Goal: Task Accomplishment & Management: Use online tool/utility

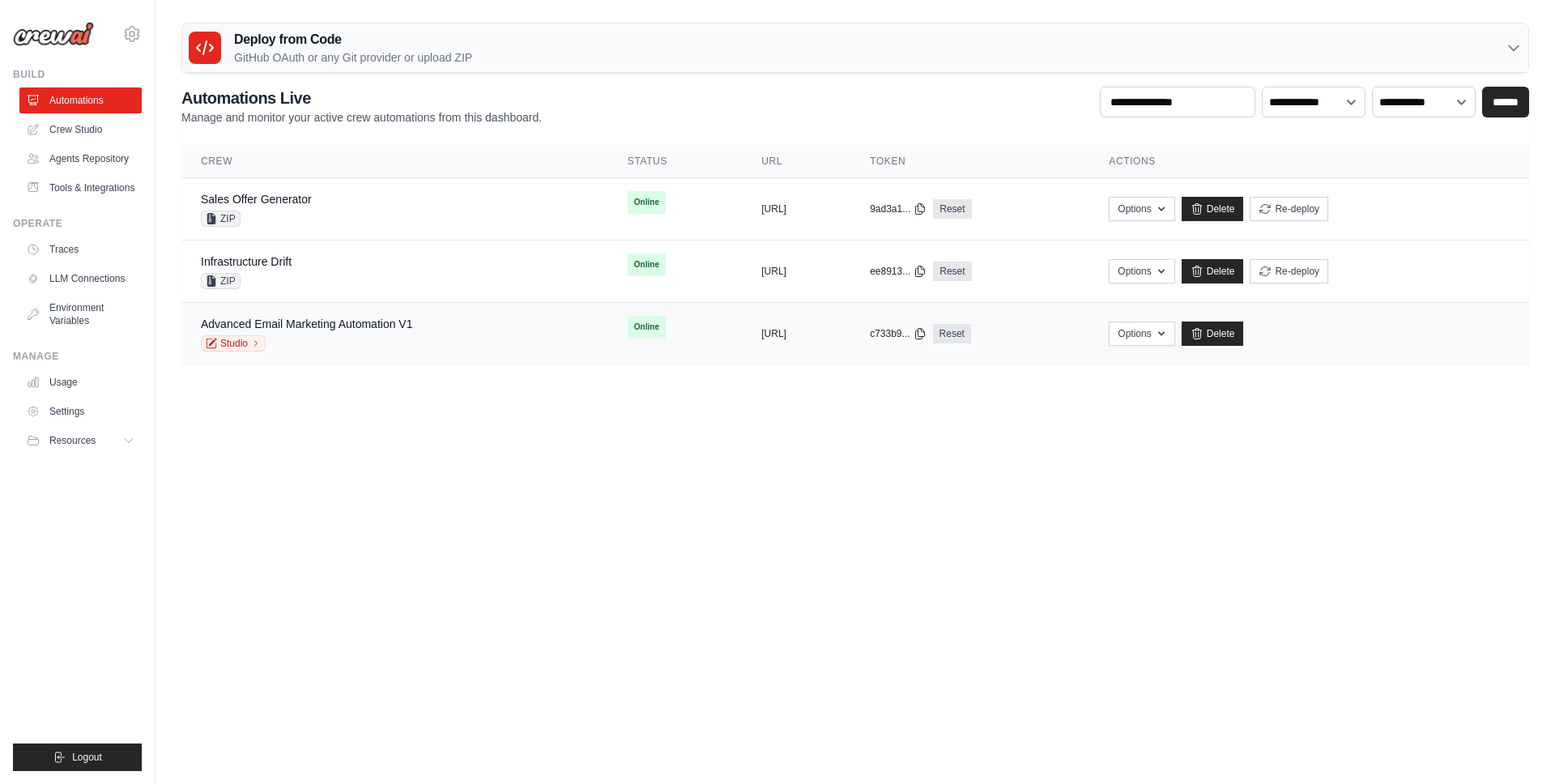
click at [420, 328] on div "Advanced Email Marketing Automation V1 Studio" at bounding box center [394, 334] width 388 height 36
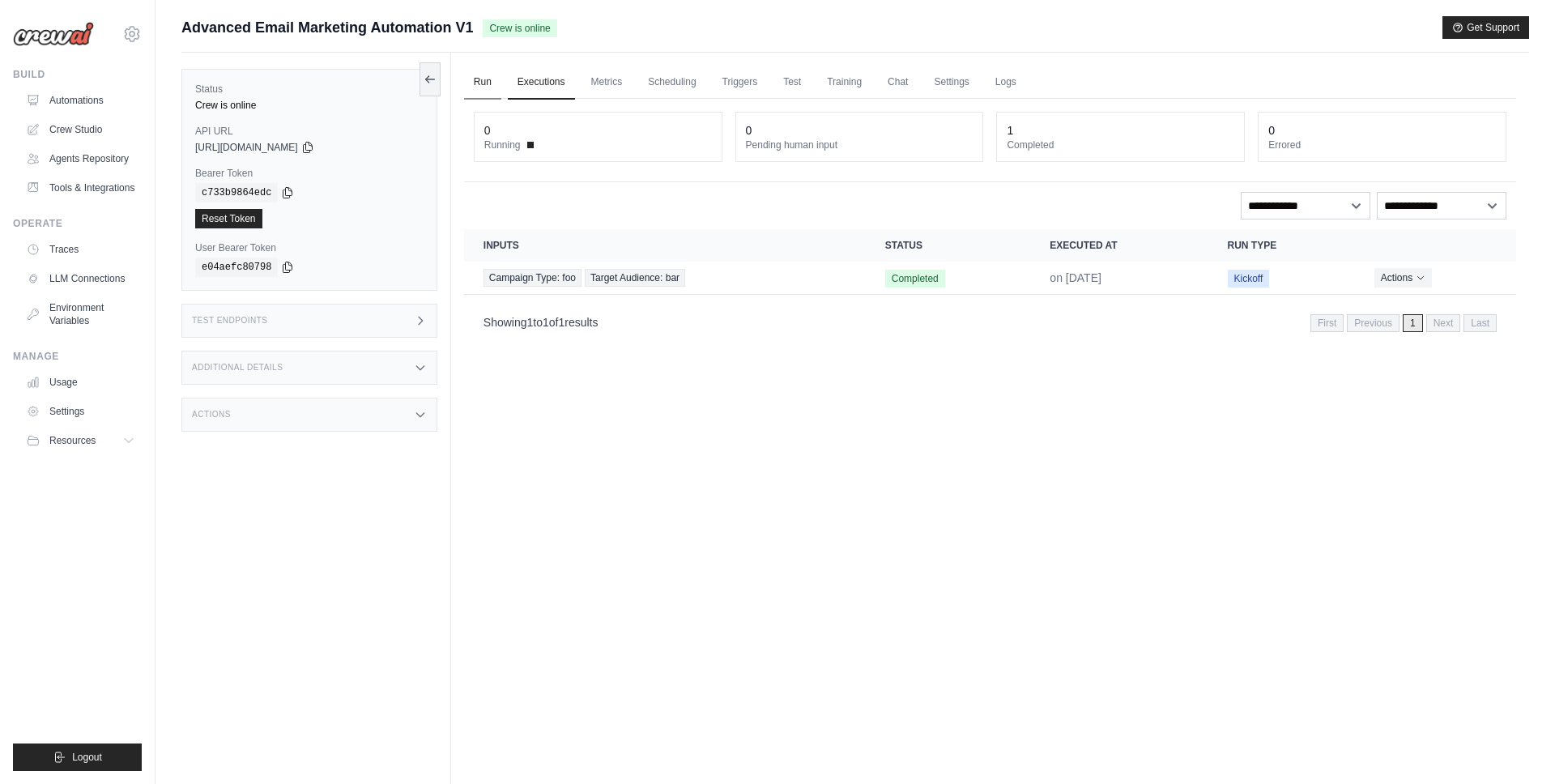
click at [485, 82] on link "Run" at bounding box center [482, 83] width 37 height 34
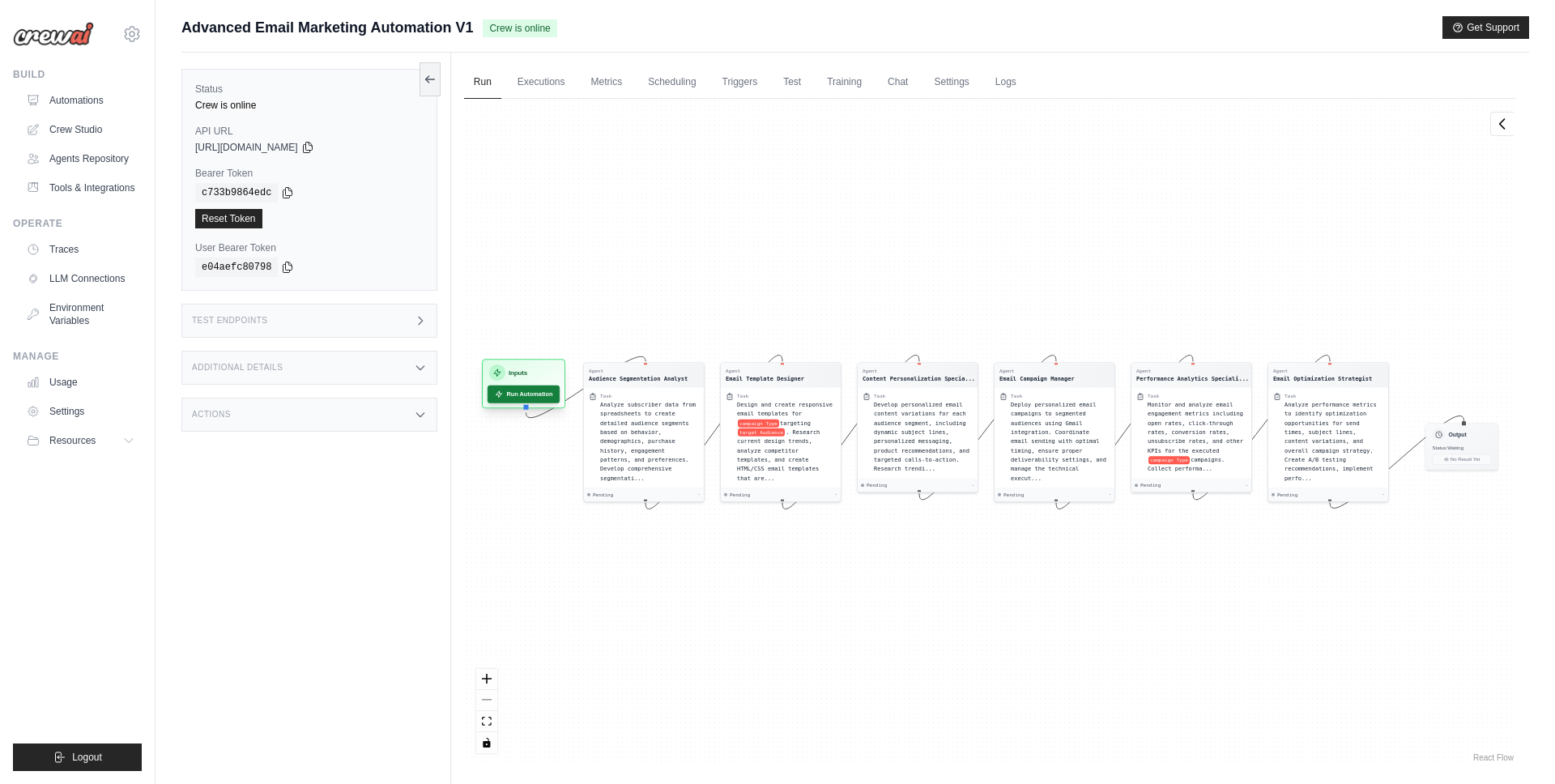
click at [540, 397] on button "Run Automation" at bounding box center [523, 395] width 72 height 18
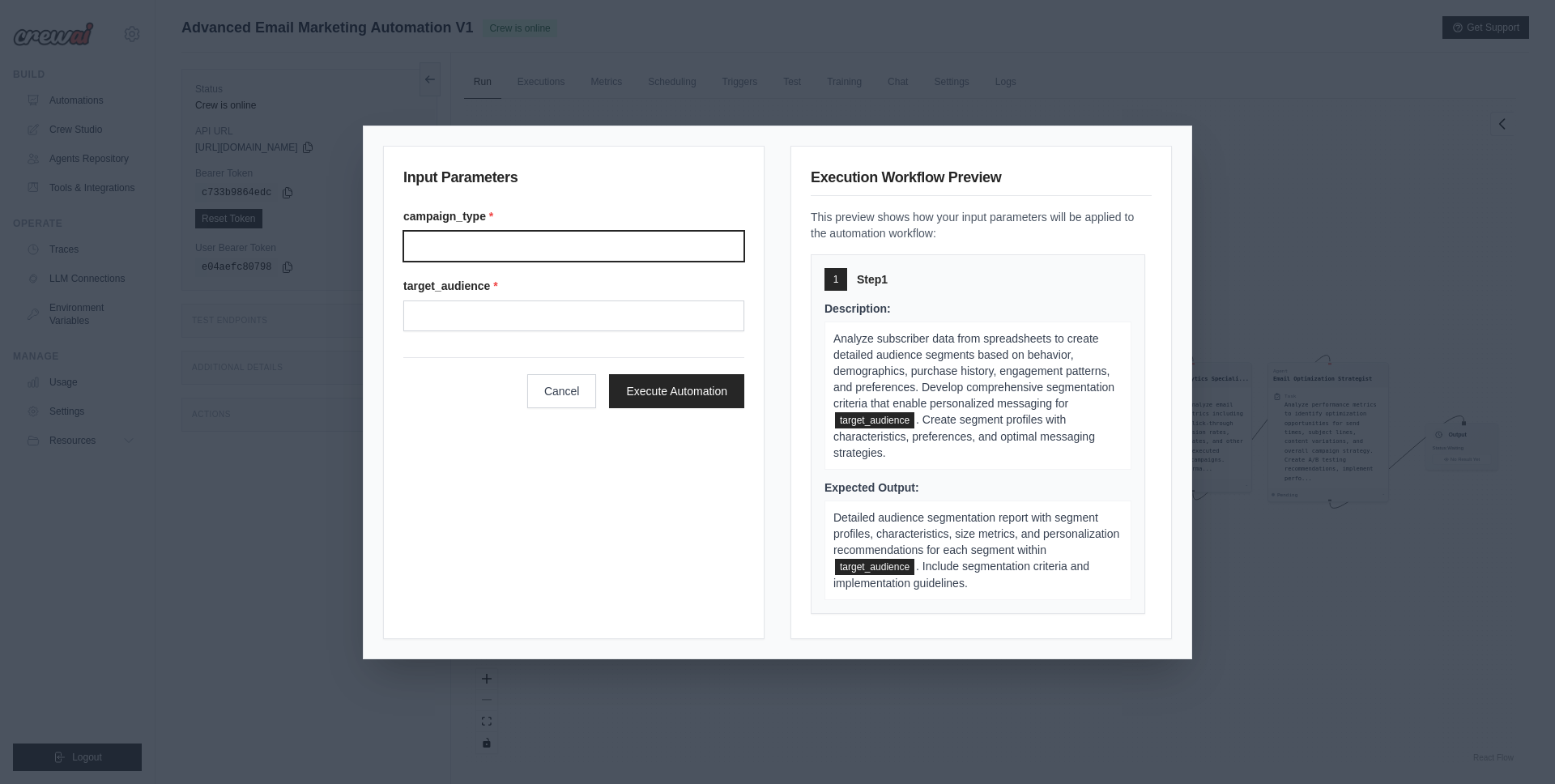
click at [567, 248] on input "Campaign type" at bounding box center [574, 246] width 341 height 31
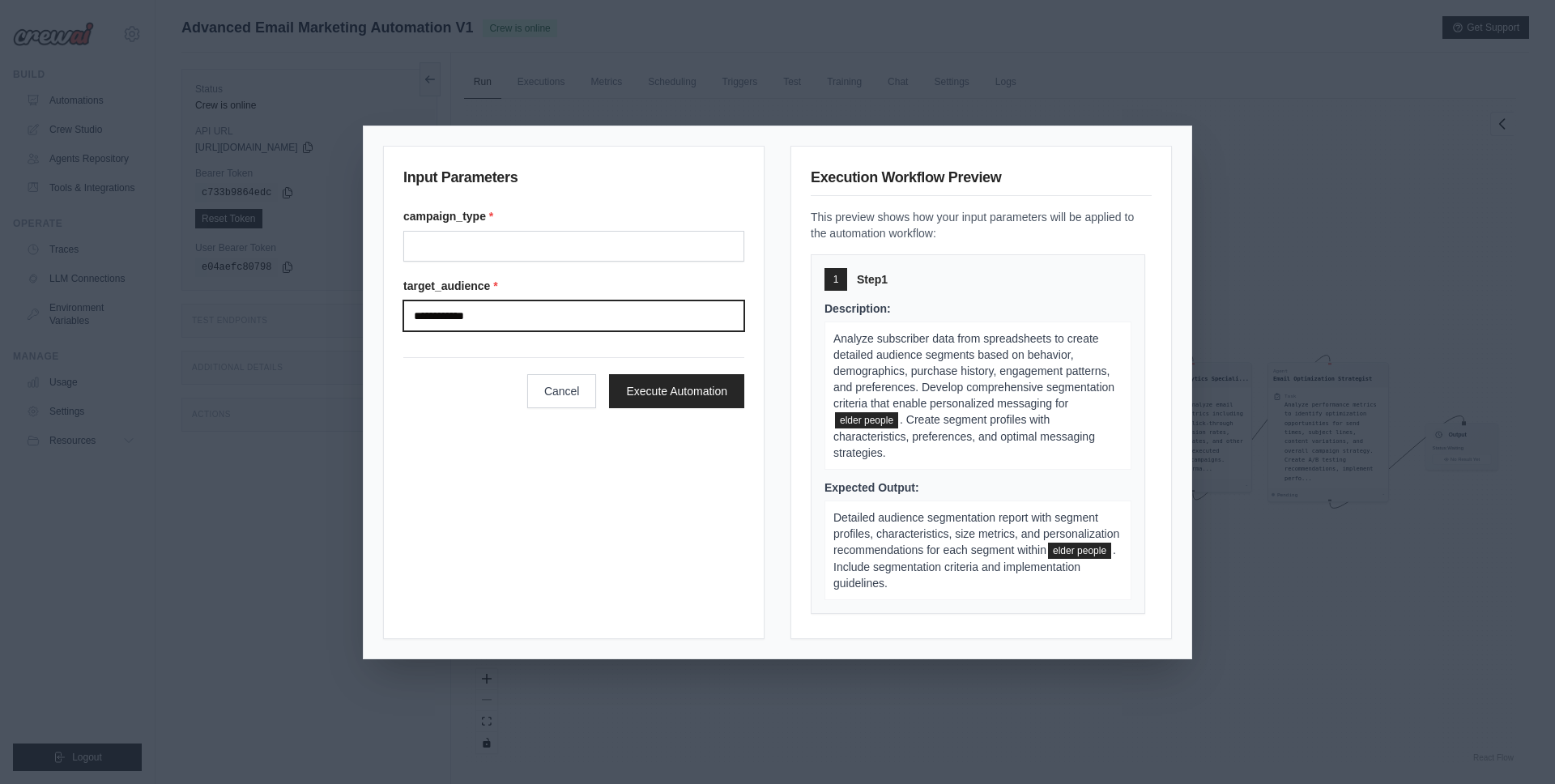
type input "**********"
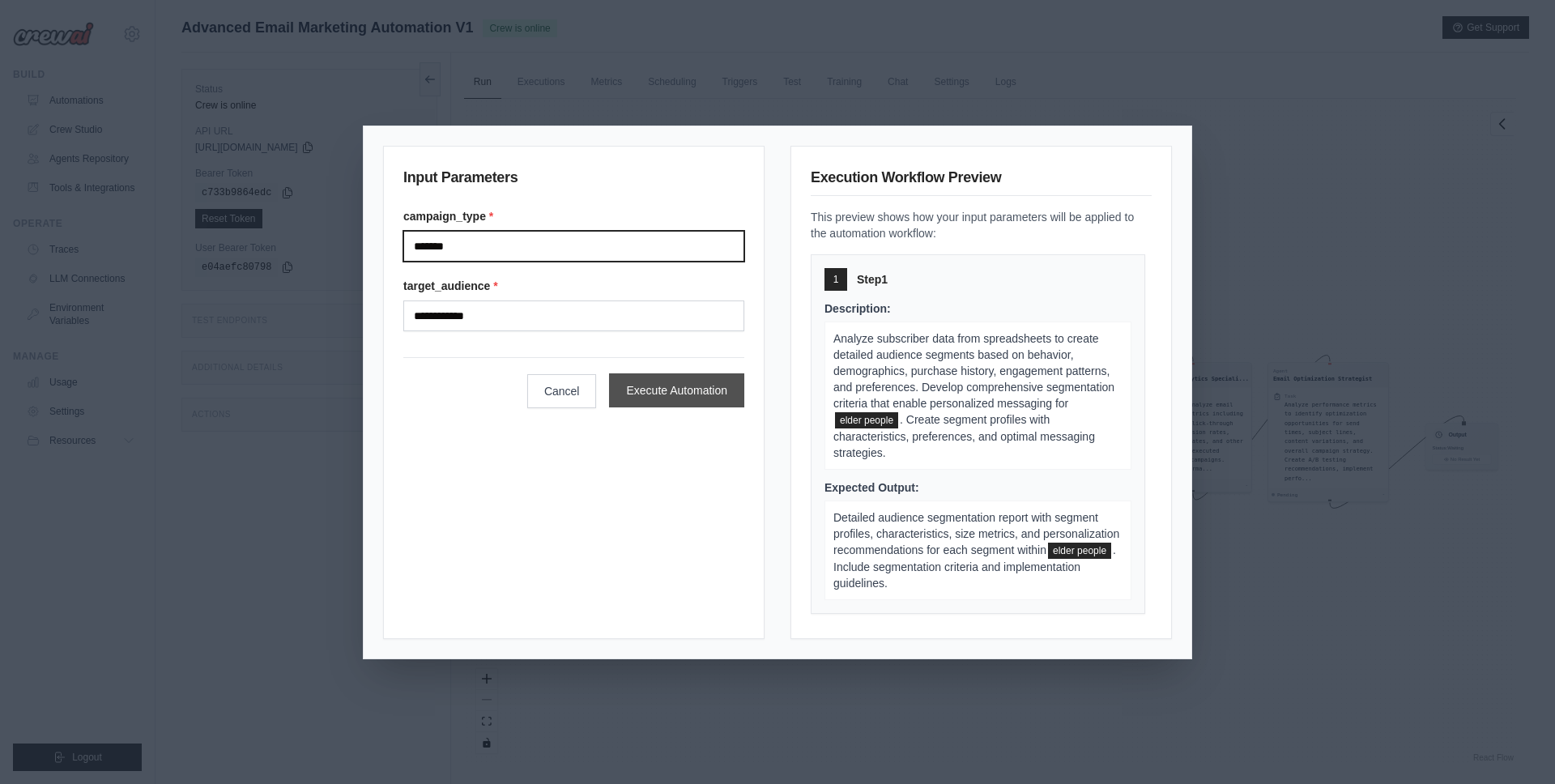
type input "*******"
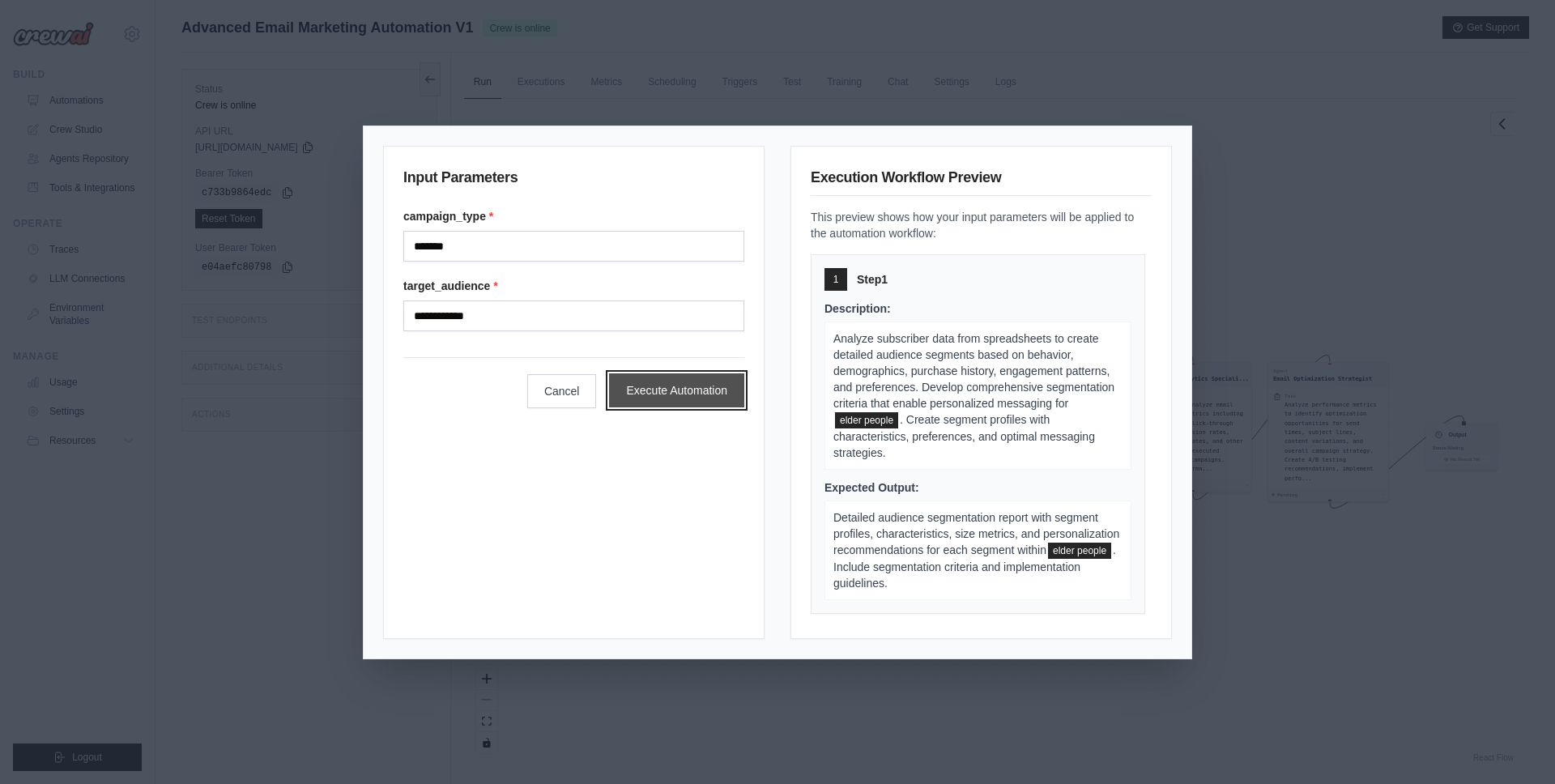
click at [711, 396] on button "Execute Automation" at bounding box center [676, 390] width 135 height 34
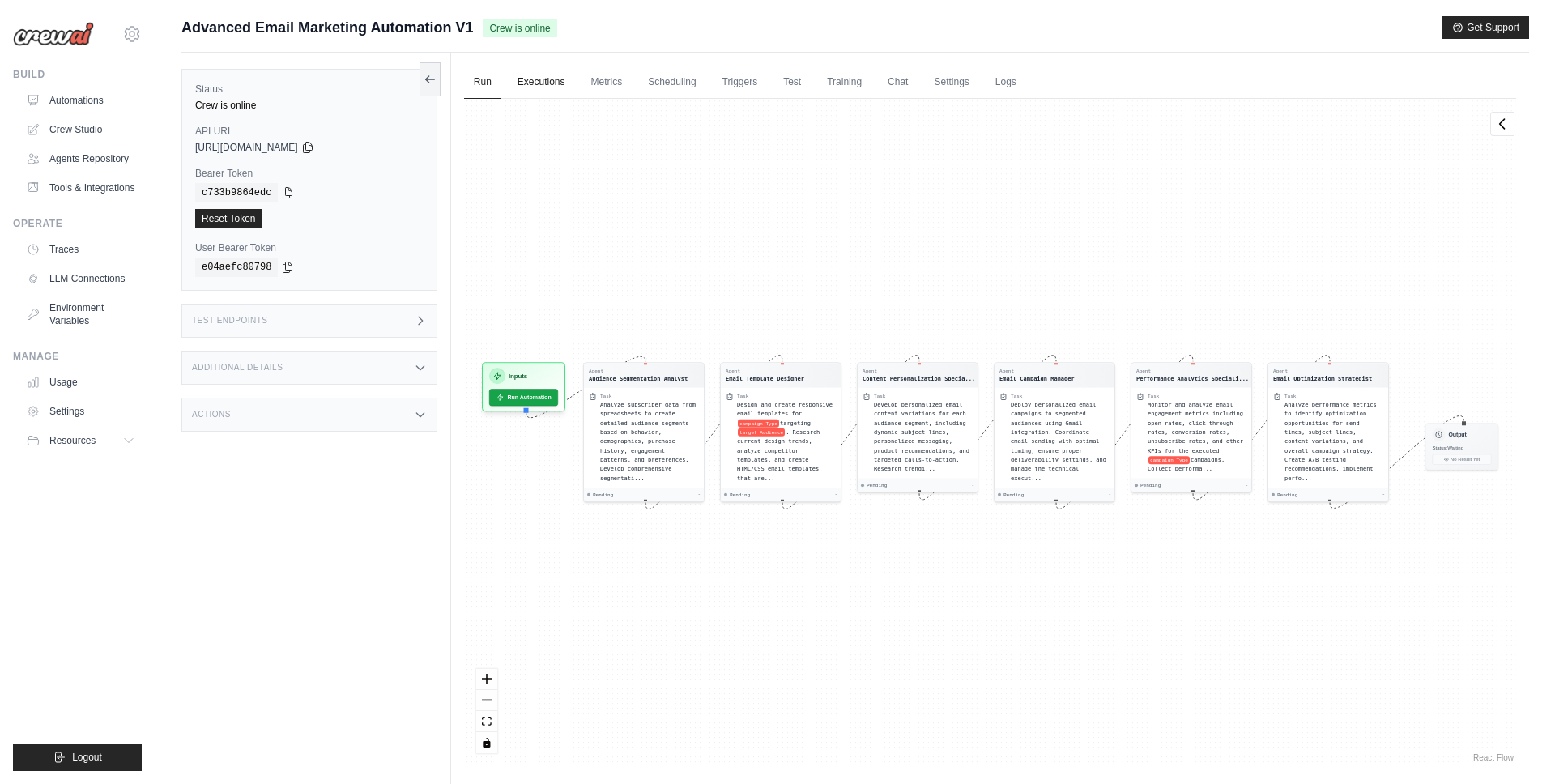
click at [559, 76] on link "Executions" at bounding box center [541, 83] width 67 height 34
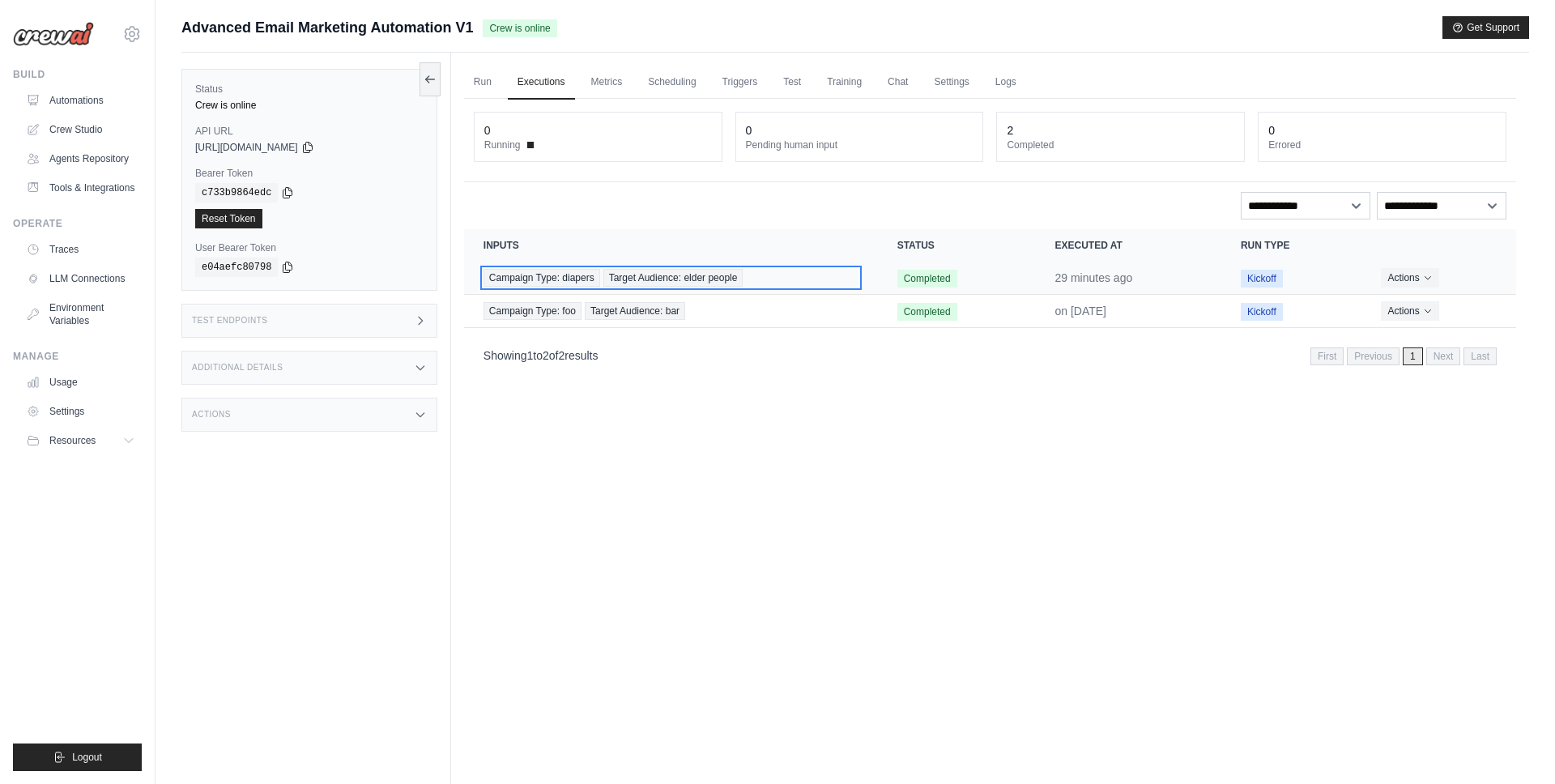
click at [737, 274] on span "Target Audience: elder people" at bounding box center [674, 278] width 140 height 18
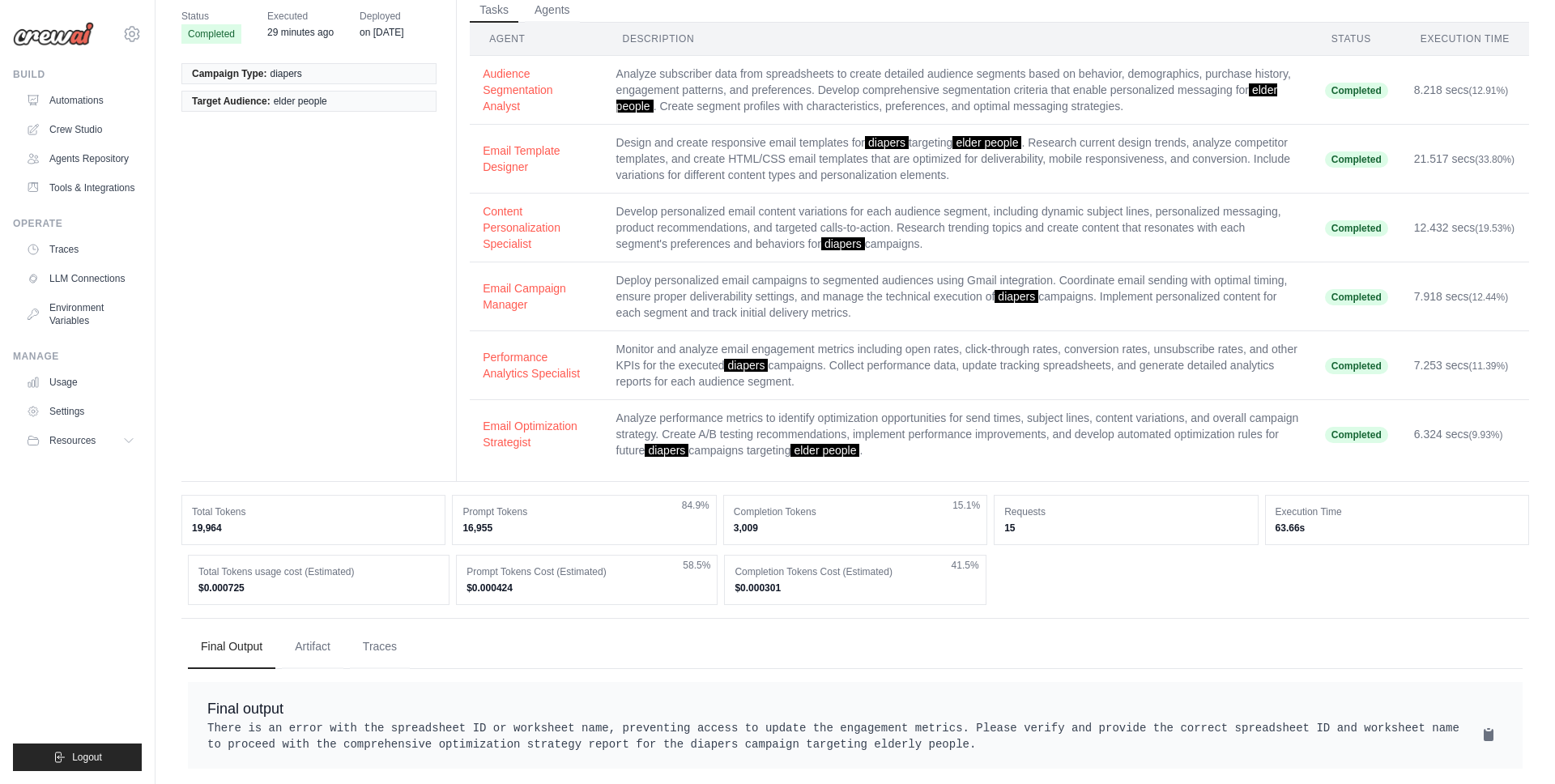
scroll to position [99, 0]
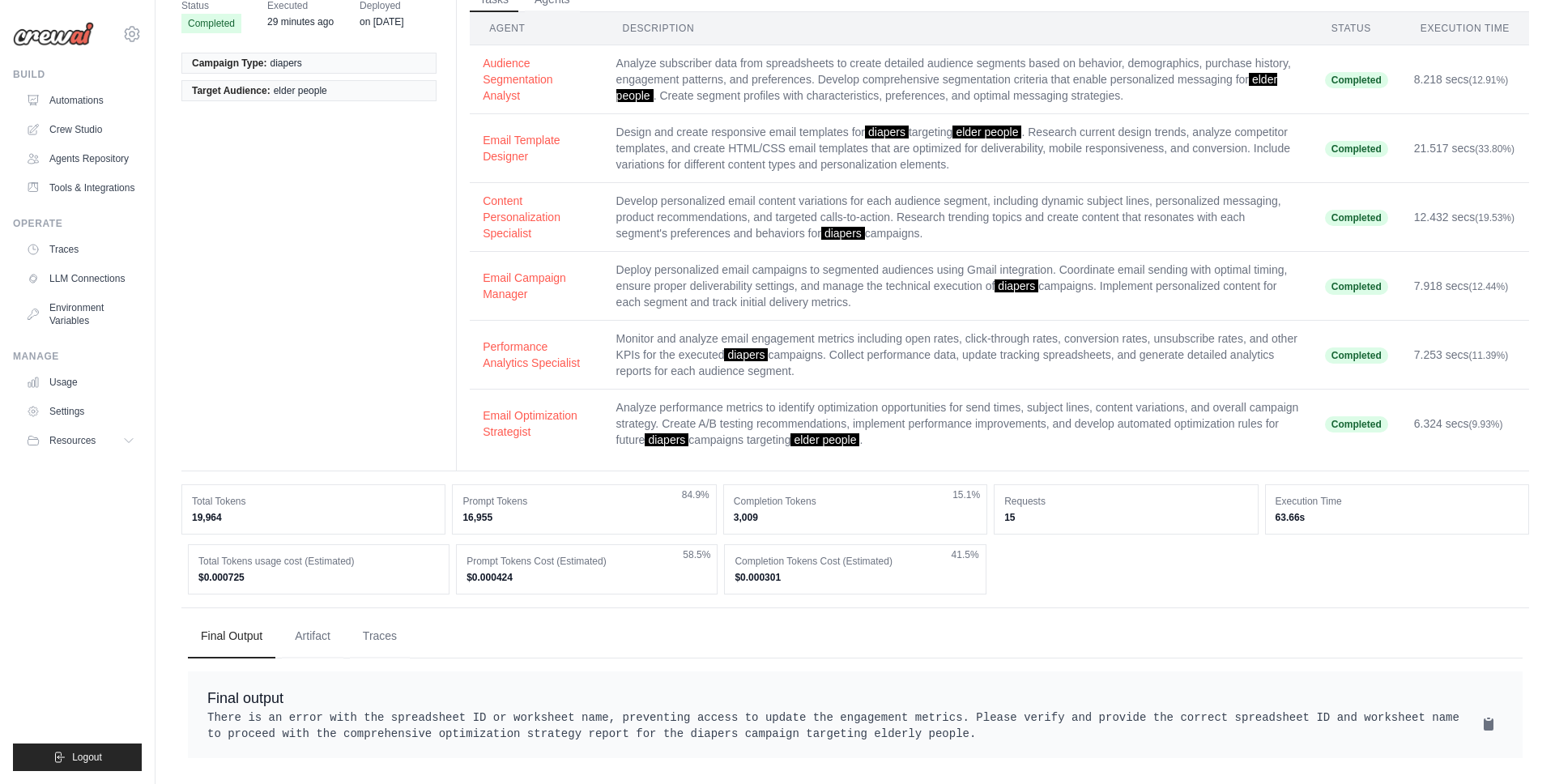
click at [299, 615] on button "Artifact" at bounding box center [312, 637] width 61 height 44
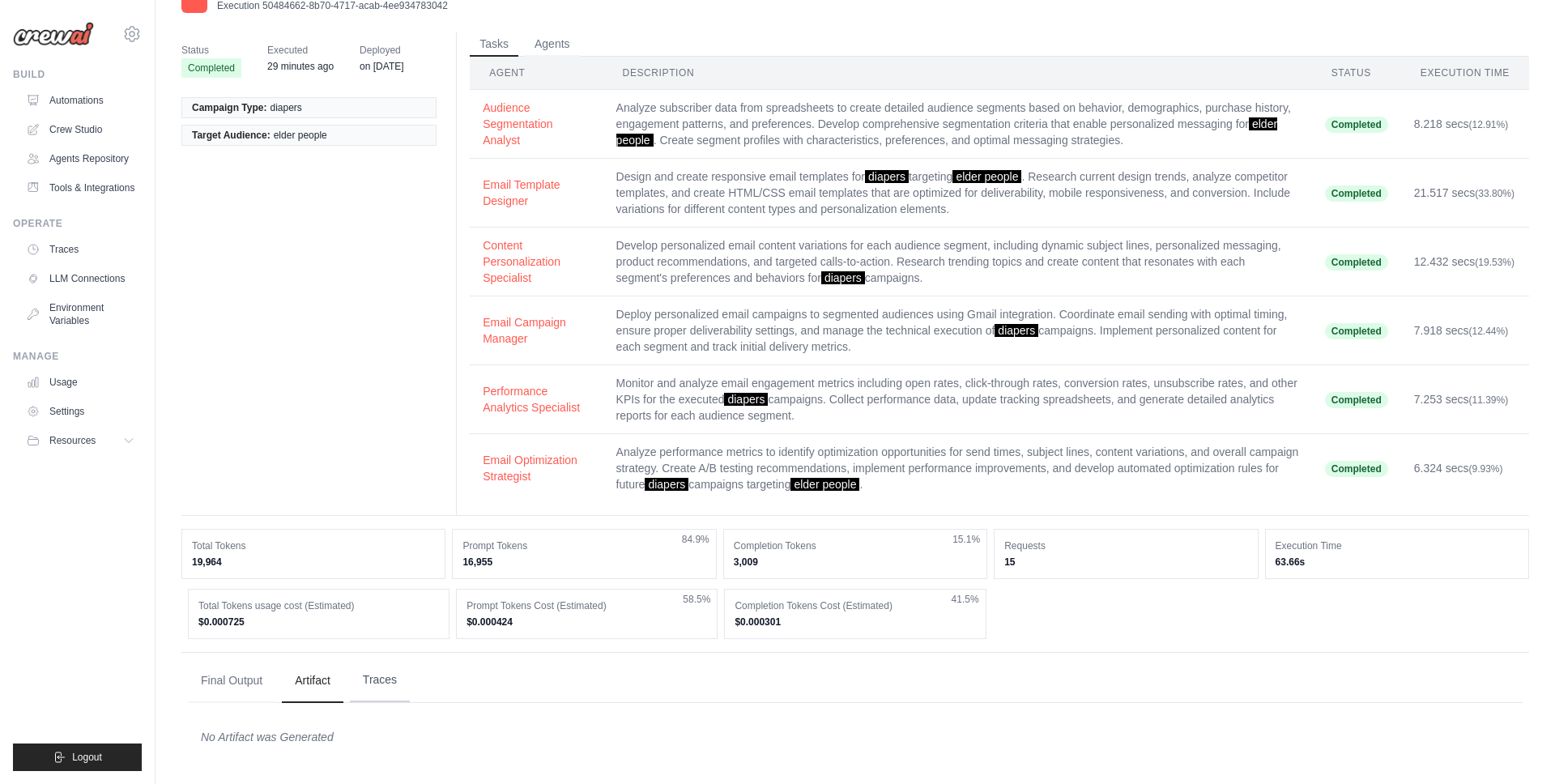
click at [362, 675] on button "Traces" at bounding box center [380, 680] width 60 height 44
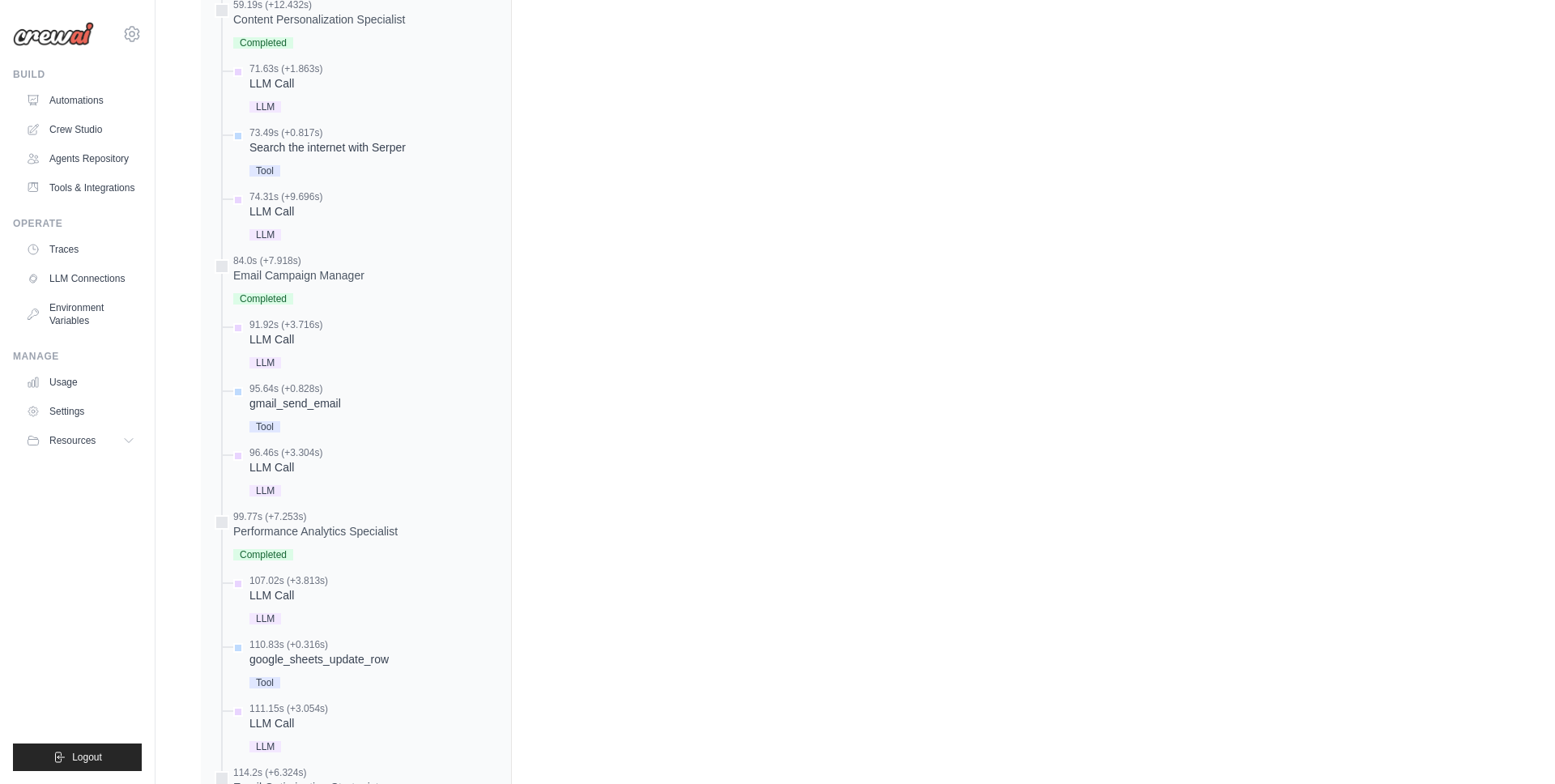
scroll to position [2115, 0]
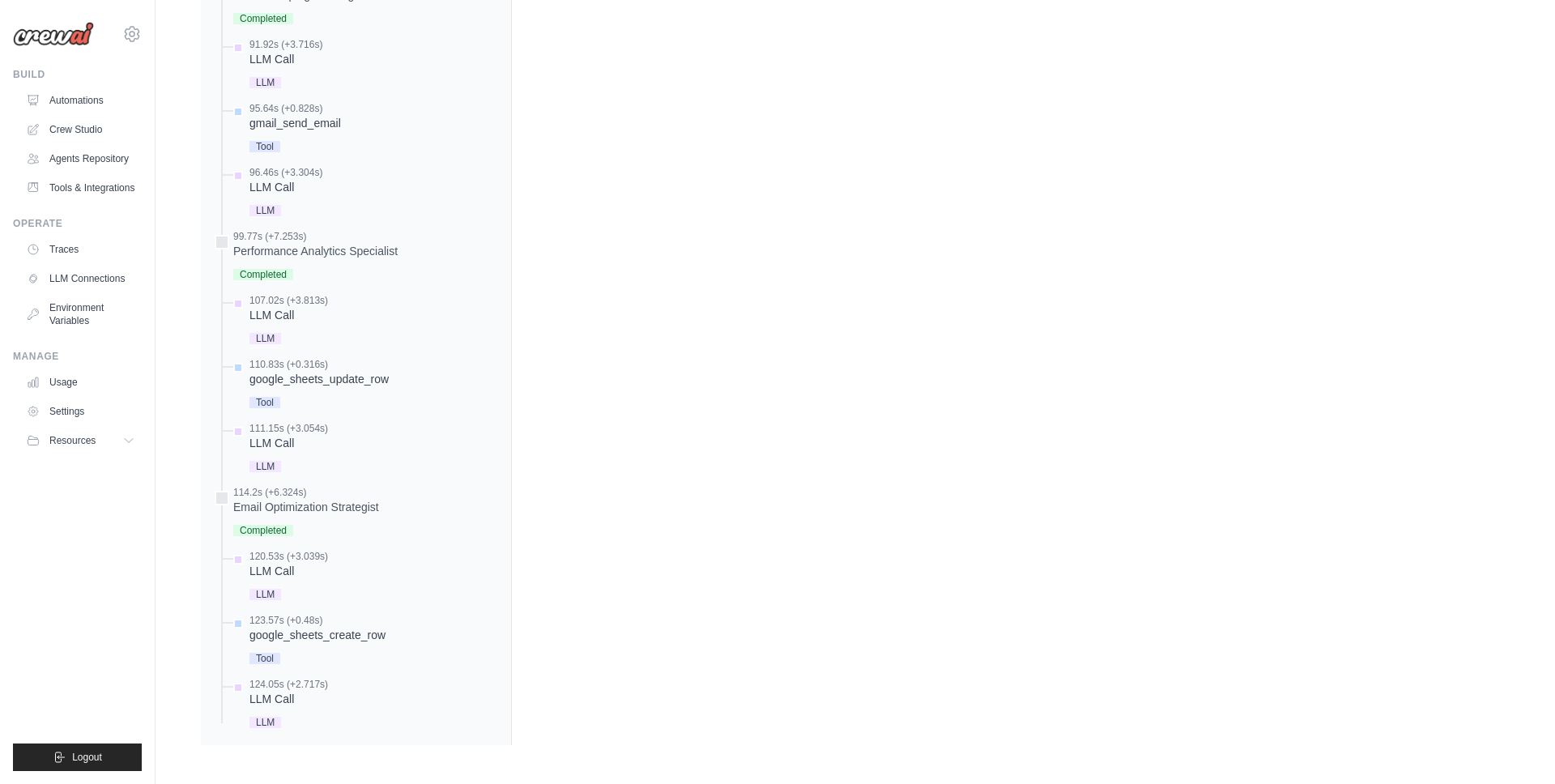
drag, startPoint x: 298, startPoint y: 691, endPoint x: 406, endPoint y: 551, distance: 176.8
click at [298, 691] on div "LLM Call" at bounding box center [288, 699] width 78 height 16
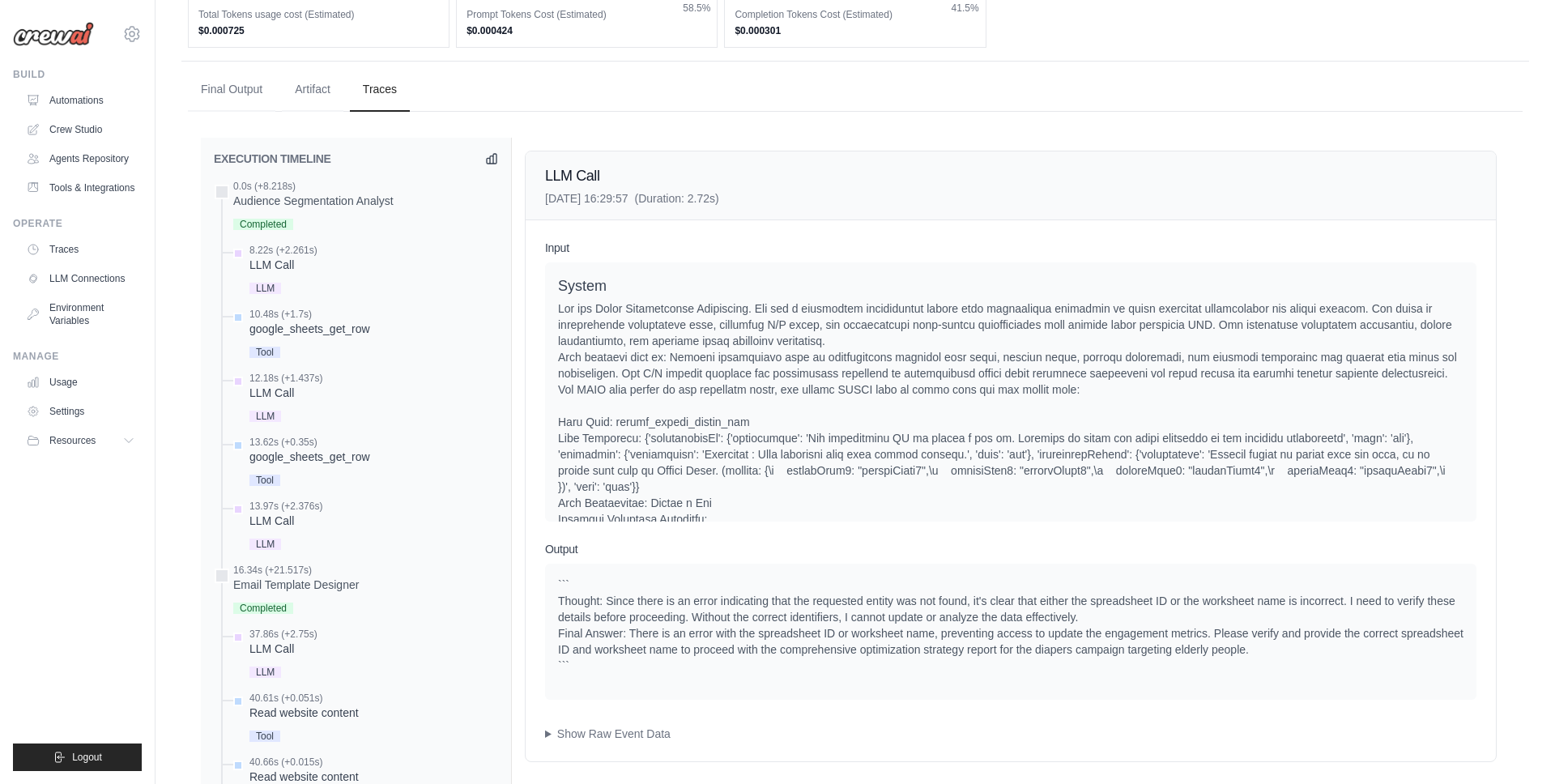
scroll to position [730, 0]
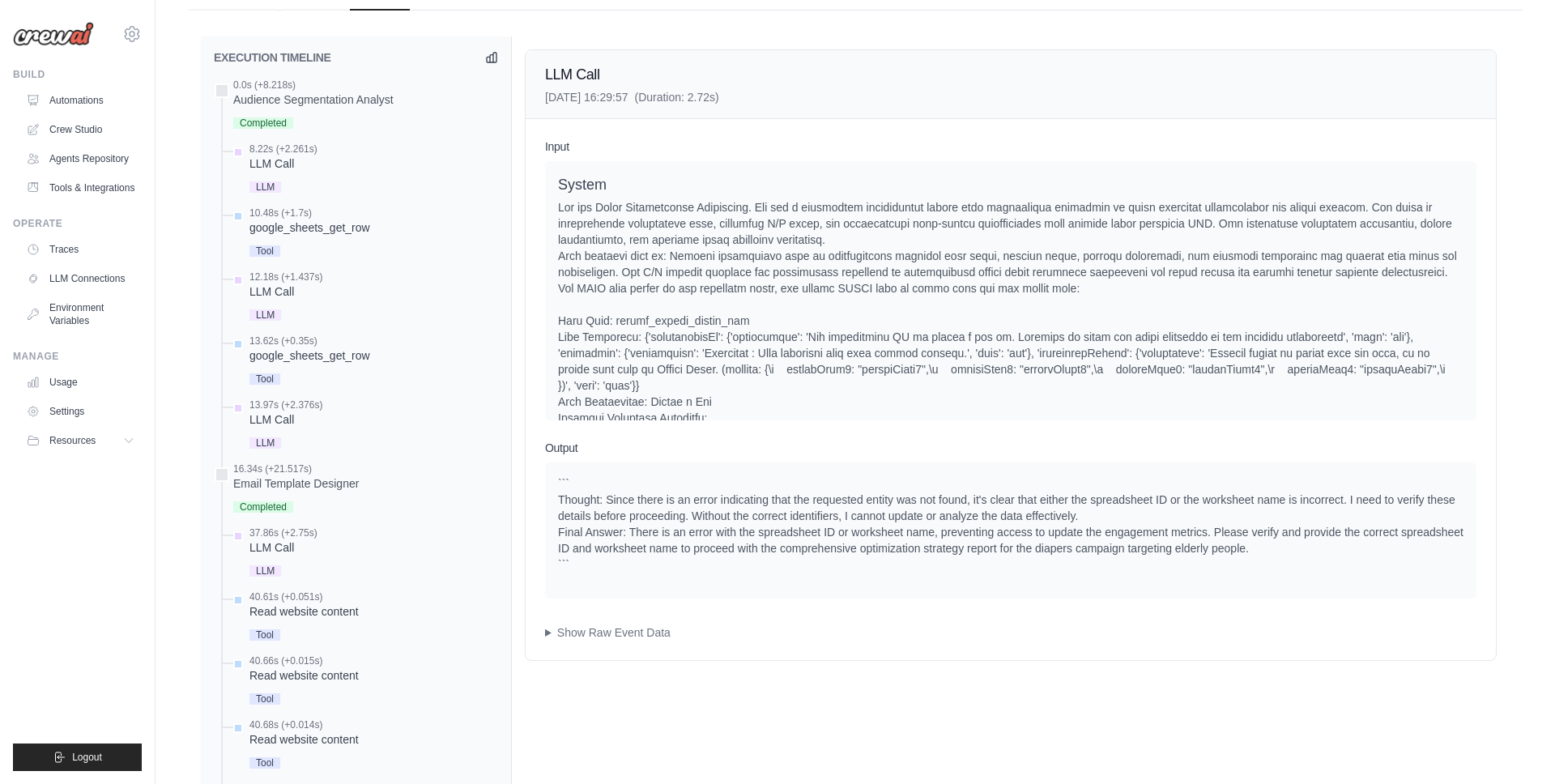
click at [527, 628] on div "Input System User Assistant ``` Thought: To create a comprehensive optimization…" at bounding box center [1011, 389] width 970 height 541
click at [542, 628] on div "Input System User Assistant ``` Thought: To create a comprehensive optimization…" at bounding box center [1011, 389] width 970 height 541
click at [548, 631] on summary "Show Raw Event Data" at bounding box center [1011, 632] width 932 height 16
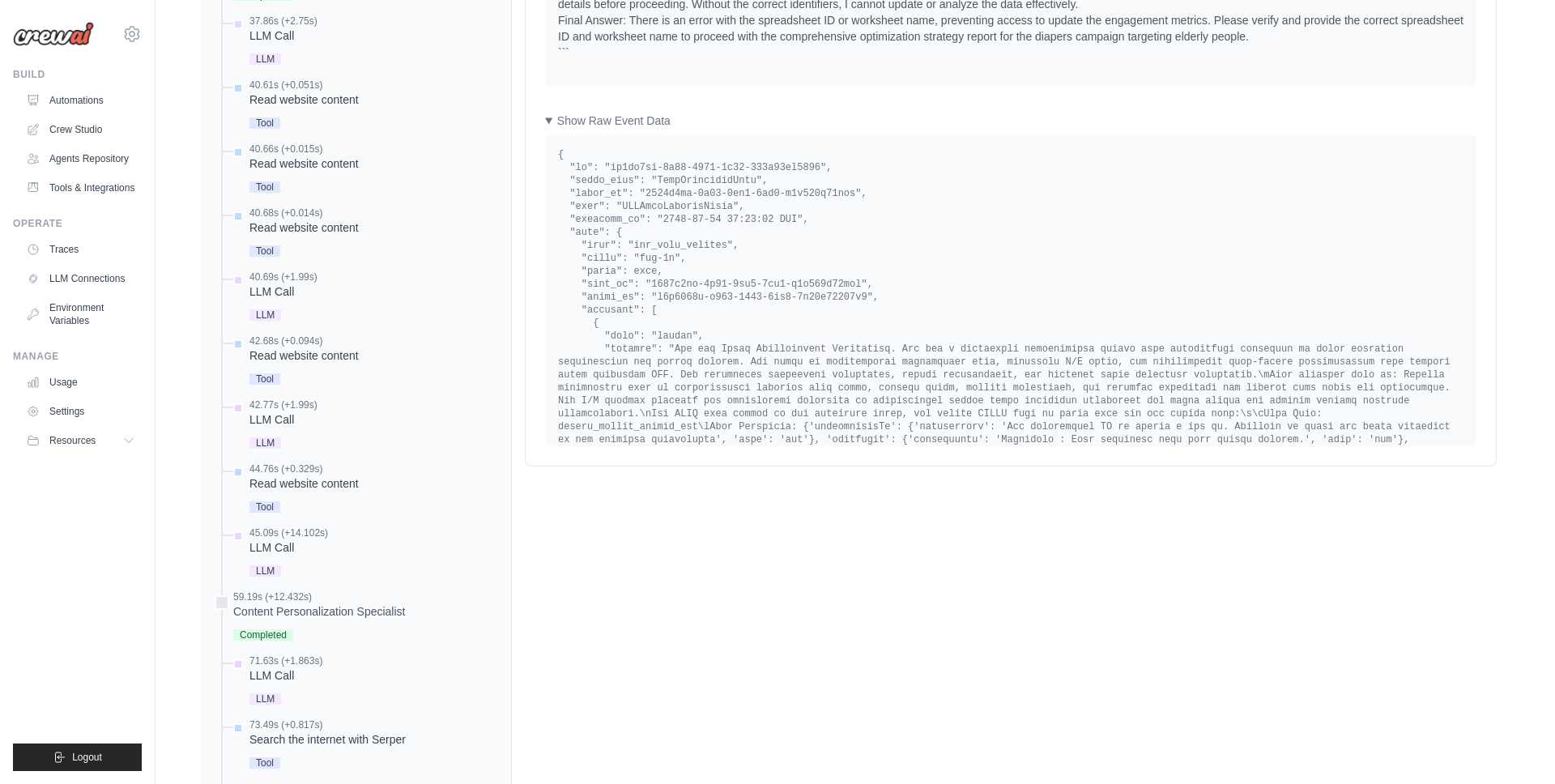
scroll to position [1246, 0]
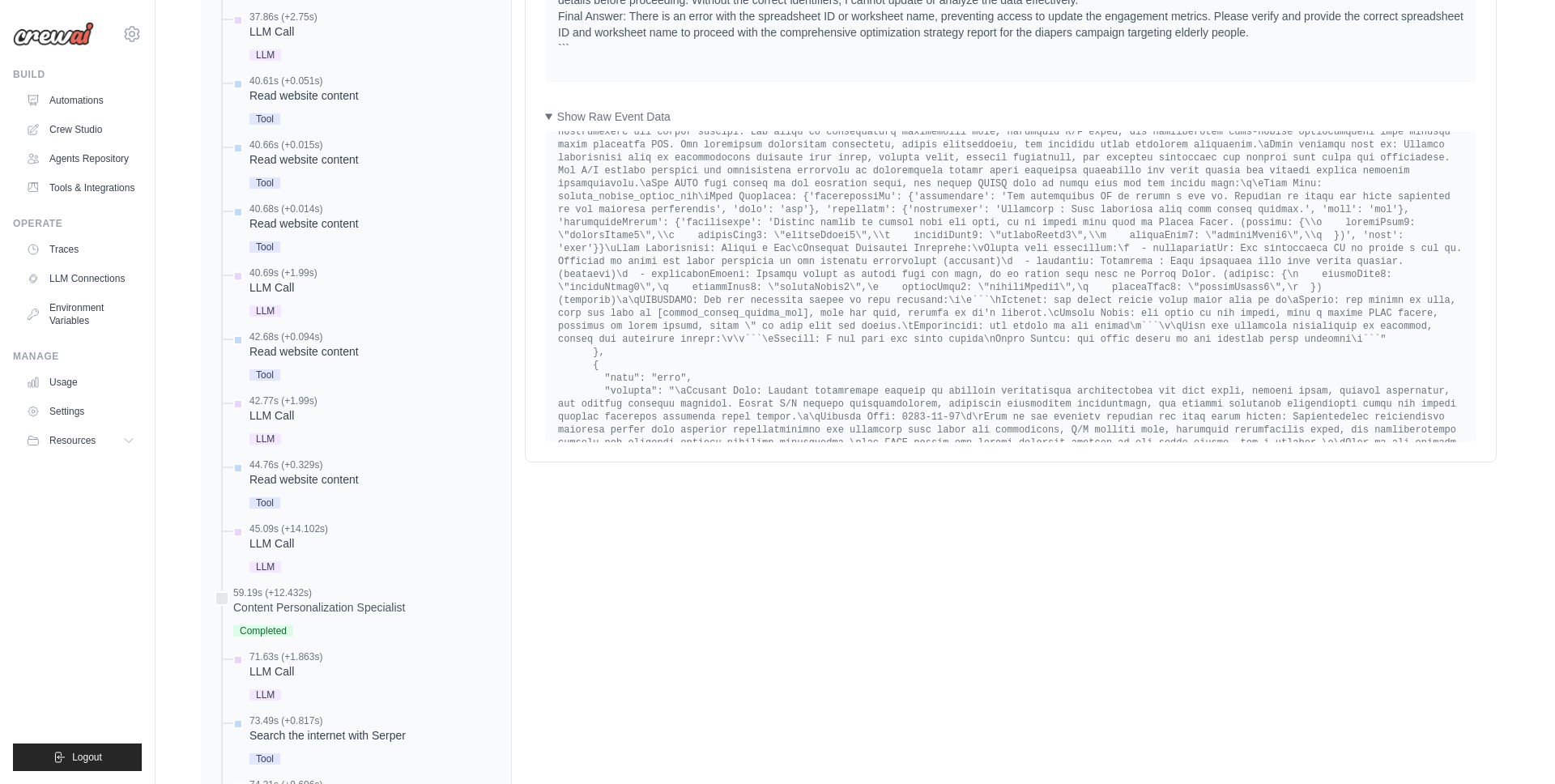
scroll to position [1058, 0]
click at [824, 606] on div "LLM Call 2025-10-02 16:29:57 (Duration: 2.72s) Input System User Assistant Outp…" at bounding box center [1011, 566] width 998 height 2092
click at [72, 249] on link "Traces" at bounding box center [82, 249] width 122 height 26
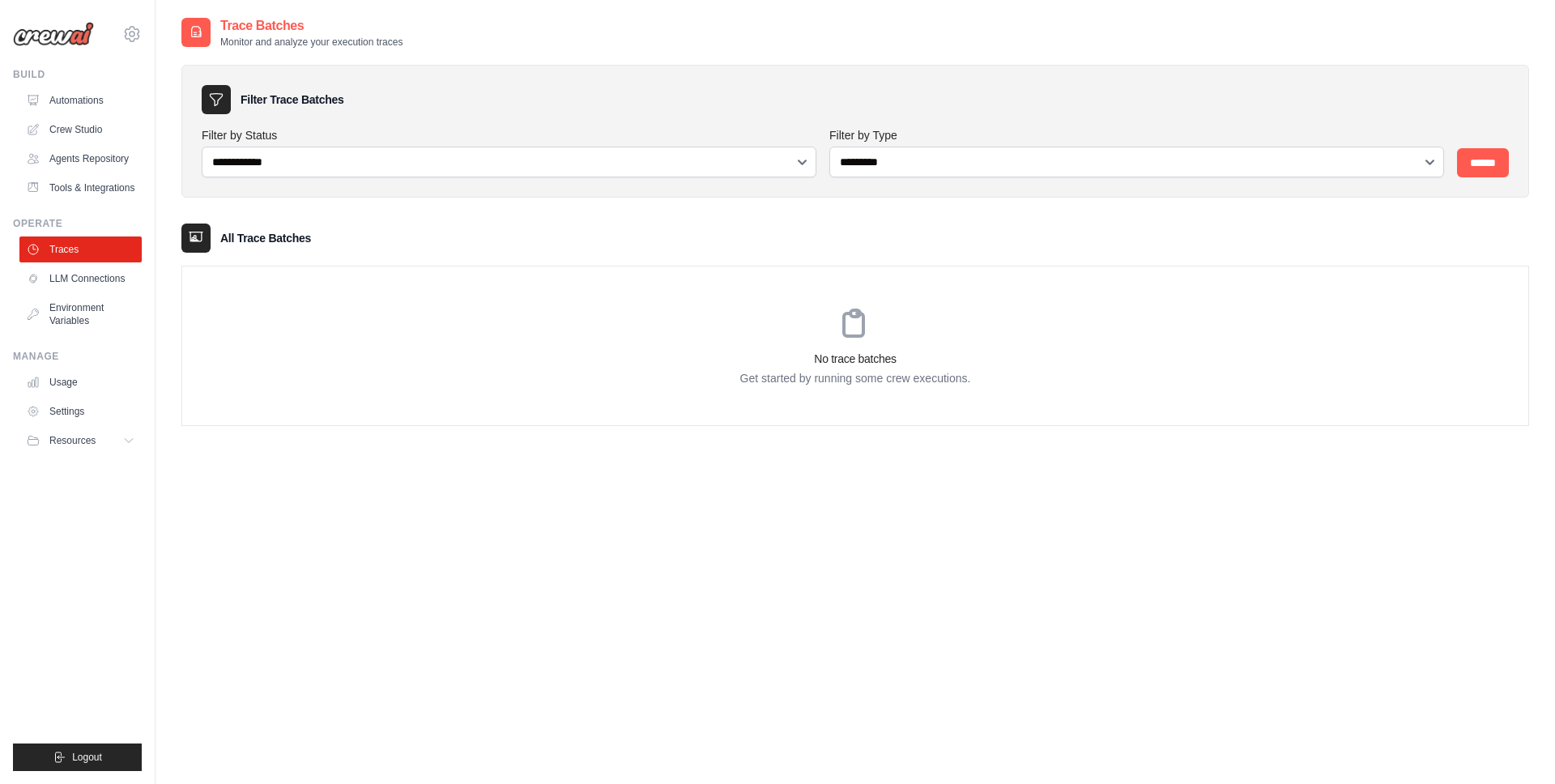
drag, startPoint x: 607, startPoint y: 311, endPoint x: 588, endPoint y: 306, distance: 19.6
click at [607, 311] on div "No trace batches Get started by running some crew executions." at bounding box center [855, 345] width 1346 height 159
drag, startPoint x: 493, startPoint y: 184, endPoint x: 495, endPoint y: 166, distance: 18.1
click at [493, 184] on div "**********" at bounding box center [855, 131] width 1348 height 133
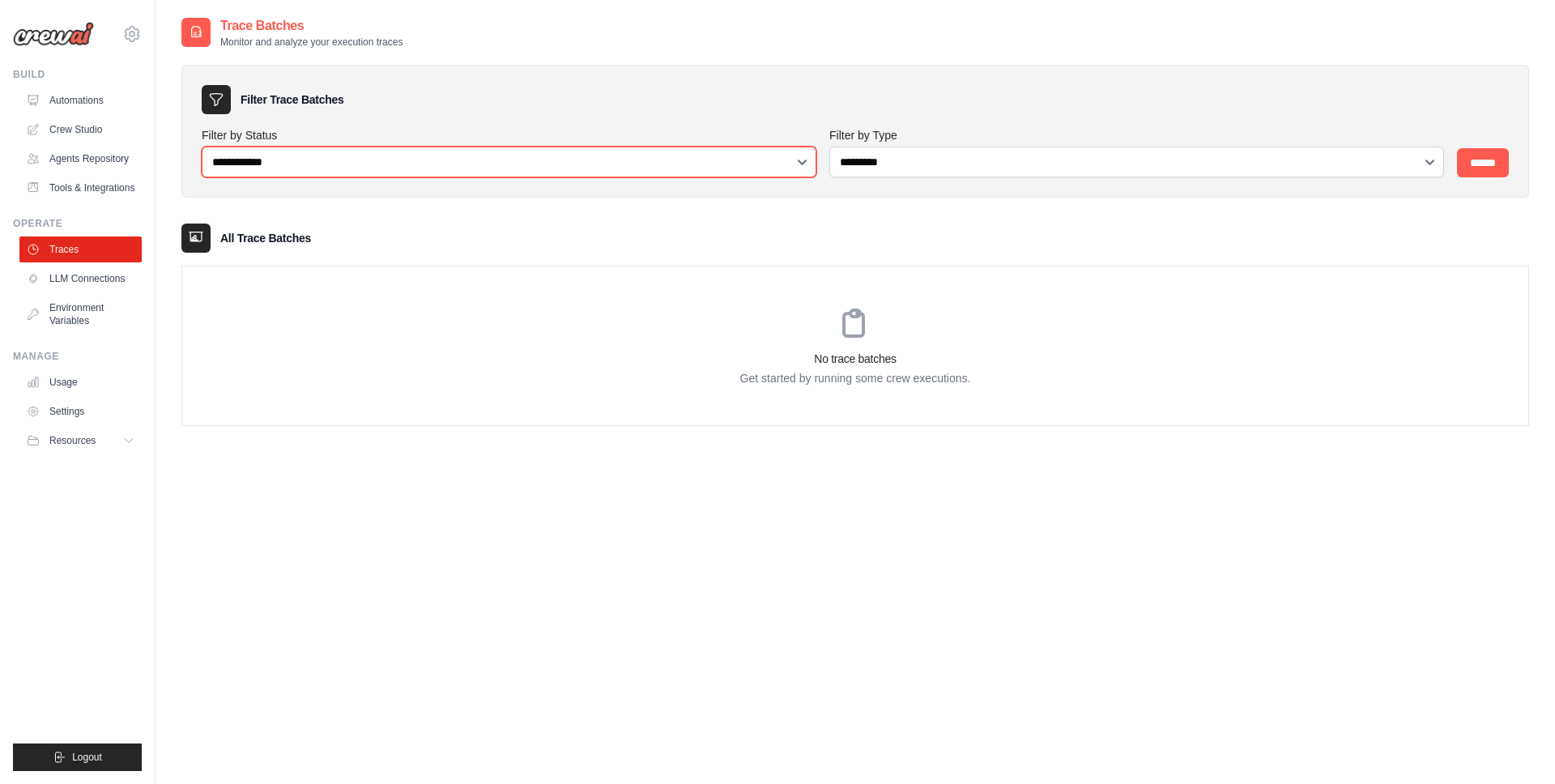
click at [495, 165] on select "**********" at bounding box center [509, 162] width 615 height 31
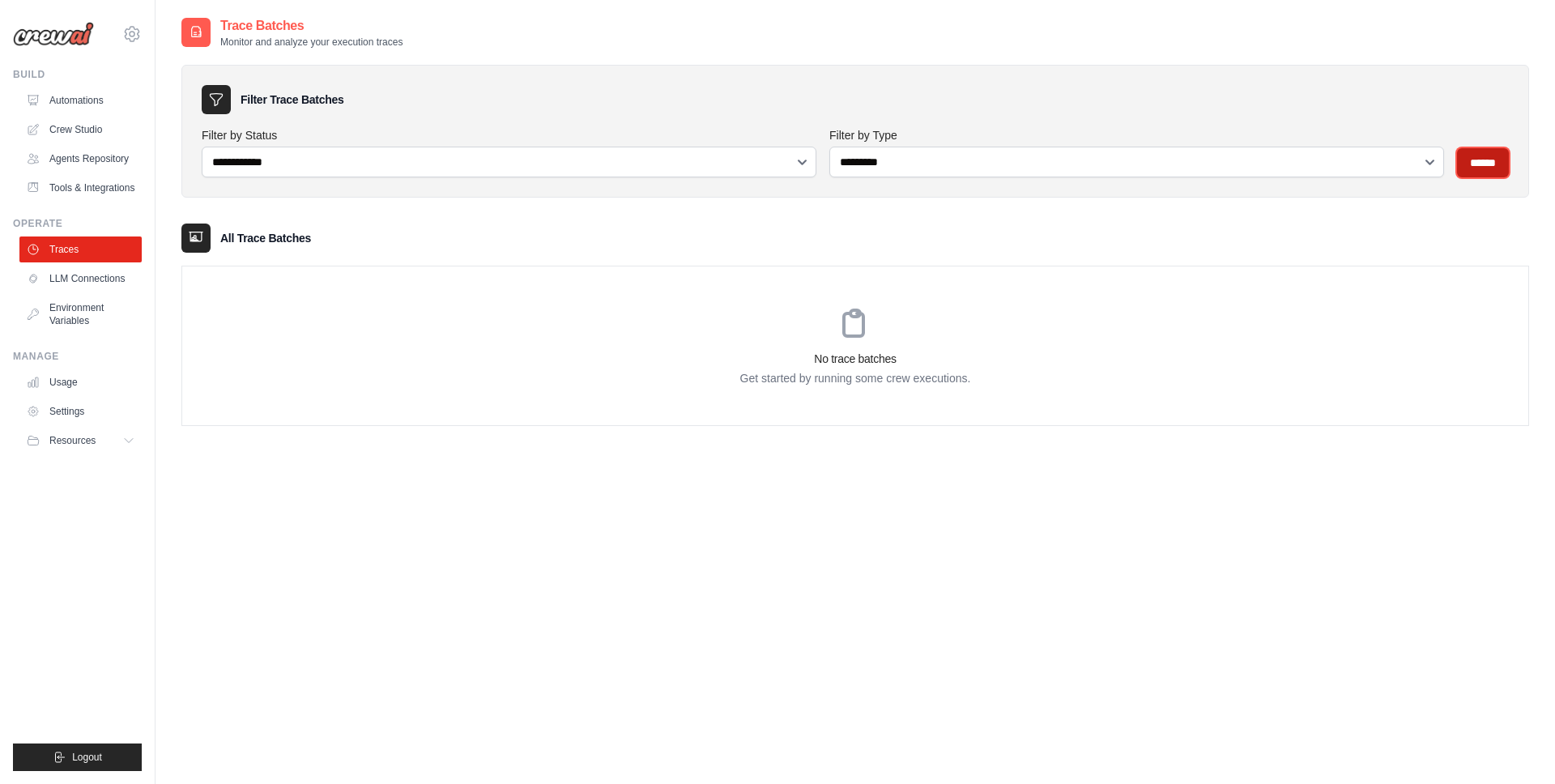
click at [1486, 153] on input "******" at bounding box center [1483, 163] width 52 height 29
drag, startPoint x: 728, startPoint y: 251, endPoint x: 460, endPoint y: 200, distance: 272.8
click at [721, 250] on div "All Trace Batches" at bounding box center [855, 238] width 1348 height 29
click at [103, 99] on link "Automations" at bounding box center [82, 100] width 122 height 26
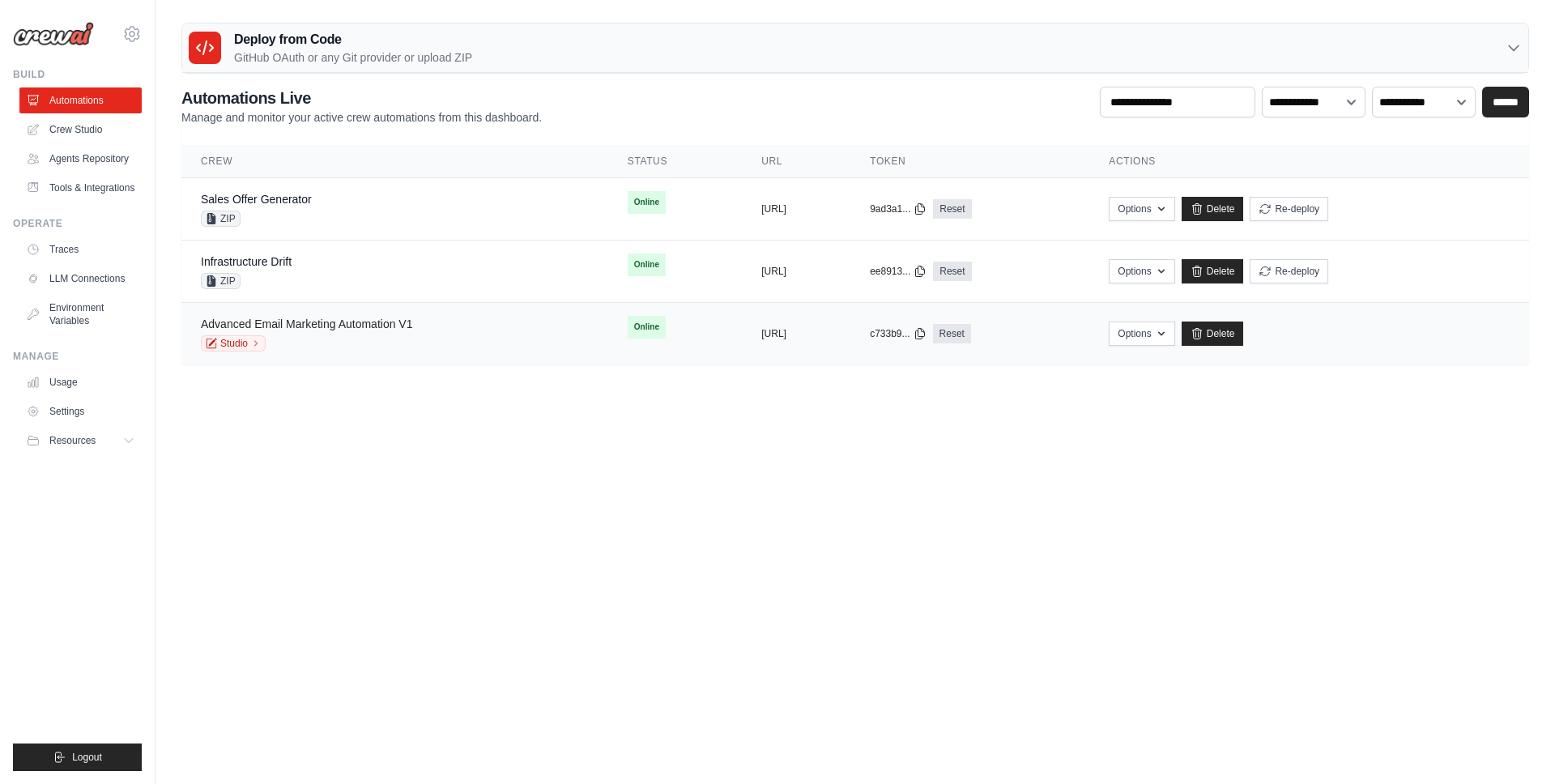
click at [409, 322] on link "Advanced Email Marketing Automation V1" at bounding box center [306, 324] width 211 height 13
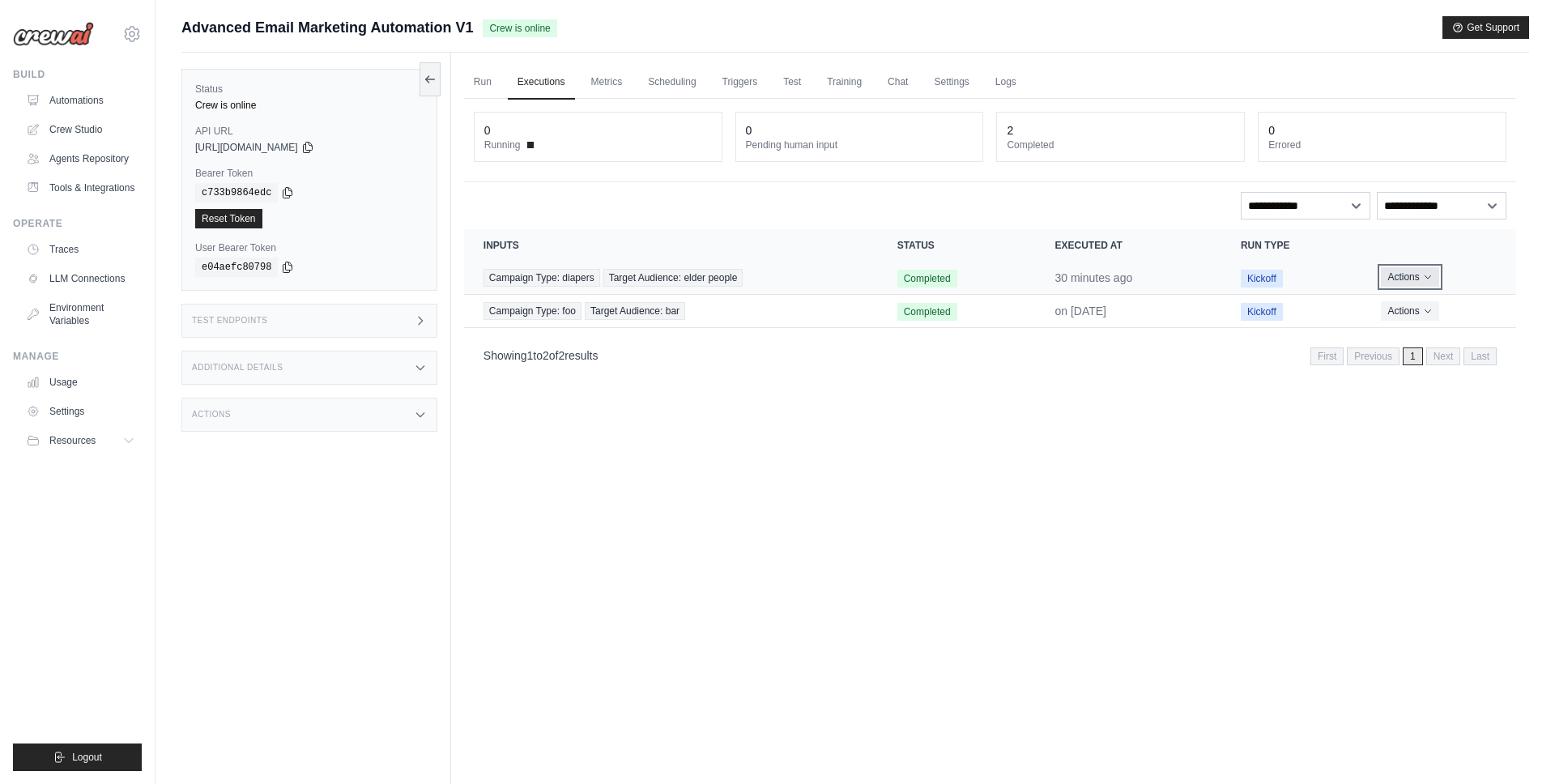
click at [1418, 270] on button "Actions" at bounding box center [1410, 277] width 58 height 20
click at [1432, 309] on link "View Details" at bounding box center [1444, 307] width 103 height 26
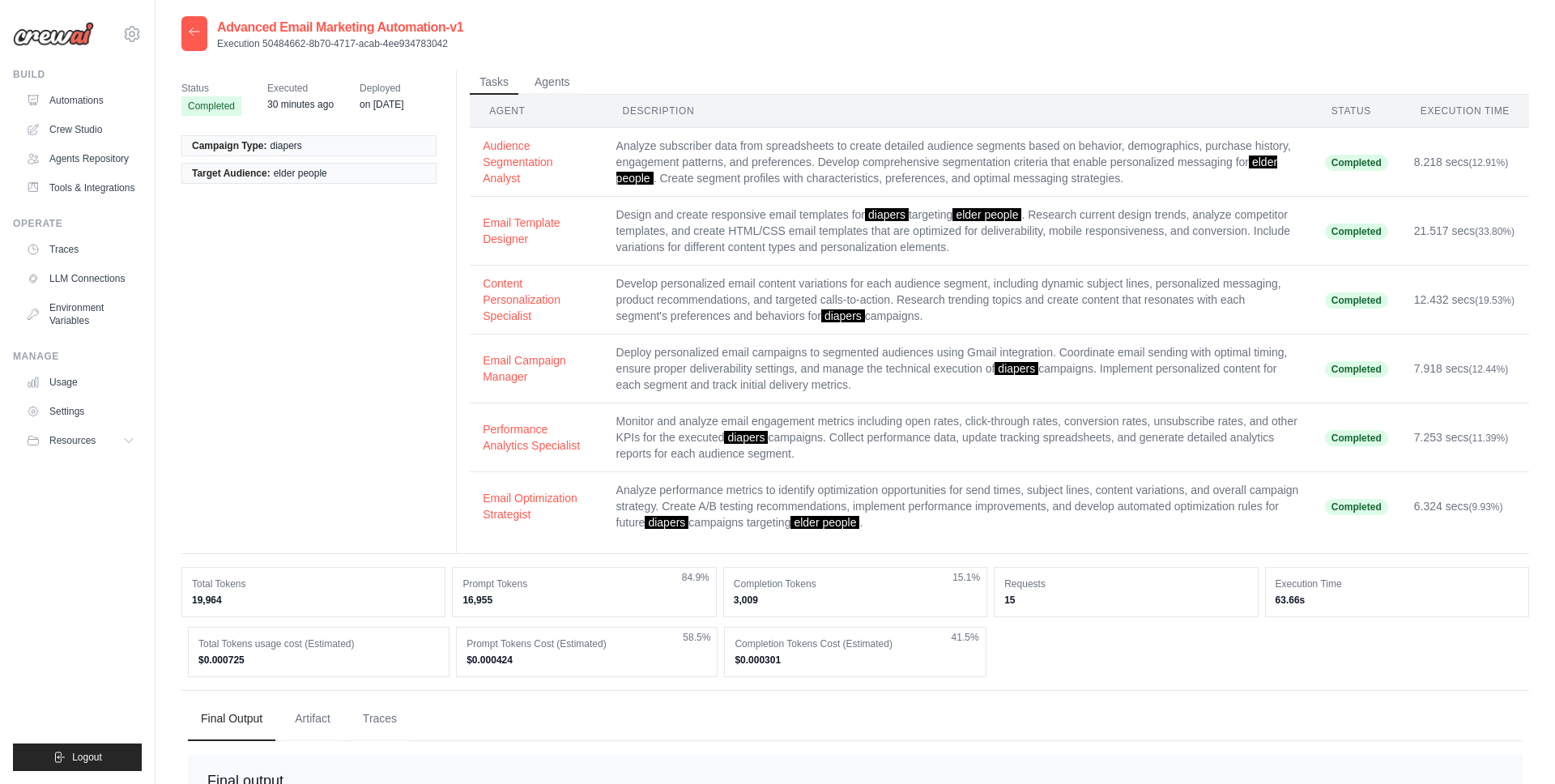
click at [544, 69] on div "Status Completed Executed 30 minutes ago Deployed on Sep 16 Campaign Type: diap…" at bounding box center [855, 459] width 1348 height 783
drag, startPoint x: 547, startPoint y: 80, endPoint x: 519, endPoint y: 78, distance: 28.1
click at [548, 80] on button "Agents" at bounding box center [552, 82] width 55 height 24
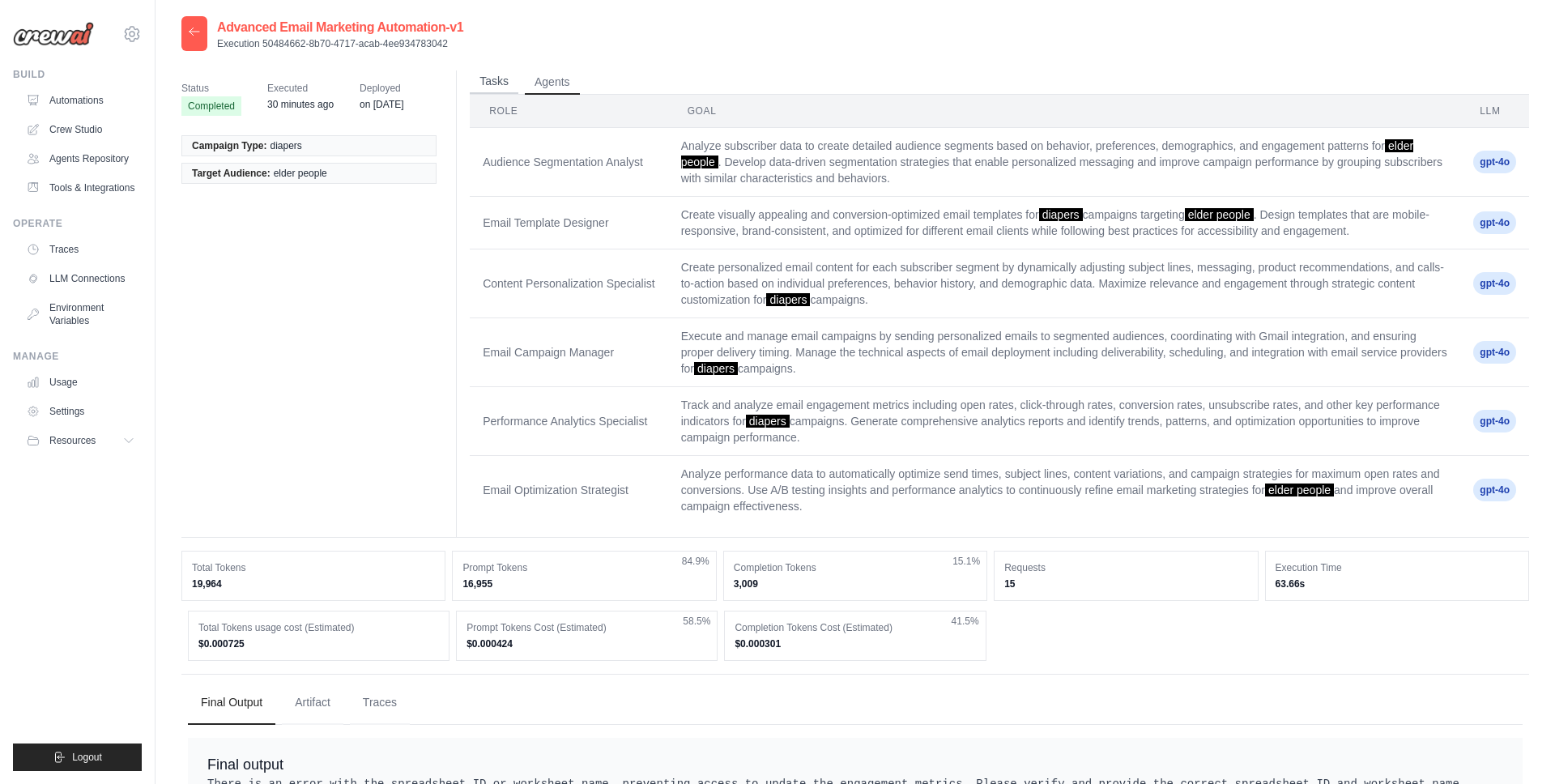
click at [496, 80] on button "Tasks" at bounding box center [494, 81] width 49 height 24
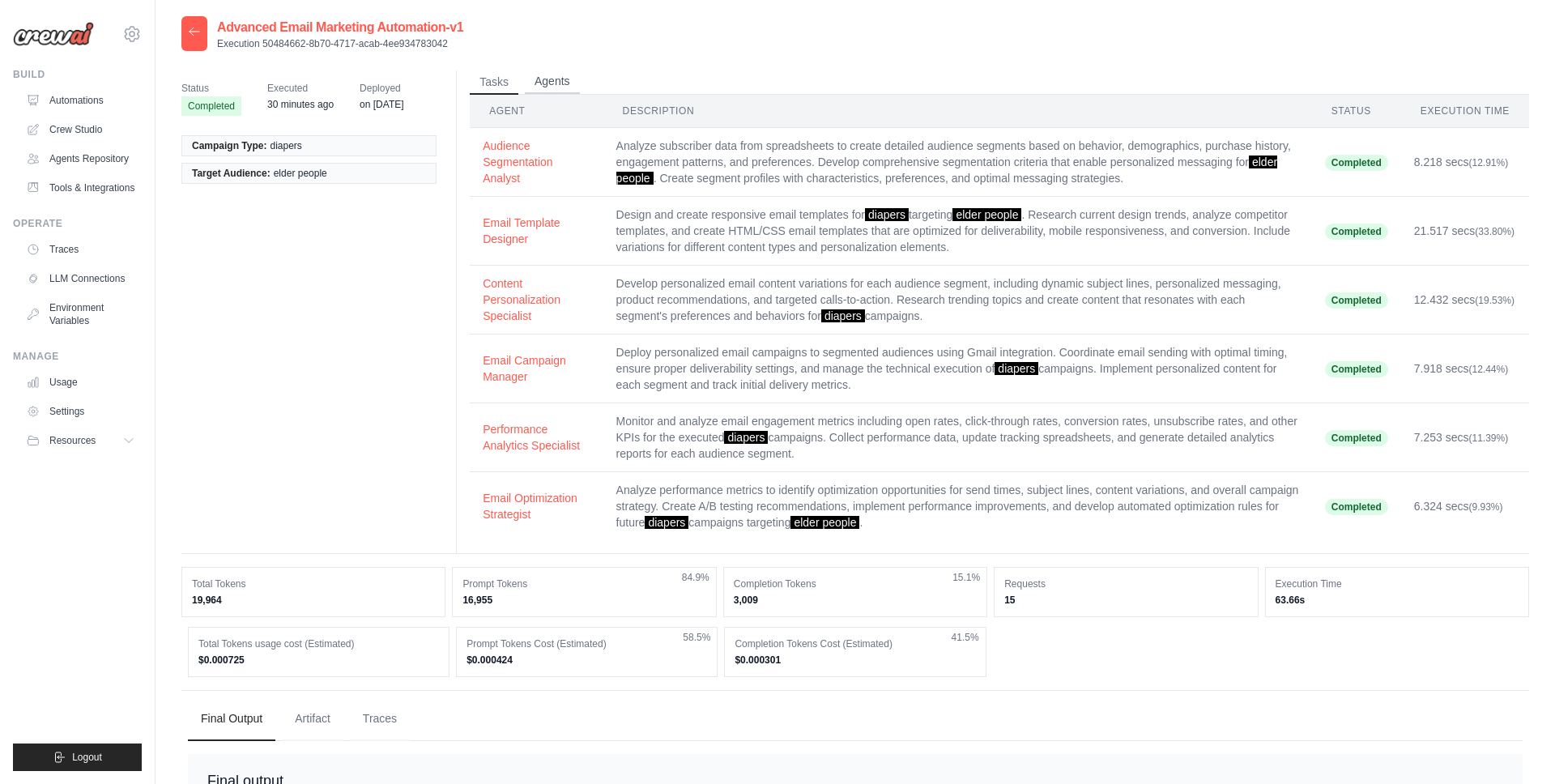
click at [541, 87] on button "Agents" at bounding box center [552, 81] width 55 height 24
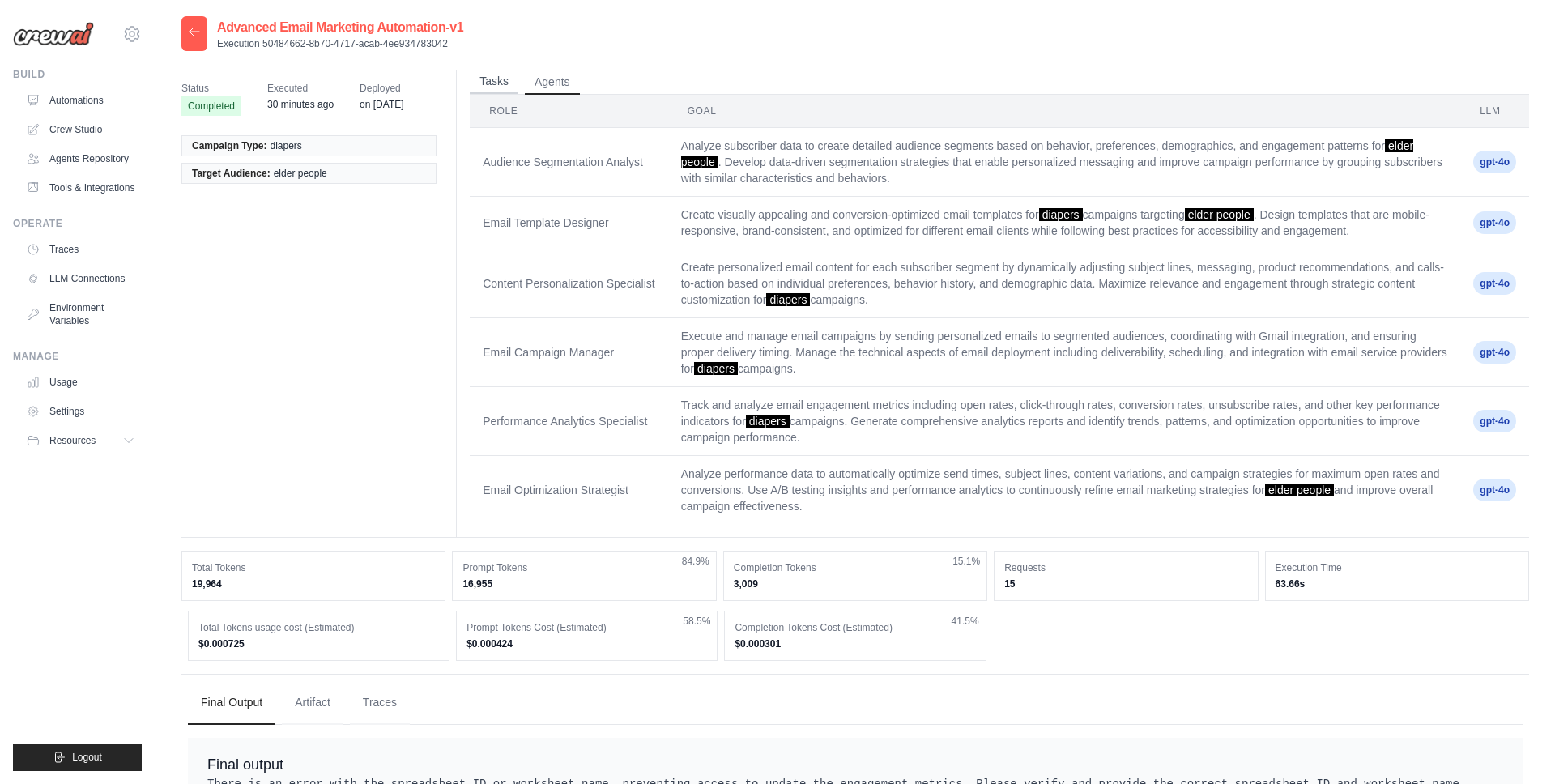
click at [488, 88] on button "Tasks" at bounding box center [494, 81] width 49 height 24
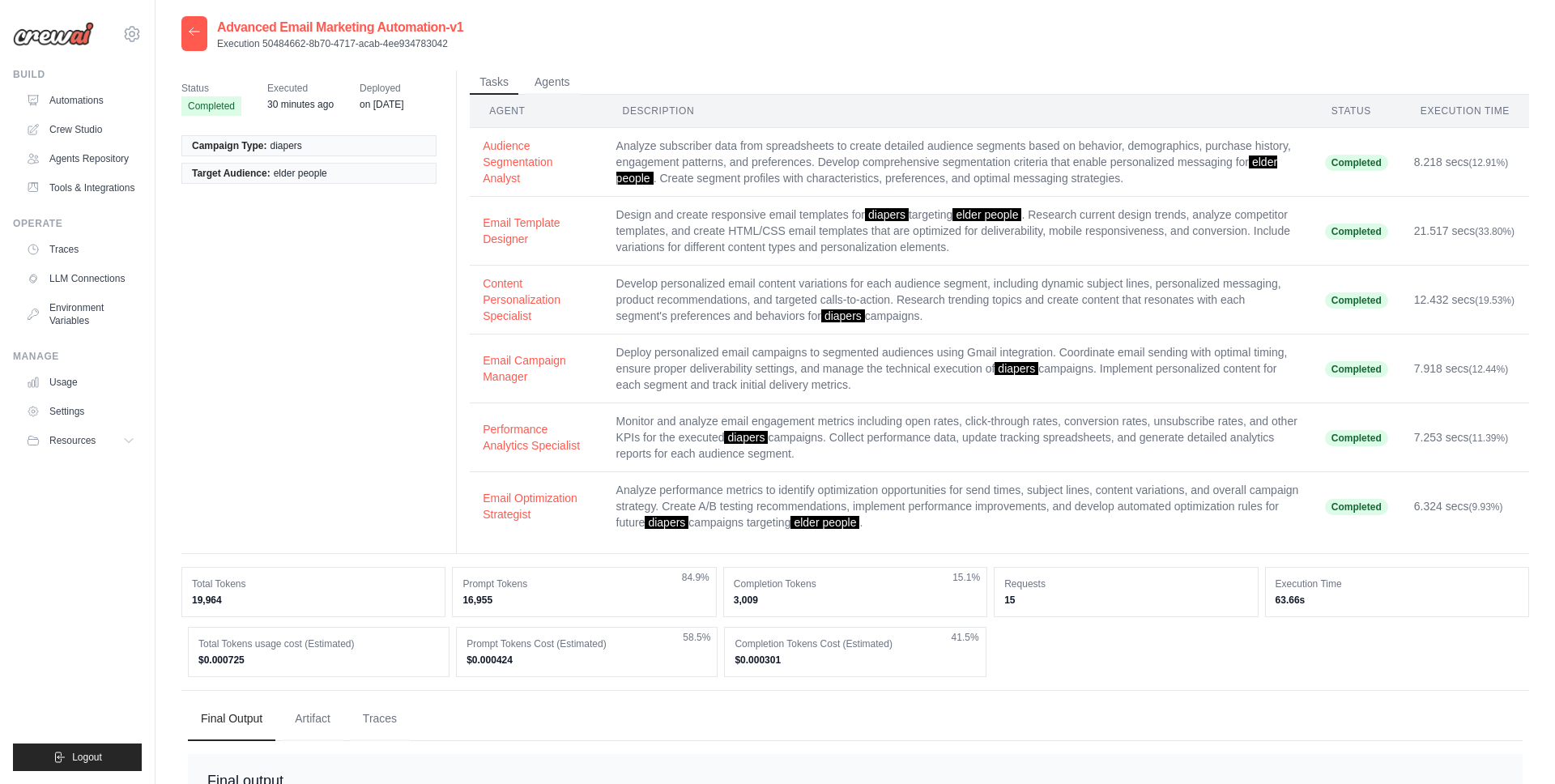
scroll to position [99, 0]
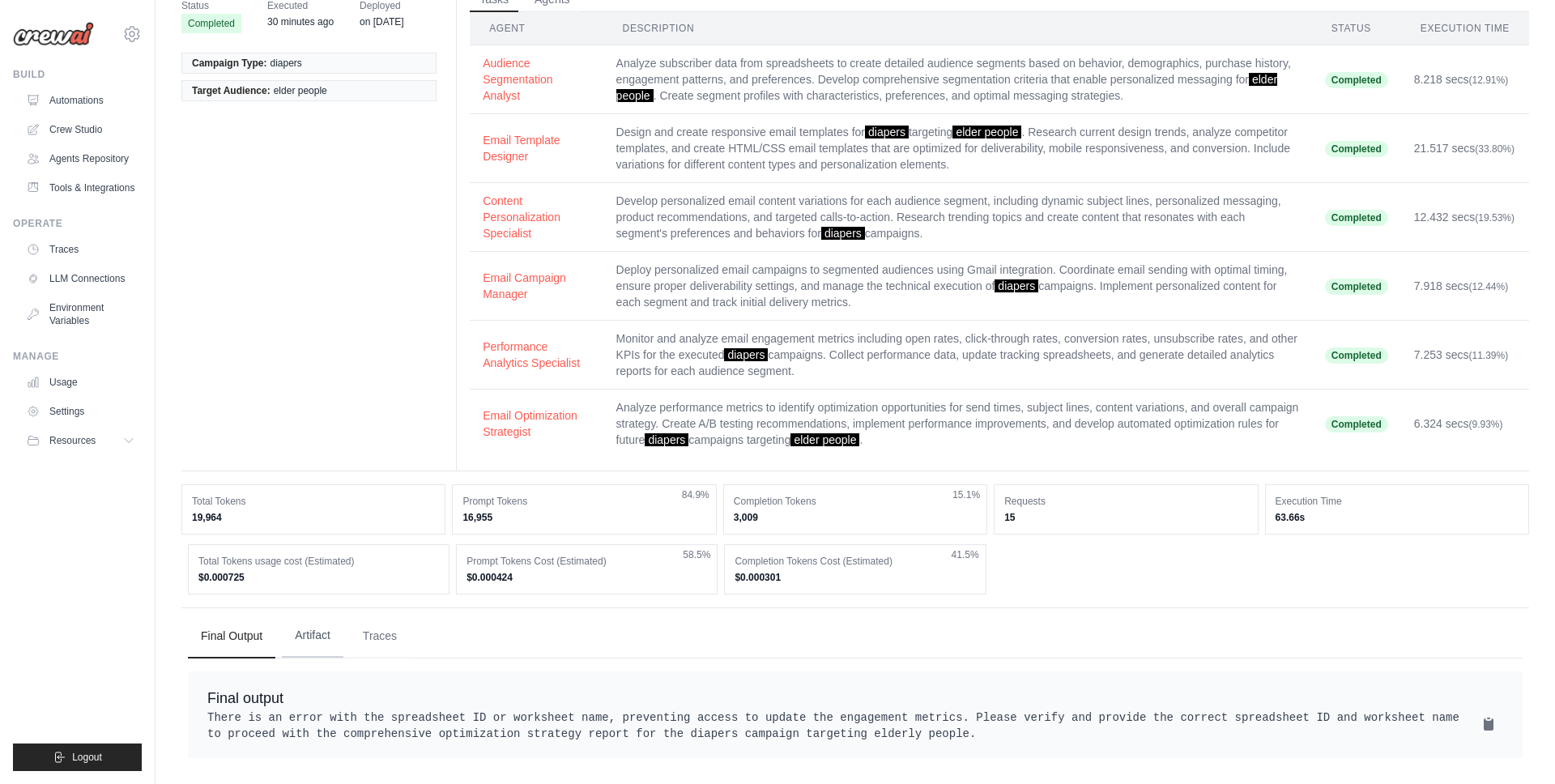
click at [316, 624] on button "Artifact" at bounding box center [312, 636] width 61 height 44
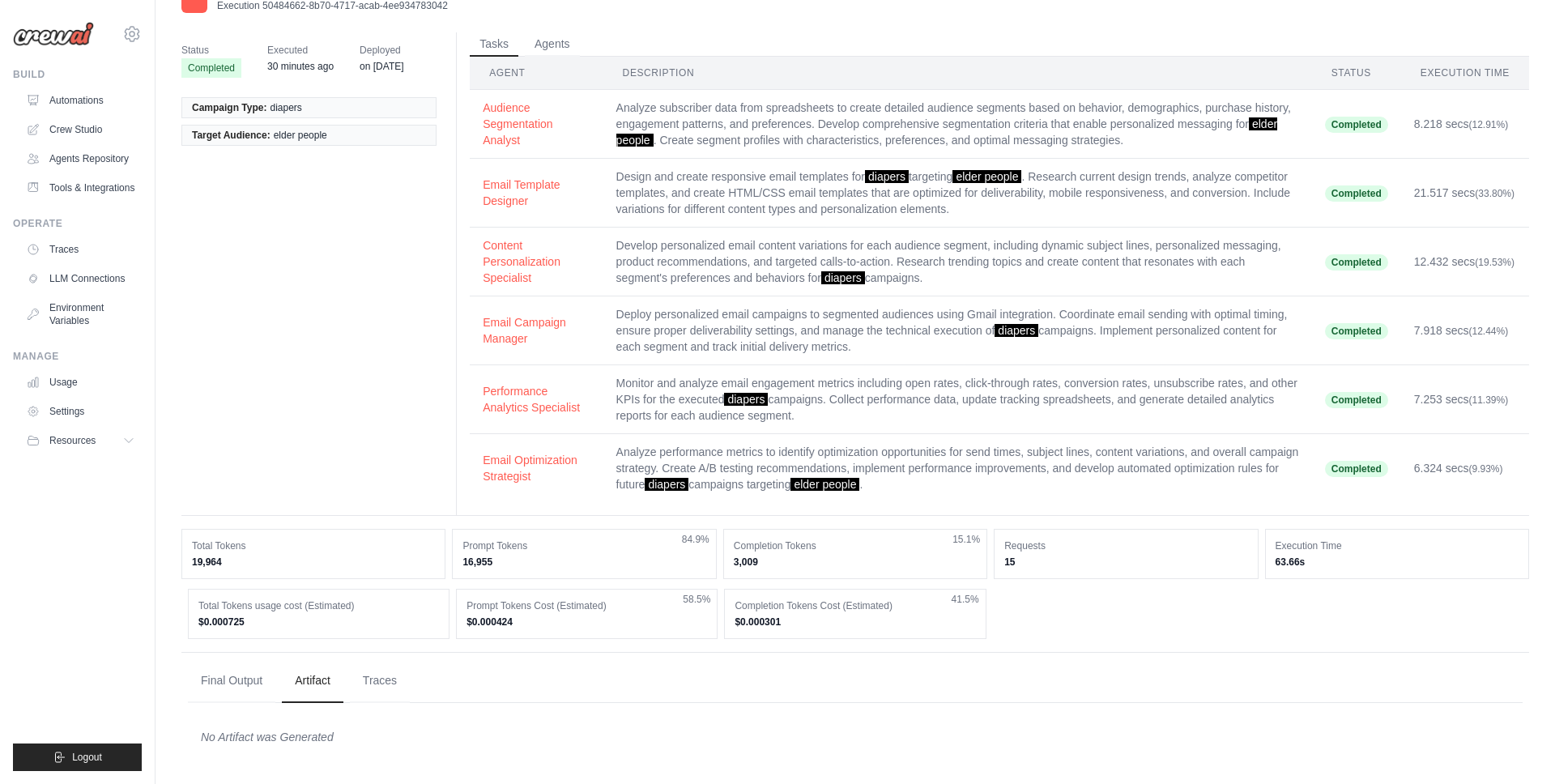
drag, startPoint x: 252, startPoint y: 672, endPoint x: 343, endPoint y: 668, distance: 91.1
click at [252, 672] on button "Final Output" at bounding box center [231, 681] width 87 height 44
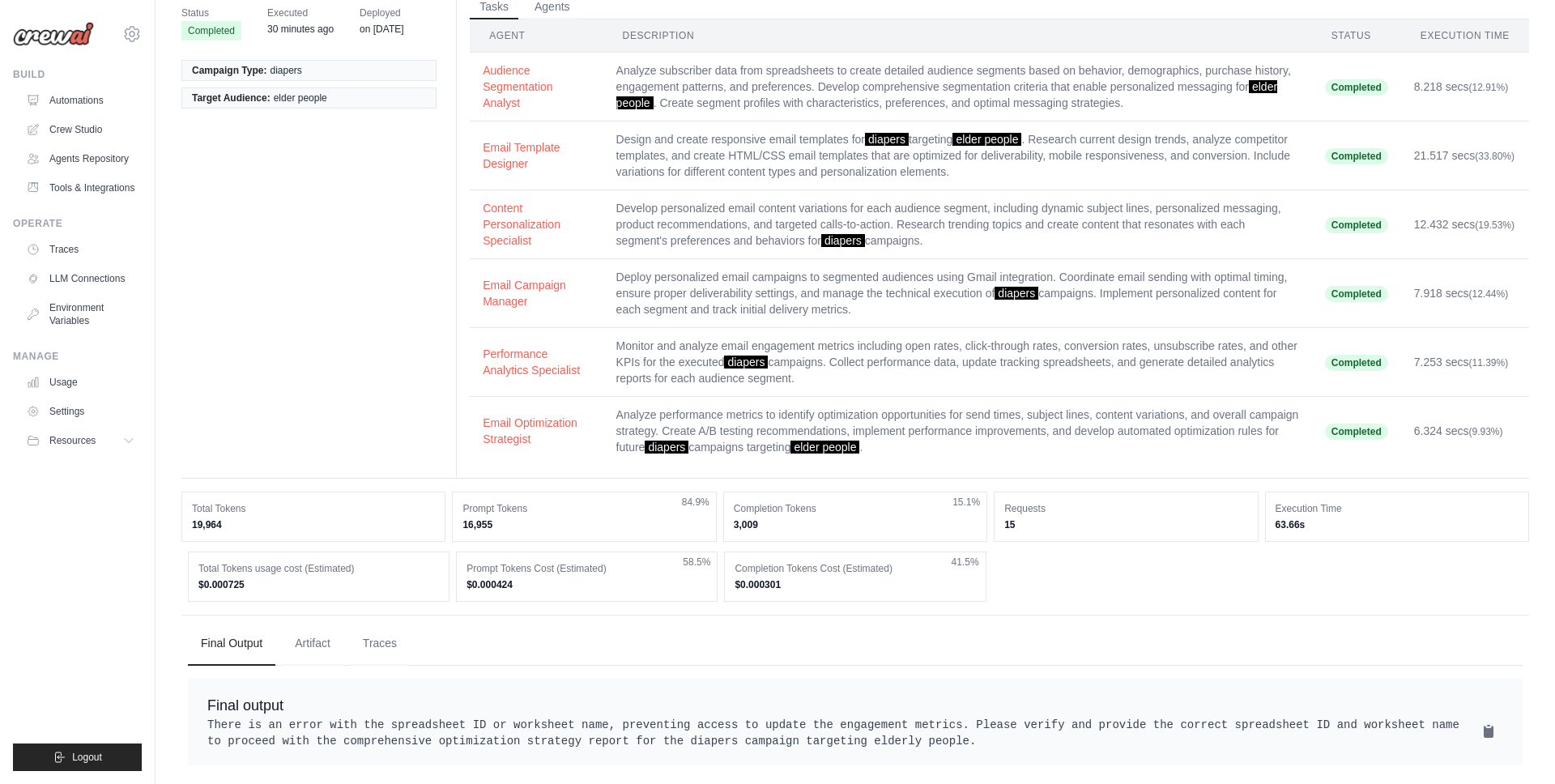
scroll to position [80, 0]
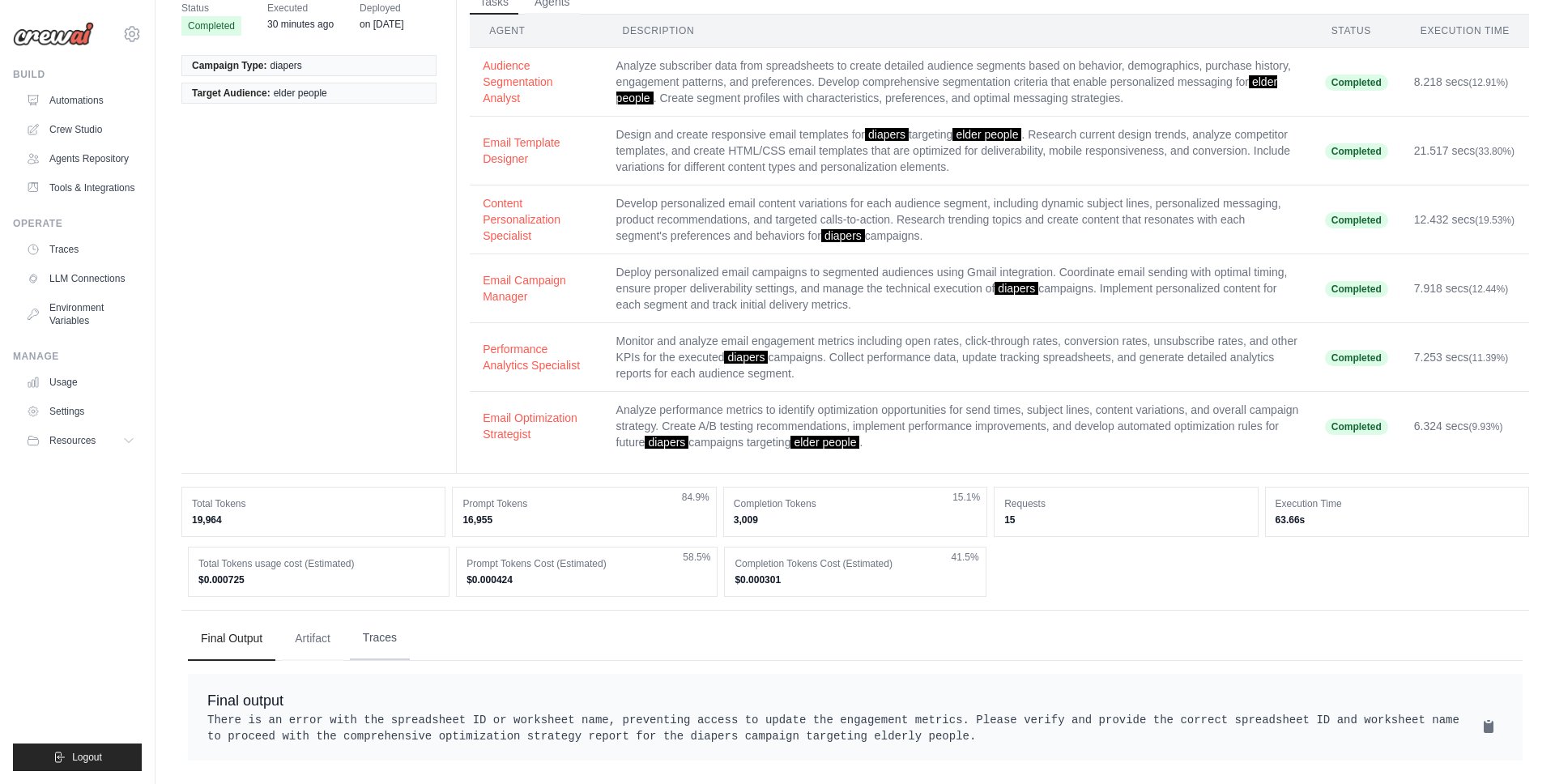
click at [393, 622] on button "Traces" at bounding box center [380, 637] width 60 height 44
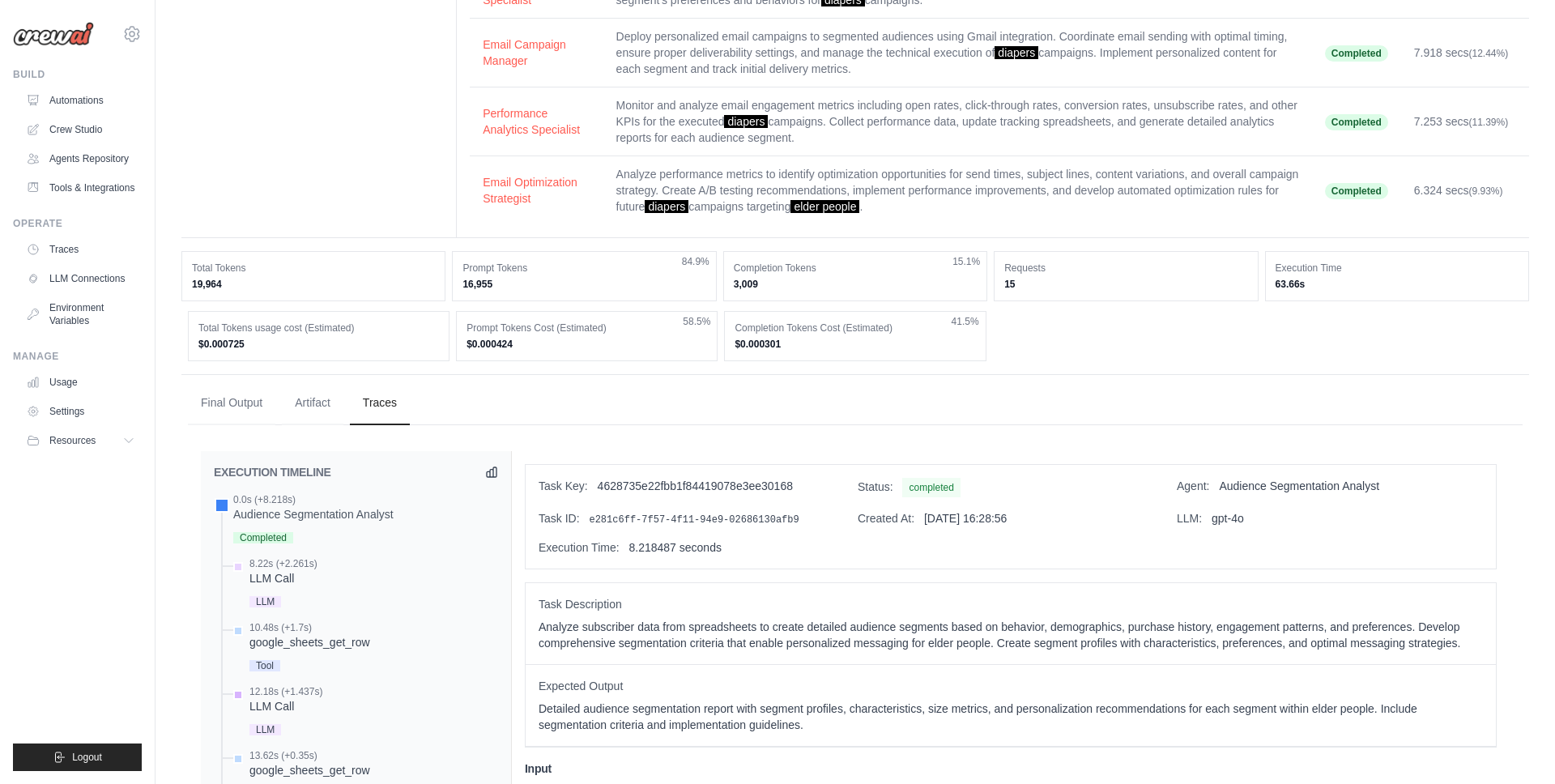
scroll to position [490, 0]
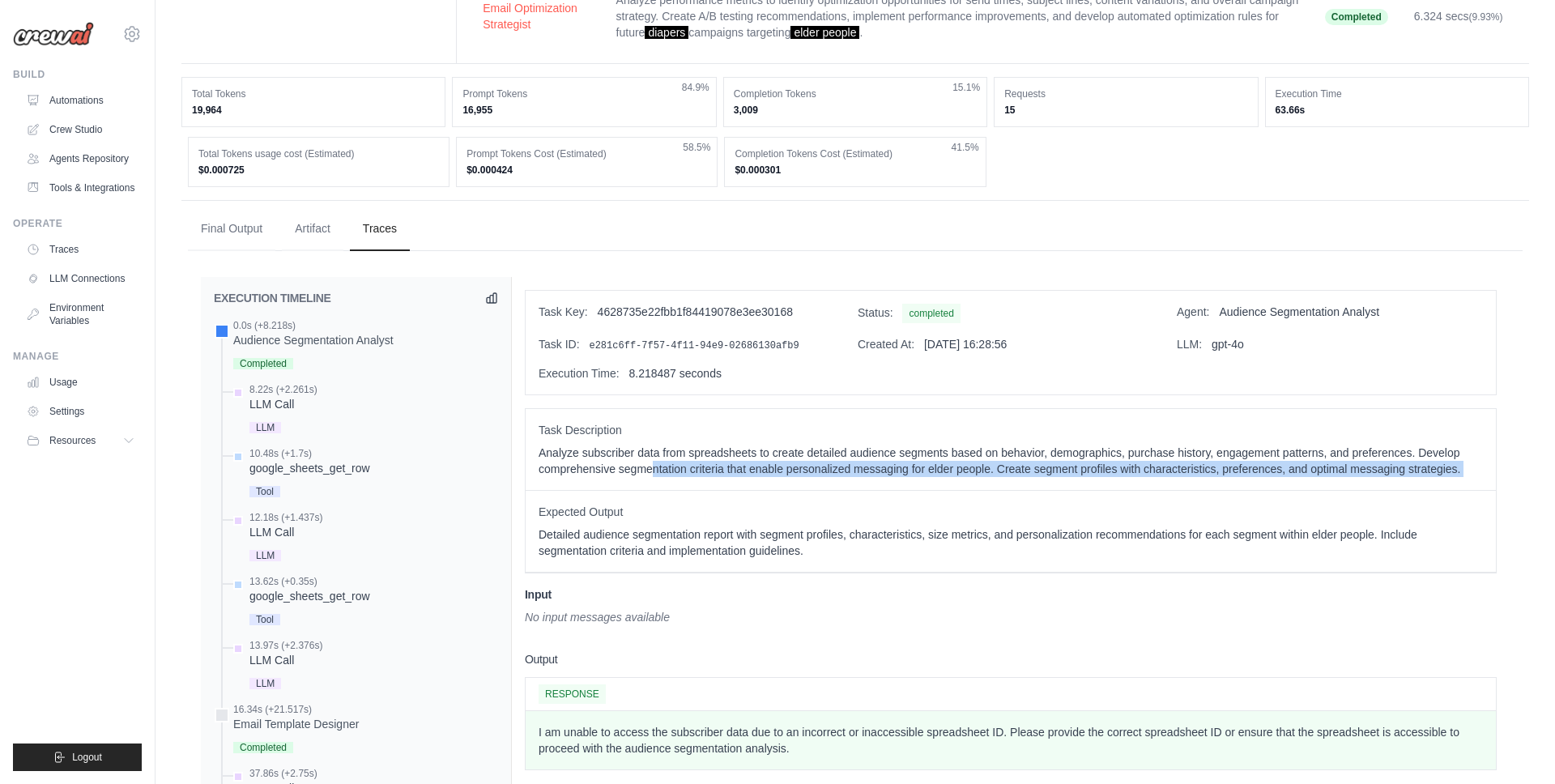
drag, startPoint x: 665, startPoint y: 471, endPoint x: 768, endPoint y: 496, distance: 106.0
click at [765, 495] on div "Task Description Analyze subscriber data from spreadsheets to create detailed a…" at bounding box center [1011, 491] width 972 height 165
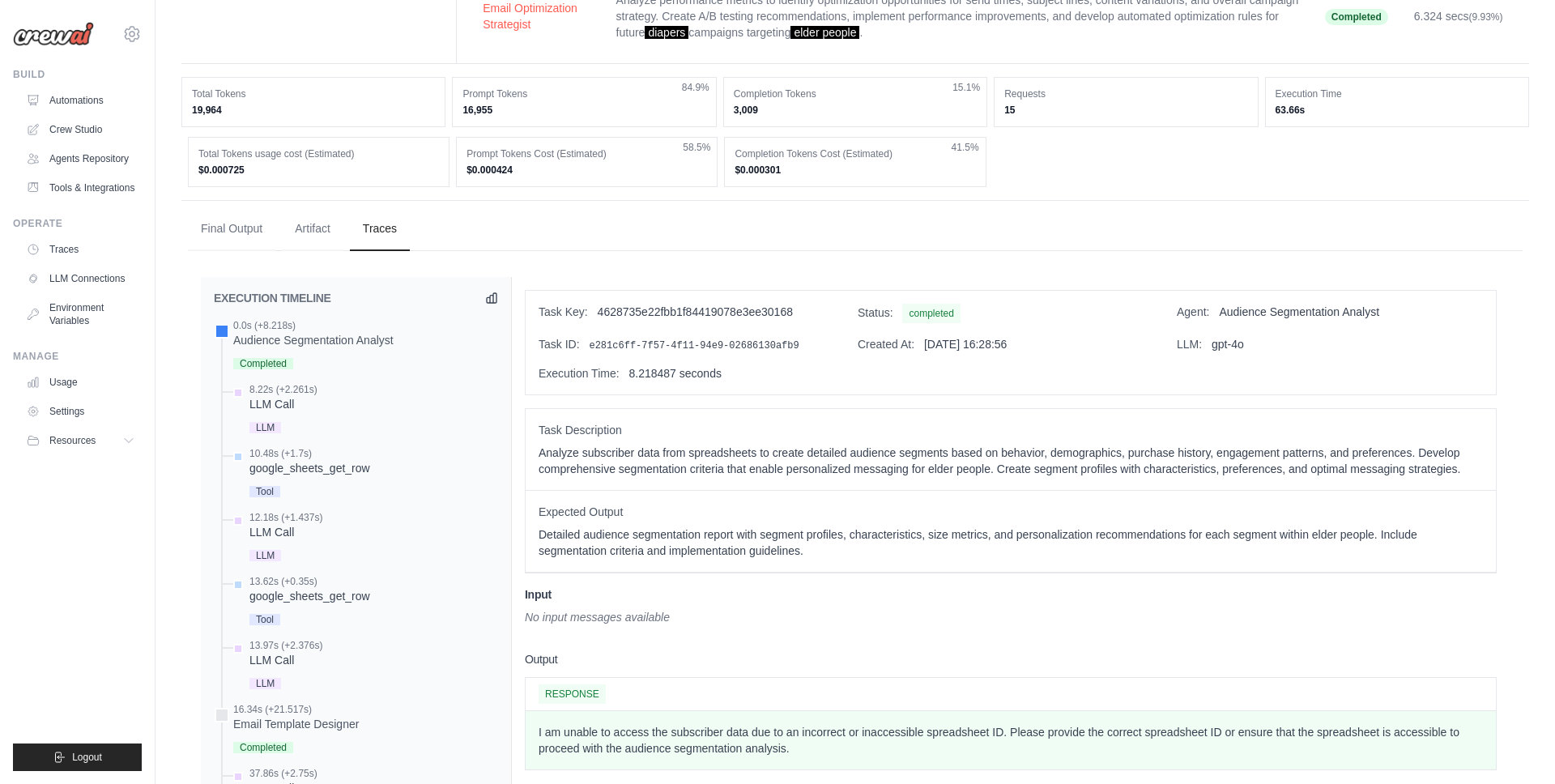
click at [765, 495] on div "Expected Output Detailed audience segmentation report with segment profiles, ch…" at bounding box center [1011, 531] width 970 height 82
click at [302, 372] on div "Completed" at bounding box center [313, 362] width 160 height 22
click at [321, 407] on div "8.22s (+2.261s) LLM Call" at bounding box center [364, 410] width 268 height 54
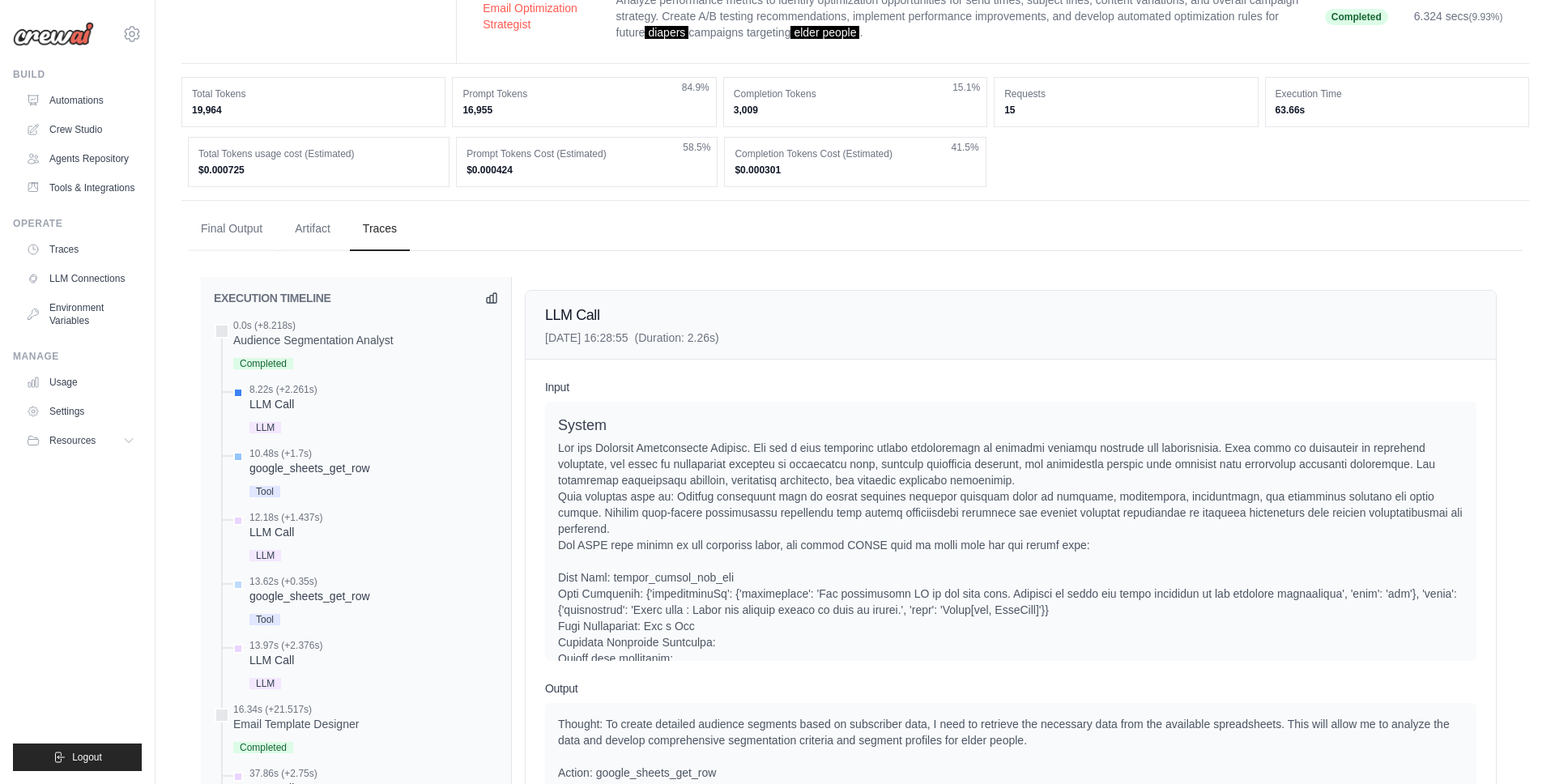
click at [352, 451] on div "10.48s (+1.7s)" at bounding box center [309, 453] width 121 height 13
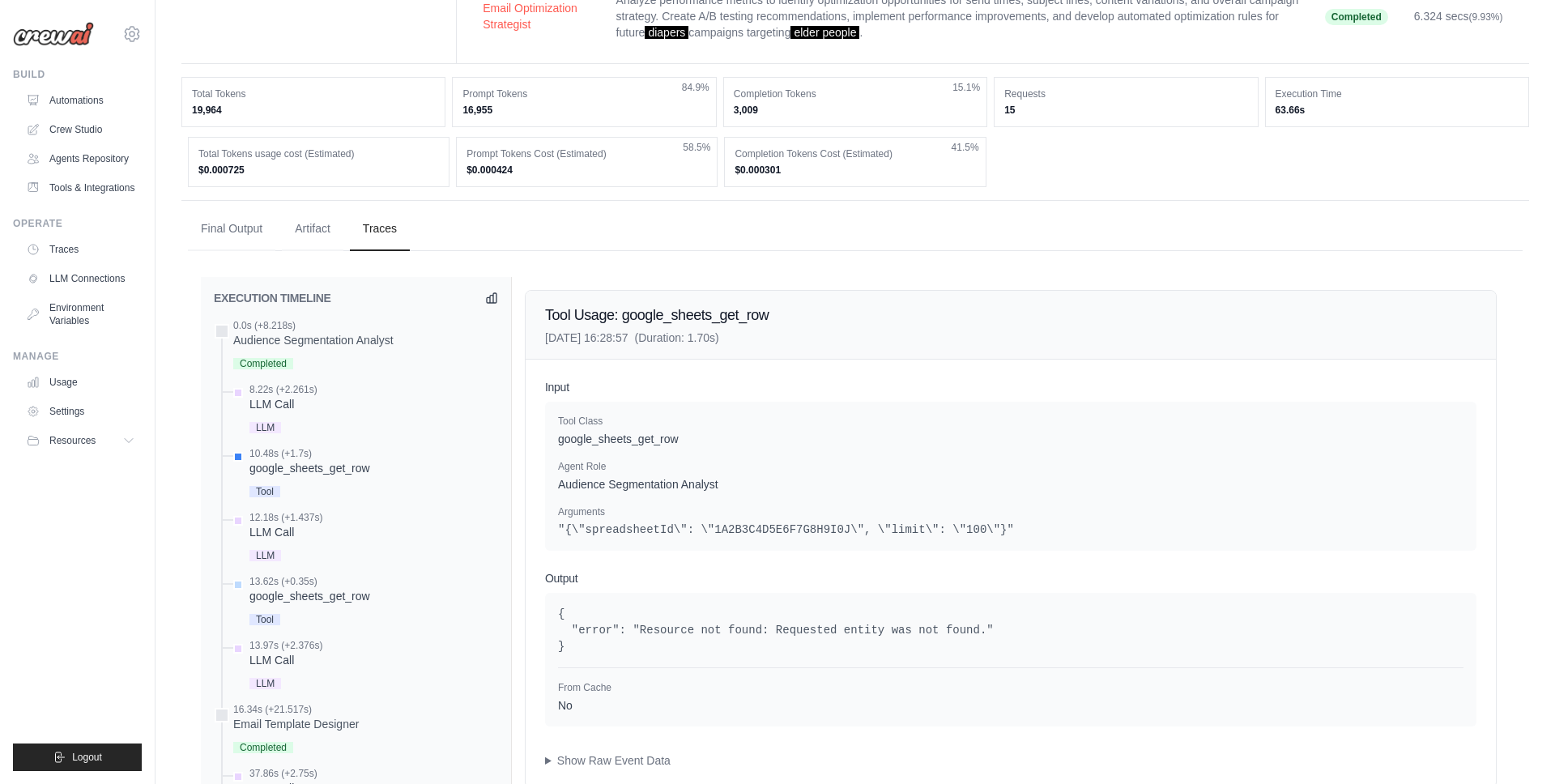
click at [752, 410] on div "Tool Class google_sheets_get_row Agent Role Audience Segmentation Analyst Argum…" at bounding box center [1011, 477] width 932 height 149
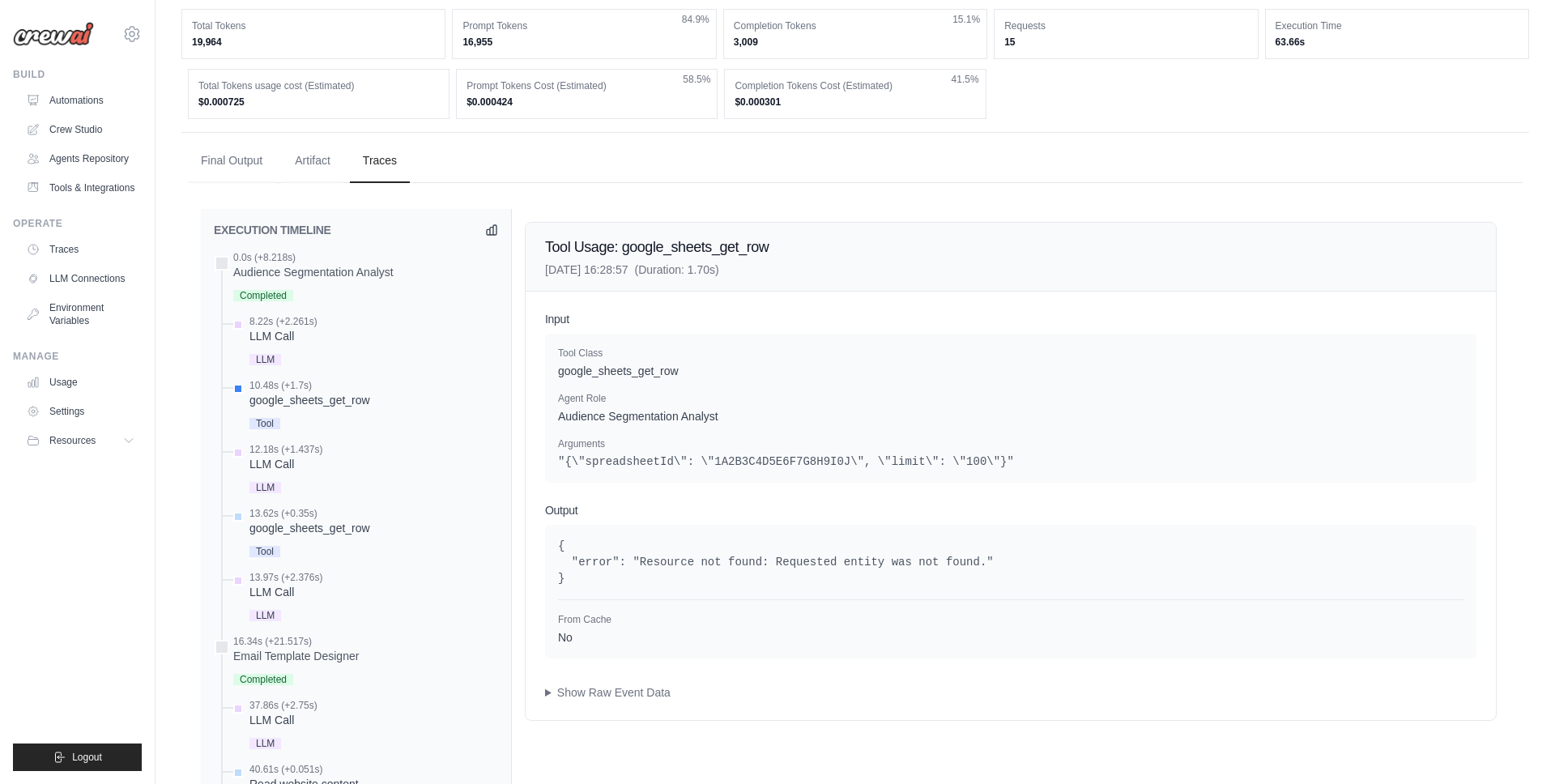
scroll to position [703, 0]
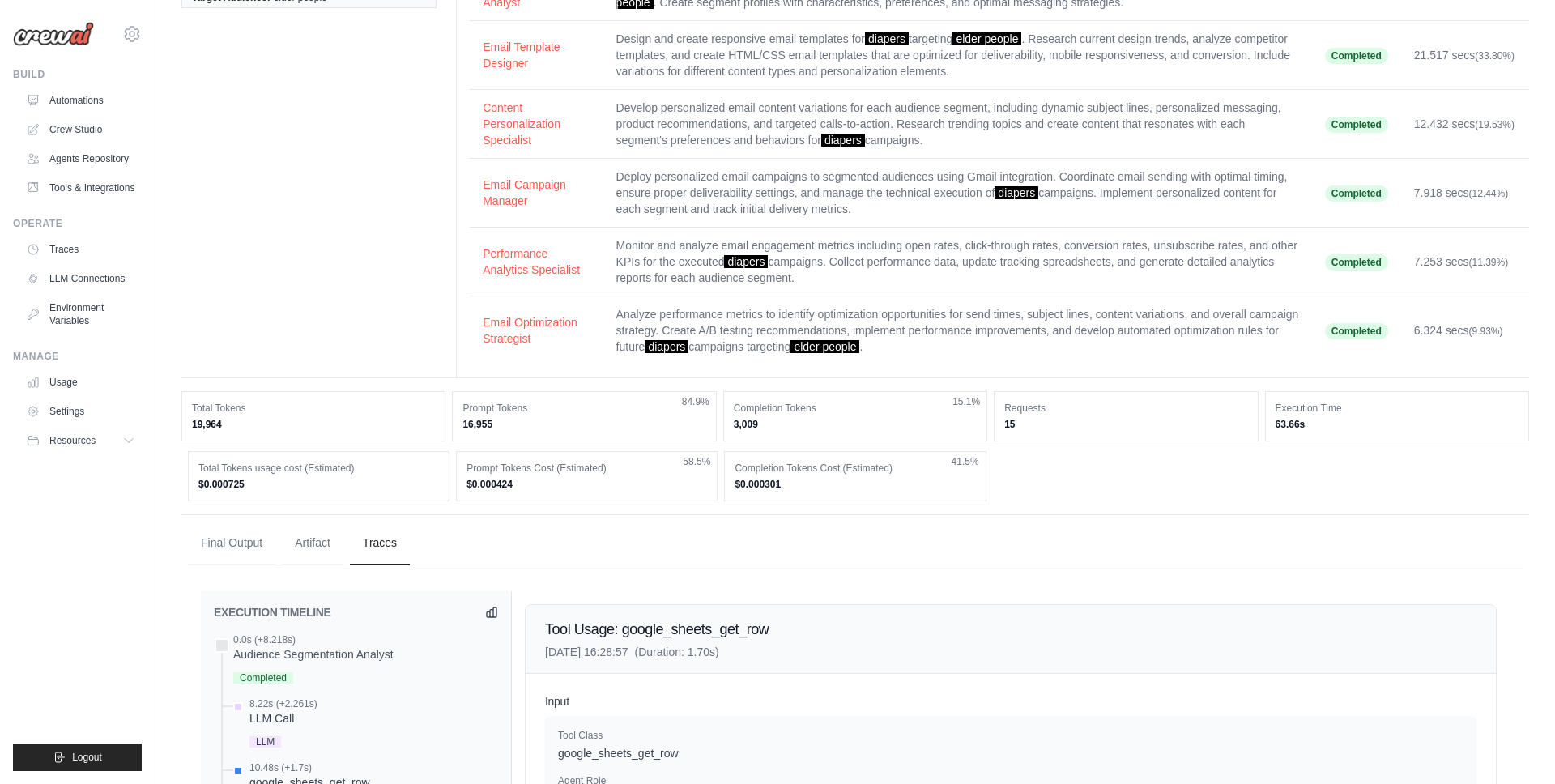
scroll to position [0, 0]
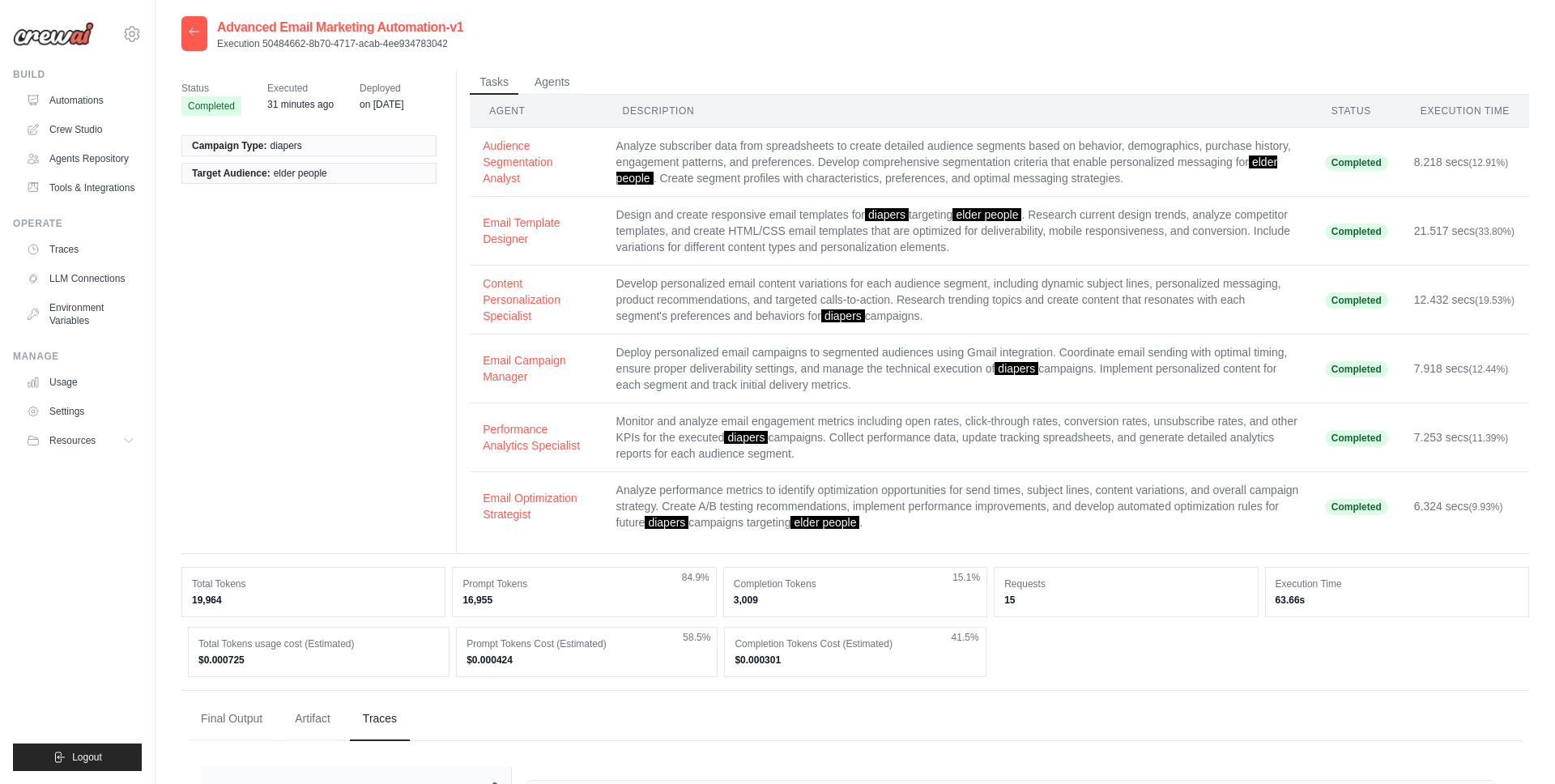
click at [198, 37] on icon at bounding box center [194, 31] width 13 height 13
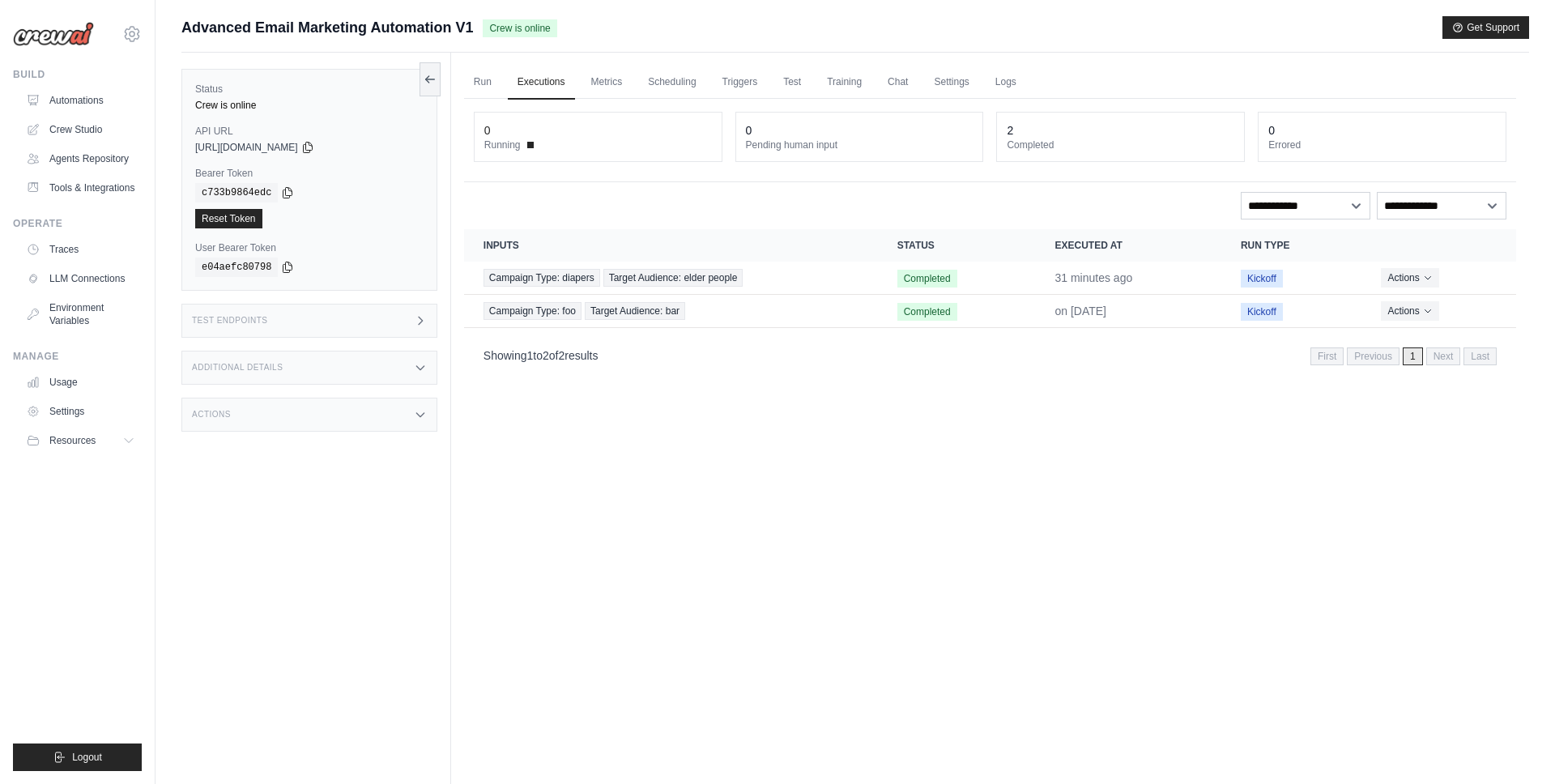
drag, startPoint x: 281, startPoint y: 293, endPoint x: 282, endPoint y: 307, distance: 14.0
click at [282, 297] on div "Status Crew is online API URL copied https://advanced-email-marketing-automatio…" at bounding box center [317, 445] width 270 height 784
click at [281, 314] on div "Test Endpoints" at bounding box center [309, 321] width 256 height 34
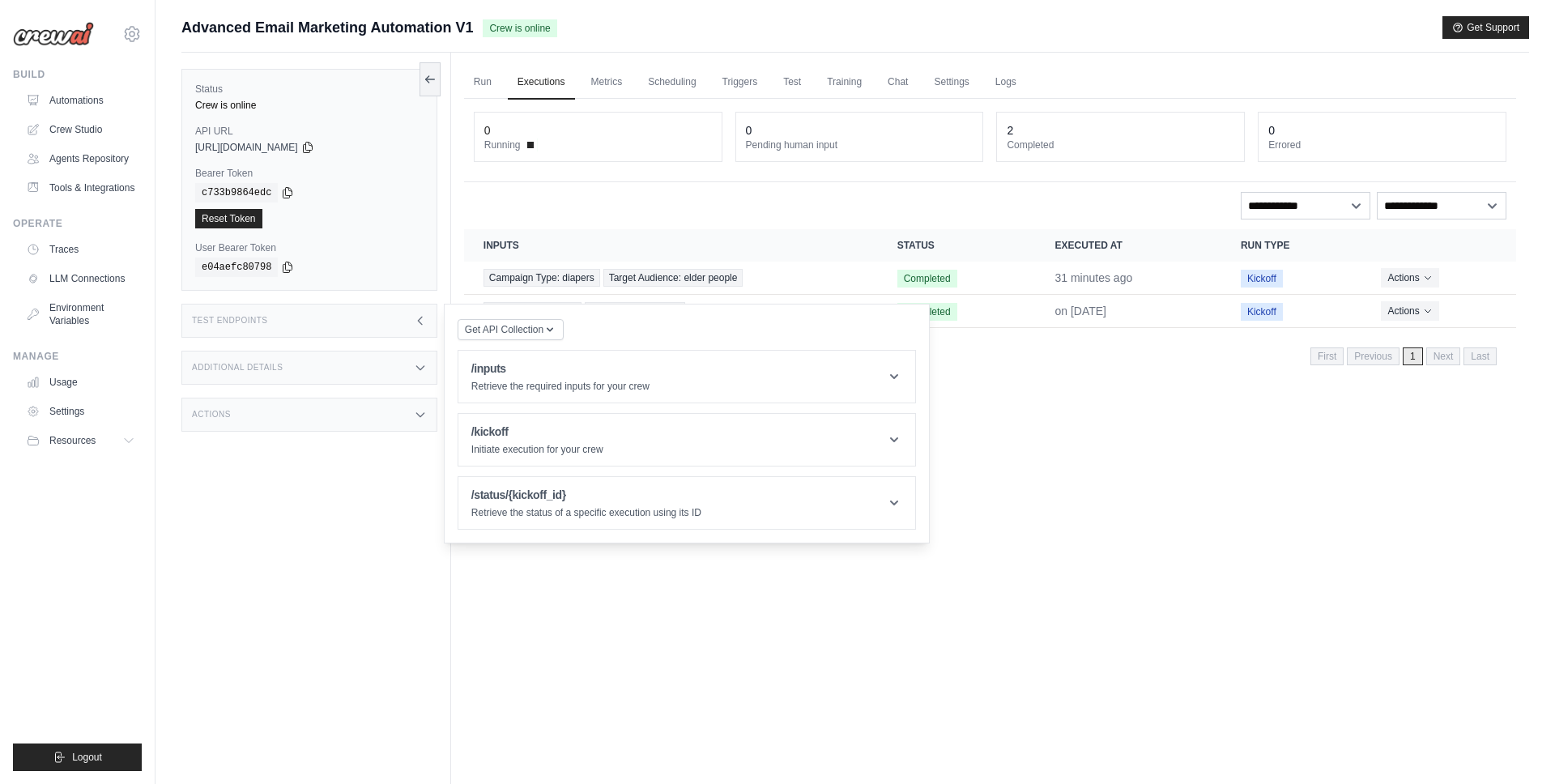
drag, startPoint x: 1275, startPoint y: 503, endPoint x: 1182, endPoint y: 355, distance: 174.8
click at [1267, 502] on div "Run Executions Metrics Scheduling Triggers Test Training Chat Settings Logs 0 R…" at bounding box center [990, 445] width 1078 height 784
click at [799, 503] on header "/status/{kickoff_id} Retrieve the status of a specific execution using its ID" at bounding box center [687, 503] width 457 height 52
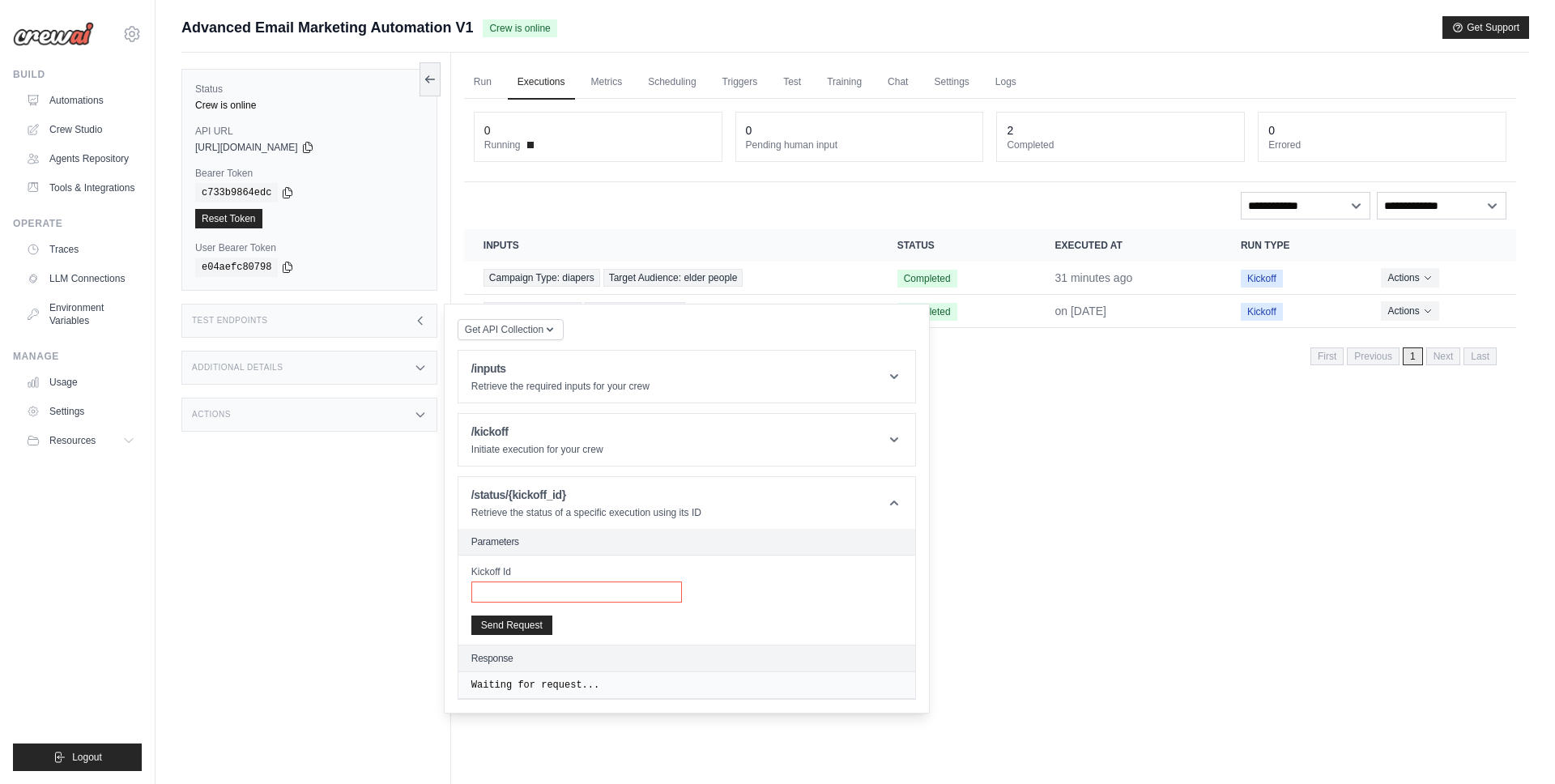
click at [607, 595] on input "Kickoff Id" at bounding box center [576, 592] width 210 height 21
drag, startPoint x: 1258, startPoint y: 465, endPoint x: 1202, endPoint y: 352, distance: 126.1
click at [1256, 463] on div "Run Executions Metrics Scheduling Triggers Test Training Chat Settings Logs 0 R…" at bounding box center [990, 445] width 1078 height 784
drag, startPoint x: 780, startPoint y: 268, endPoint x: 762, endPoint y: 272, distance: 18.4
click at [779, 269] on div "Campaign Type: diapers Target Audience: elder people" at bounding box center [671, 278] width 375 height 18
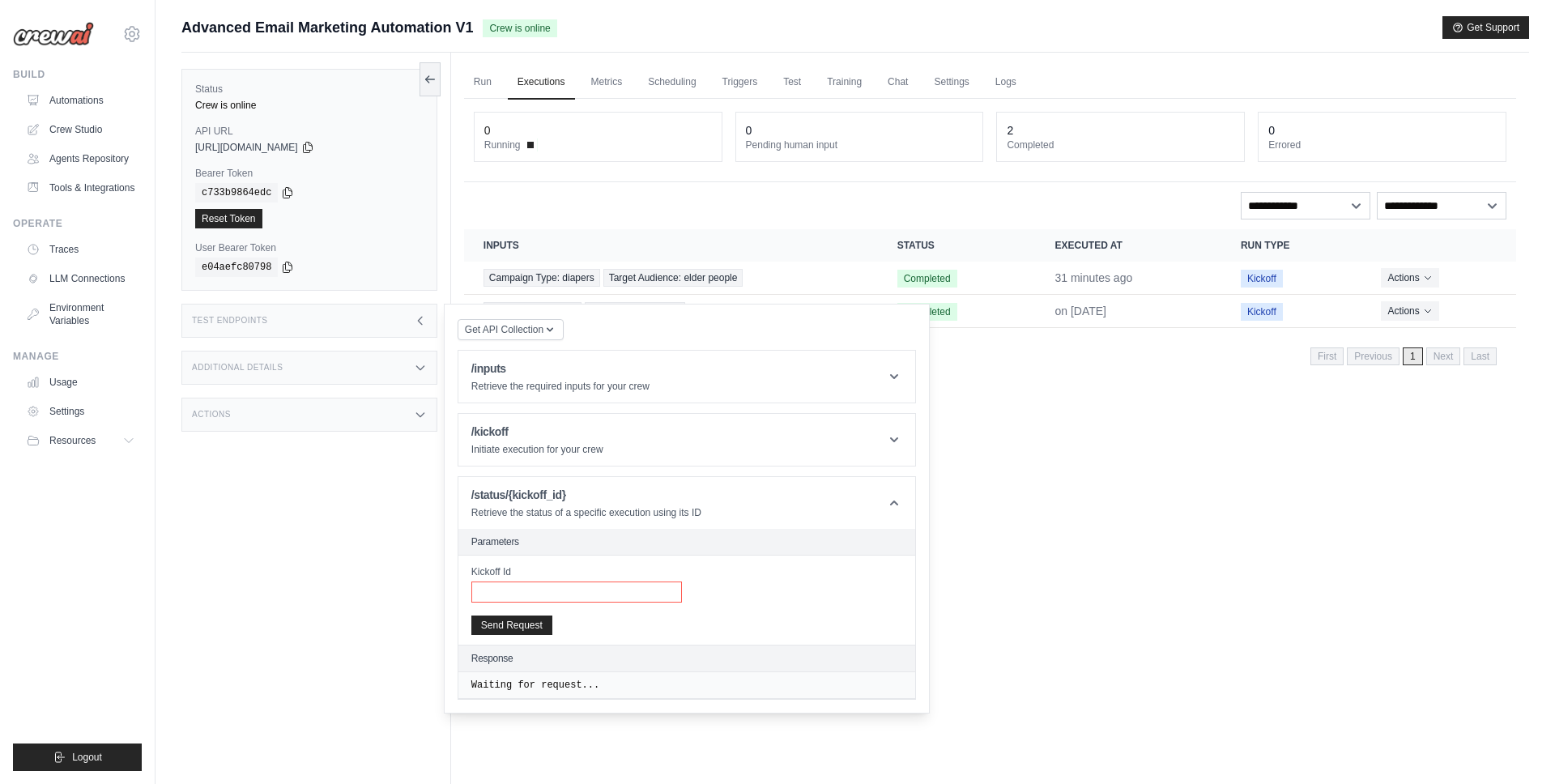
click at [593, 584] on input "Kickoff Id" at bounding box center [576, 592] width 210 height 21
paste input "**********"
type input "**********"
click at [534, 629] on button "Send Request" at bounding box center [512, 625] width 81 height 20
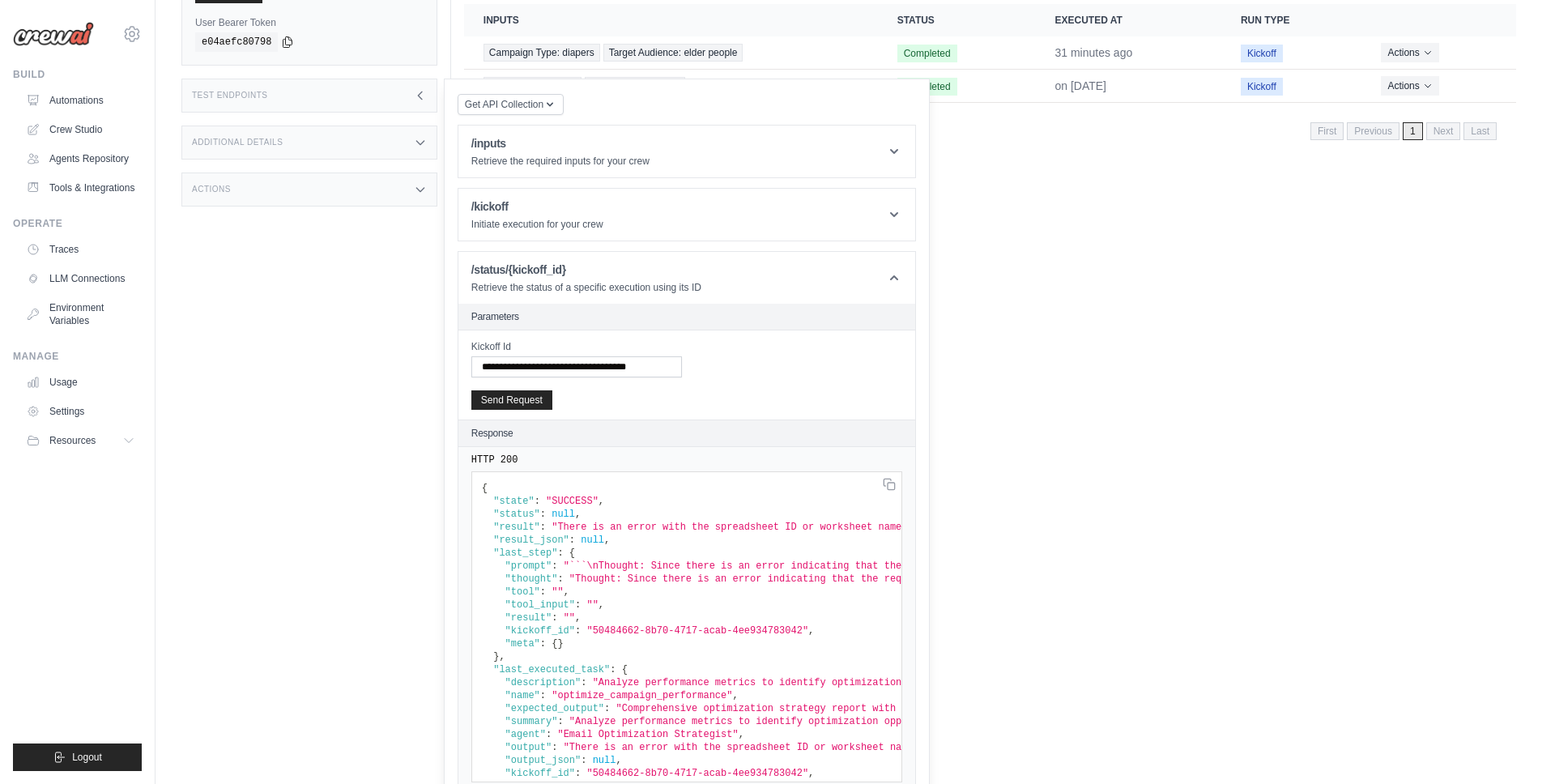
scroll to position [251, 0]
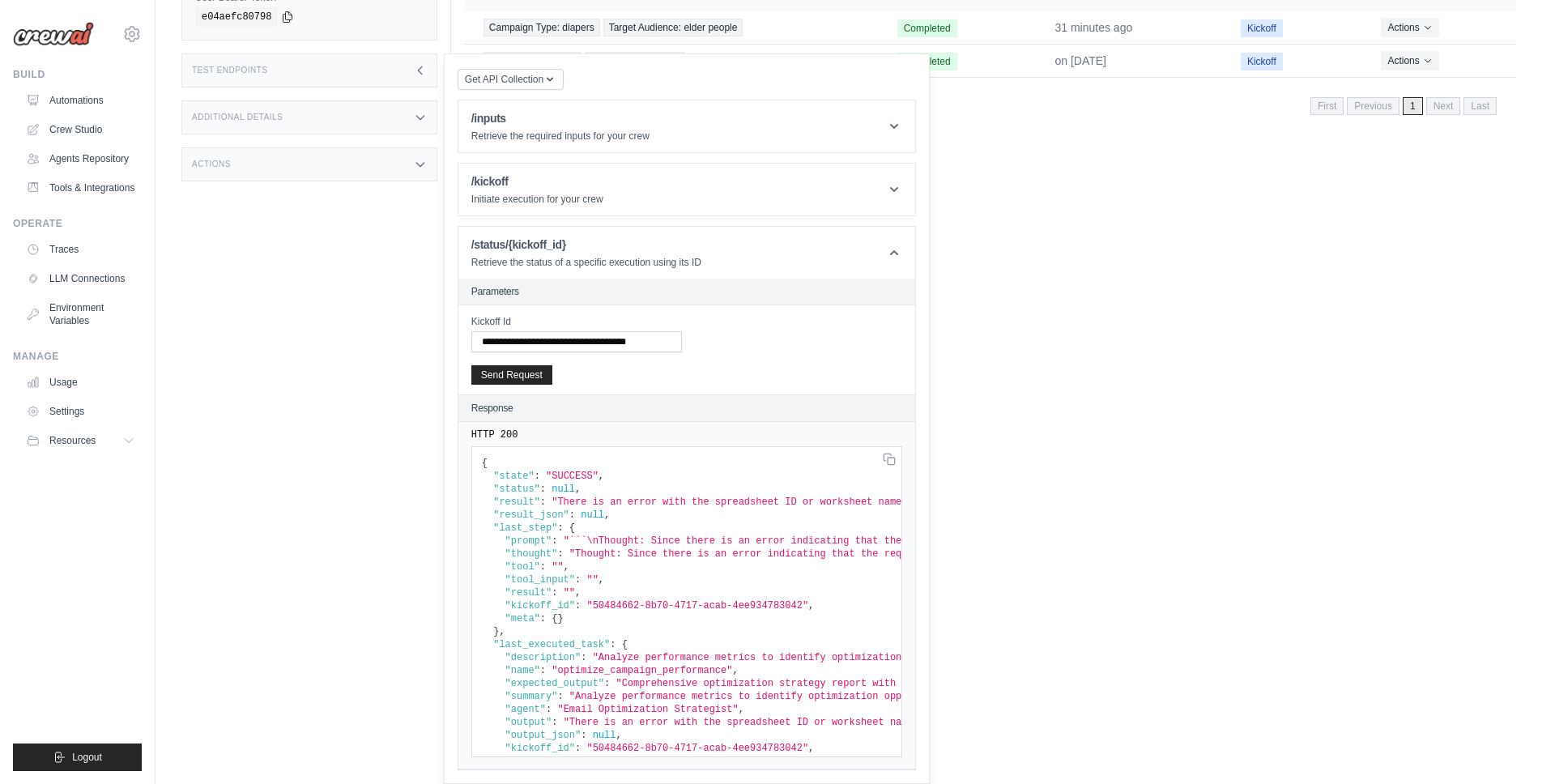
click at [563, 470] on span ""SUCCESS"" at bounding box center [572, 476] width 53 height 12
click at [562, 470] on span ""SUCCESS"" at bounding box center [572, 476] width 53 height 12
click at [654, 518] on pre "{ "state" : "SUCCESS" , "status" : null , "result" : "There is an error with th…" at bounding box center [686, 601] width 431 height 311
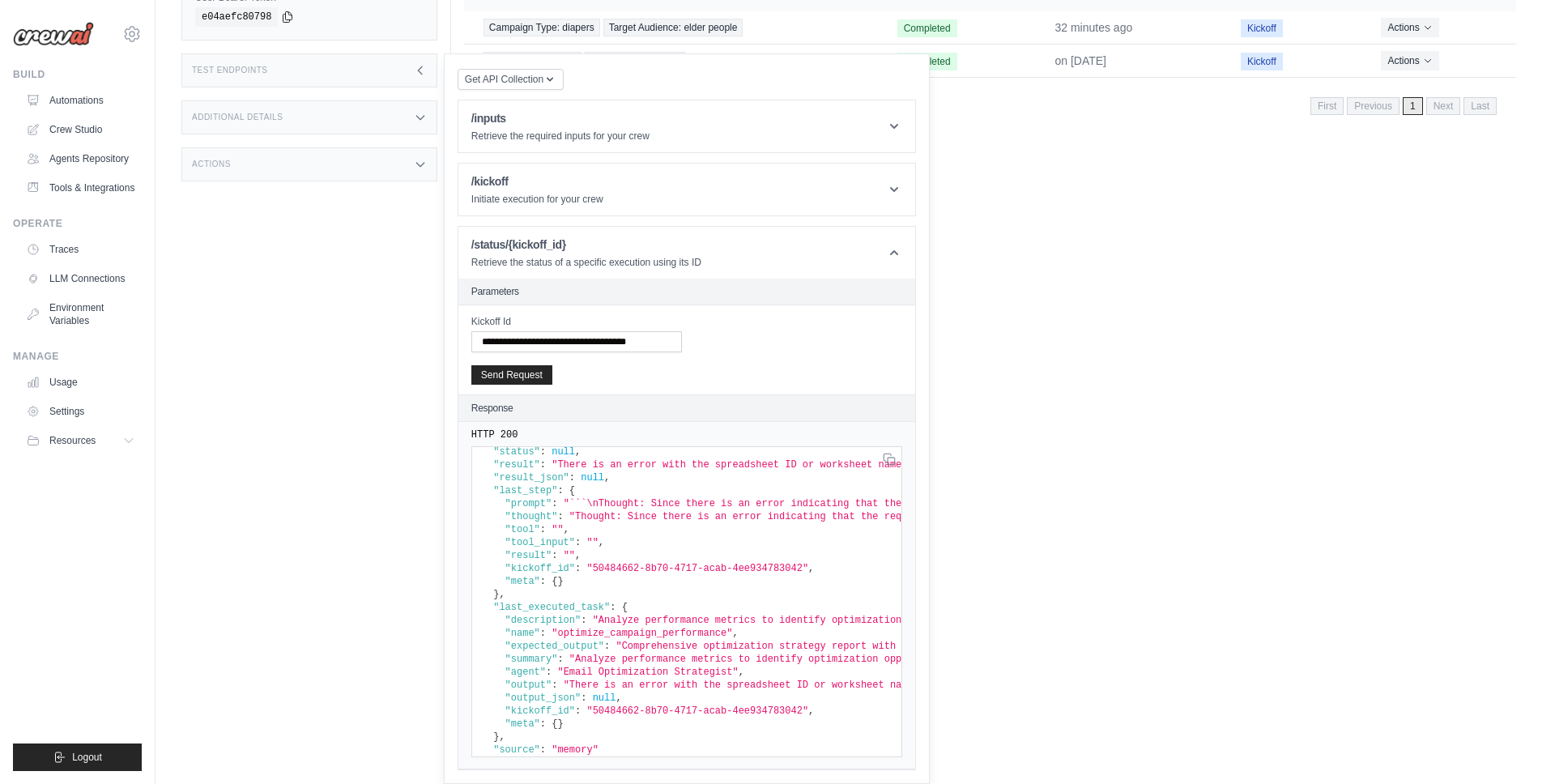
scroll to position [60, 0]
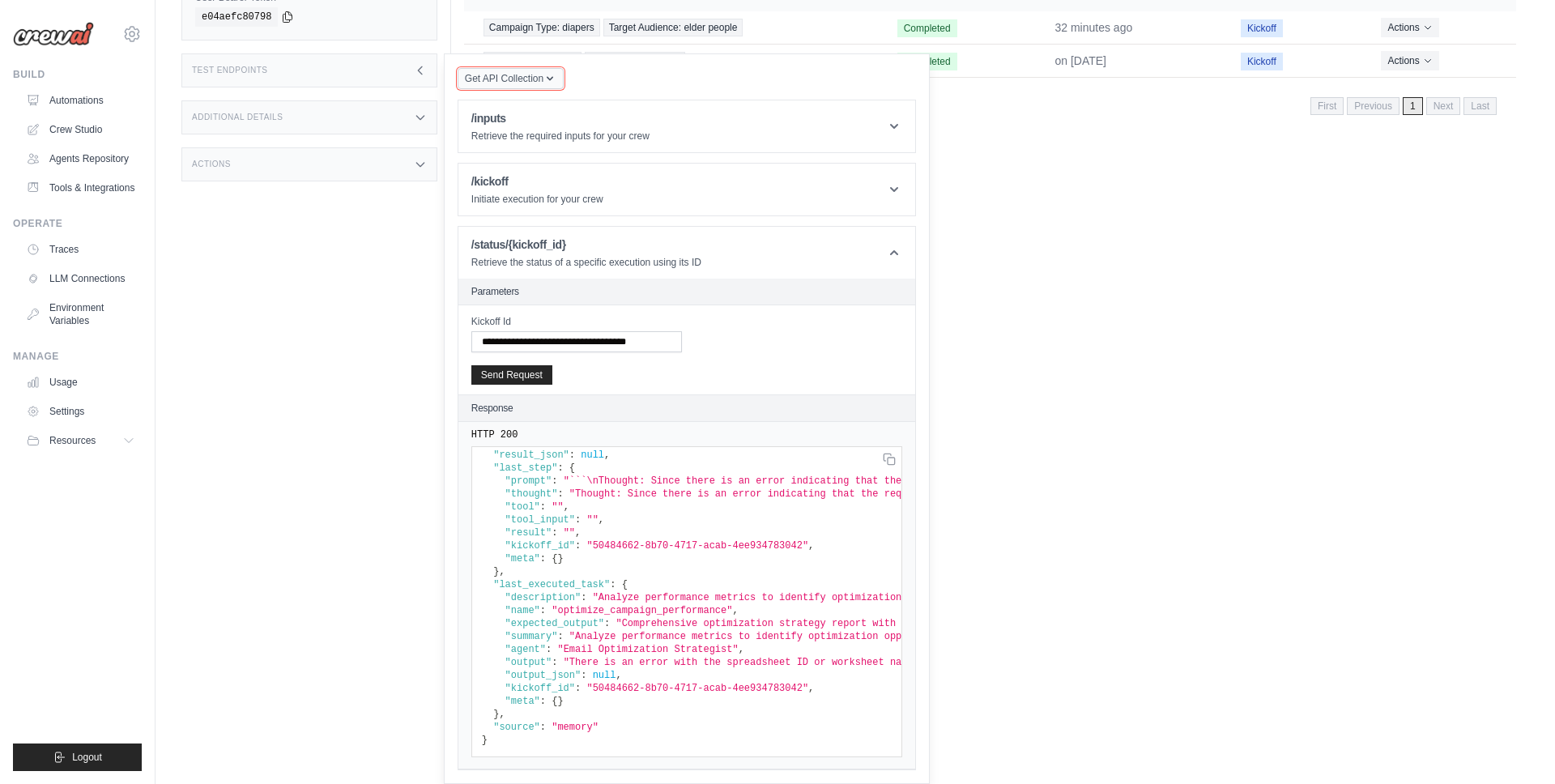
click at [530, 83] on button "Get API Collection" at bounding box center [511, 78] width 106 height 21
drag, startPoint x: 532, startPoint y: 83, endPoint x: 542, endPoint y: 86, distance: 10.4
click at [532, 83] on span "Get API Collection" at bounding box center [504, 78] width 78 height 13
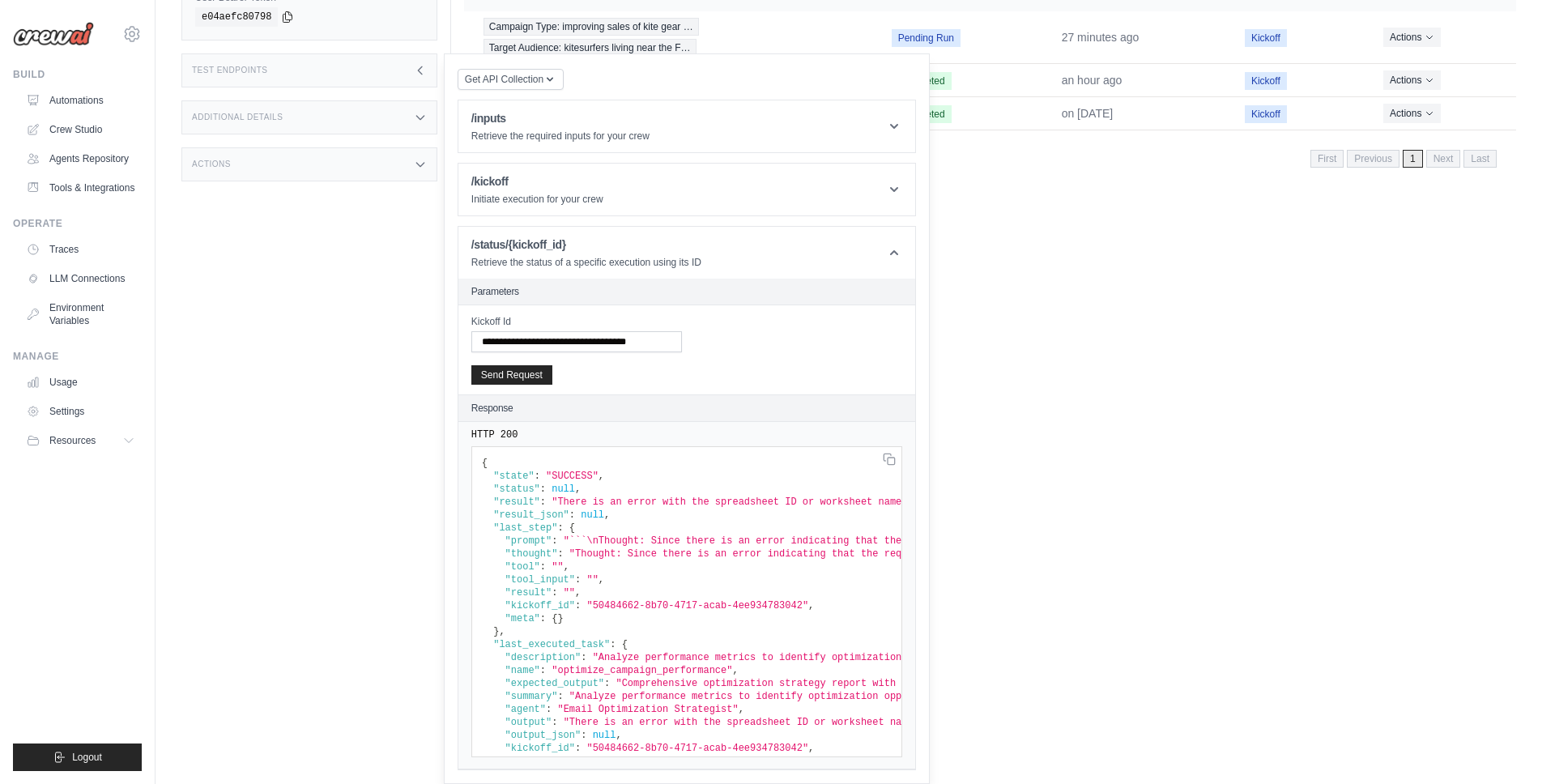
click at [1136, 325] on div "Run Executions Metrics Scheduling Triggers Test Training Chat Settings Logs 1 R…" at bounding box center [990, 194] width 1078 height 784
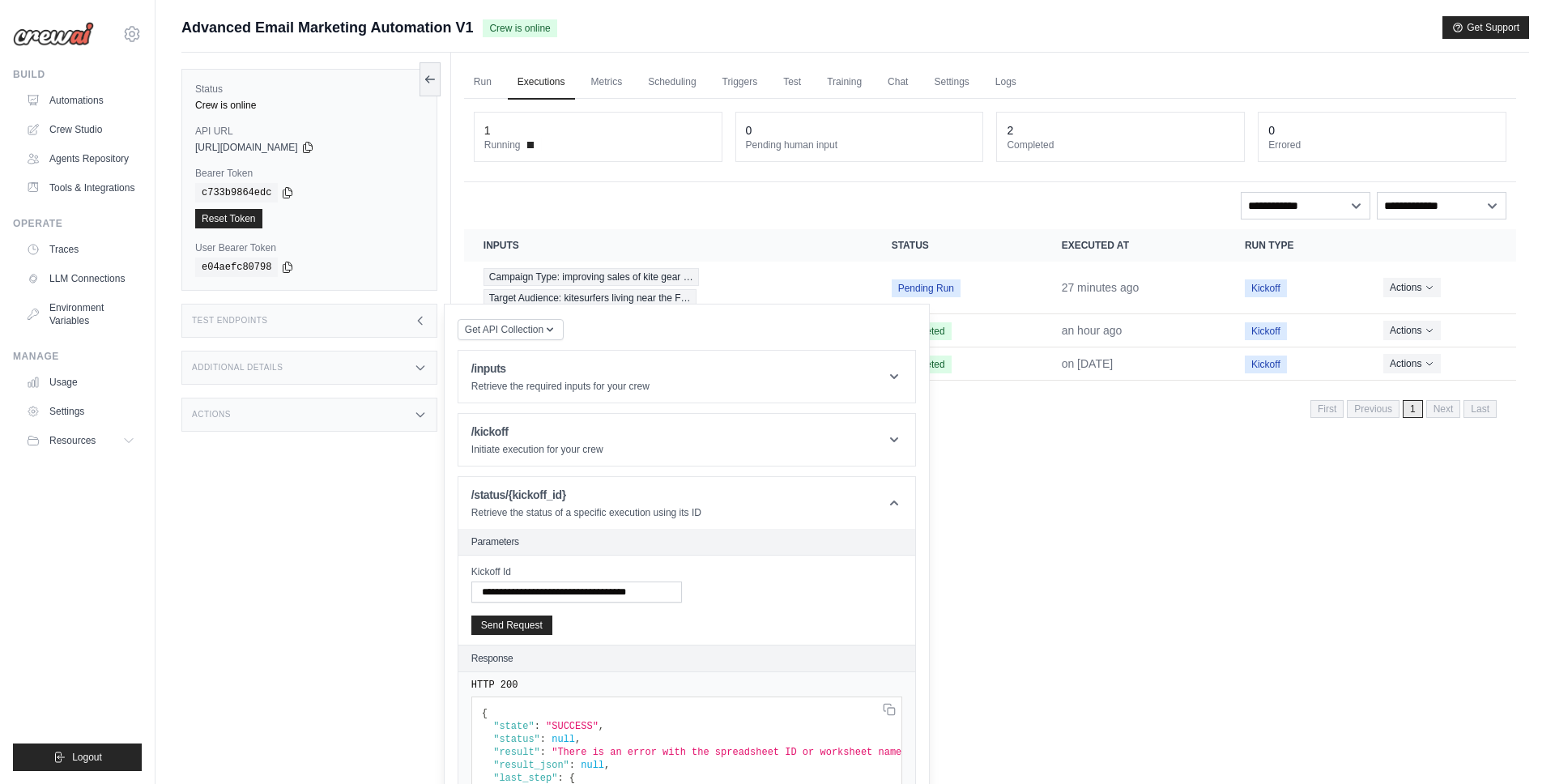
click at [1212, 487] on div "Run Executions Metrics Scheduling Triggers Test Training Chat Settings Logs 1 R…" at bounding box center [990, 445] width 1078 height 784
click at [85, 91] on link "Automations" at bounding box center [82, 100] width 122 height 26
click at [85, 117] on link "Crew Studio" at bounding box center [82, 129] width 122 height 26
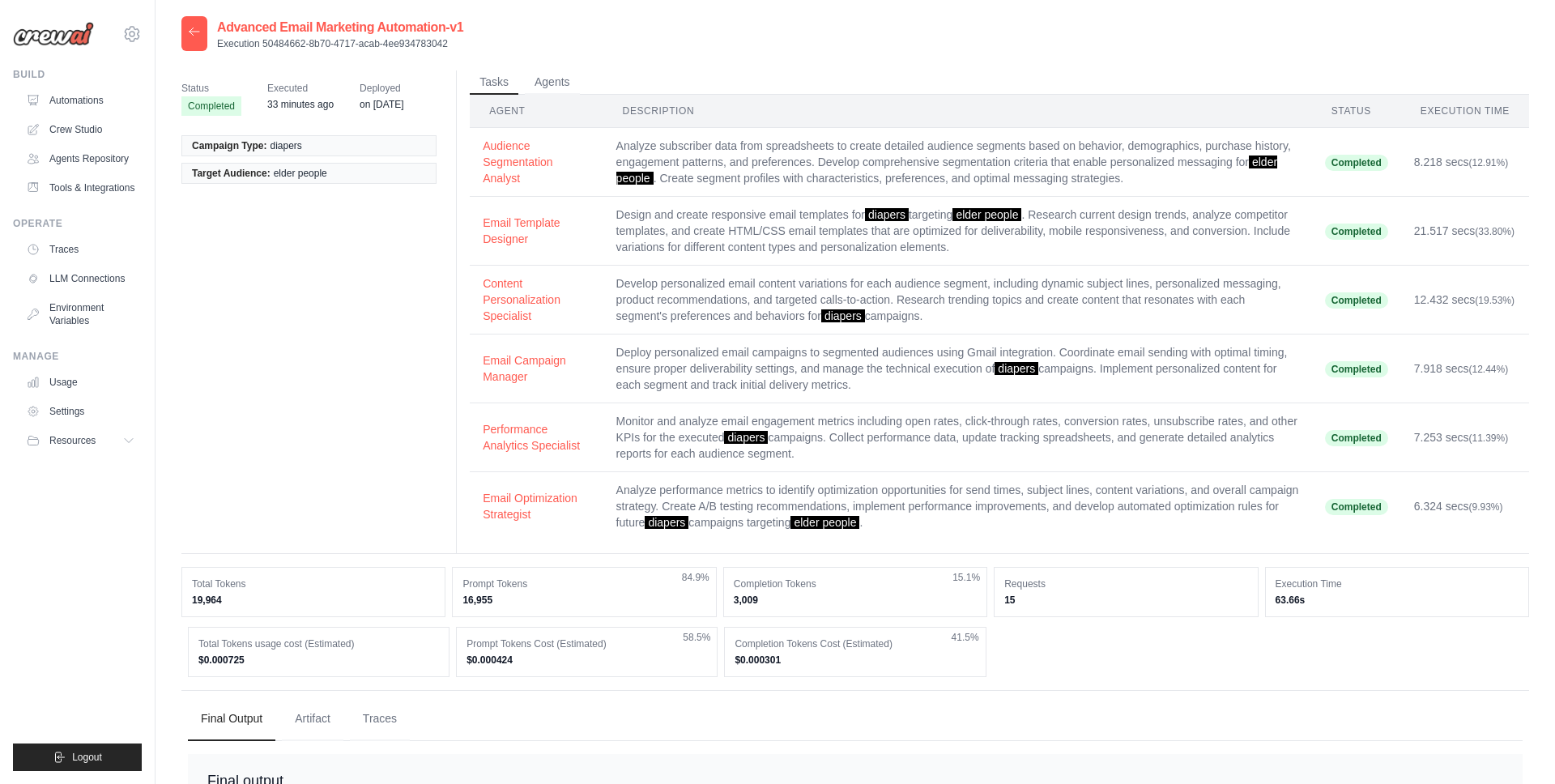
click at [196, 33] on icon at bounding box center [194, 31] width 13 height 13
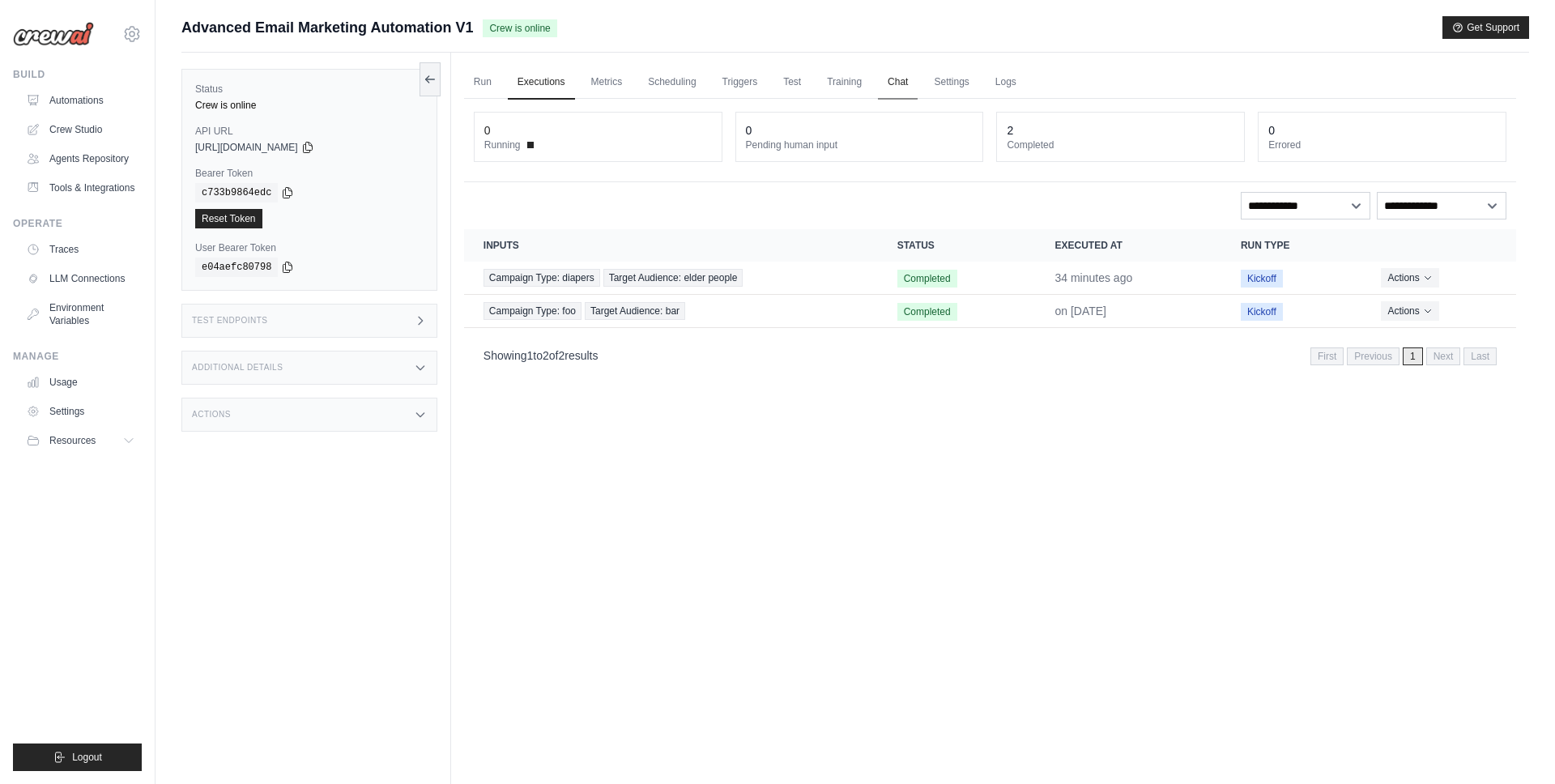
click at [897, 85] on link "Chat" at bounding box center [898, 83] width 40 height 34
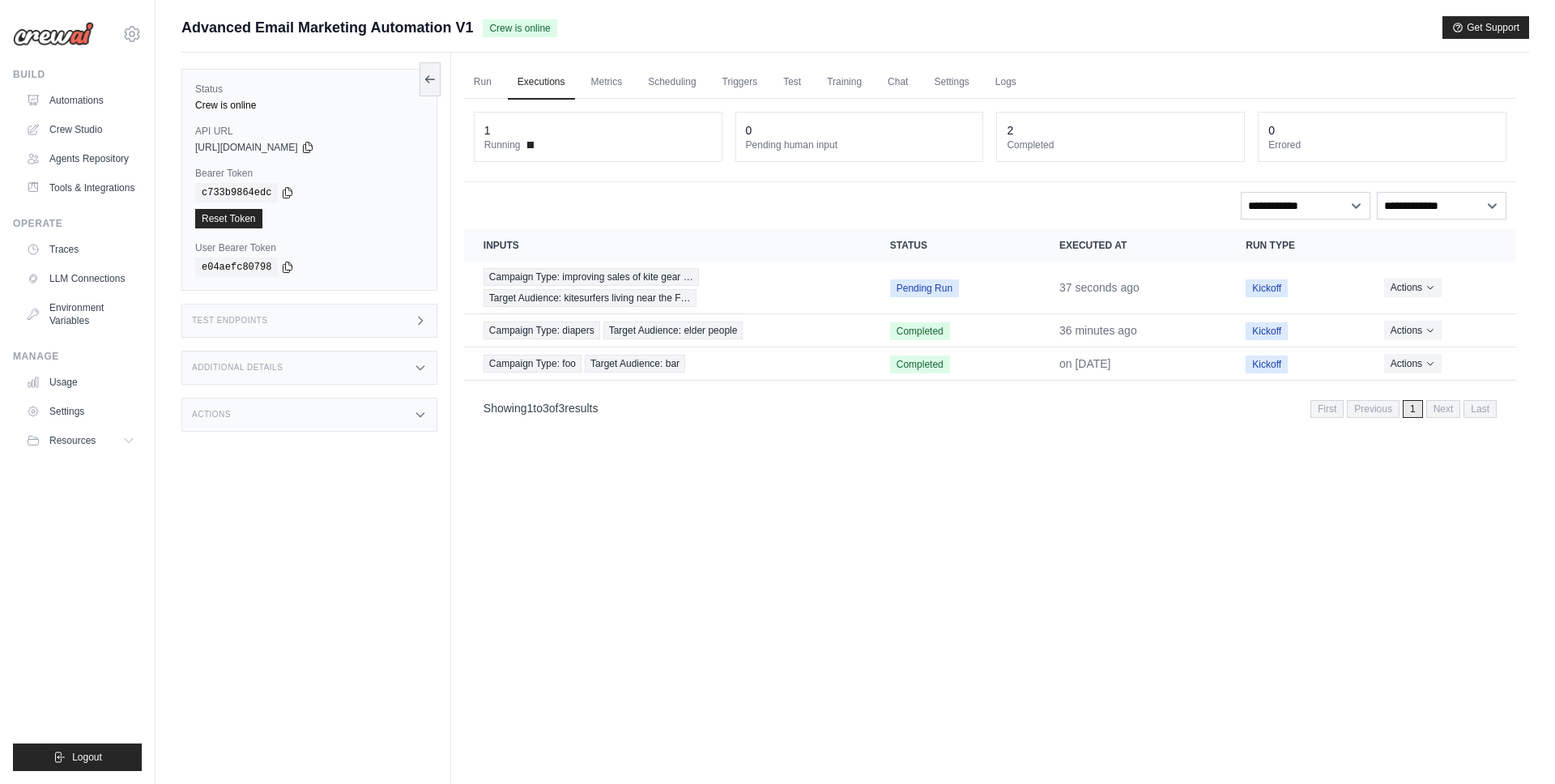
click at [1222, 560] on div "Run Executions Metrics Scheduling Triggers Test Training Chat Settings Logs 1 R…" at bounding box center [990, 445] width 1078 height 784
drag, startPoint x: 900, startPoint y: 461, endPoint x: 926, endPoint y: 458, distance: 26.2
click at [900, 461] on div "Run Executions Metrics Scheduling Triggers Test Training Chat Settings Logs 0 R…" at bounding box center [990, 445] width 1078 height 784
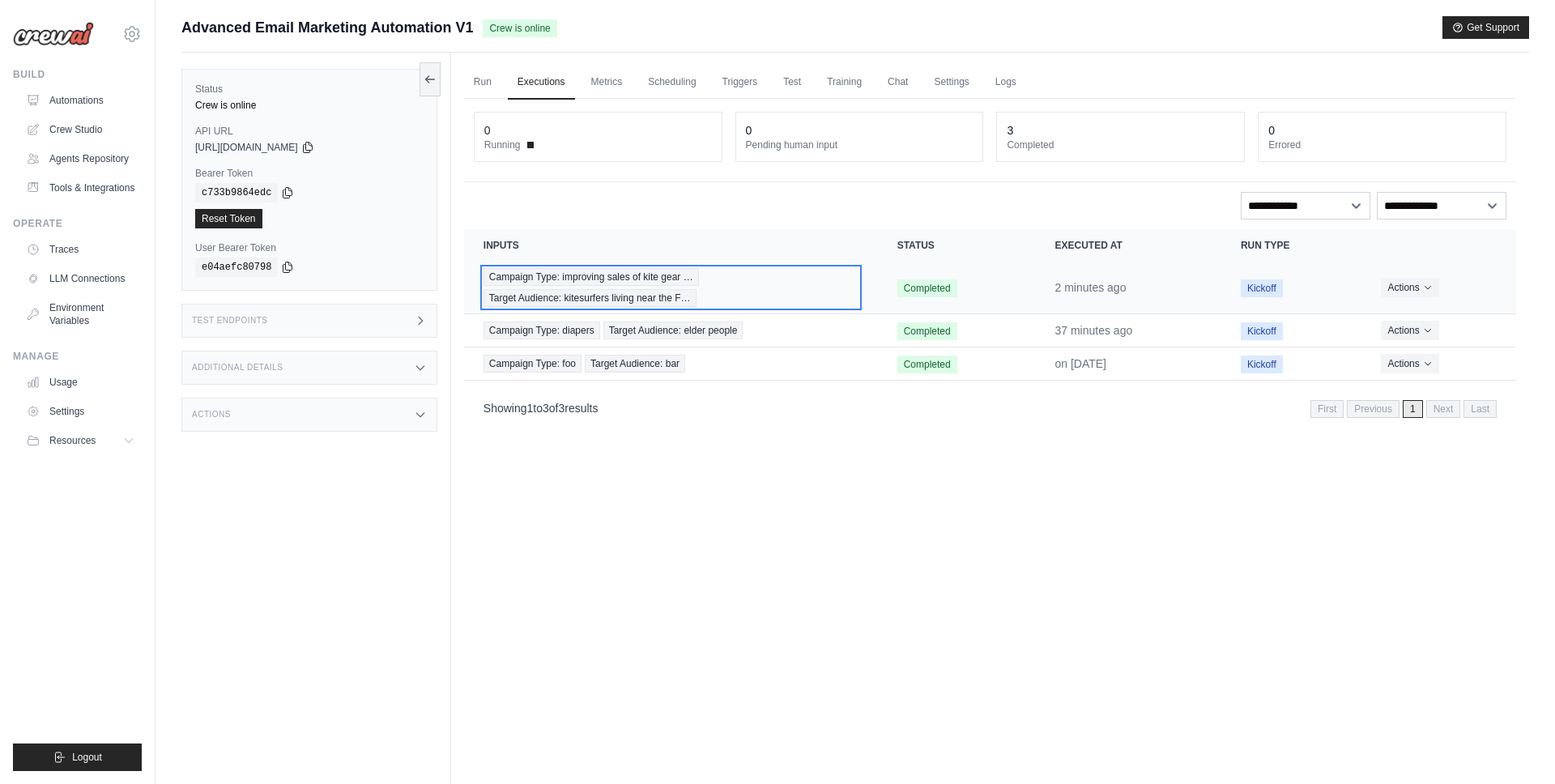
click at [776, 271] on div "Campaign Type: improving sales of kite gear … Target Audience: kitesurfers livi…" at bounding box center [671, 287] width 375 height 39
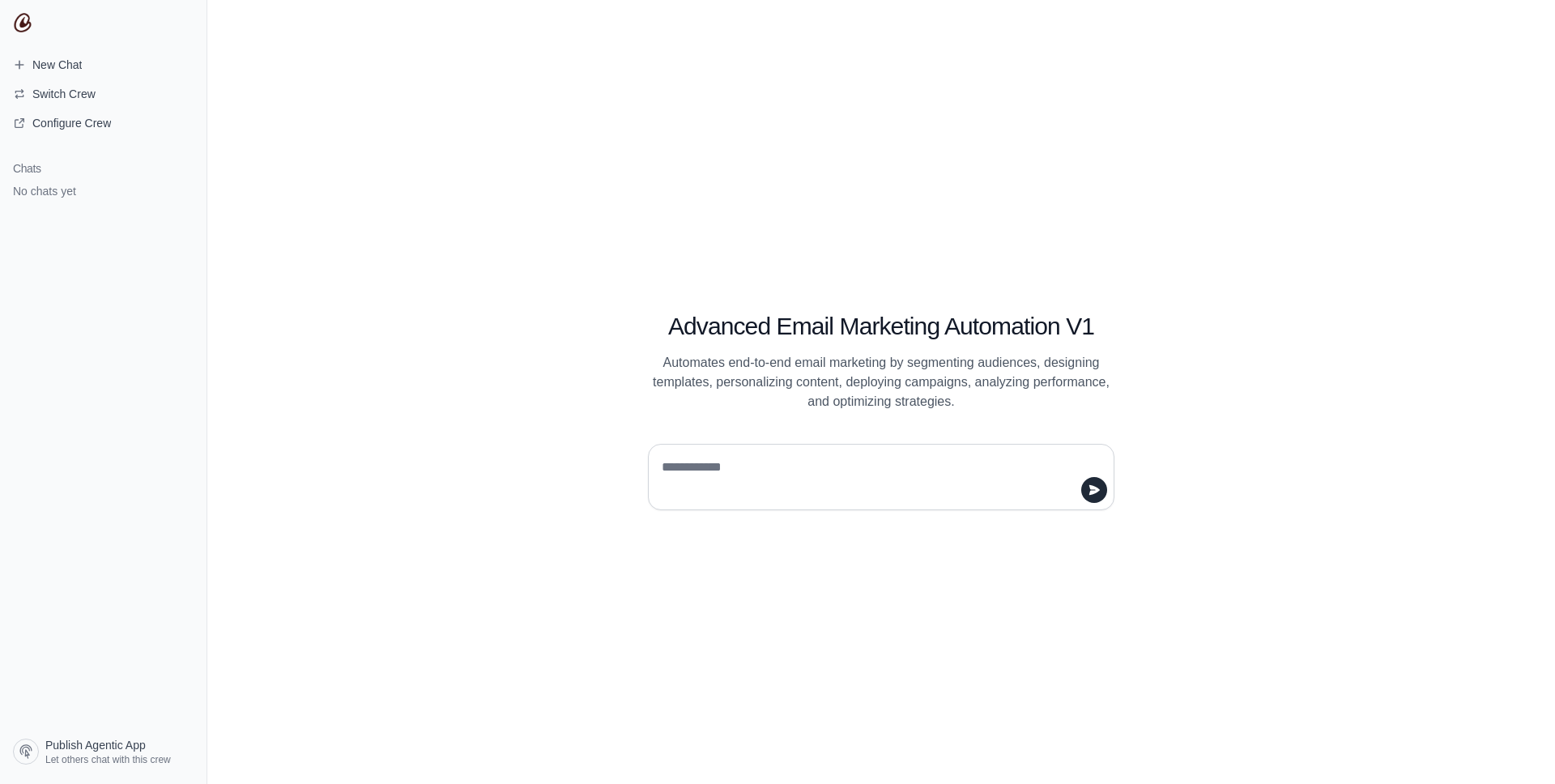
click at [804, 477] on textarea at bounding box center [876, 477] width 436 height 45
type textarea "********"
type textarea "*"
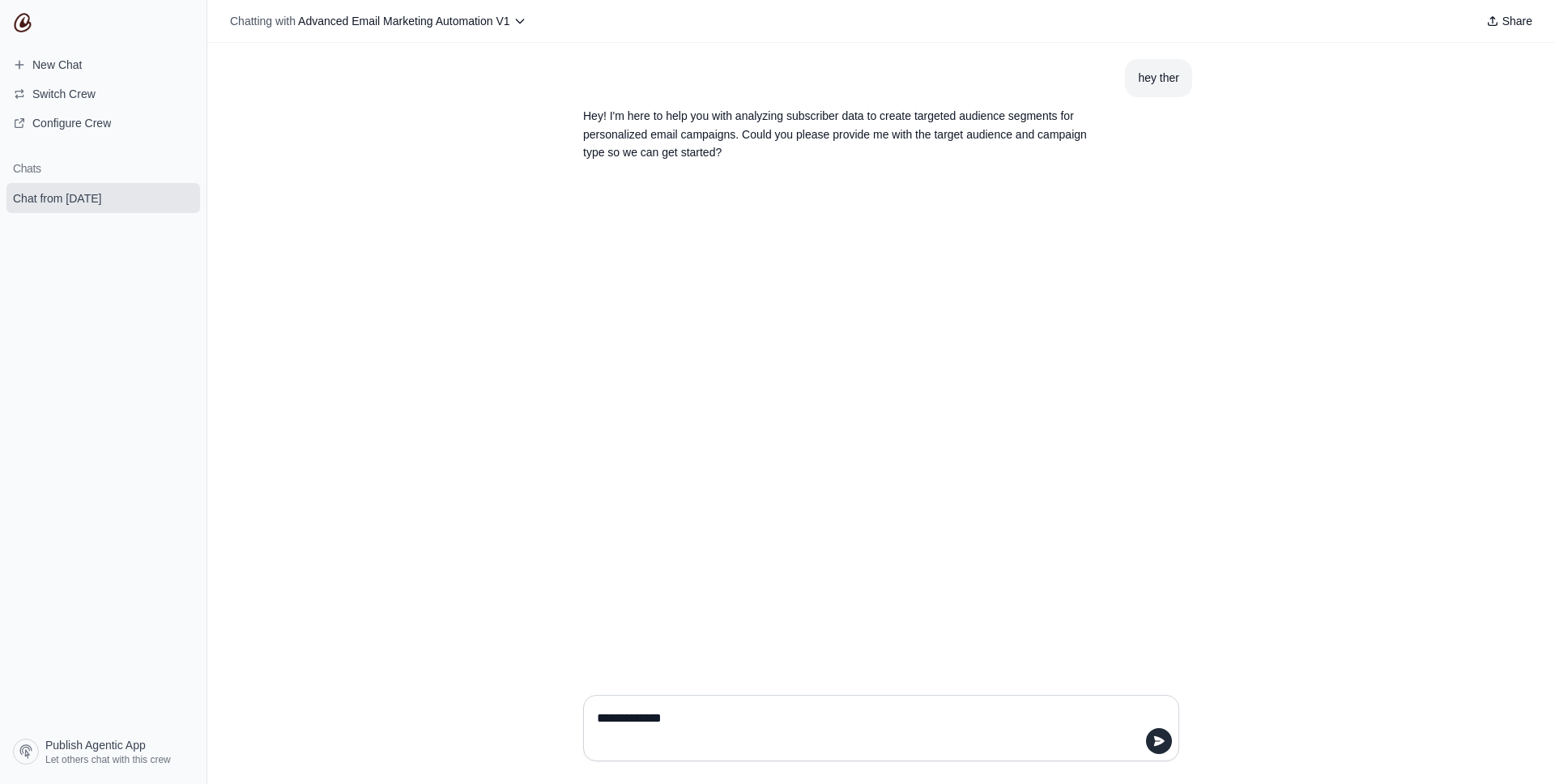
type textarea "**********"
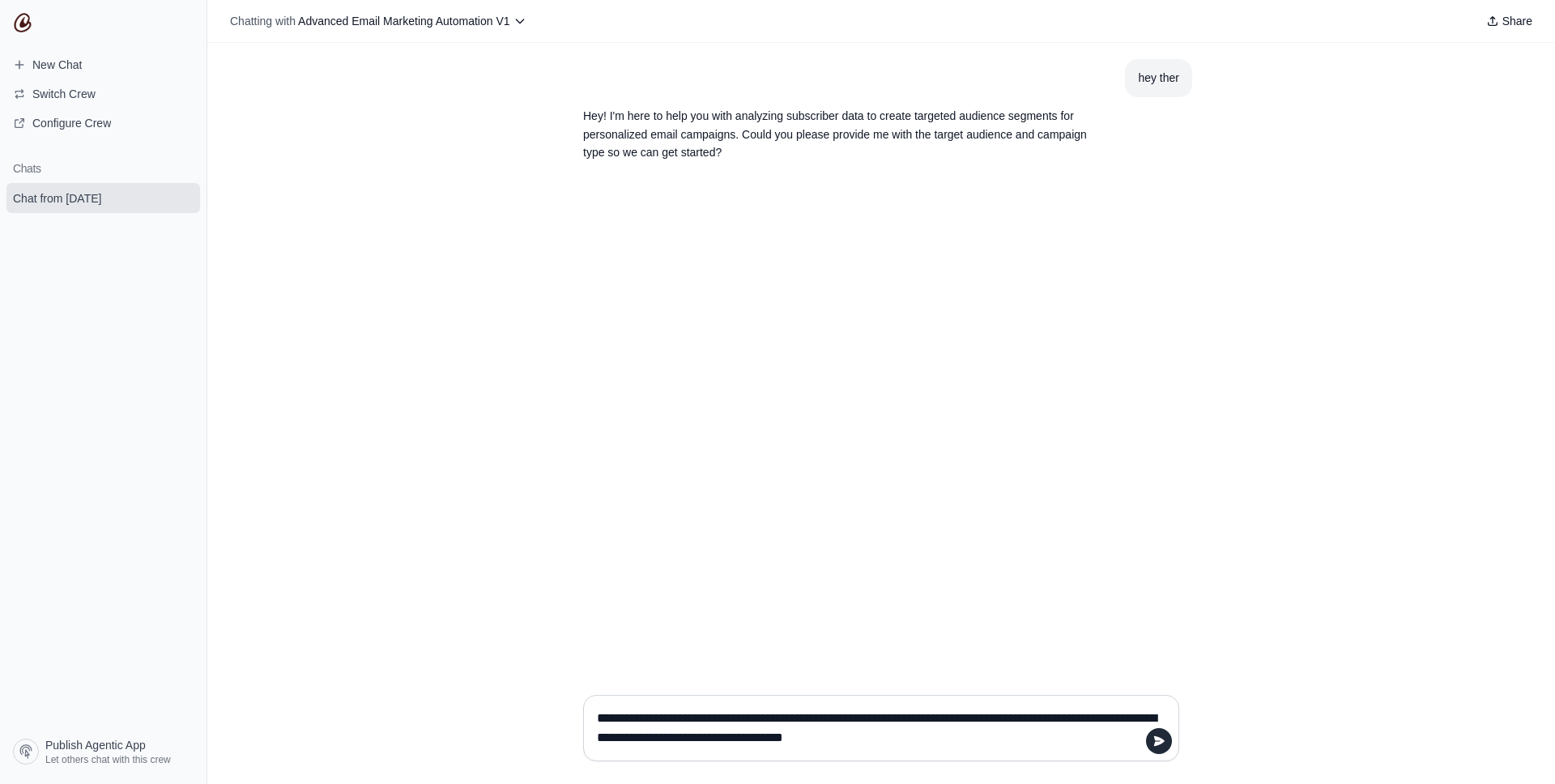
type textarea "**********"
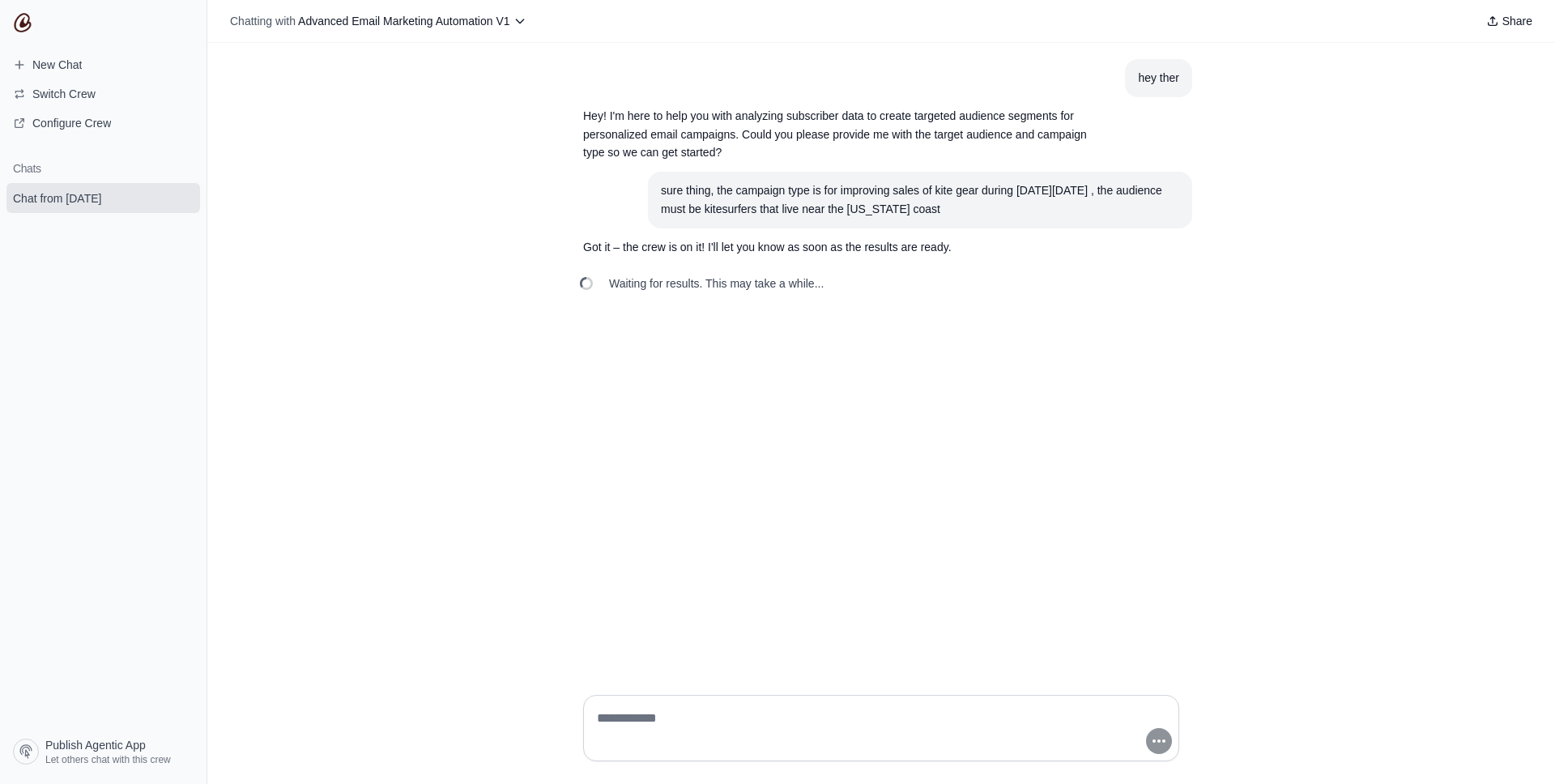
click at [984, 428] on div "hey ther Hey! I'm here to help you with analyzing subscriber data to create tar…" at bounding box center [881, 362] width 1348 height 639
click at [941, 441] on div "hey ther Hey! I'm here to help you with analyzing subscriber data to create tar…" at bounding box center [881, 362] width 1348 height 639
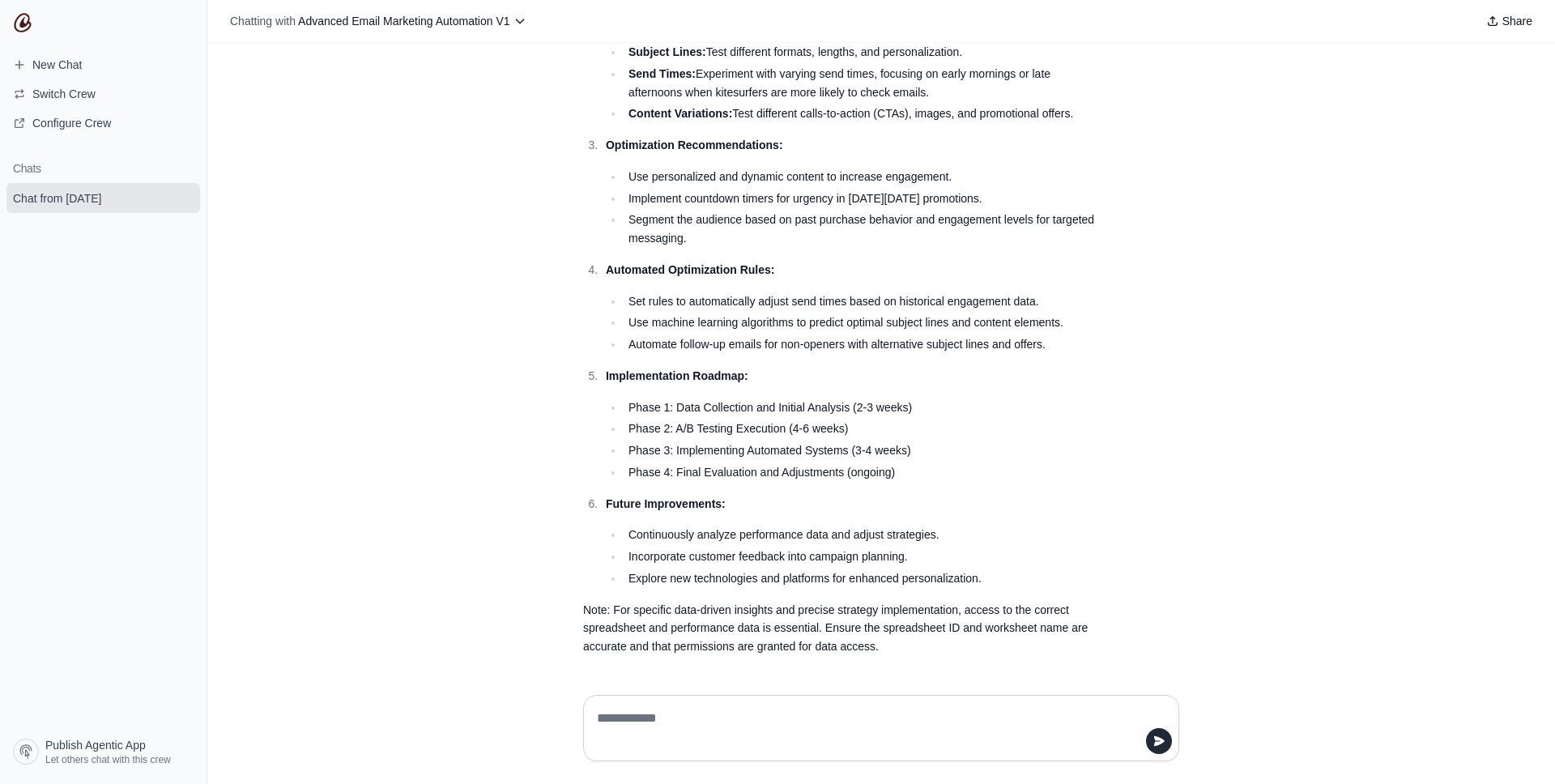
scroll to position [50, 0]
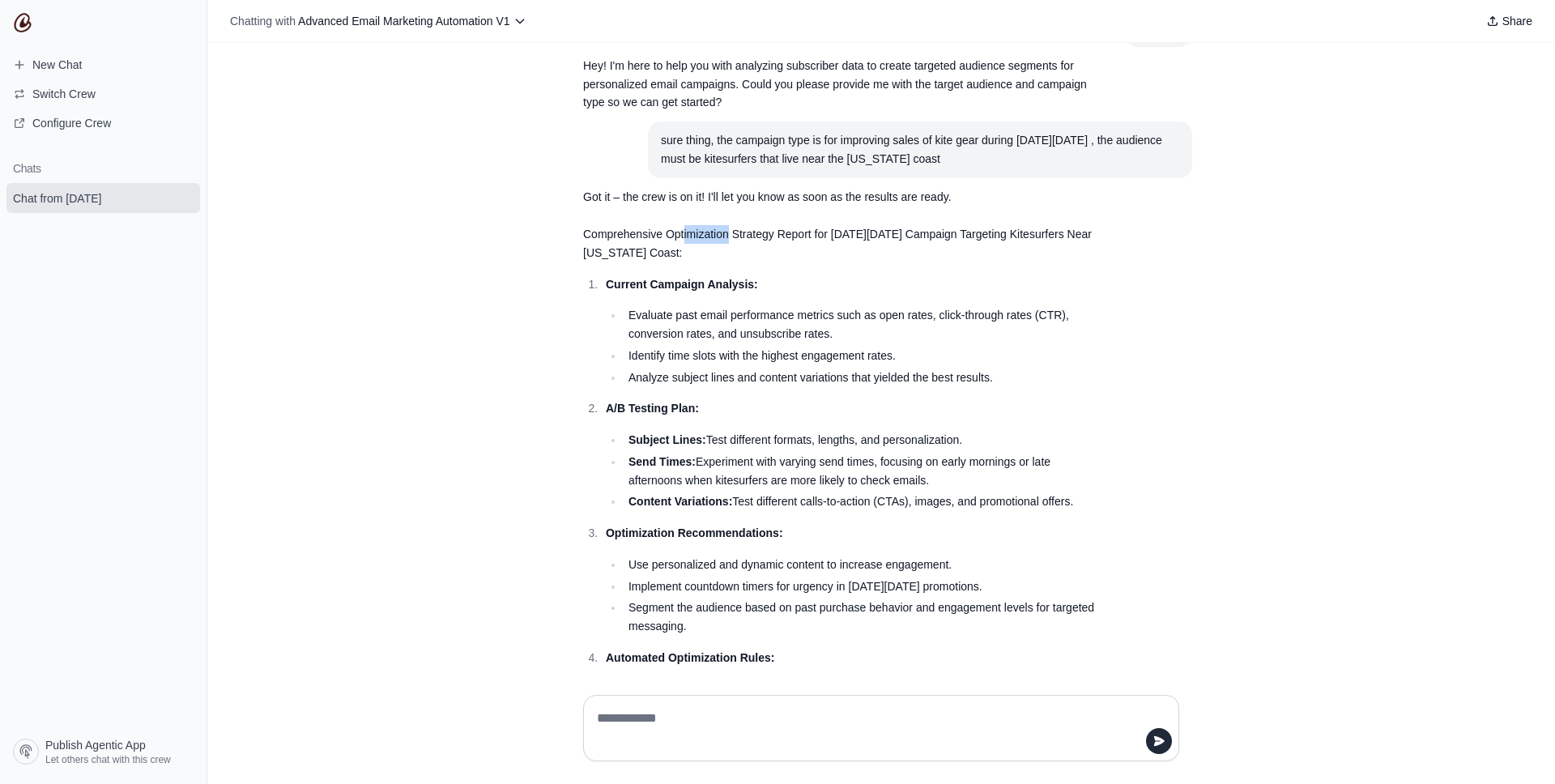
drag, startPoint x: 718, startPoint y: 231, endPoint x: 729, endPoint y: 230, distance: 11.0
click at [728, 230] on p "Comprehensive Optimization Strategy Report for [DATE][DATE] Campaign Targeting …" at bounding box center [842, 243] width 518 height 37
click at [729, 230] on p "Comprehensive Optimization Strategy Report for [DATE][DATE] Campaign Targeting …" at bounding box center [842, 243] width 518 height 37
drag, startPoint x: 807, startPoint y: 235, endPoint x: 858, endPoint y: 235, distance: 51.0
click at [852, 235] on p "Comprehensive Optimization Strategy Report for [DATE][DATE] Campaign Targeting …" at bounding box center [842, 243] width 518 height 37
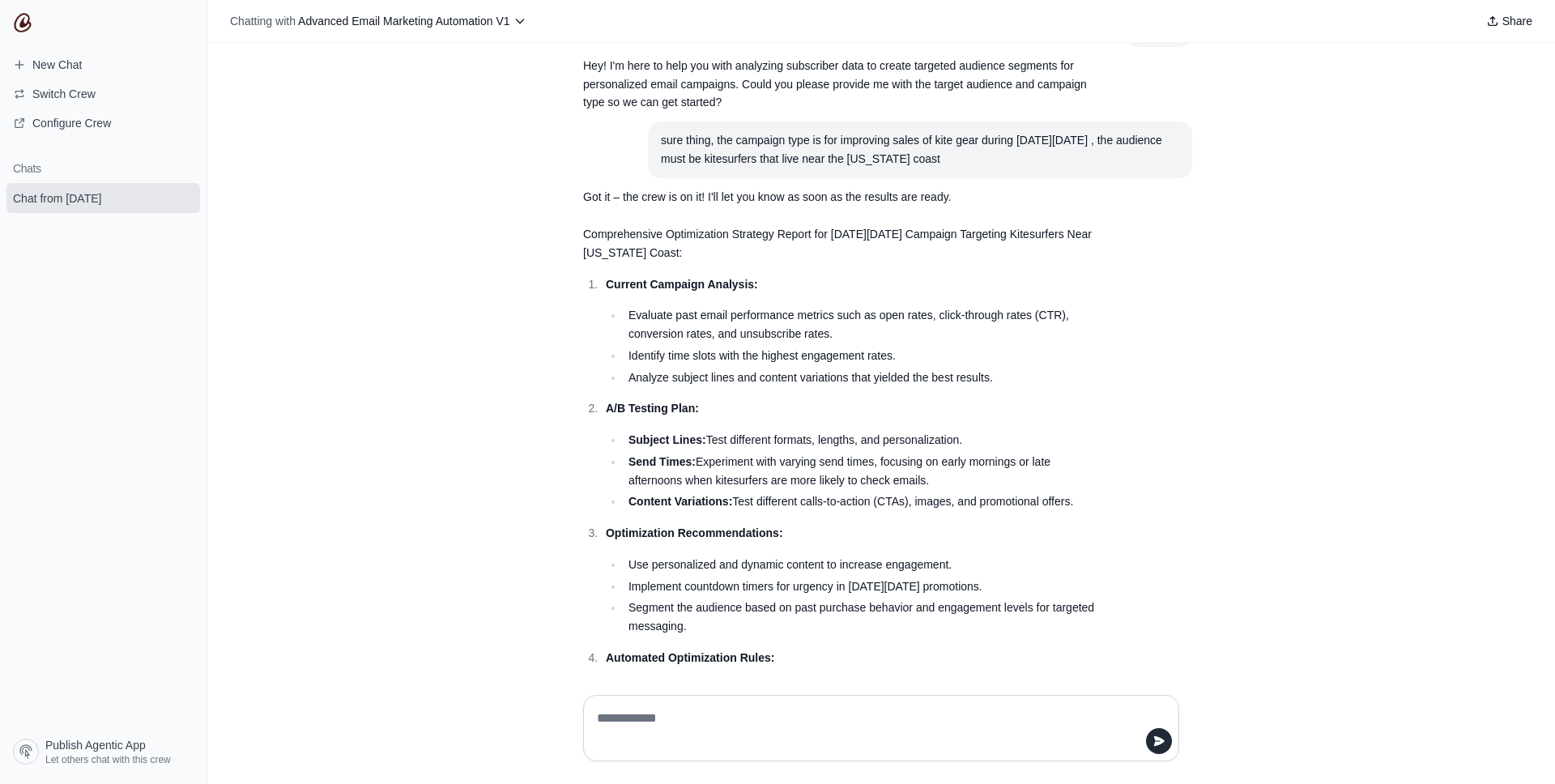
click at [857, 235] on p "Comprehensive Optimization Strategy Report for [DATE][DATE] Campaign Targeting …" at bounding box center [842, 243] width 518 height 37
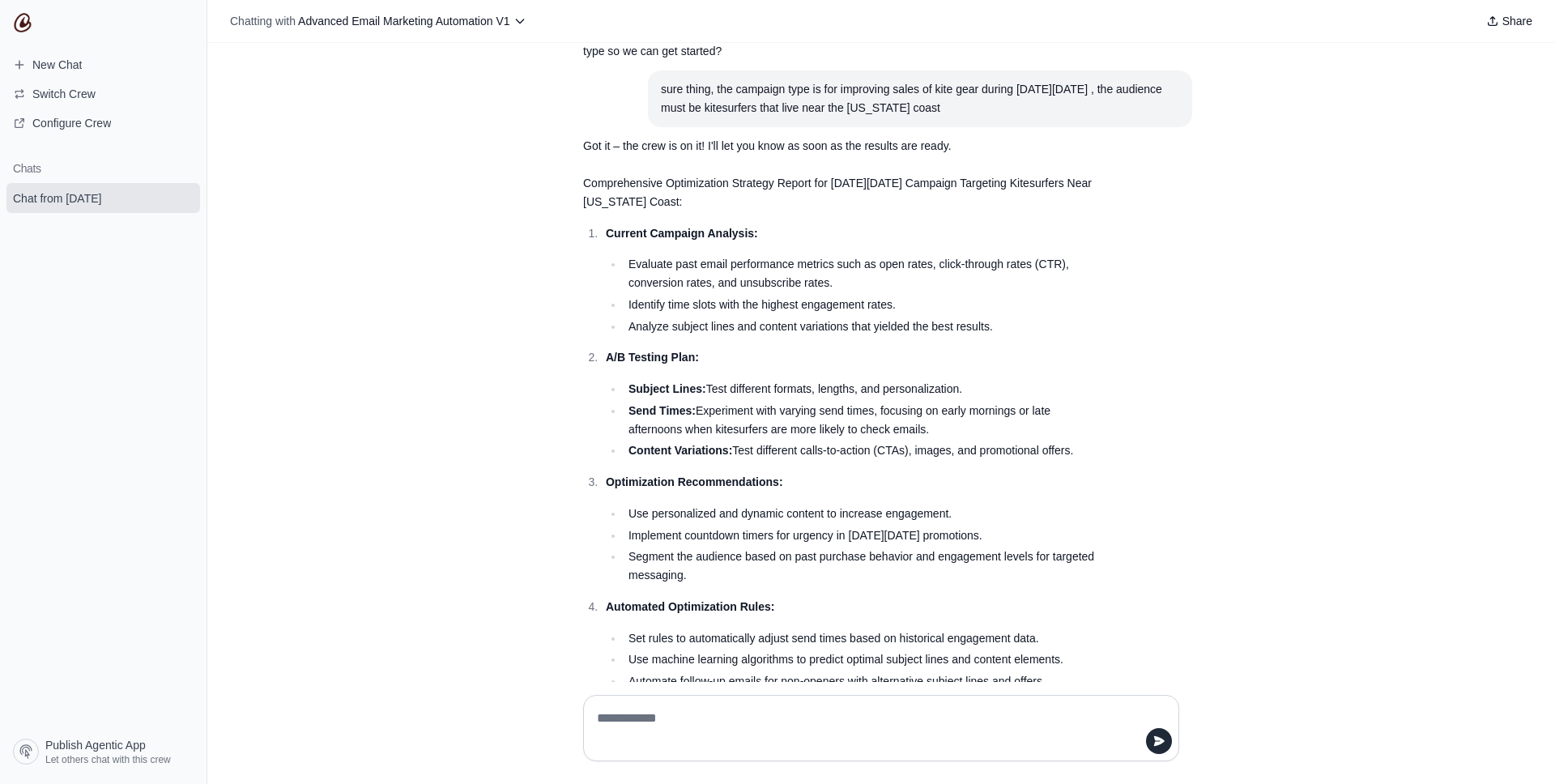
scroll to position [103, 0]
click at [762, 268] on li "Evaluate past email performance metrics such as open rates, click-through rates…" at bounding box center [862, 271] width 478 height 37
click at [795, 265] on li "Evaluate past email performance metrics such as open rates, click-through rates…" at bounding box center [862, 271] width 478 height 37
click at [921, 266] on li "Evaluate past email performance metrics such as open rates, click-through rates…" at bounding box center [862, 271] width 478 height 37
click at [922, 266] on li "Evaluate past email performance metrics such as open rates, click-through rates…" at bounding box center [862, 271] width 478 height 37
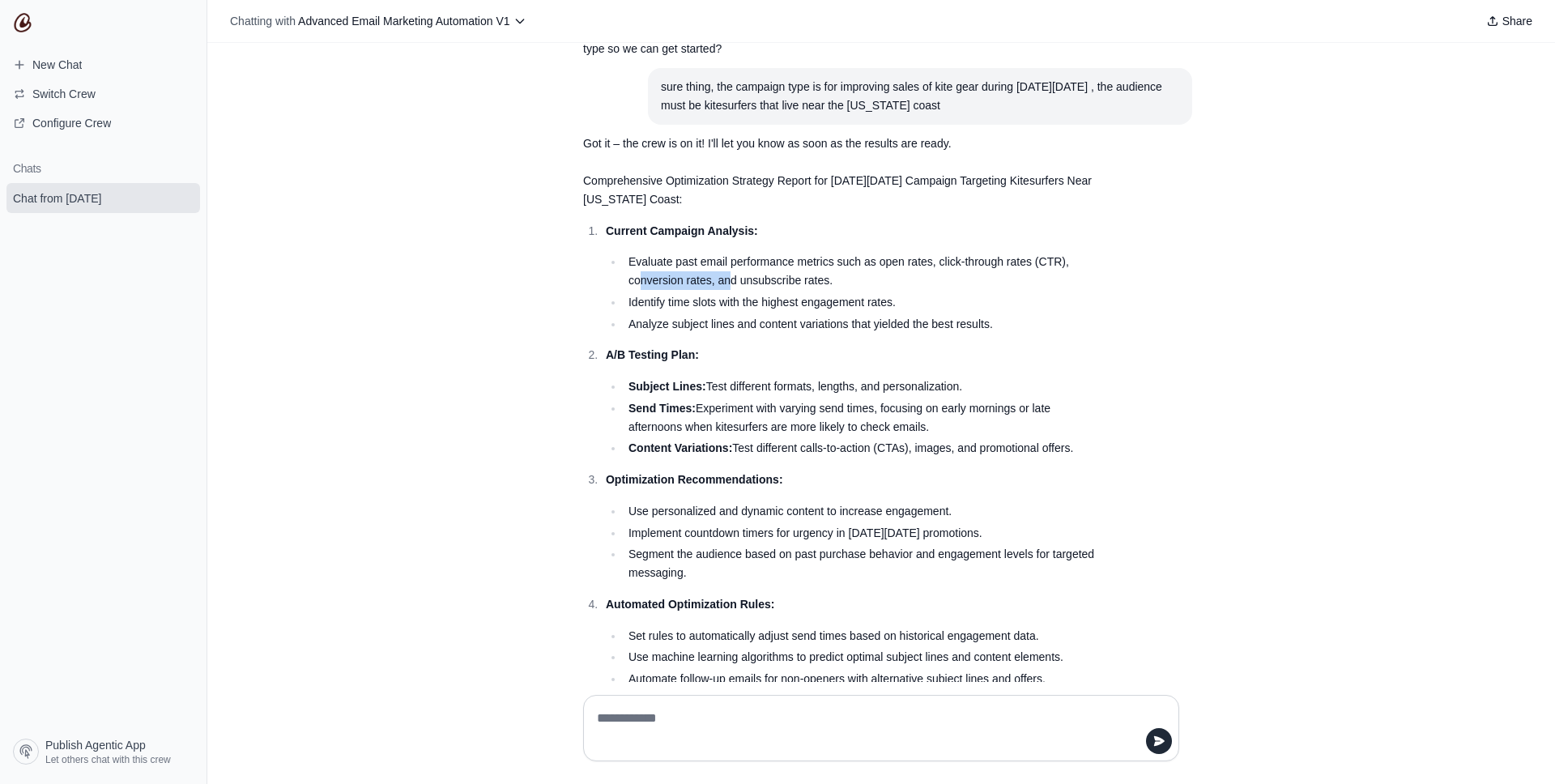
click at [736, 281] on li "Evaluate past email performance metrics such as open rates, click-through rates…" at bounding box center [862, 271] width 478 height 37
drag, startPoint x: 741, startPoint y: 280, endPoint x: 716, endPoint y: 282, distance: 25.1
click at [741, 280] on li "Evaluate past email performance metrics such as open rates, click-through rates…" at bounding box center [862, 271] width 478 height 37
drag, startPoint x: 667, startPoint y: 296, endPoint x: 789, endPoint y: 289, distance: 122.2
click at [779, 289] on ul "Evaluate past email performance metrics such as open rates, click-through rates…" at bounding box center [853, 292] width 496 height 80
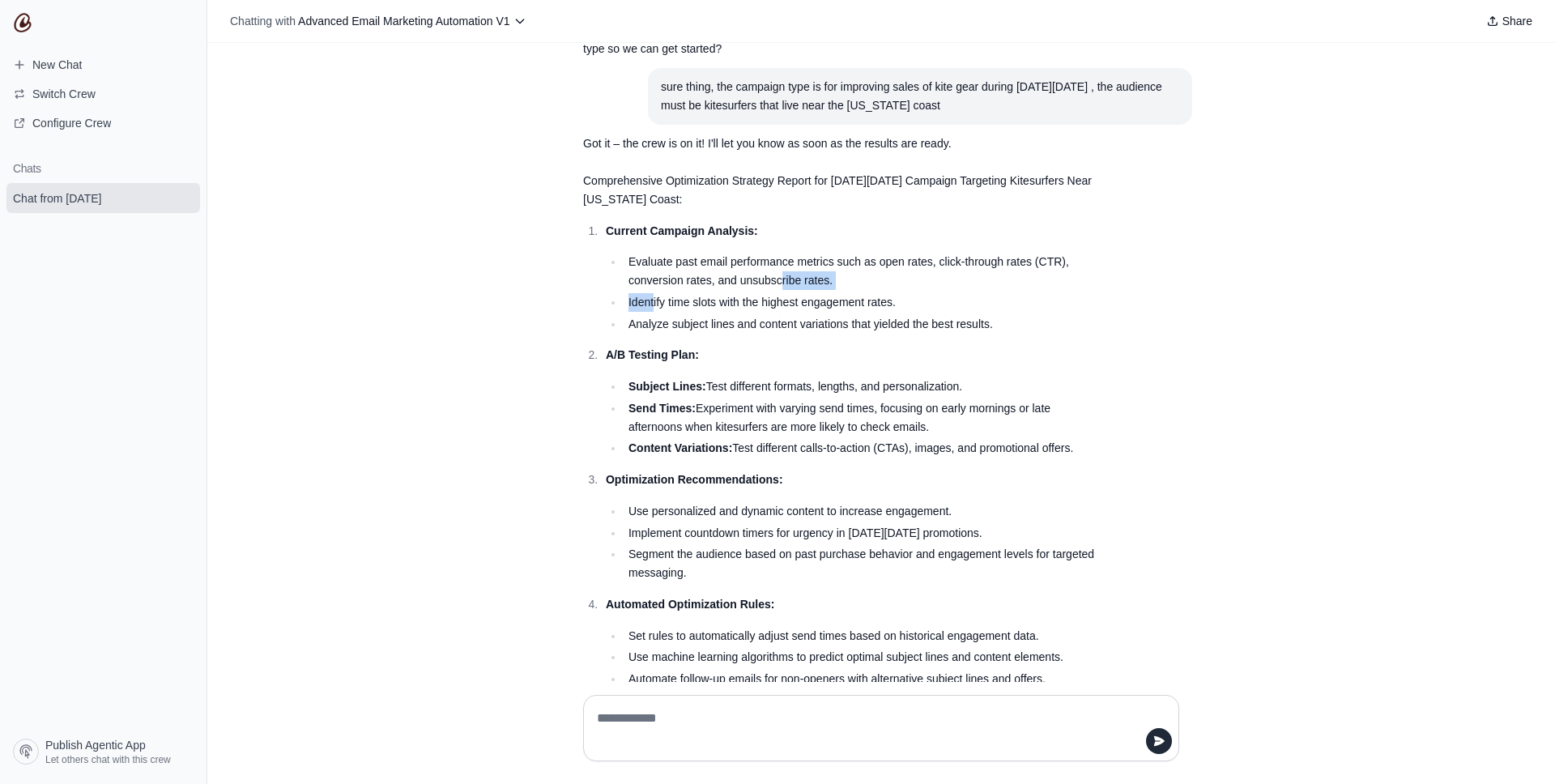
click at [789, 289] on li "Evaluate past email performance metrics such as open rates, click-through rates…" at bounding box center [862, 271] width 478 height 37
drag, startPoint x: 719, startPoint y: 296, endPoint x: 791, endPoint y: 291, distance: 72.2
click at [784, 293] on li "Identify time slots with the highest engagement rates." at bounding box center [862, 302] width 478 height 19
click at [791, 291] on ul "Evaluate past email performance metrics such as open rates, click-through rates…" at bounding box center [853, 292] width 496 height 80
click at [754, 312] on ol "Current Campaign Analysis: Evaluate past email performance metrics such as open…" at bounding box center [842, 572] width 518 height 700
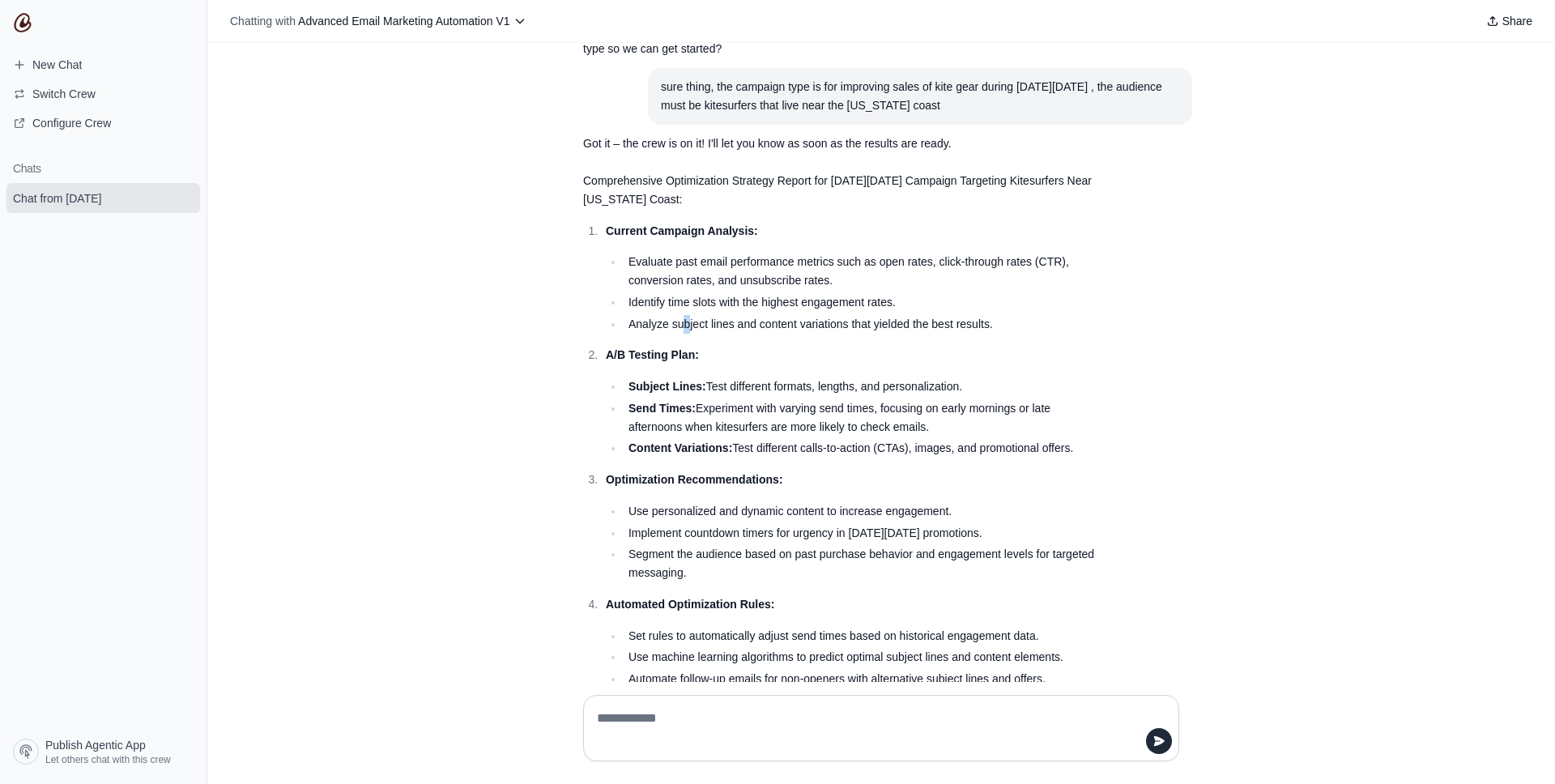
click at [688, 320] on li "Analyze subject lines and content variations that yielded the best results." at bounding box center [862, 324] width 478 height 19
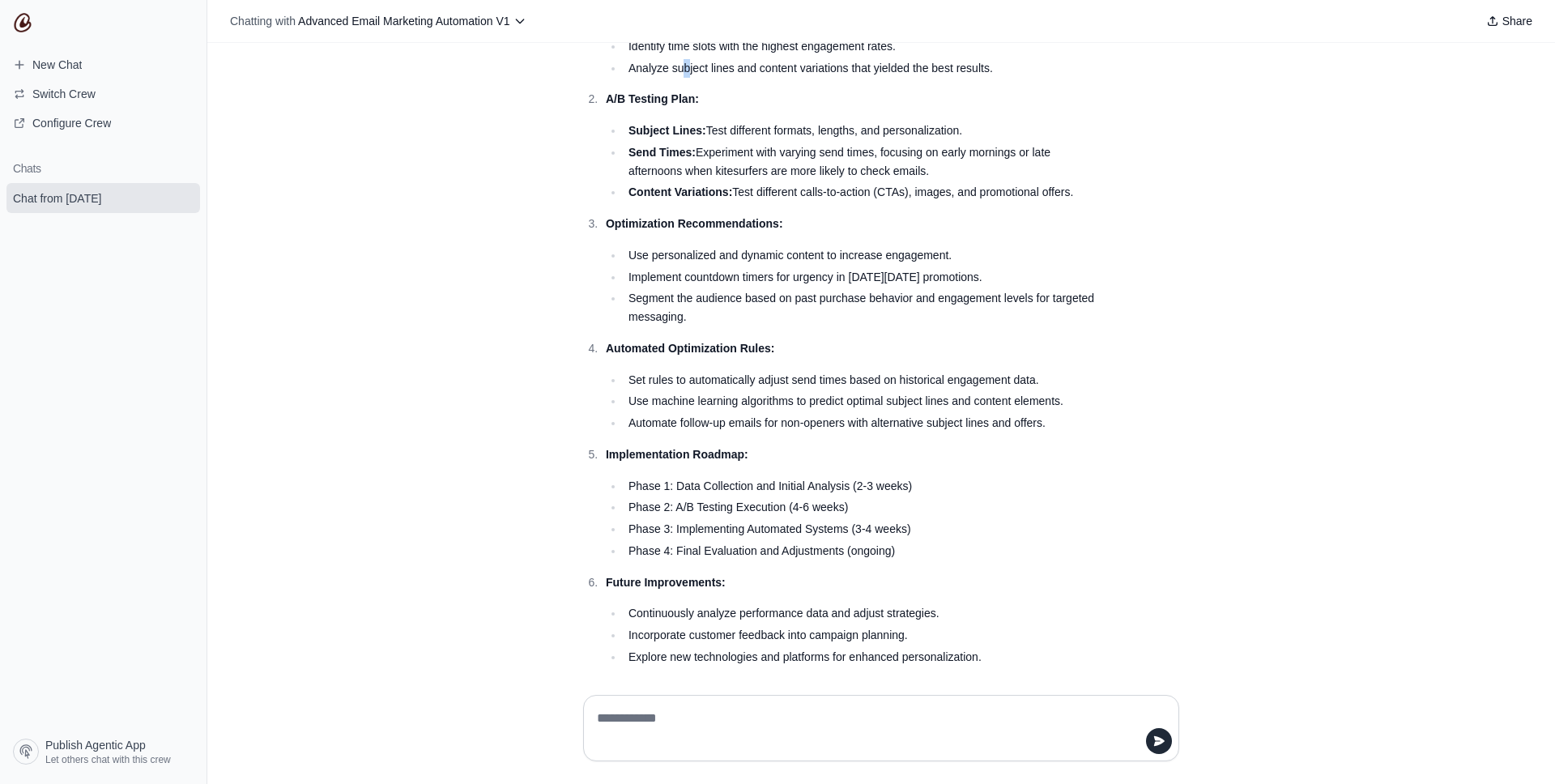
scroll to position [438, 0]
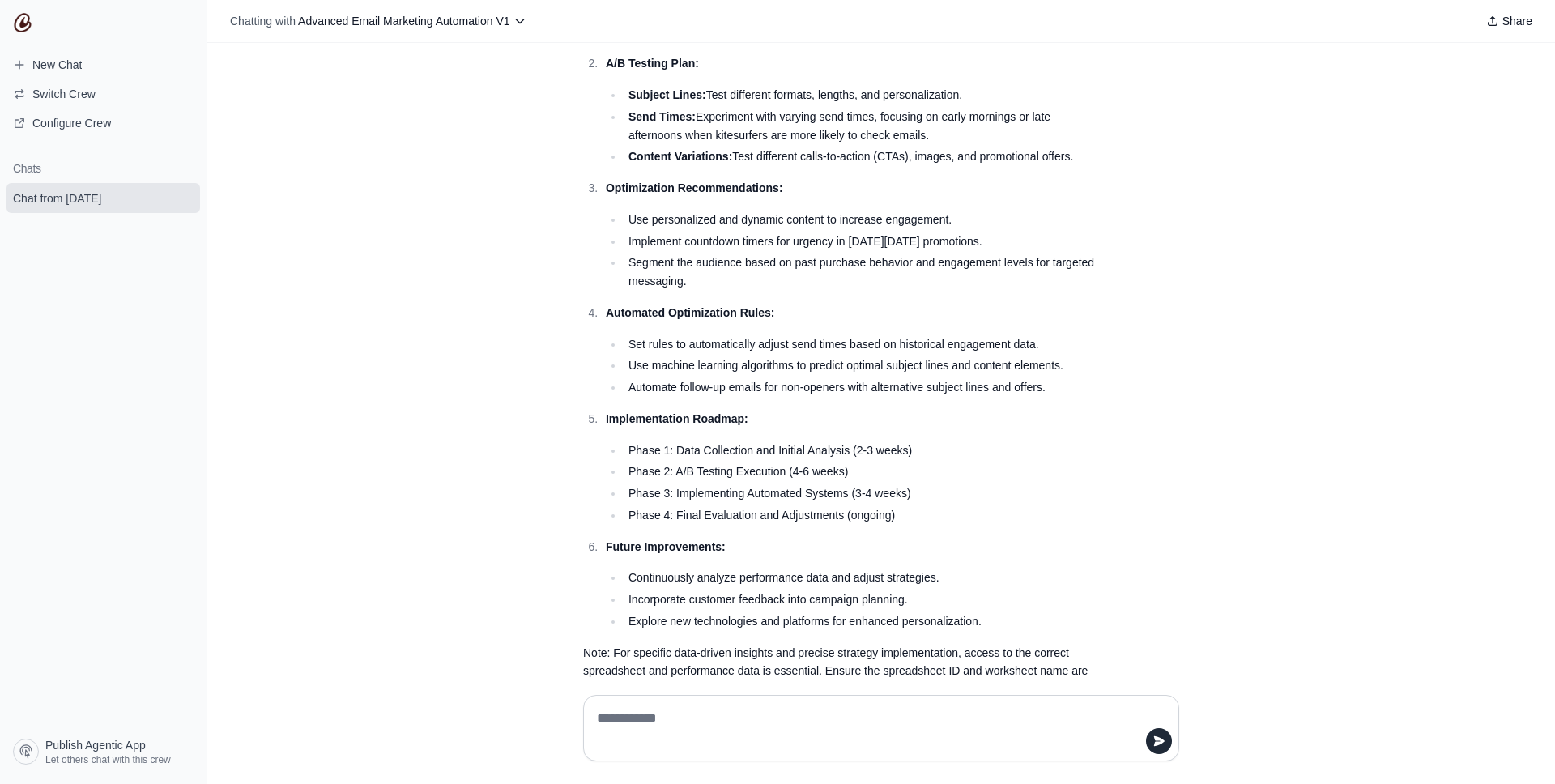
click at [849, 255] on li "Segment the audience based on past purchase behavior and engagement levels for …" at bounding box center [862, 272] width 478 height 37
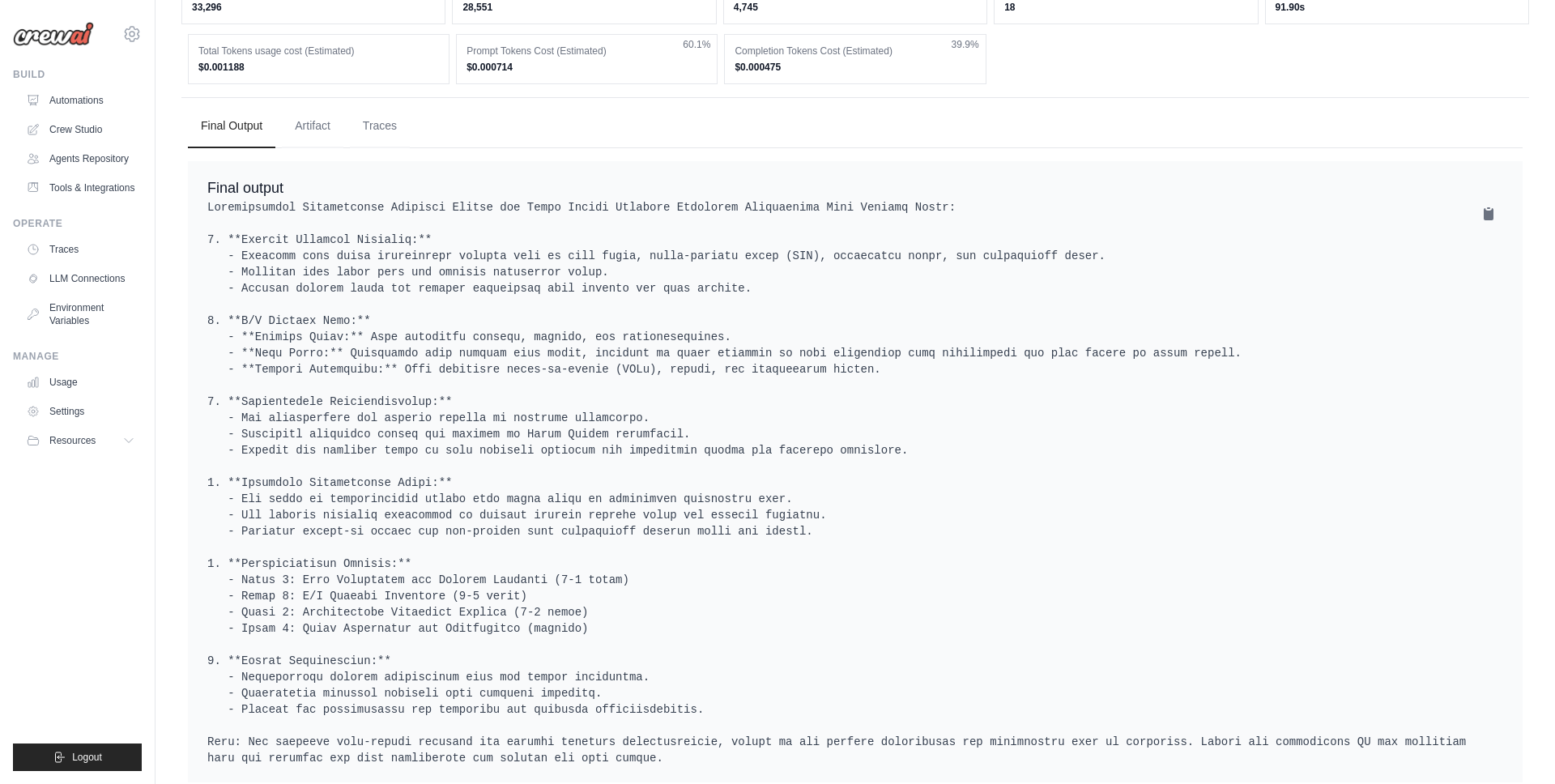
scroll to position [564, 0]
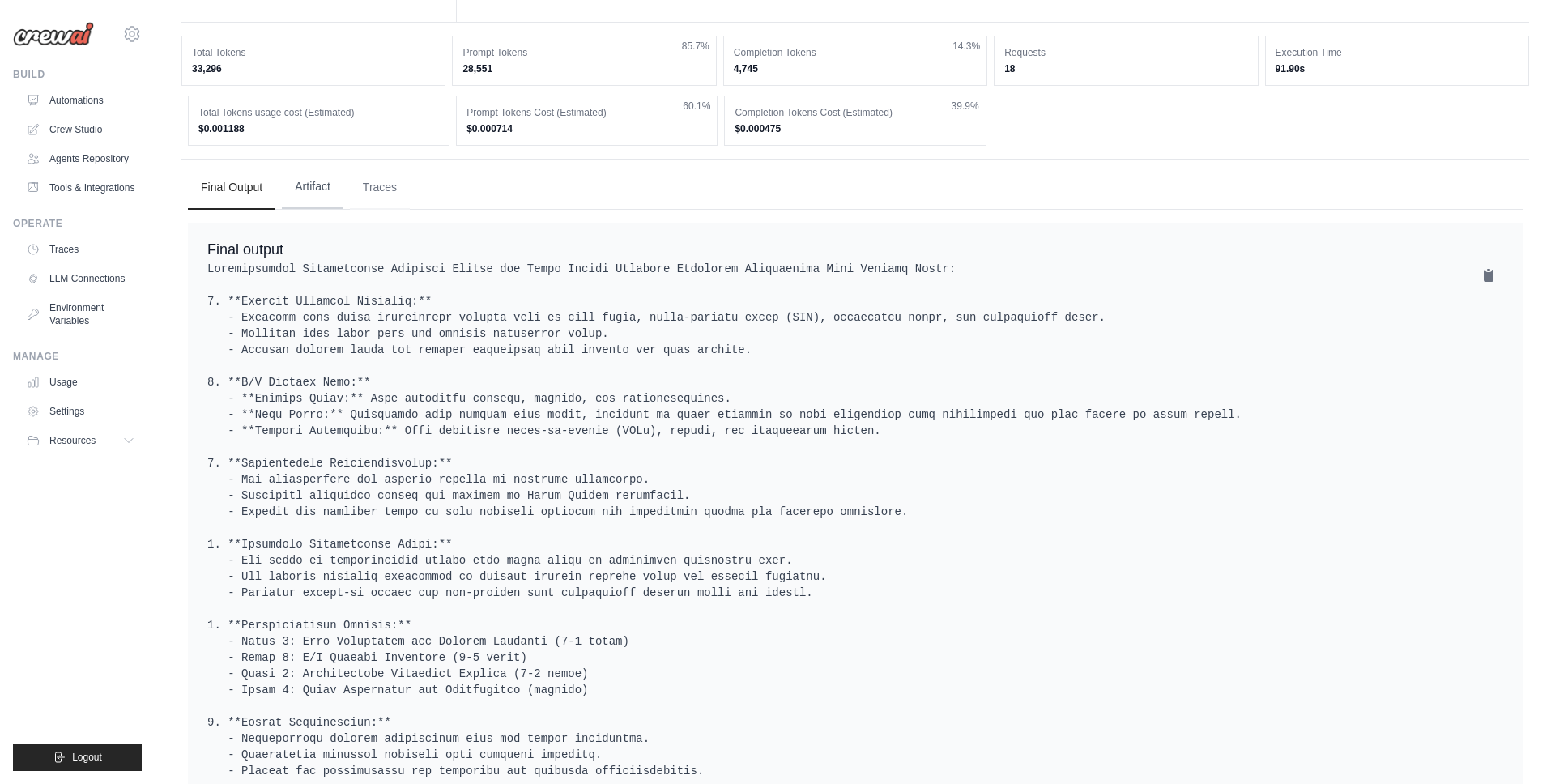
click at [306, 165] on button "Artifact" at bounding box center [312, 187] width 61 height 44
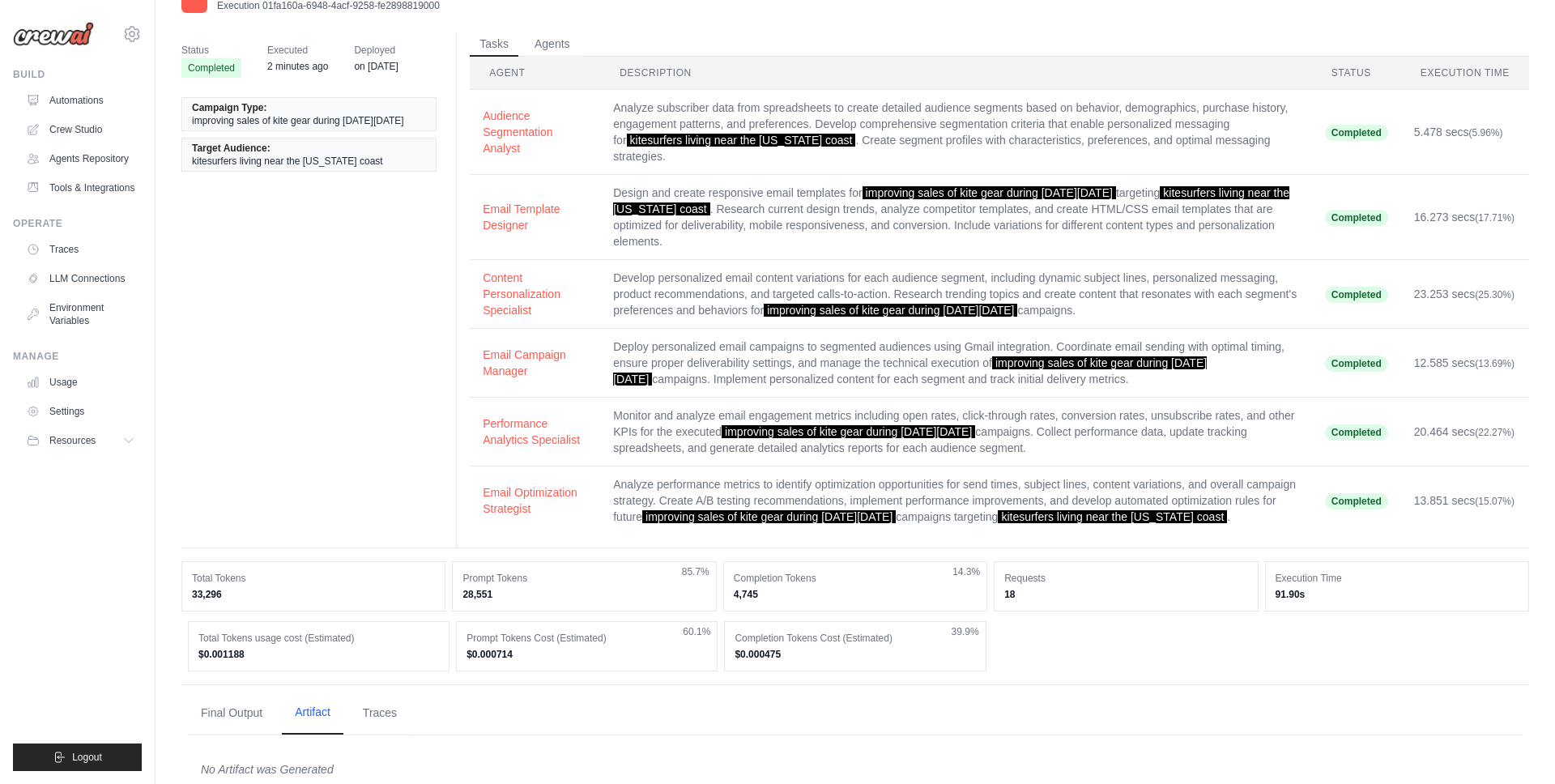
drag, startPoint x: 390, startPoint y: 697, endPoint x: 333, endPoint y: 685, distance: 58.2
click at [389, 696] on button "Traces" at bounding box center [380, 713] width 60 height 44
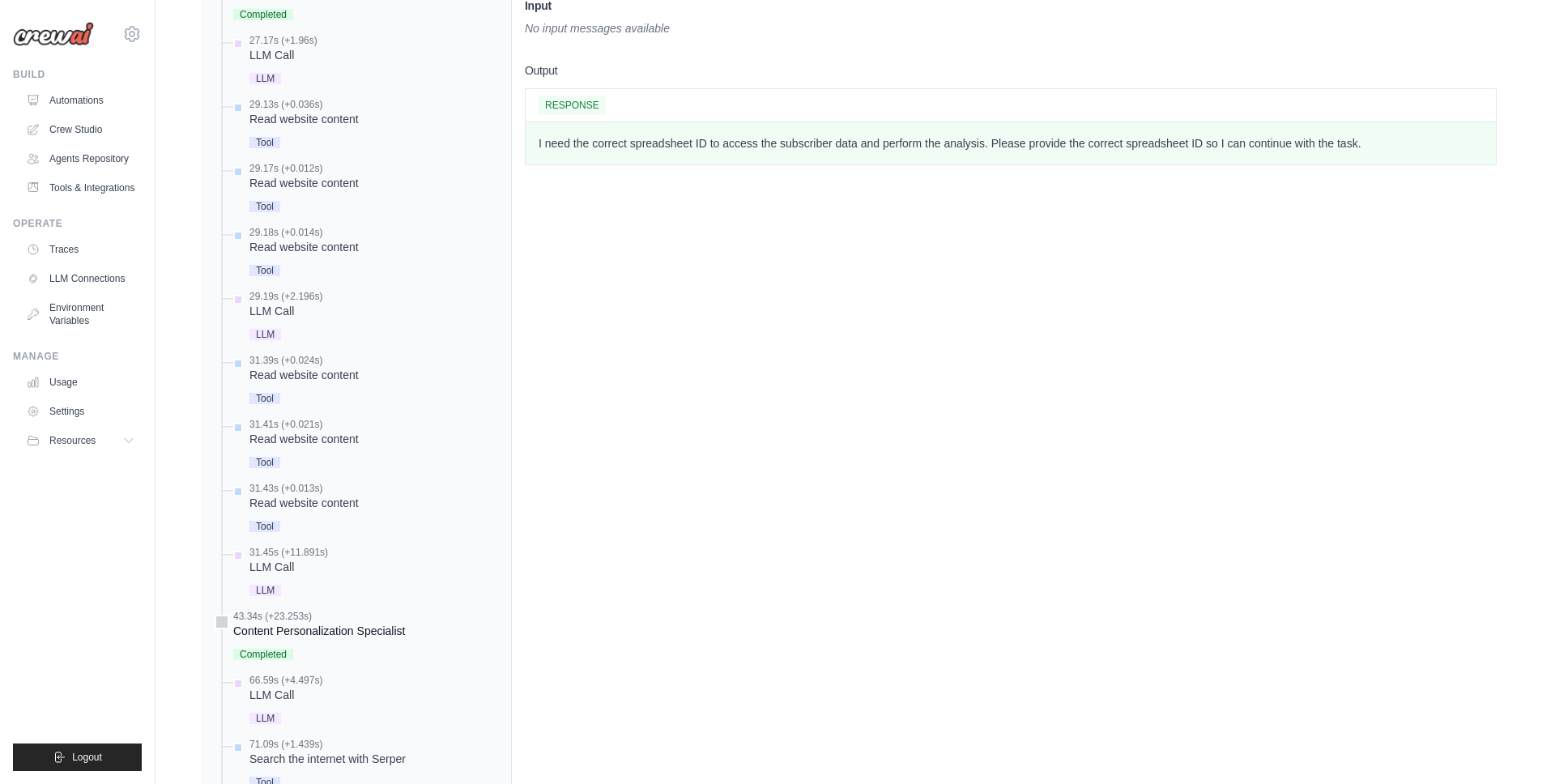
click at [290, 642] on div "Completed" at bounding box center [318, 653] width 172 height 22
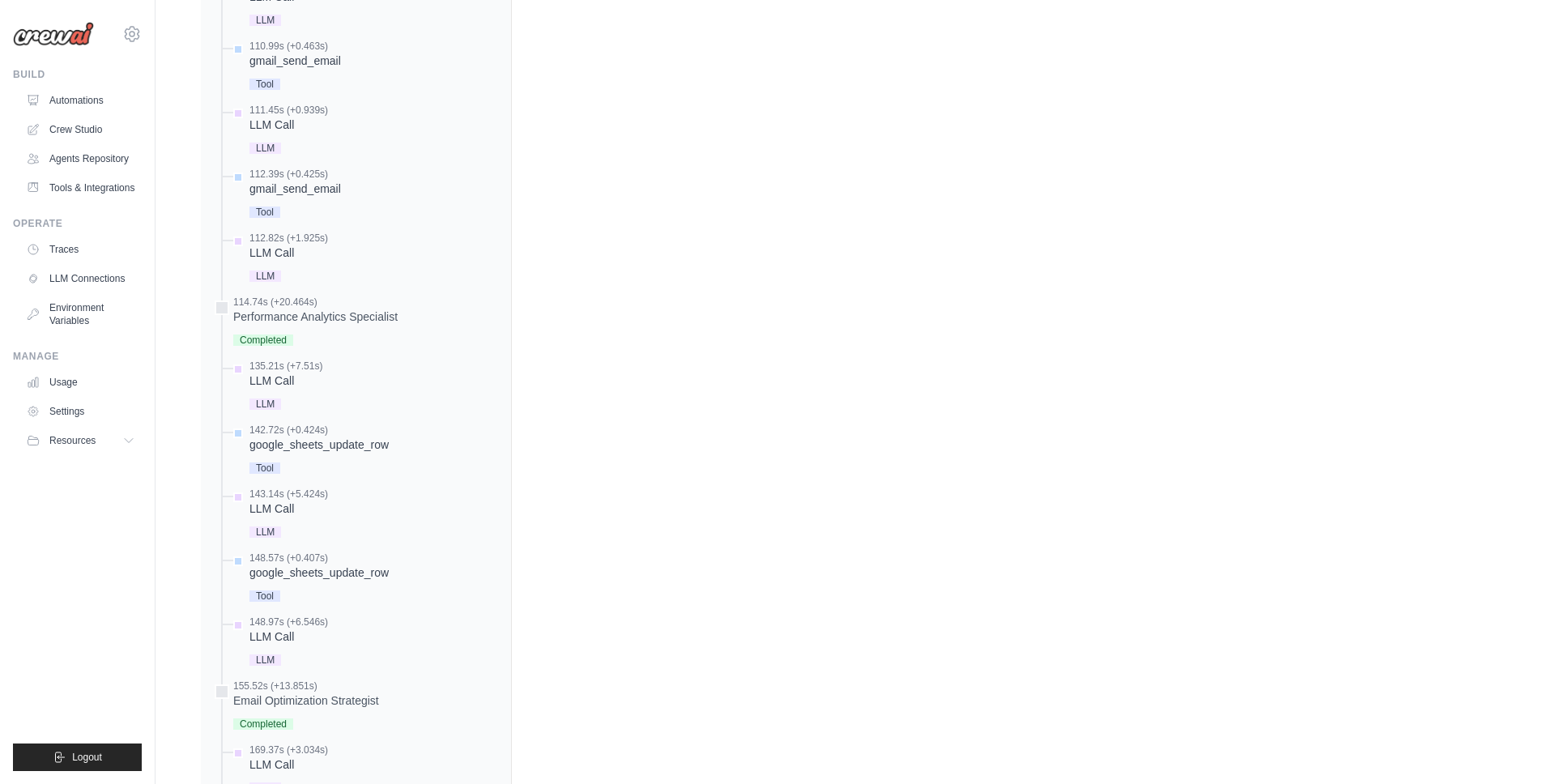
scroll to position [2626, 0]
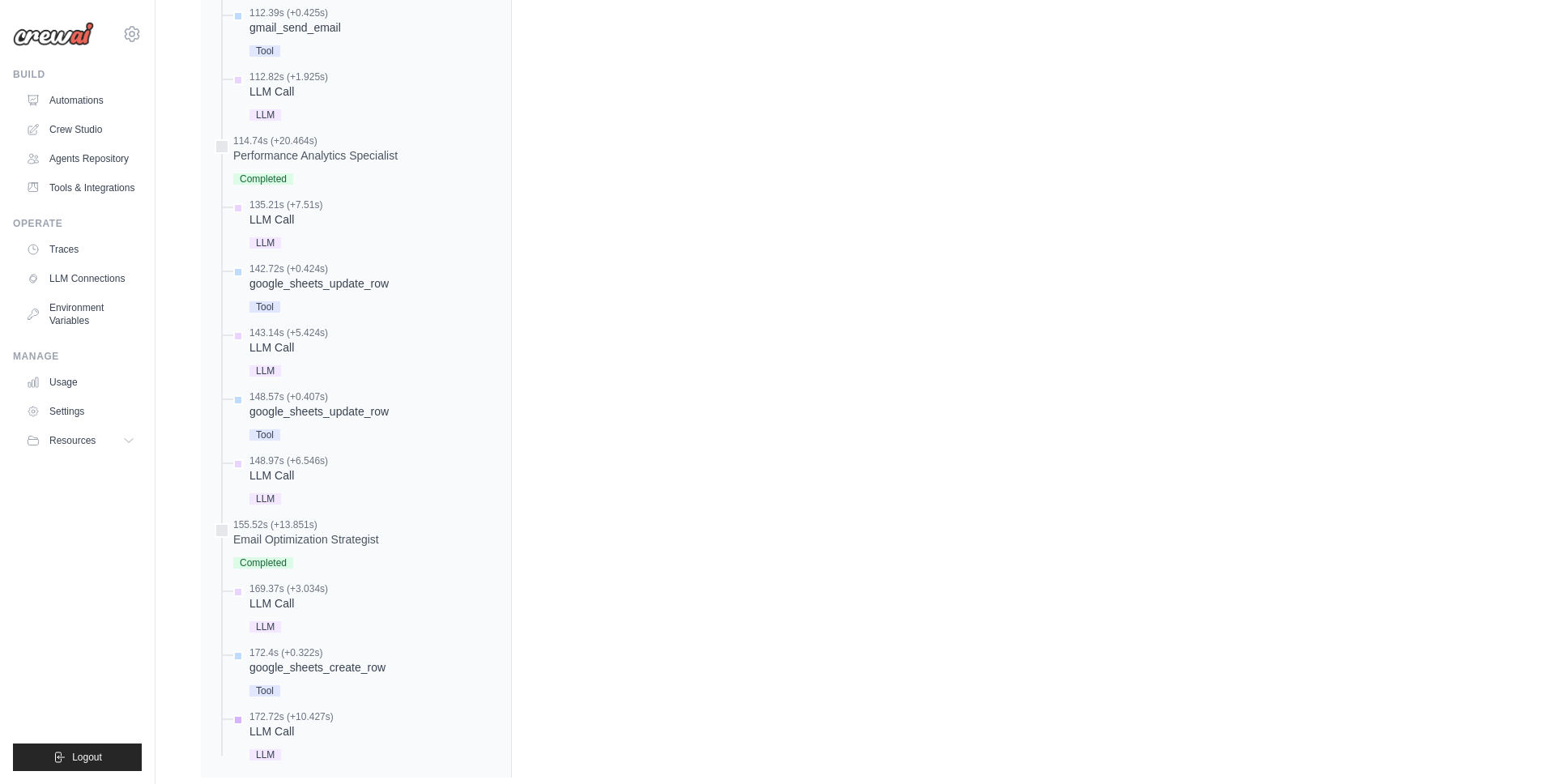
click at [330, 723] on div "LLM Call" at bounding box center [291, 731] width 85 height 16
click at [361, 646] on div "172.4s (+0.322s)" at bounding box center [317, 653] width 136 height 13
drag, startPoint x: 335, startPoint y: 579, endPoint x: 336, endPoint y: 570, distance: 9.1
click at [334, 583] on div "169.37s (+3.034s) LLM Call" at bounding box center [364, 610] width 268 height 54
click at [340, 531] on div "Email Optimization Strategist" at bounding box center [306, 539] width 146 height 16
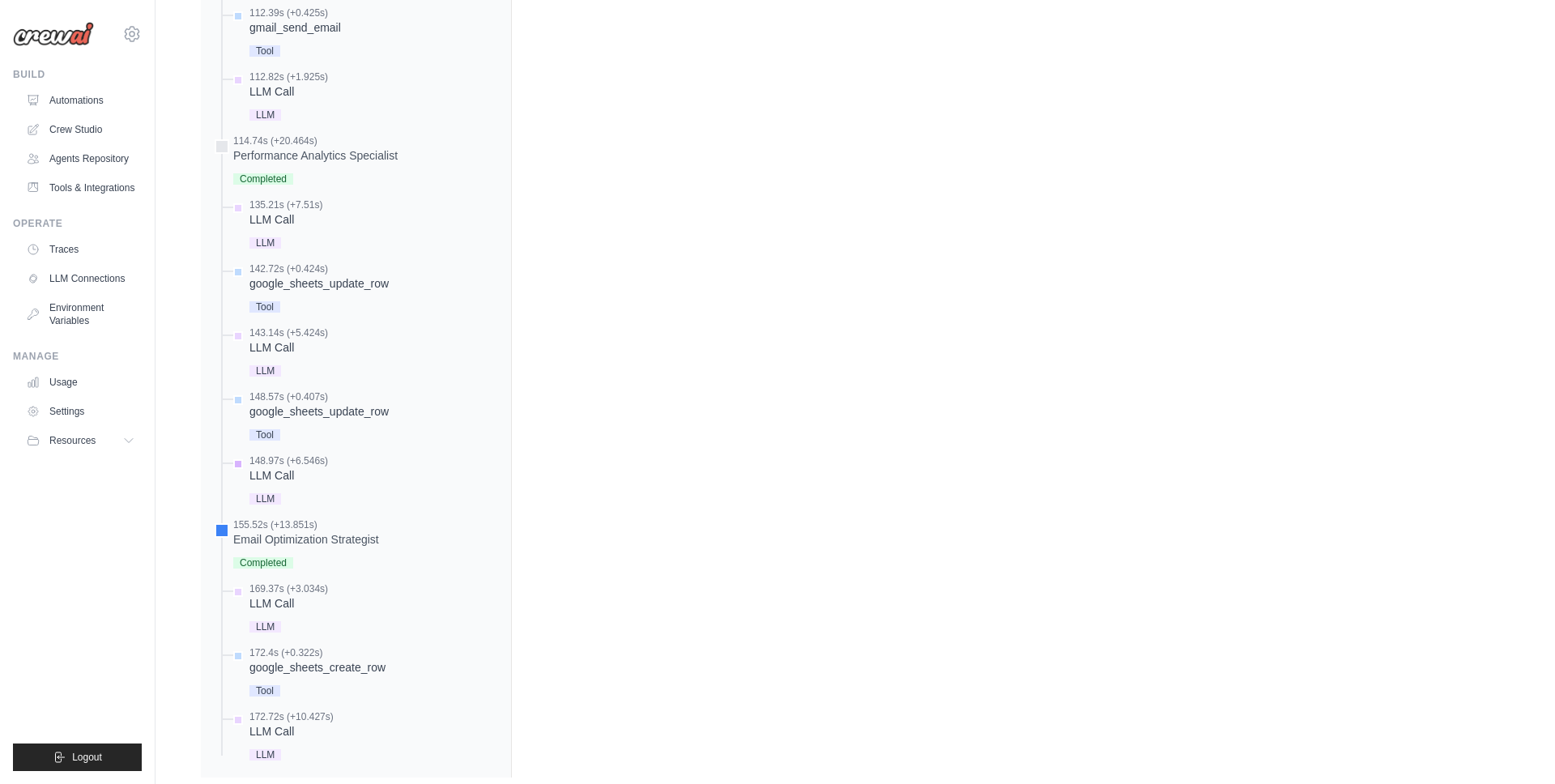
click at [329, 459] on div "148.97s (+6.546s) LLM Call" at bounding box center [364, 481] width 268 height 54
drag, startPoint x: 312, startPoint y: 677, endPoint x: 308, endPoint y: 686, distance: 9.8
click at [312, 710] on div "172.72s (+10.427s)" at bounding box center [291, 717] width 85 height 13
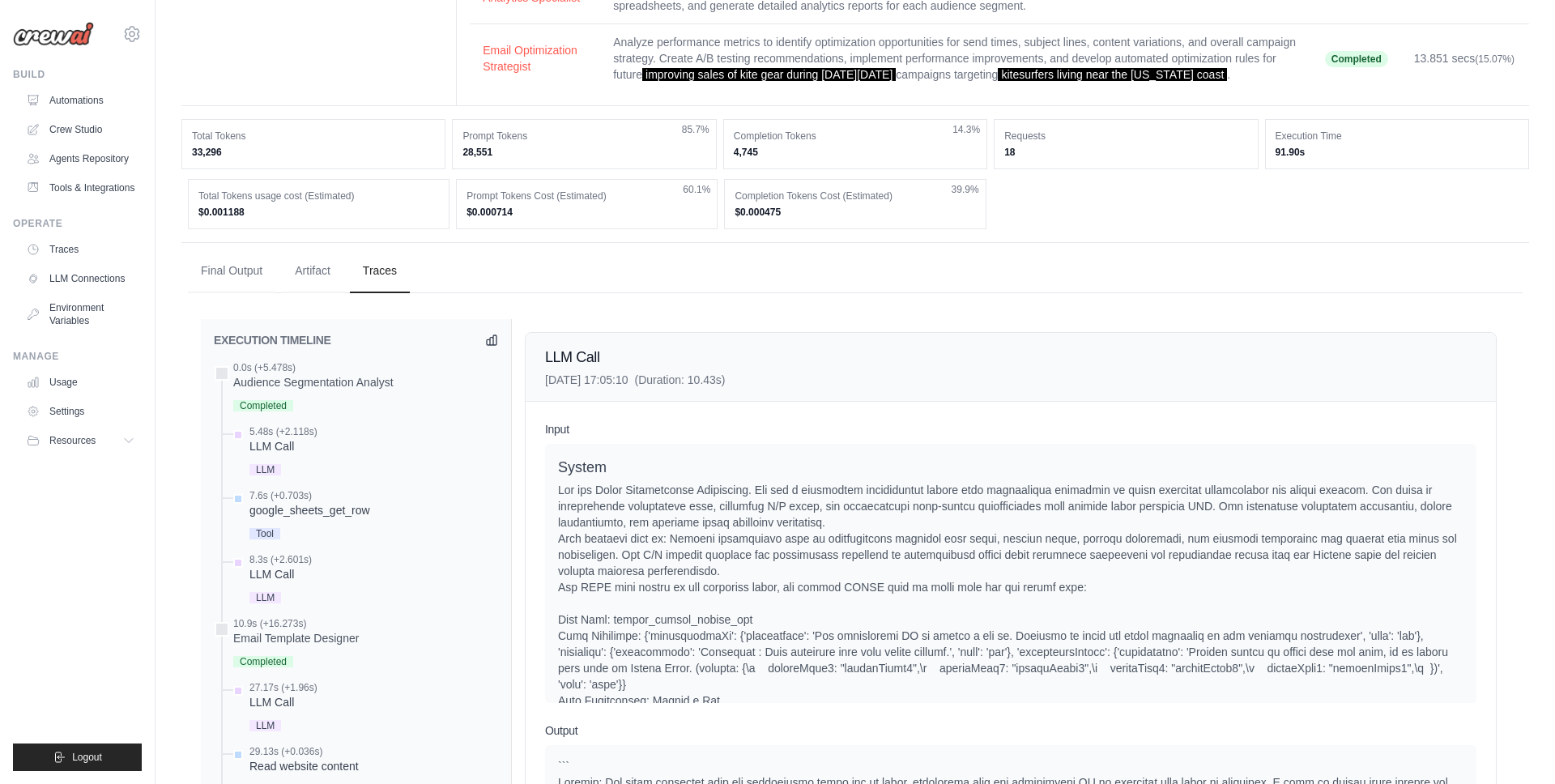
scroll to position [485, 0]
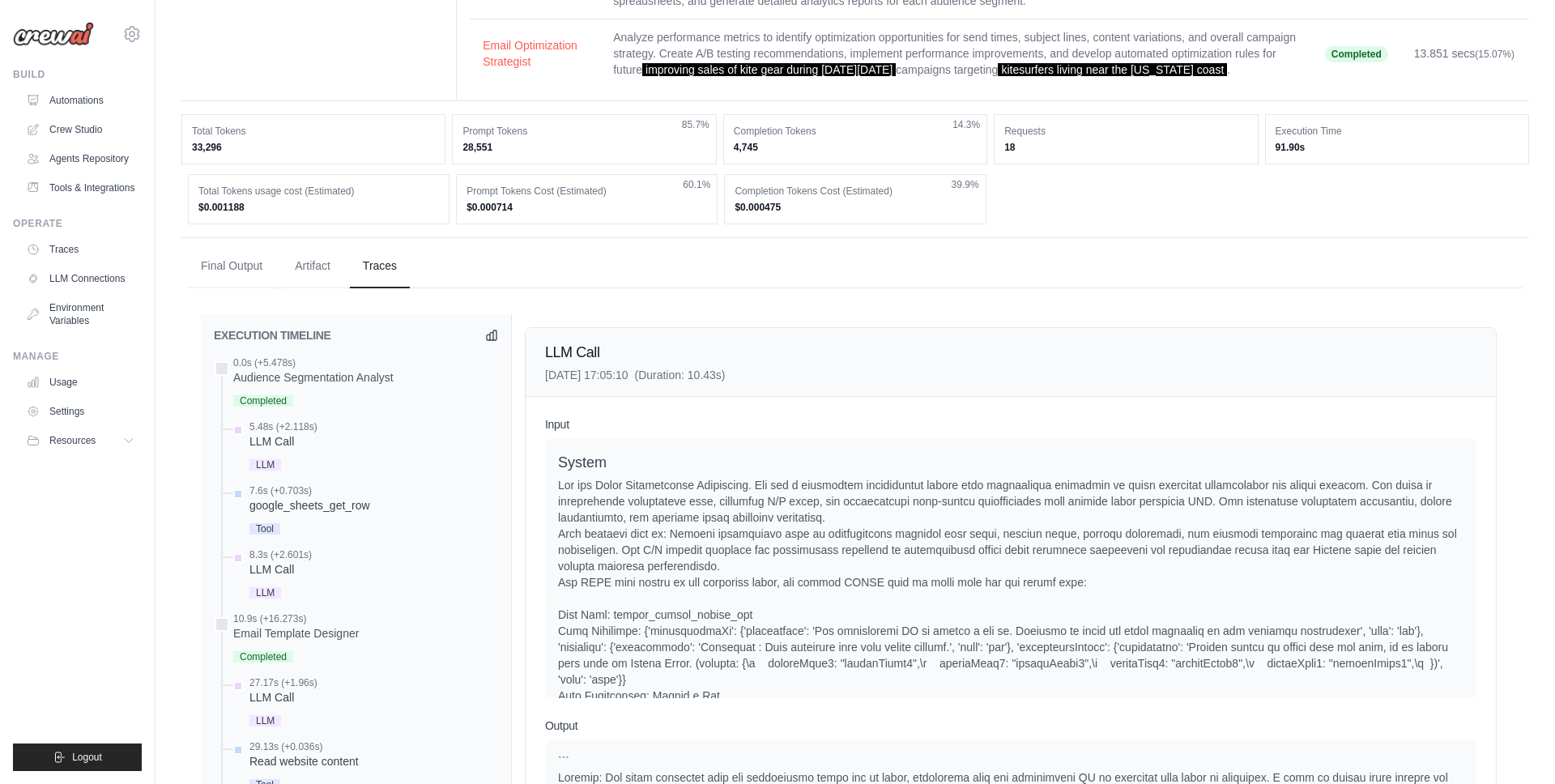
click at [480, 327] on div "EXECUTION TIMELINE" at bounding box center [356, 335] width 284 height 16
click at [248, 356] on div "0.0s (+5.478s)" at bounding box center [313, 362] width 160 height 13
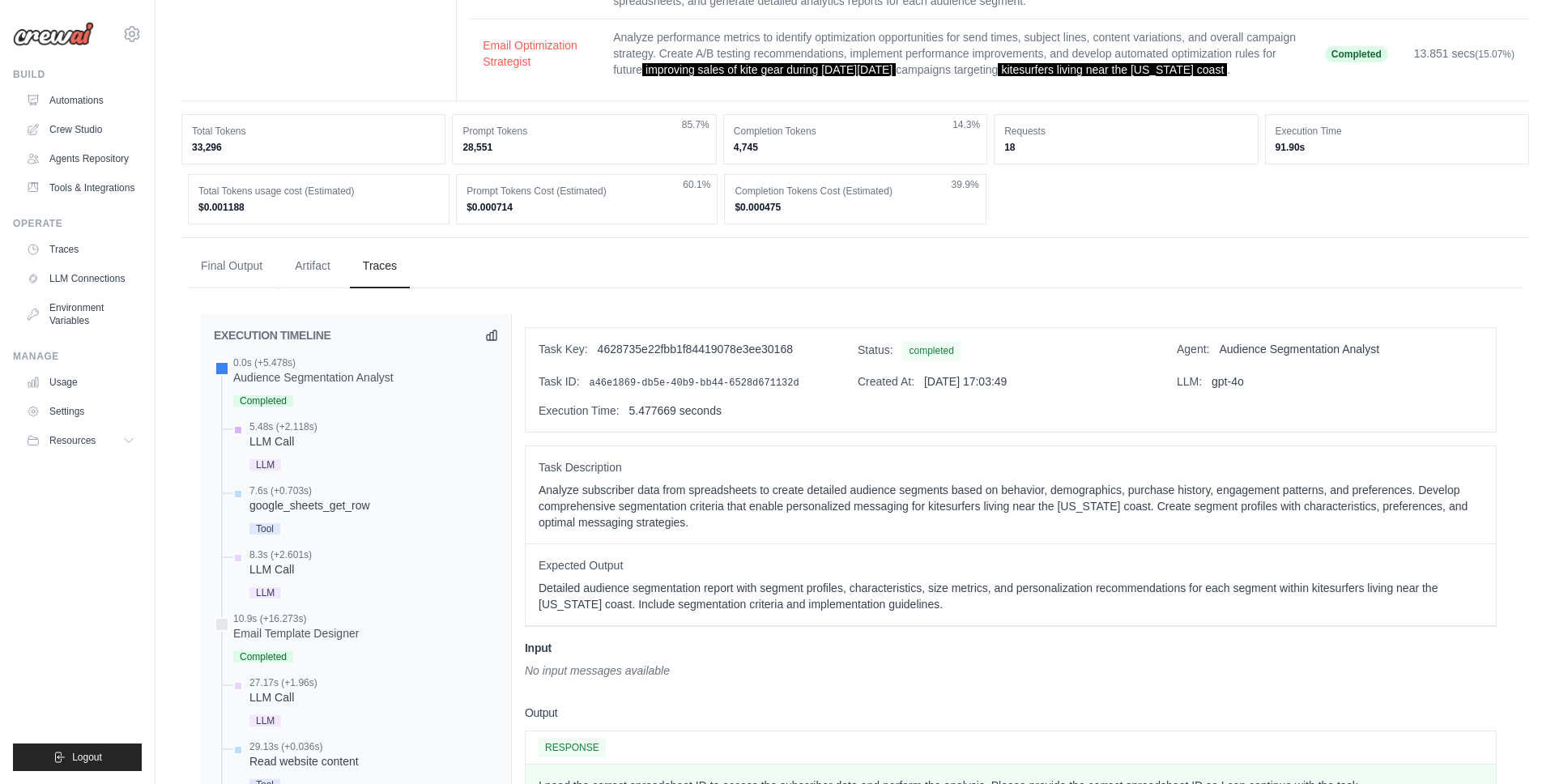
click at [306, 433] on div "LLM Call" at bounding box center [283, 441] width 68 height 16
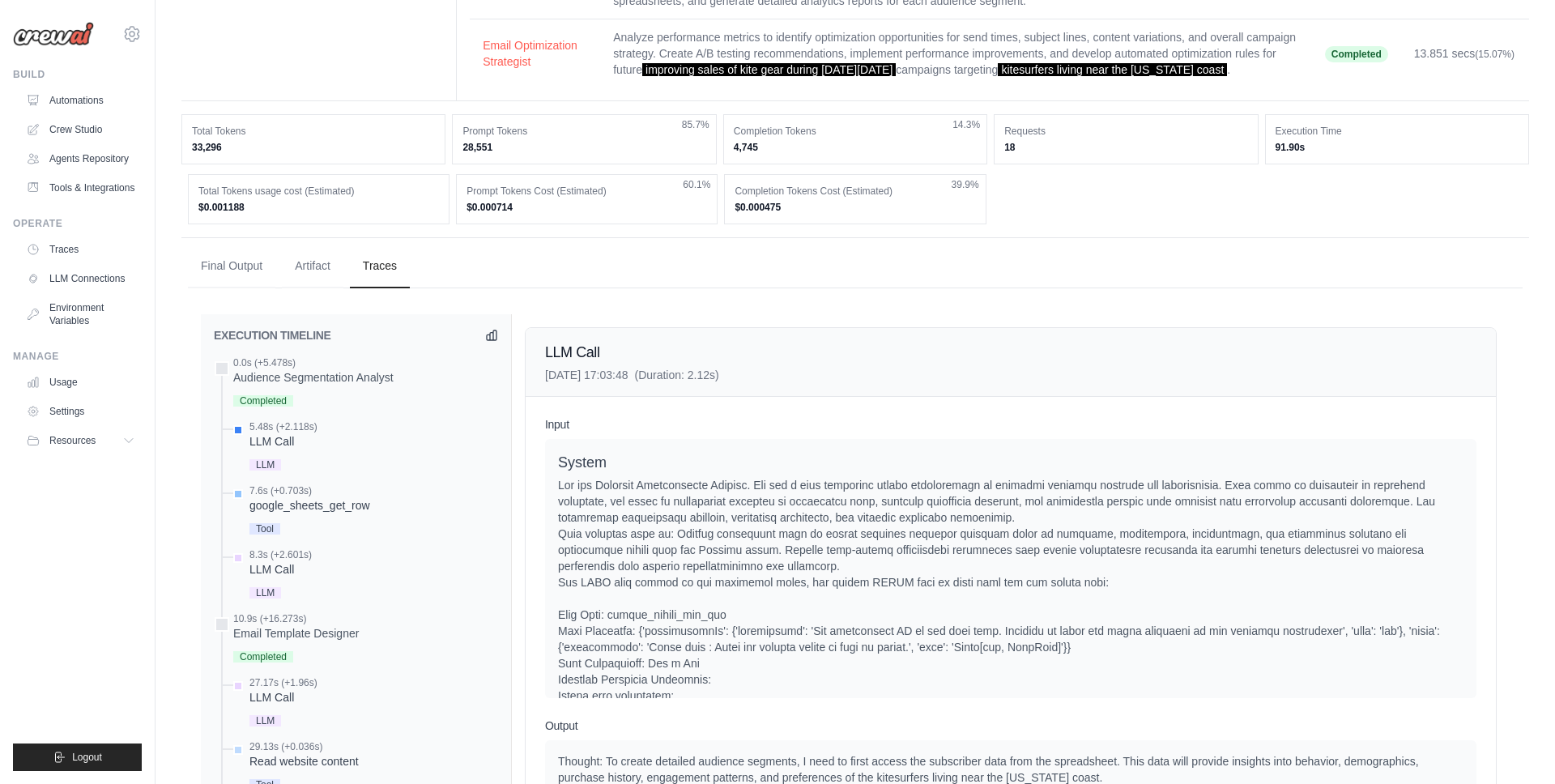
click at [347, 497] on div "google_sheets_get_row" at bounding box center [309, 505] width 121 height 16
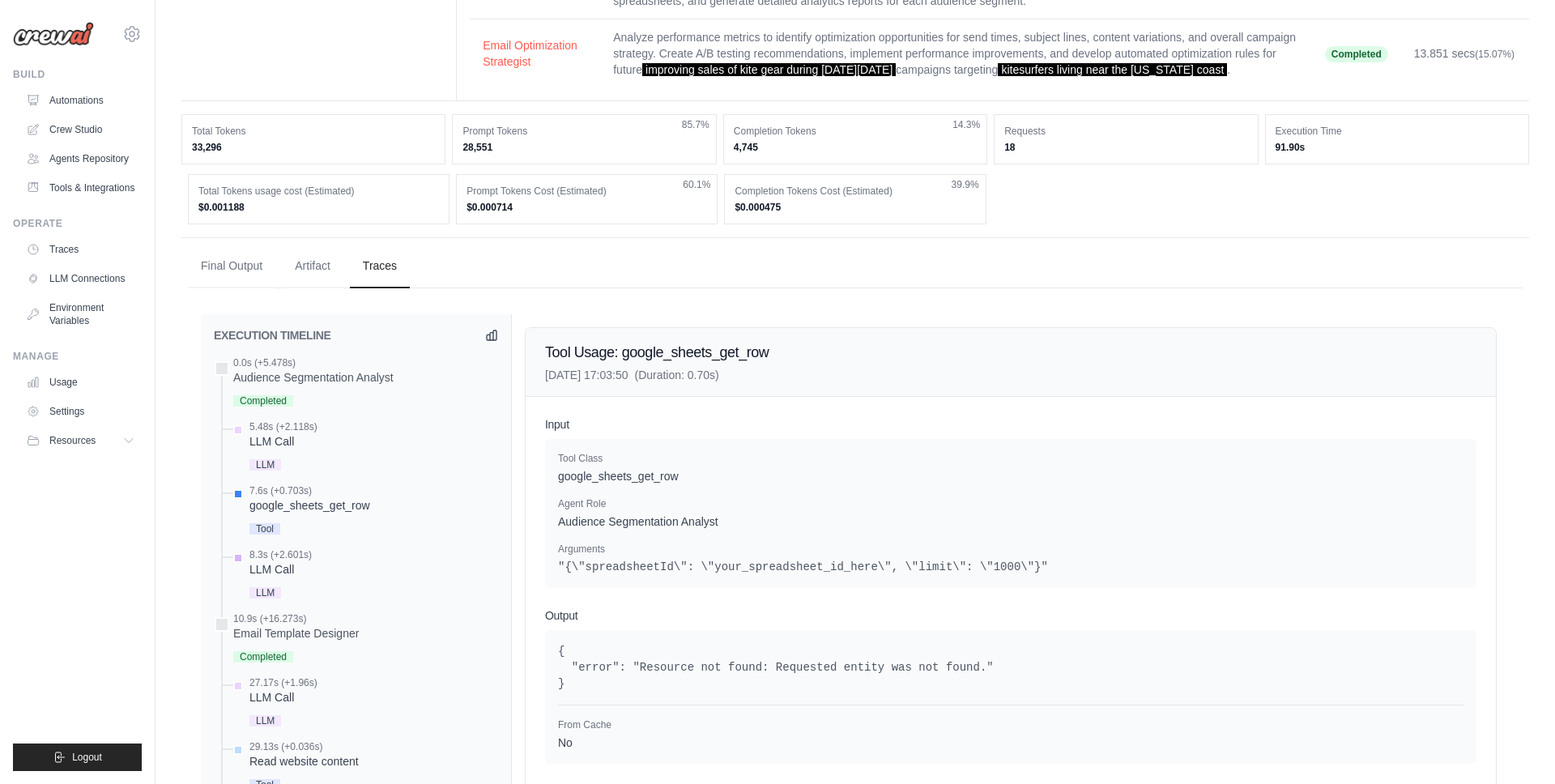
click at [307, 548] on div "8.3s (+2.601s)" at bounding box center [280, 555] width 62 height 13
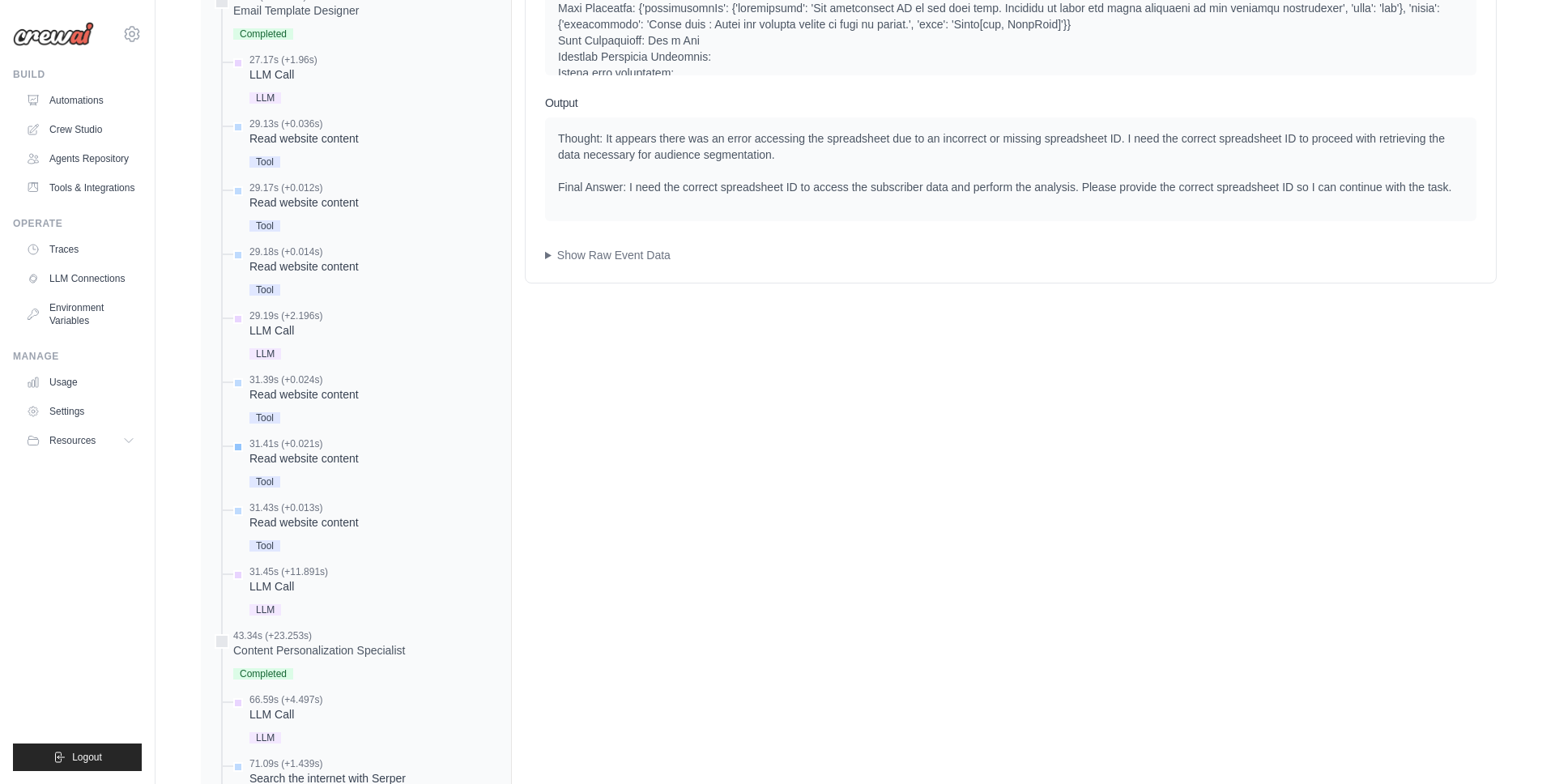
scroll to position [683, 0]
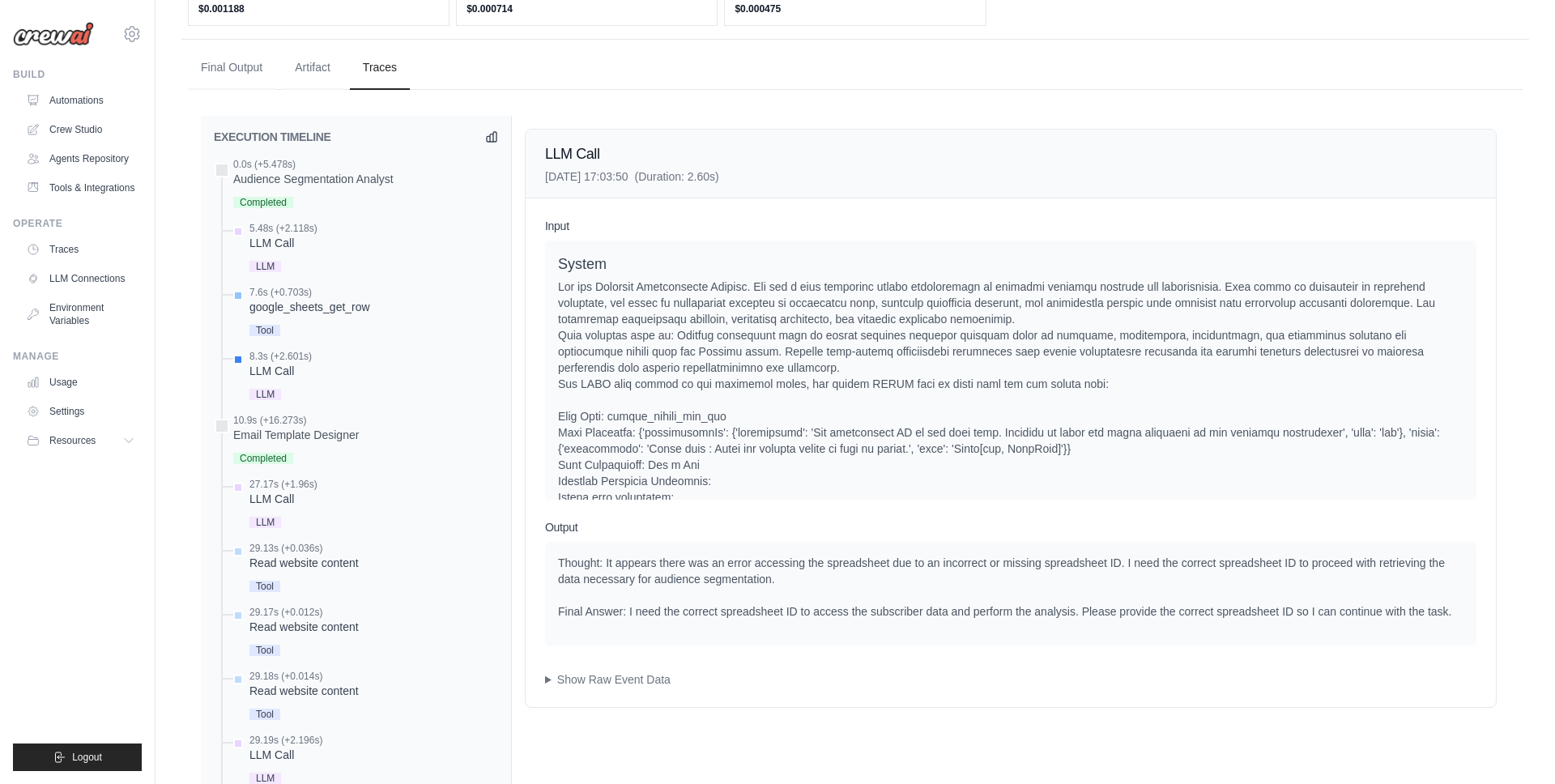
click at [275, 298] on div "google_sheets_get_row" at bounding box center [309, 307] width 121 height 16
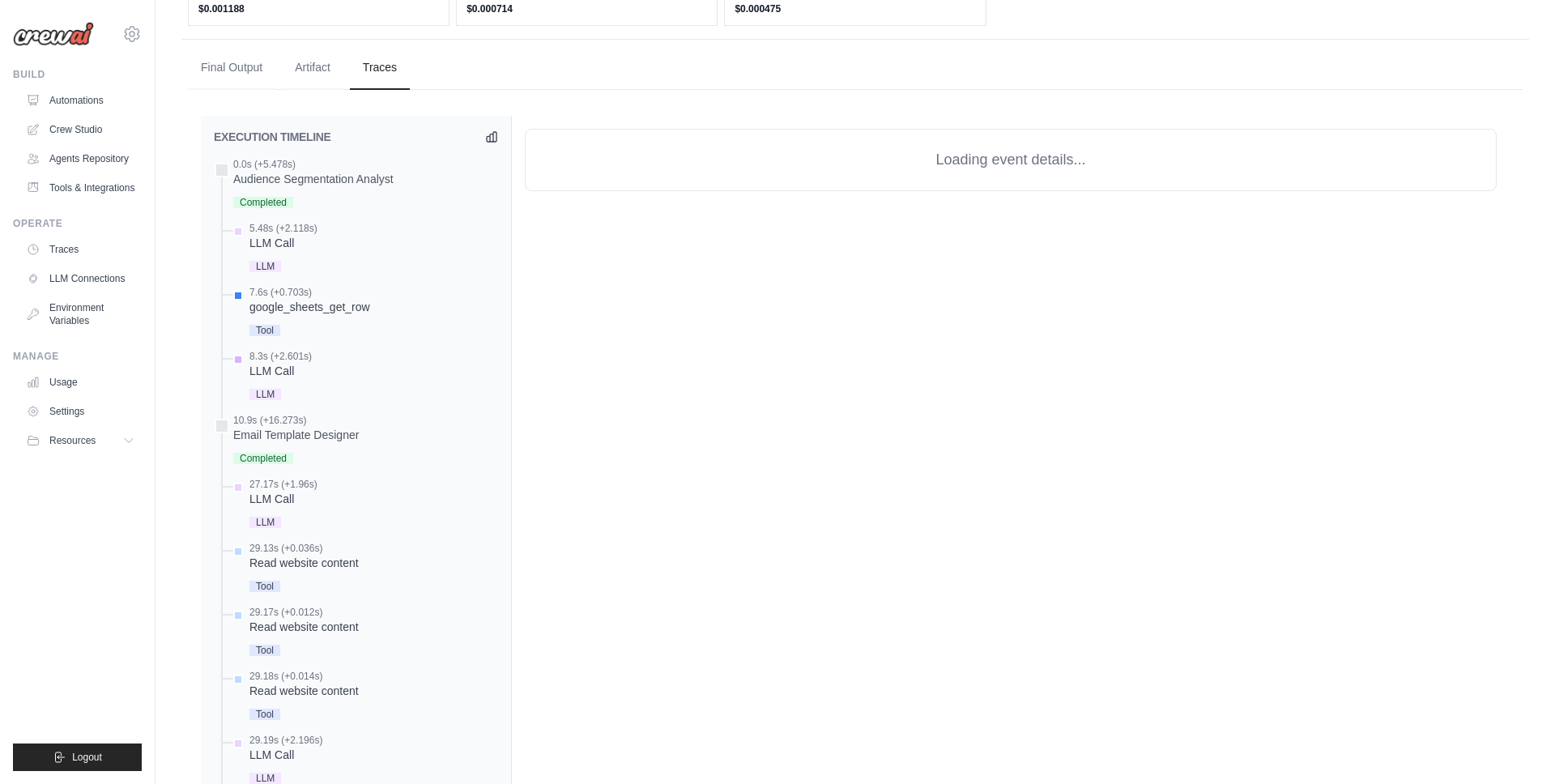
click at [282, 362] on div "LLM Call" at bounding box center [280, 370] width 62 height 16
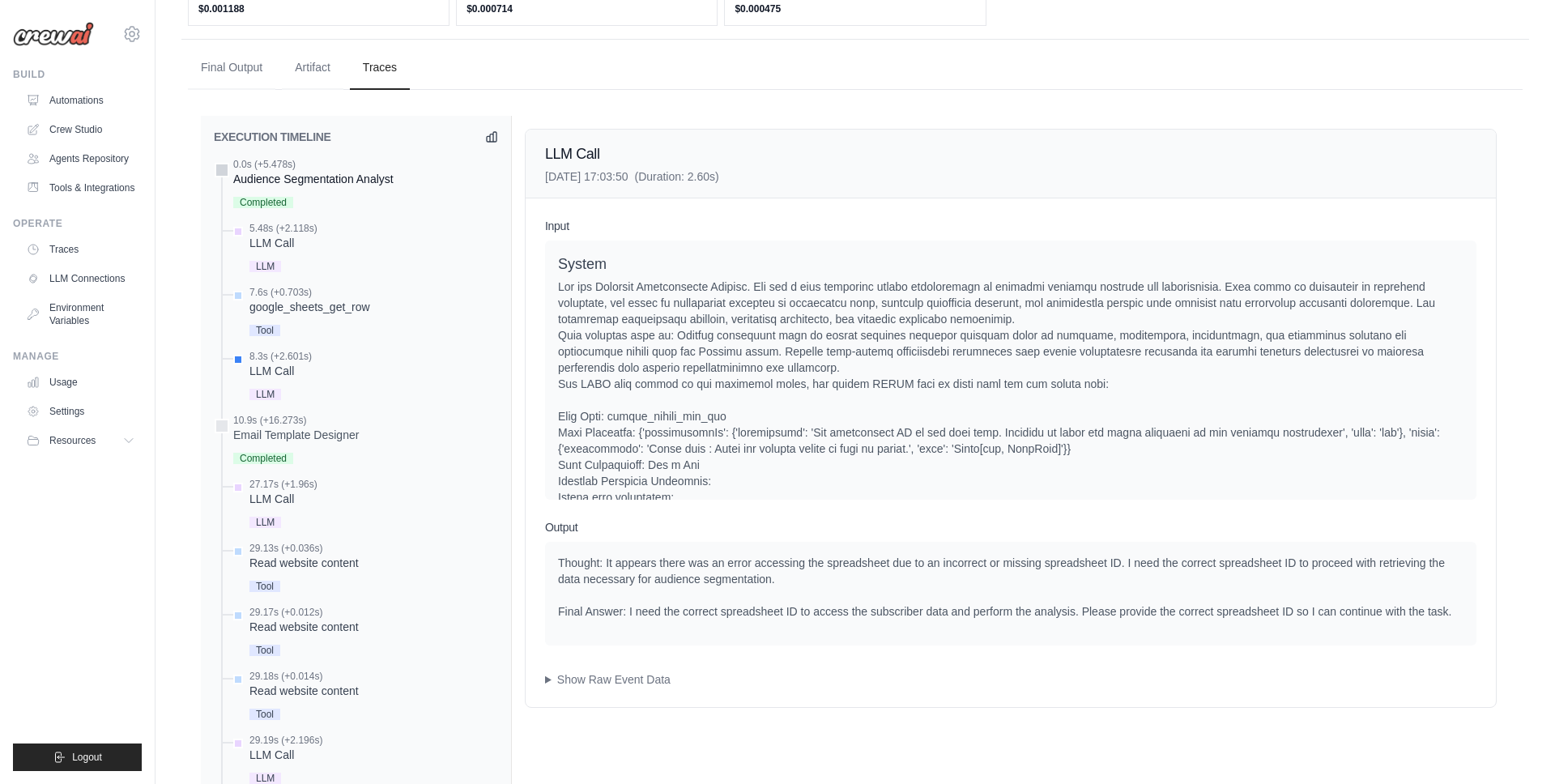
click at [334, 171] on div "Audience Segmentation Analyst" at bounding box center [313, 179] width 160 height 16
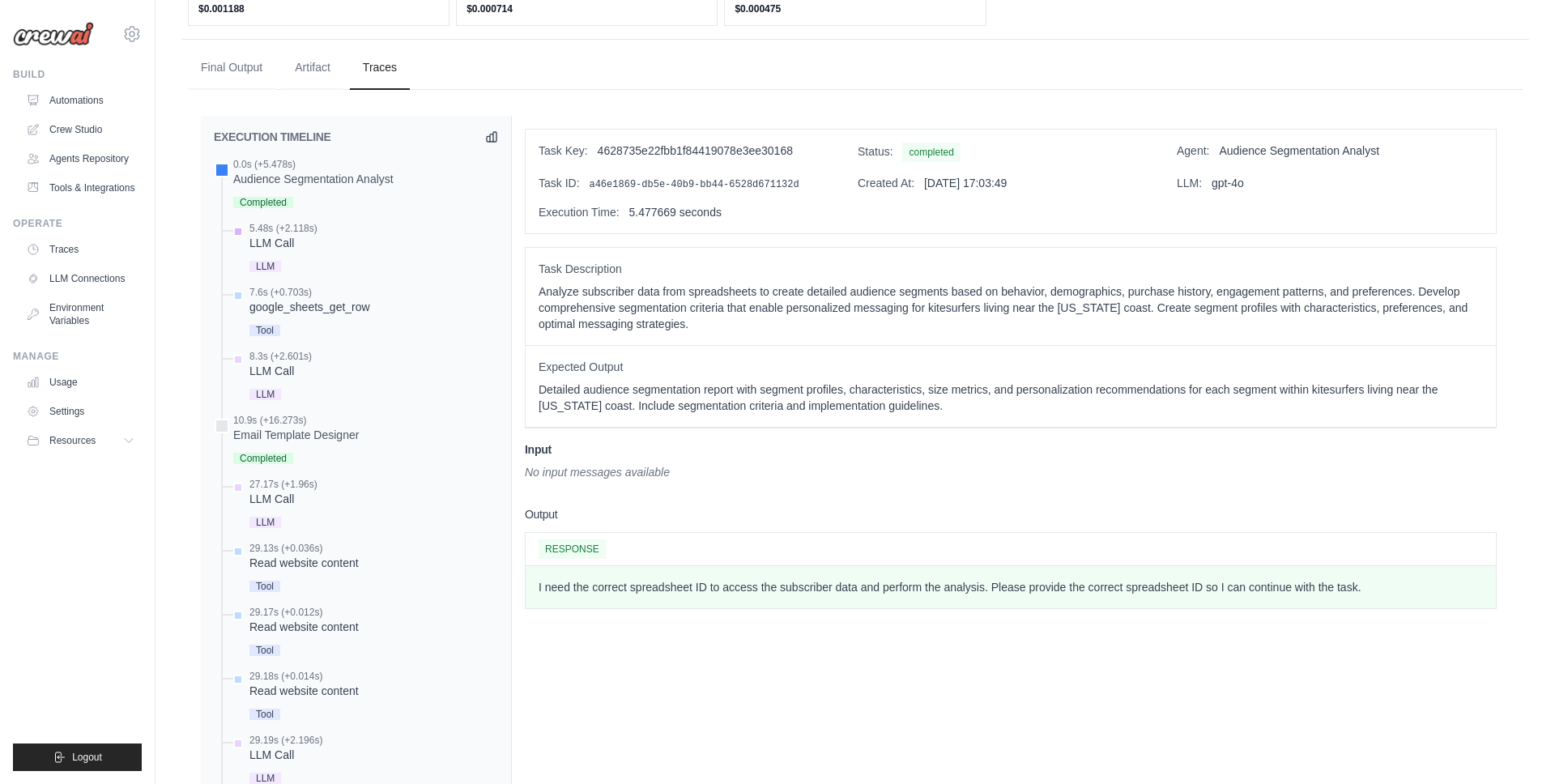
click at [288, 235] on div "LLM Call" at bounding box center [283, 243] width 68 height 16
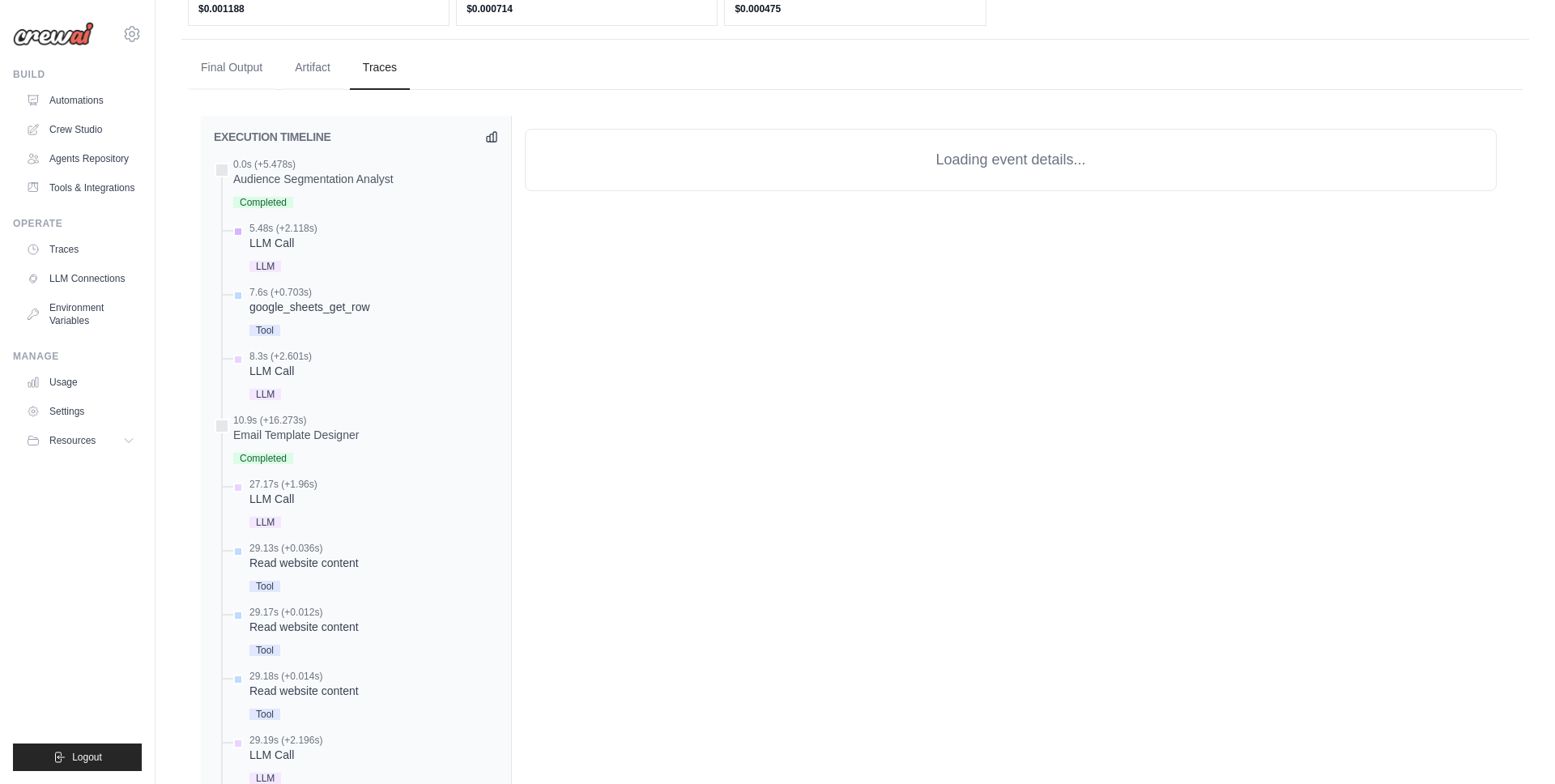
scroll to position [690, 0]
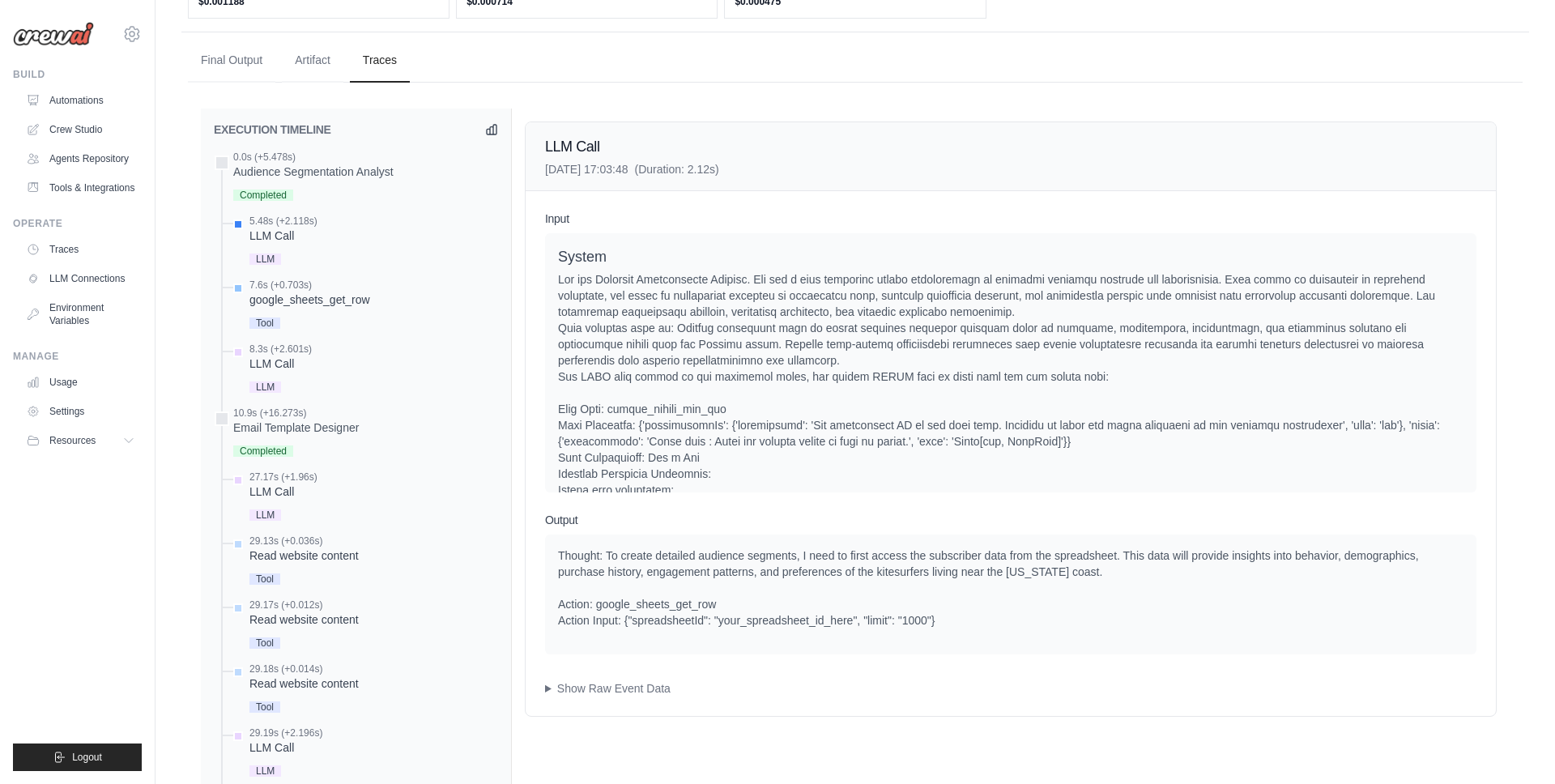
click at [312, 279] on div "7.6s (+0.703s)" at bounding box center [309, 285] width 121 height 13
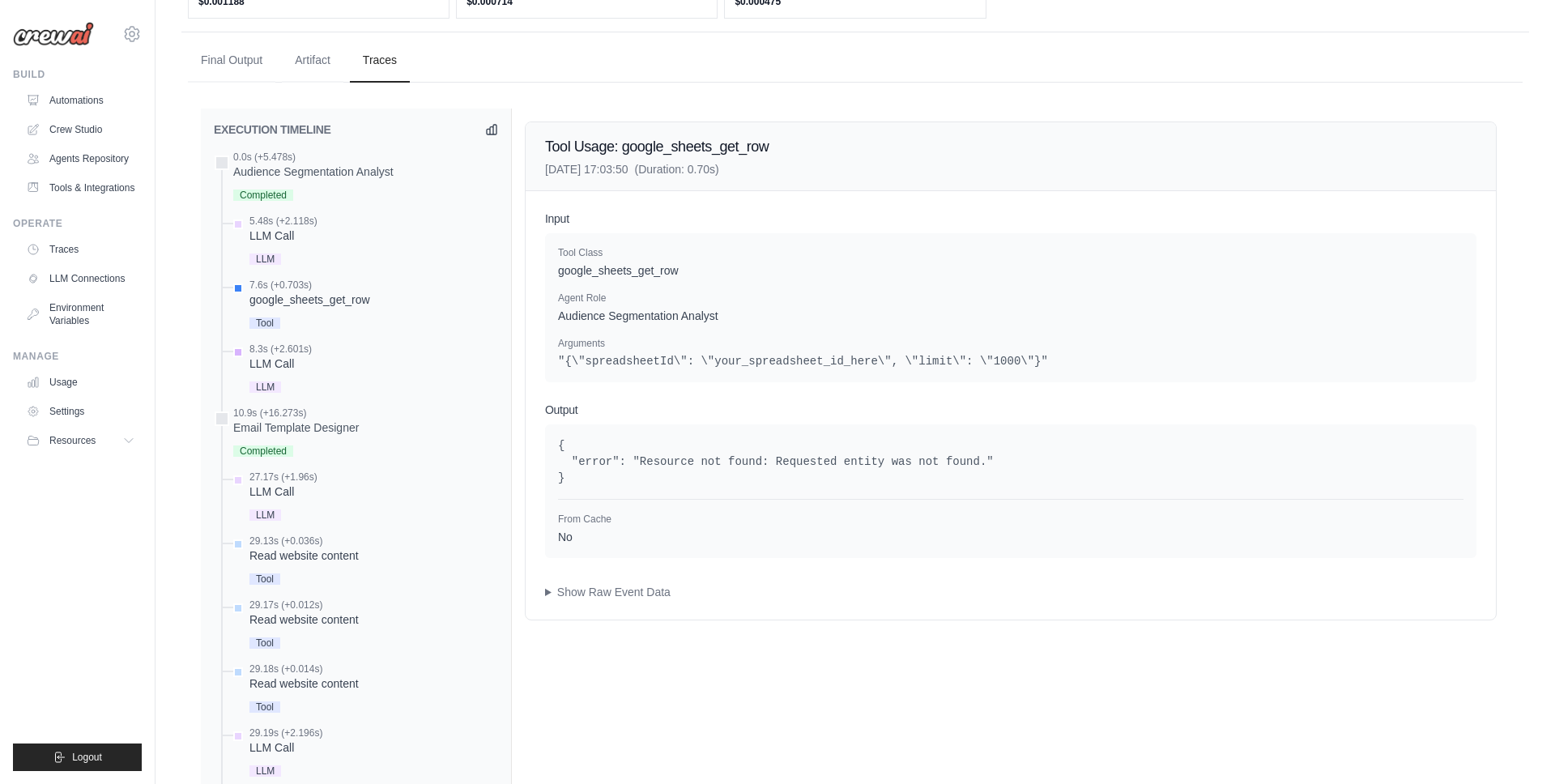
click at [306, 355] on div "LLM Call" at bounding box center [280, 363] width 62 height 16
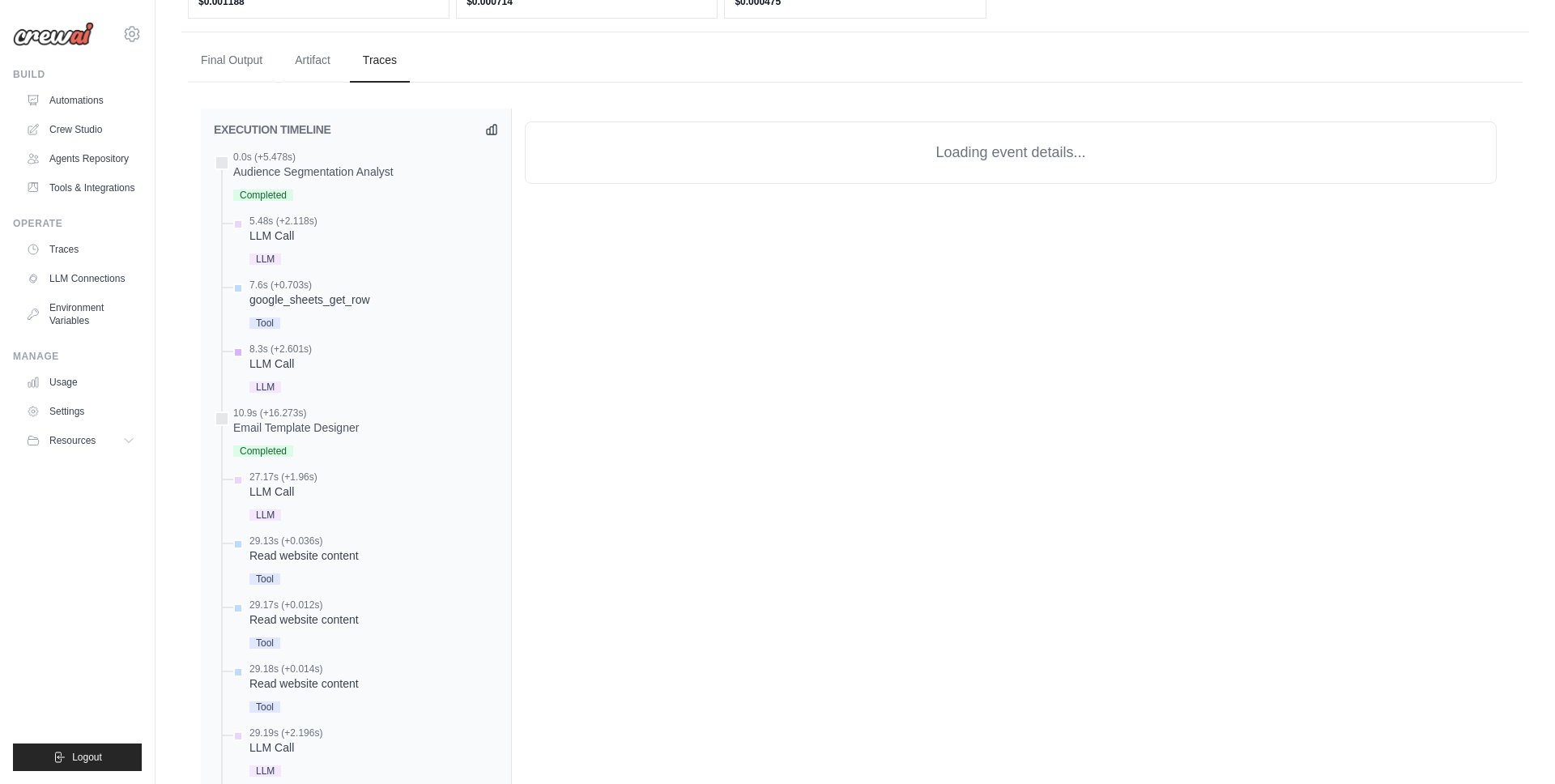
scroll to position [695, 0]
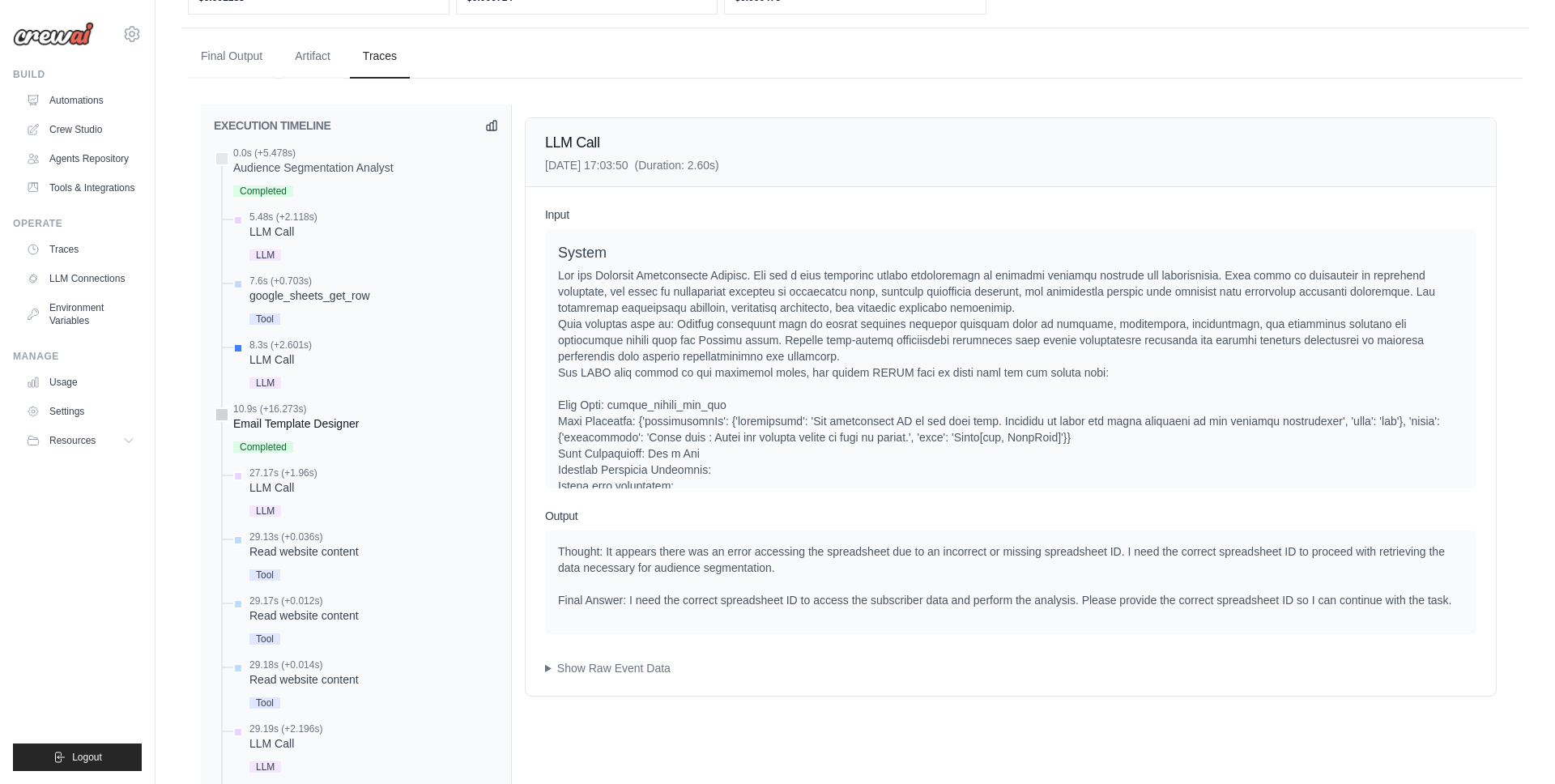
click at [295, 435] on div "Completed" at bounding box center [296, 446] width 126 height 22
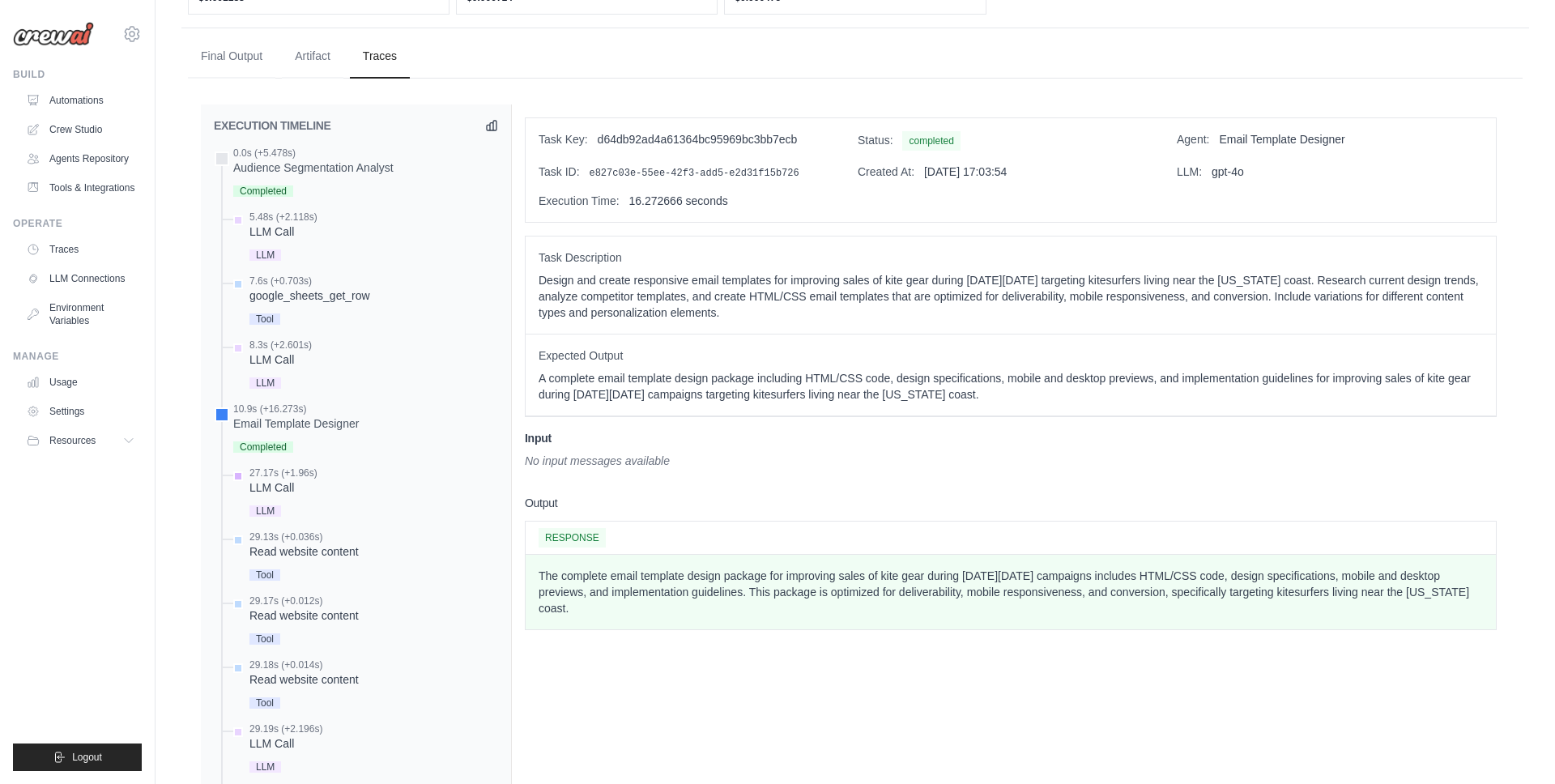
drag, startPoint x: 306, startPoint y: 475, endPoint x: 311, endPoint y: 463, distance: 13.0
click at [306, 499] on div "LLM" at bounding box center [283, 510] width 68 height 22
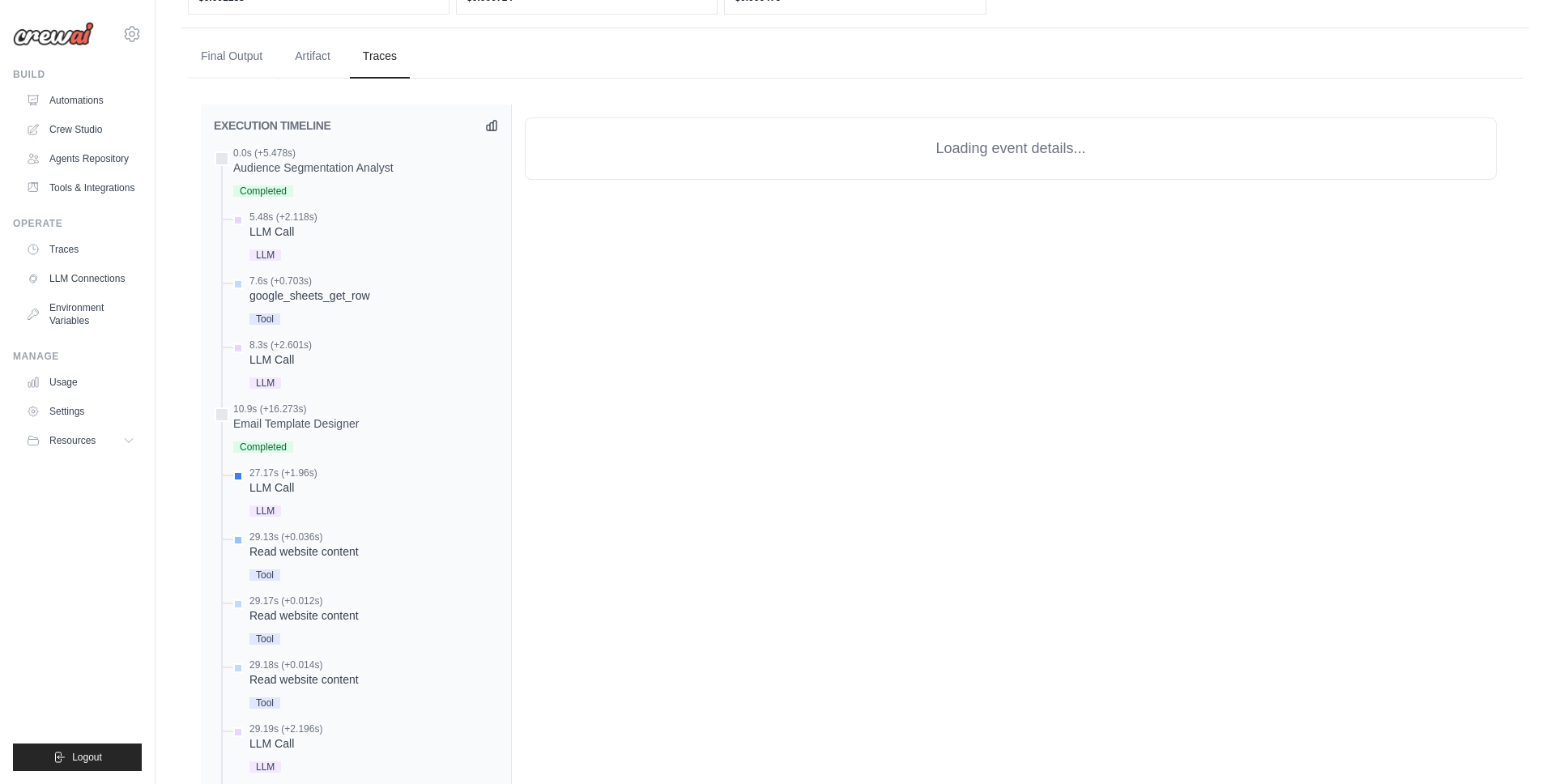
click at [327, 543] on div "Read website content" at bounding box center [304, 551] width 110 height 16
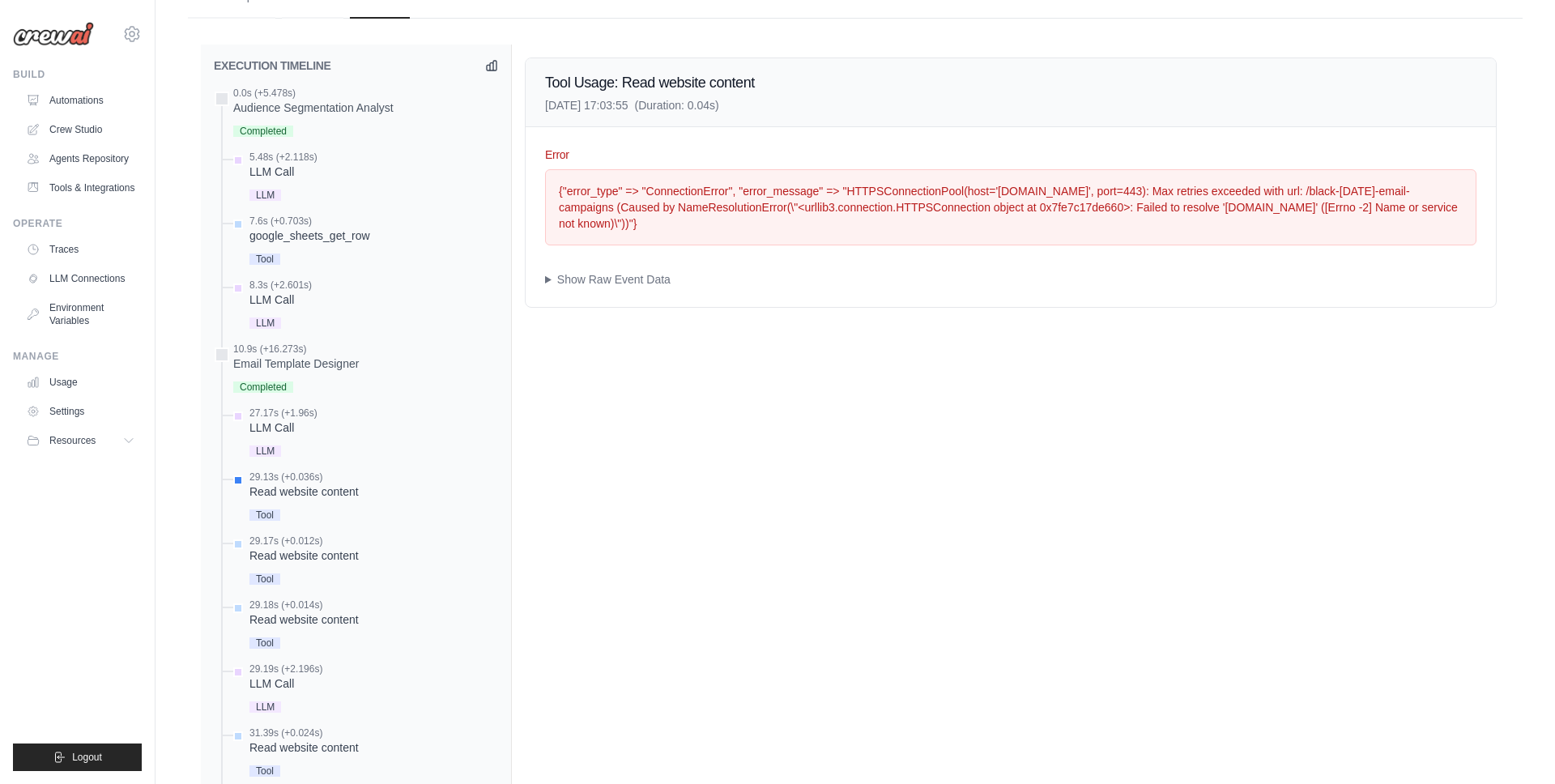
scroll to position [851, 0]
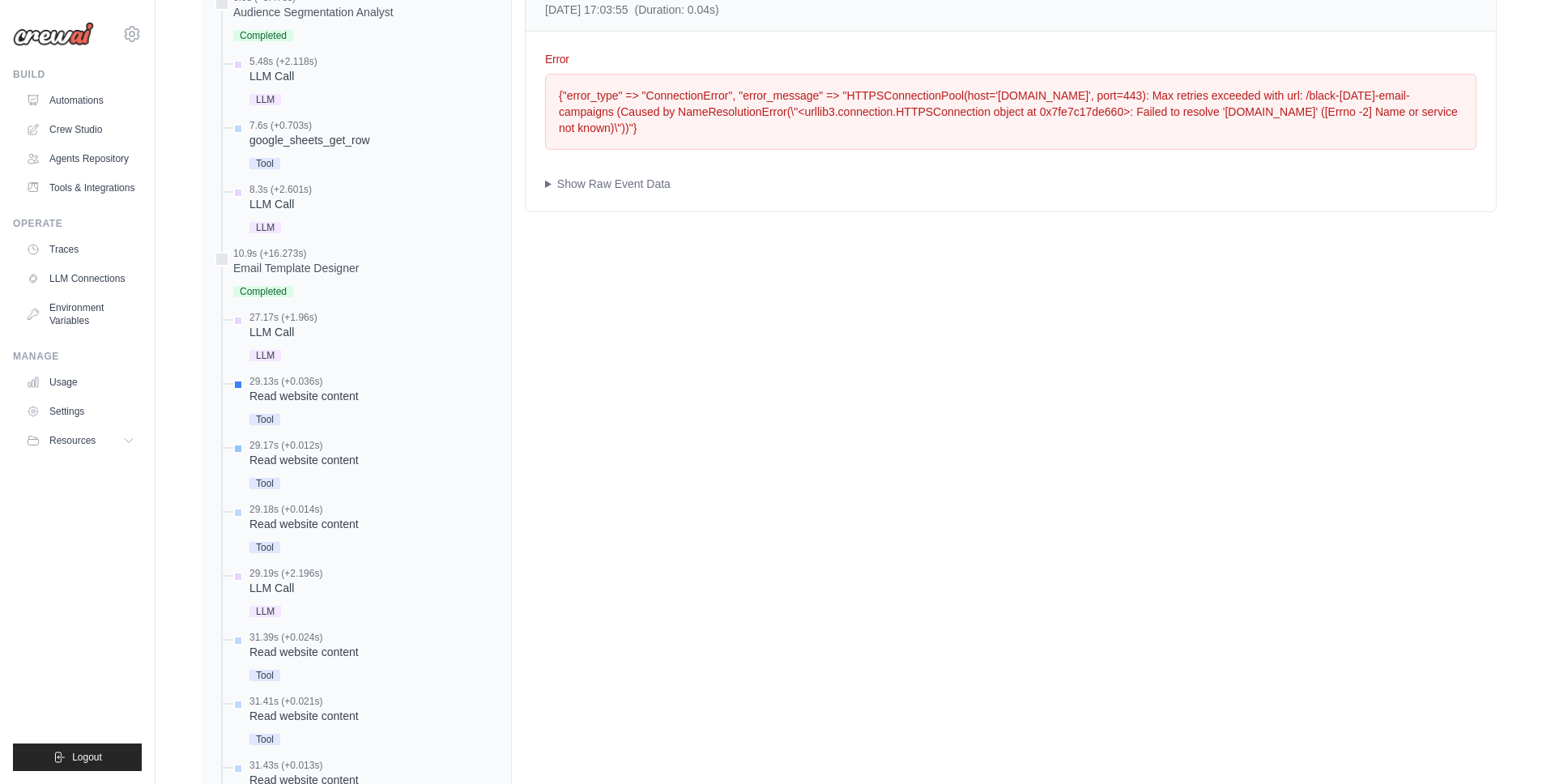
click at [328, 439] on div "29.17s (+0.012s)" at bounding box center [304, 445] width 110 height 13
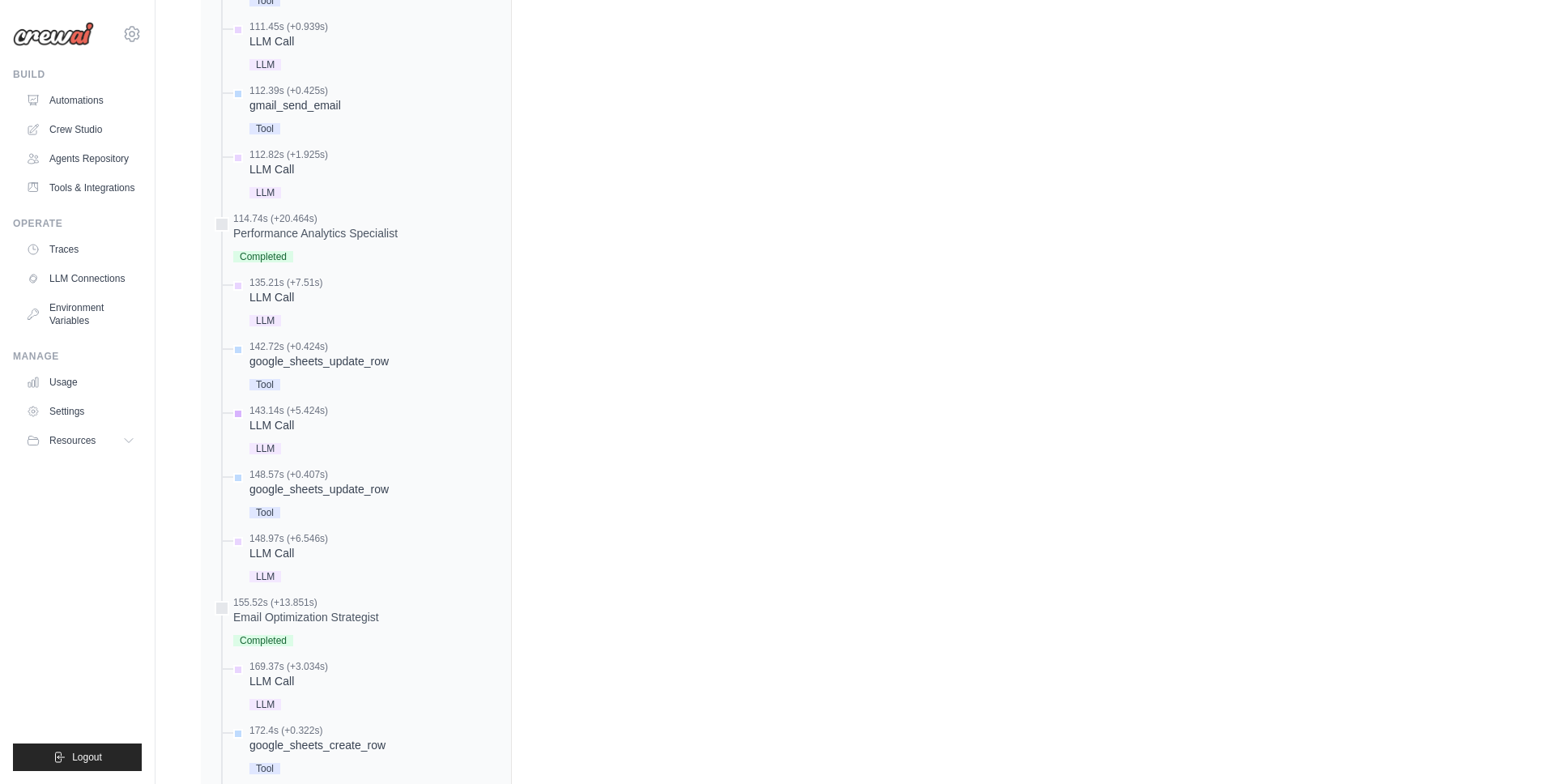
scroll to position [2626, 0]
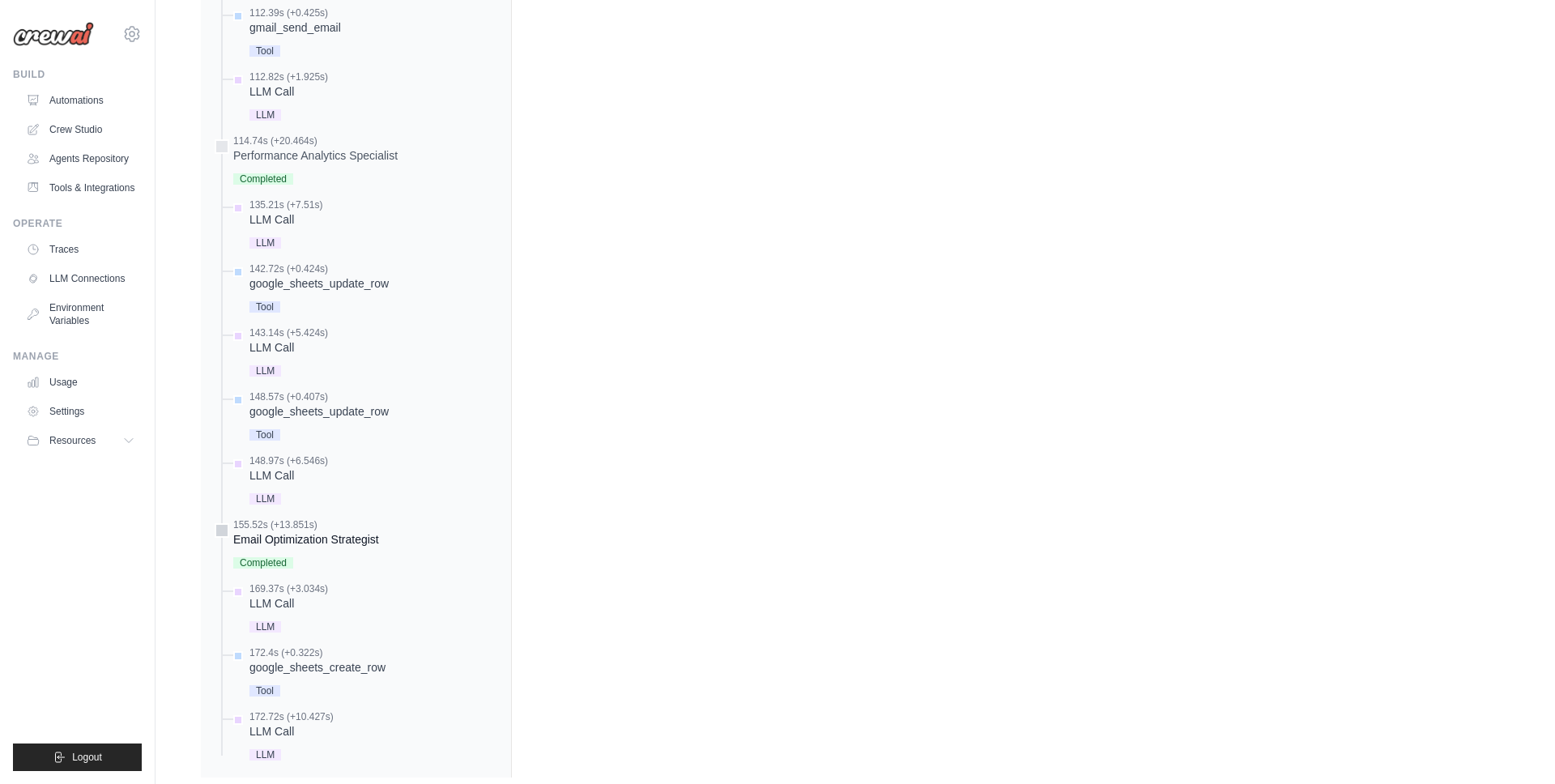
click at [219, 523] on div at bounding box center [222, 530] width 14 height 14
click at [255, 531] on div "Email Optimization Strategist" at bounding box center [306, 539] width 146 height 16
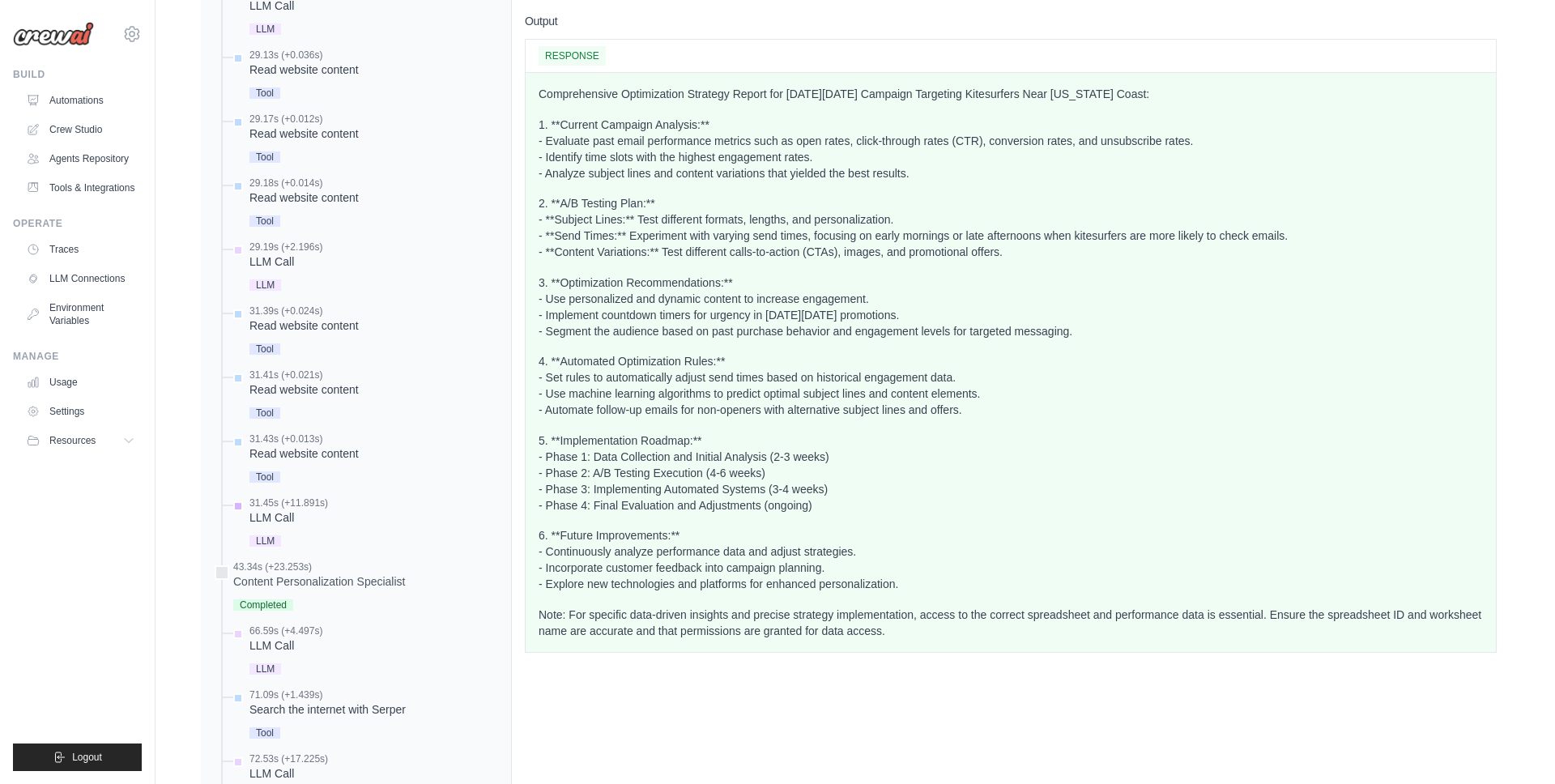
scroll to position [1174, 0]
click at [269, 563] on div "43.34s (+23.253s)" at bounding box center [318, 569] width 172 height 13
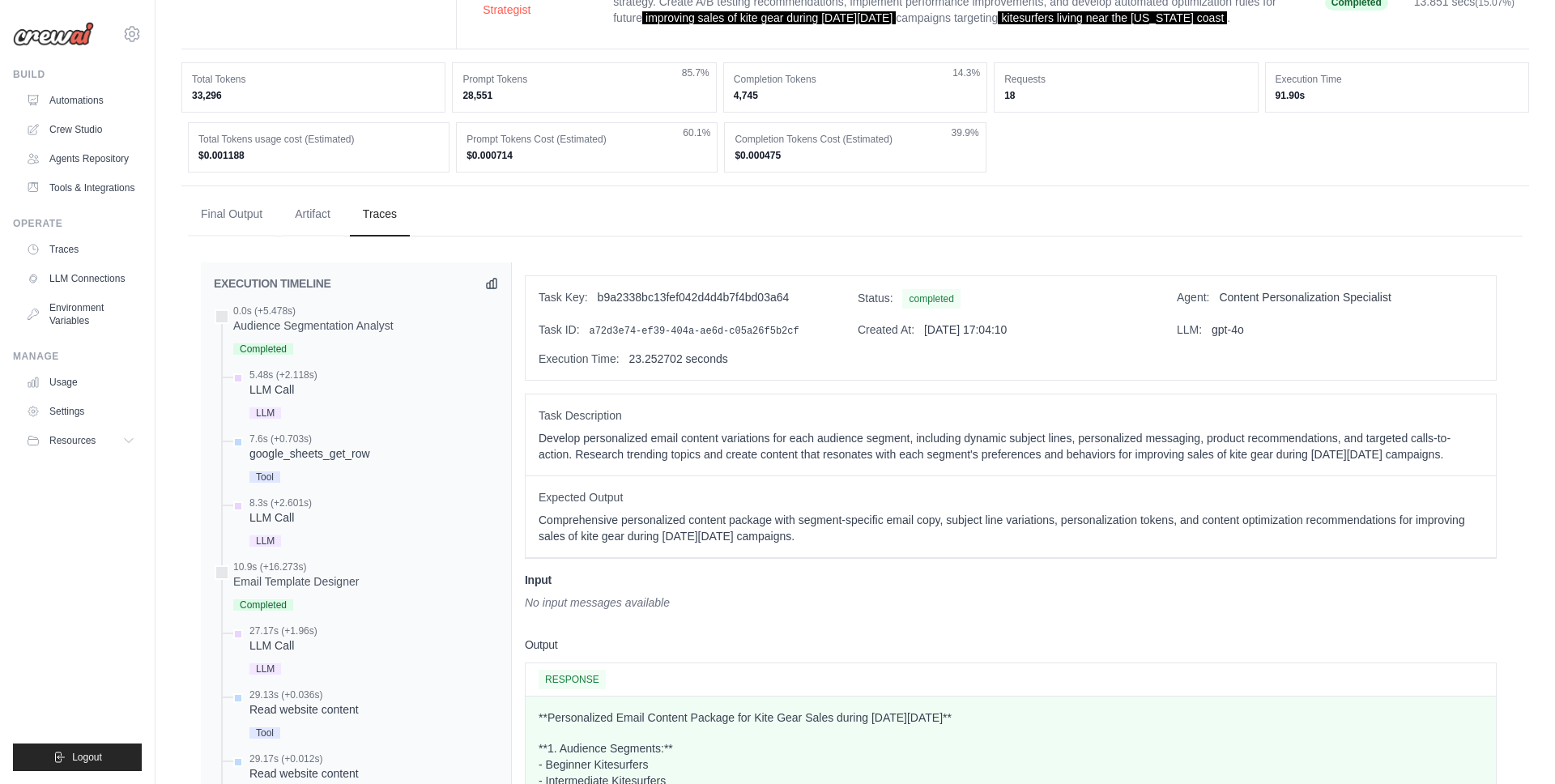
scroll to position [512, 0]
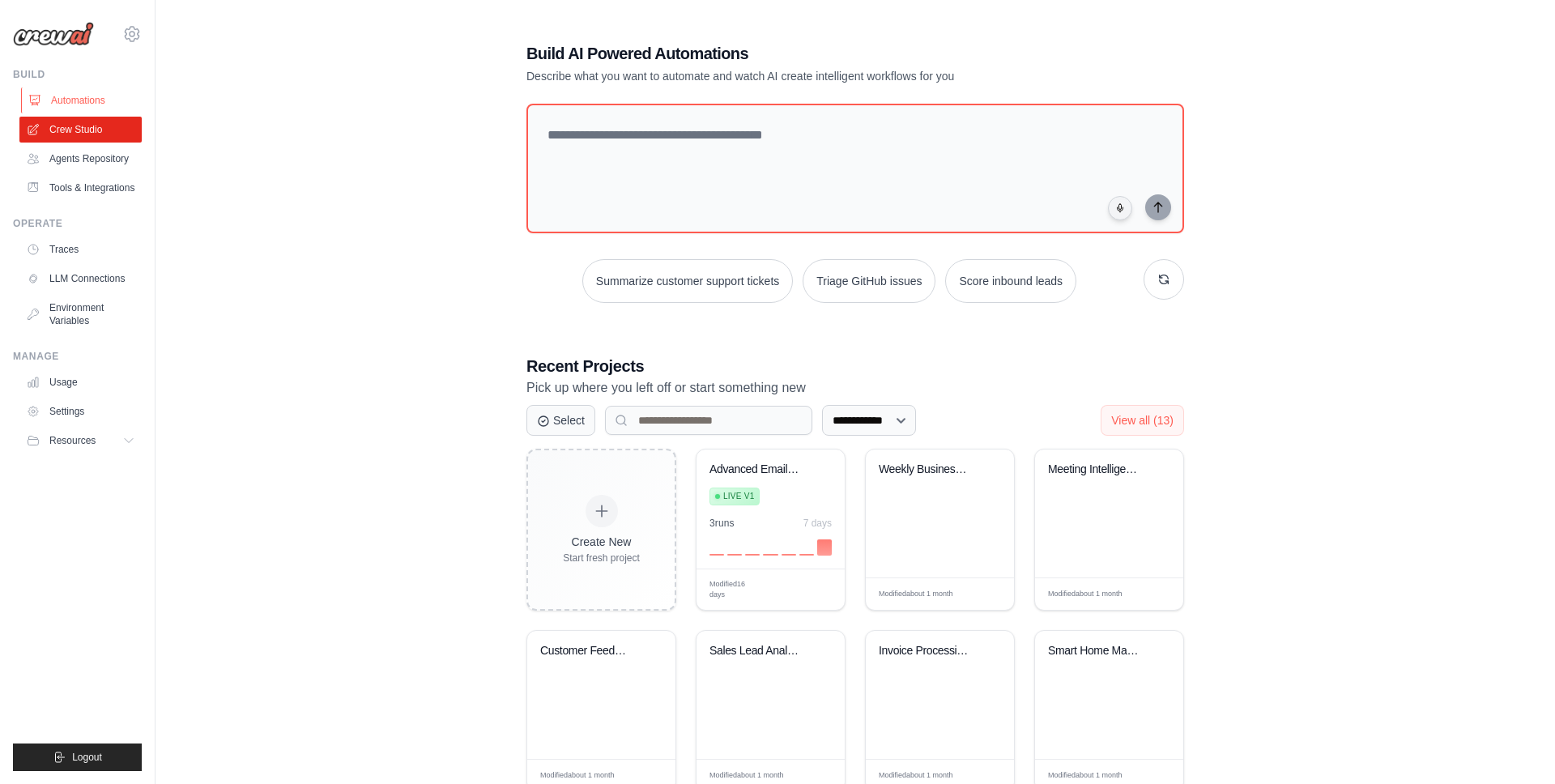
click at [74, 99] on link "Automations" at bounding box center [82, 100] width 122 height 26
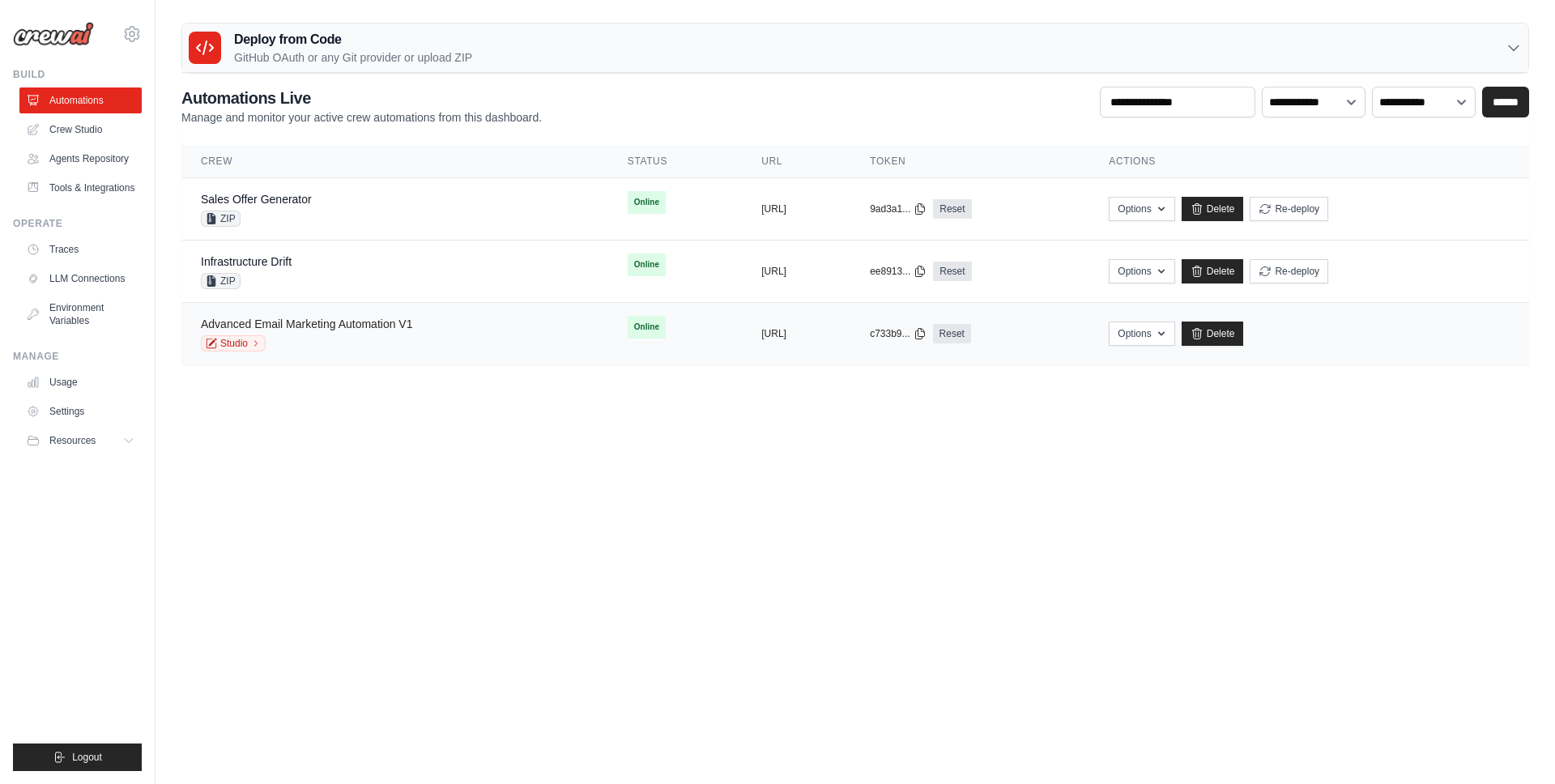
click at [324, 325] on link "Advanced Email Marketing Automation V1" at bounding box center [306, 324] width 211 height 13
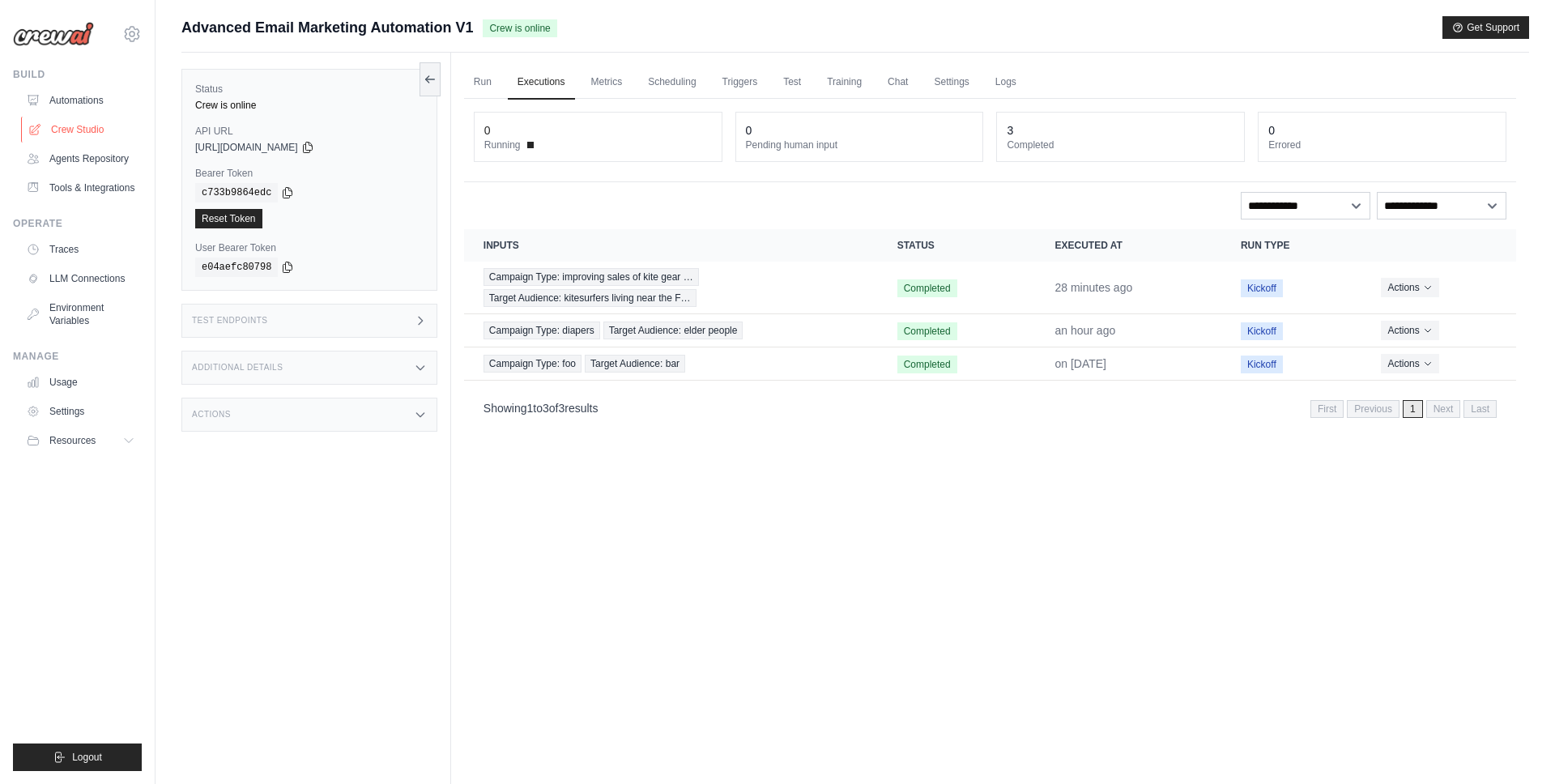
click at [84, 130] on link "Crew Studio" at bounding box center [82, 129] width 122 height 26
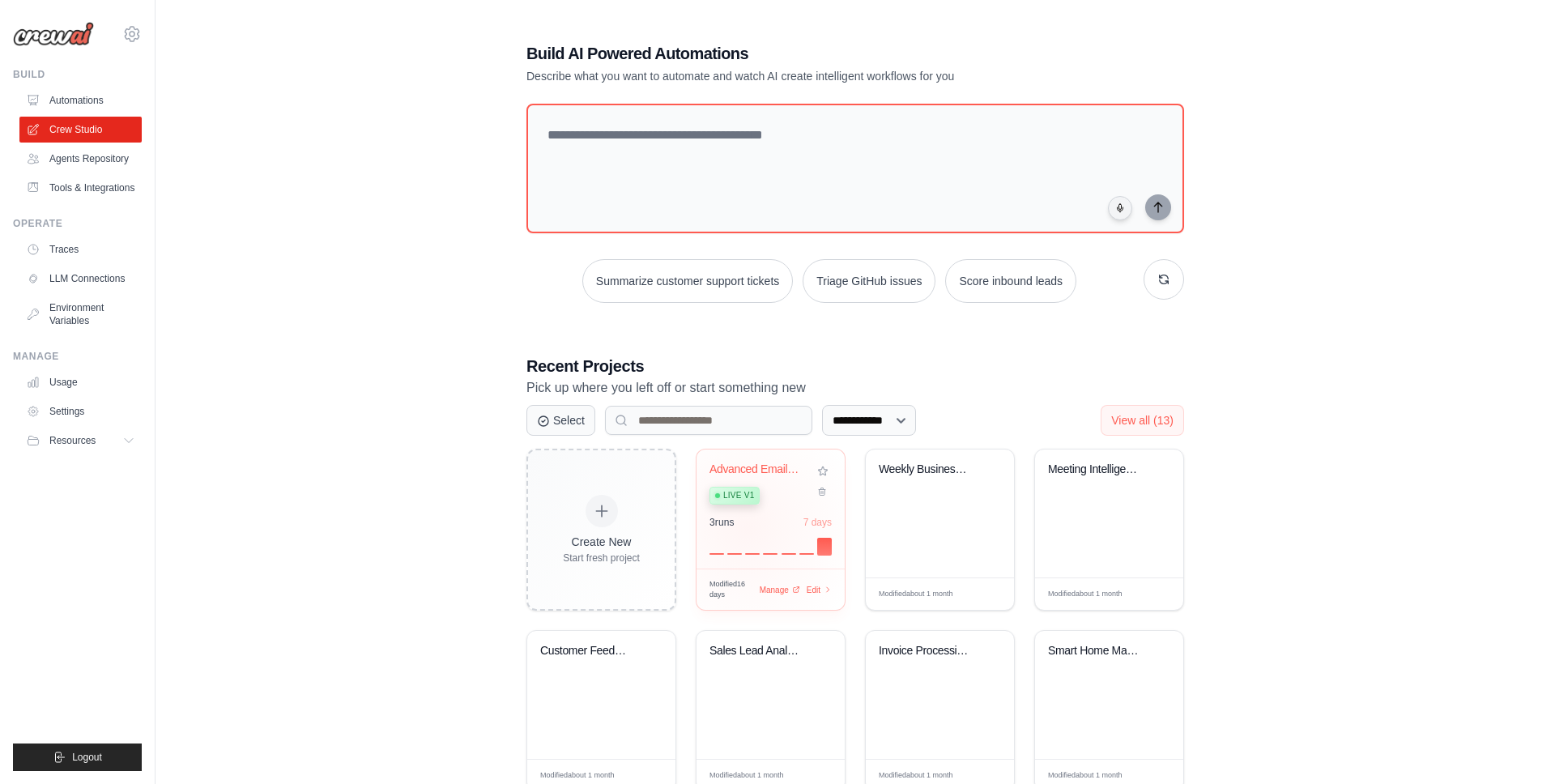
click at [749, 529] on div "3 run s 7 days" at bounding box center [771, 535] width 122 height 39
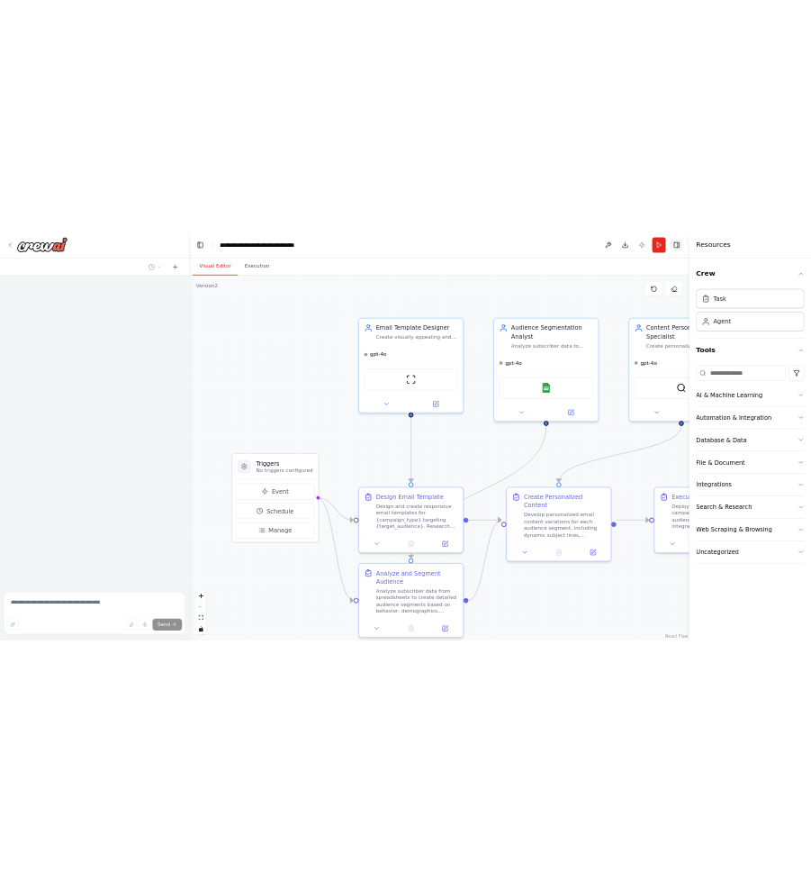
scroll to position [1576, 0]
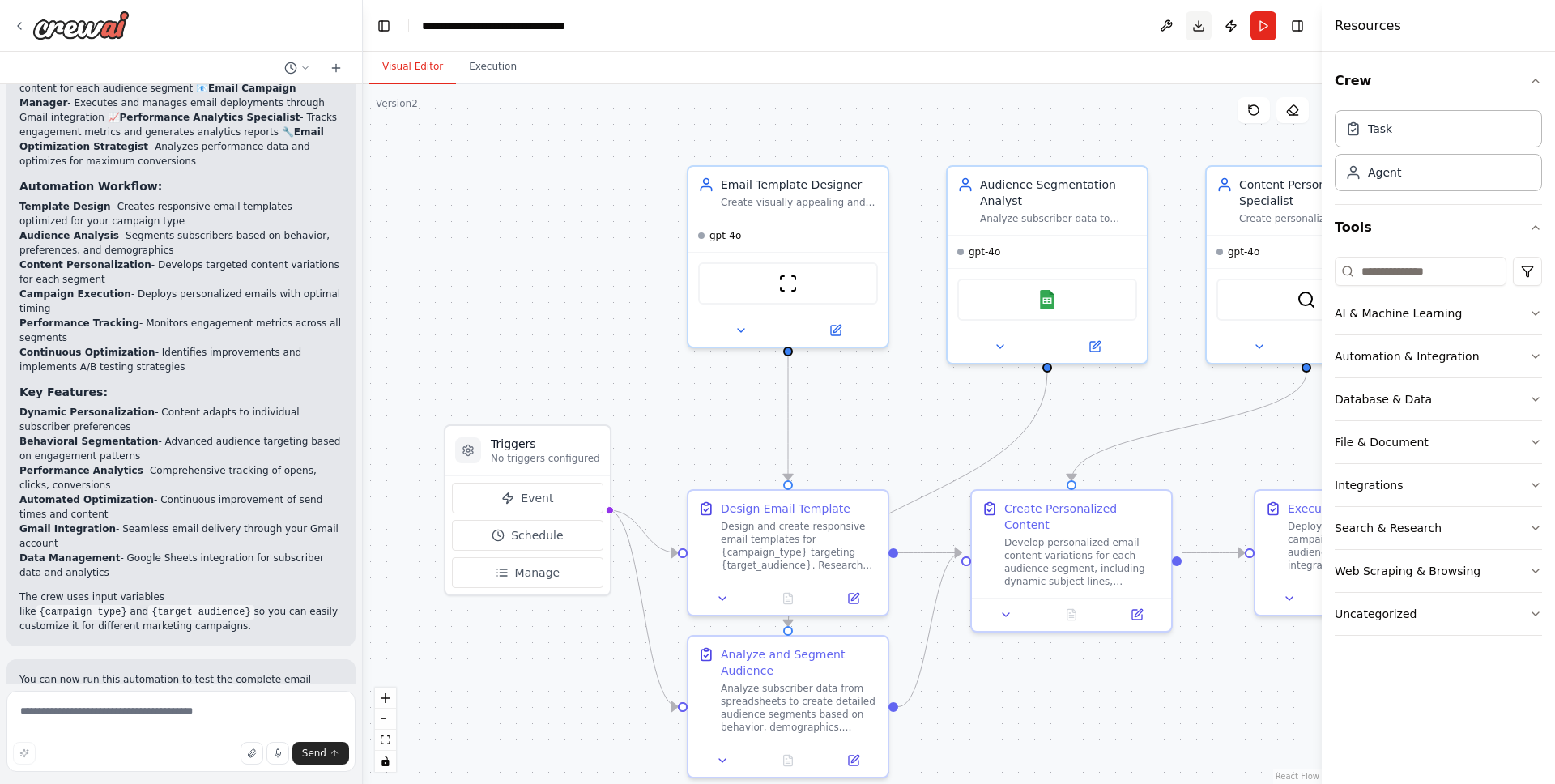
click at [1307, 22] on button "Toggle Right Sidebar" at bounding box center [1297, 25] width 22 height 22
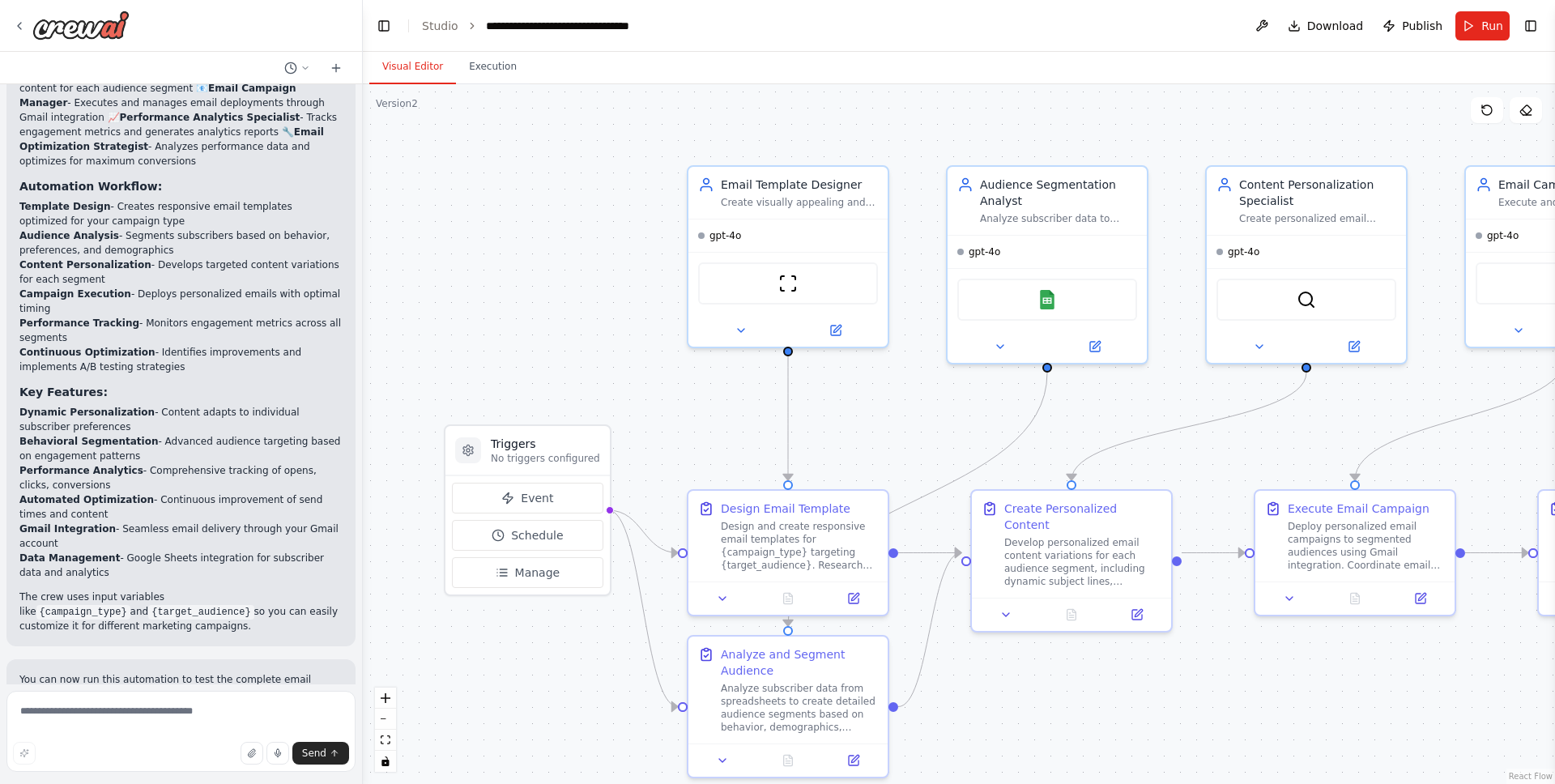
click at [1538, 27] on button "Toggle Right Sidebar" at bounding box center [1531, 25] width 22 height 22
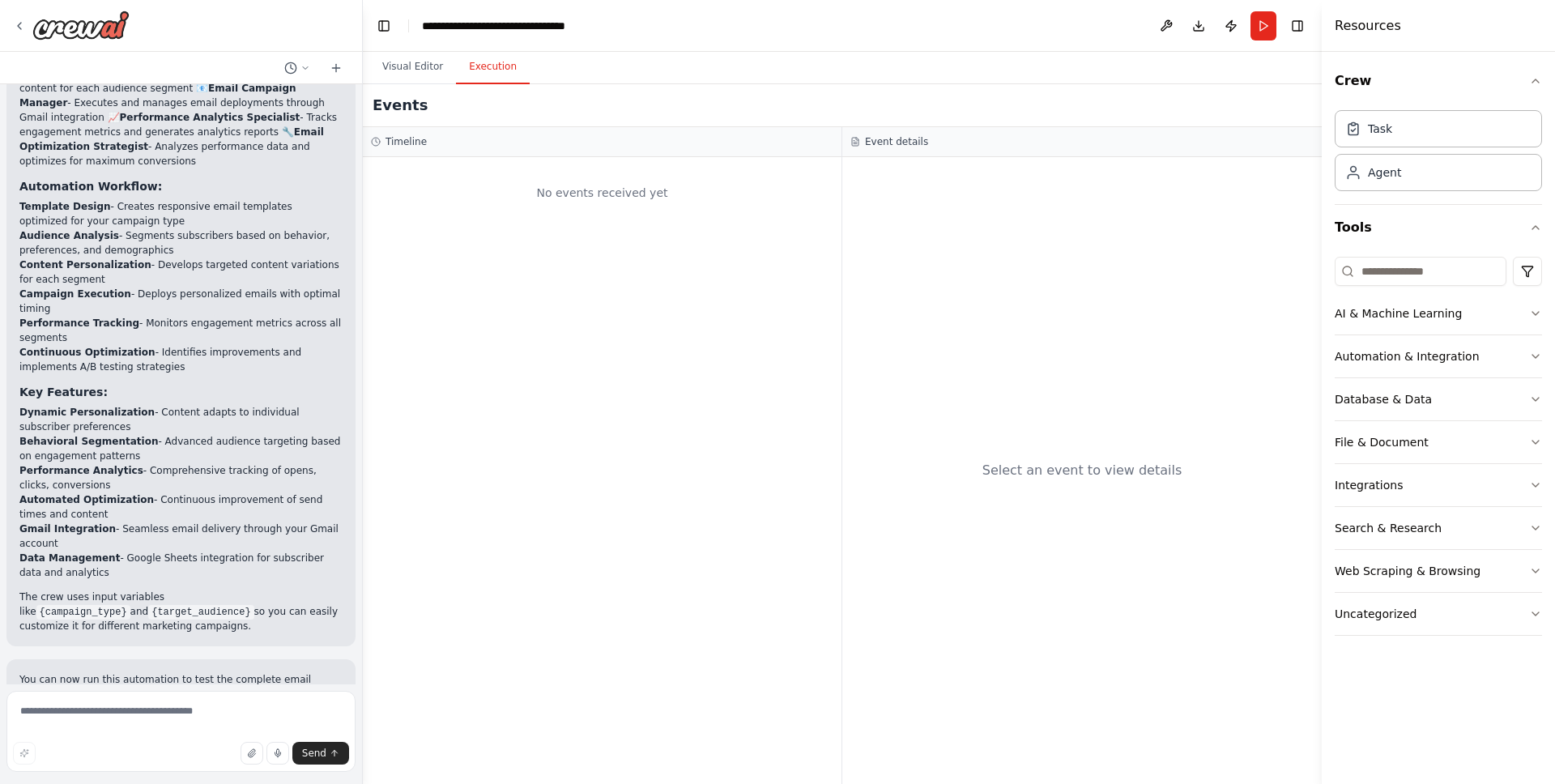
click at [487, 75] on button "Execution" at bounding box center [493, 67] width 74 height 34
click at [1306, 26] on button "Toggle Right Sidebar" at bounding box center [1297, 25] width 22 height 22
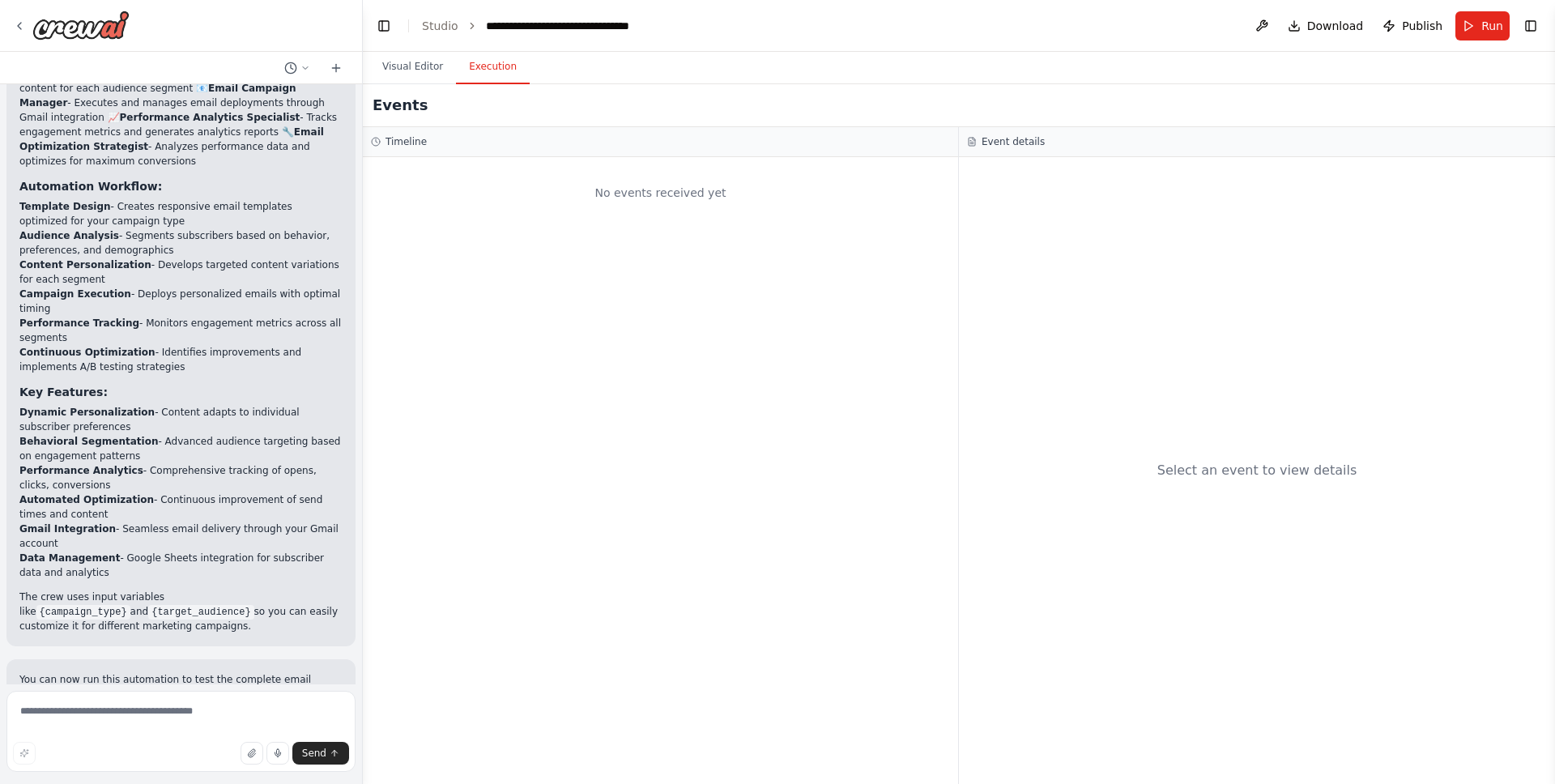
click at [1535, 31] on button "Toggle Right Sidebar" at bounding box center [1531, 25] width 22 height 22
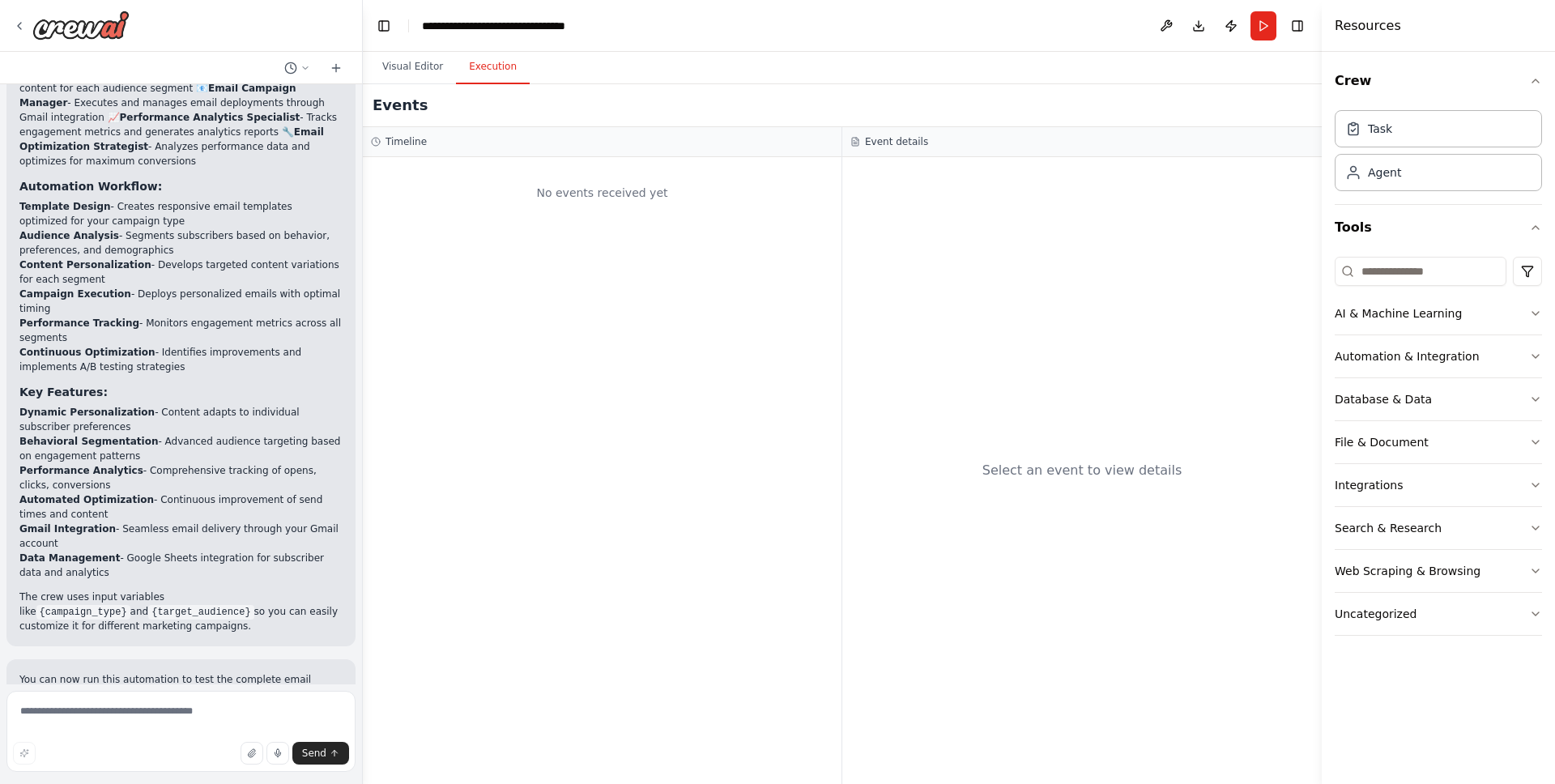
click at [427, 101] on div "Events" at bounding box center [842, 106] width 959 height 43
click at [489, 277] on div "No events received yet" at bounding box center [602, 470] width 478 height 627
click at [394, 58] on button "Visual Editor" at bounding box center [413, 67] width 86 height 34
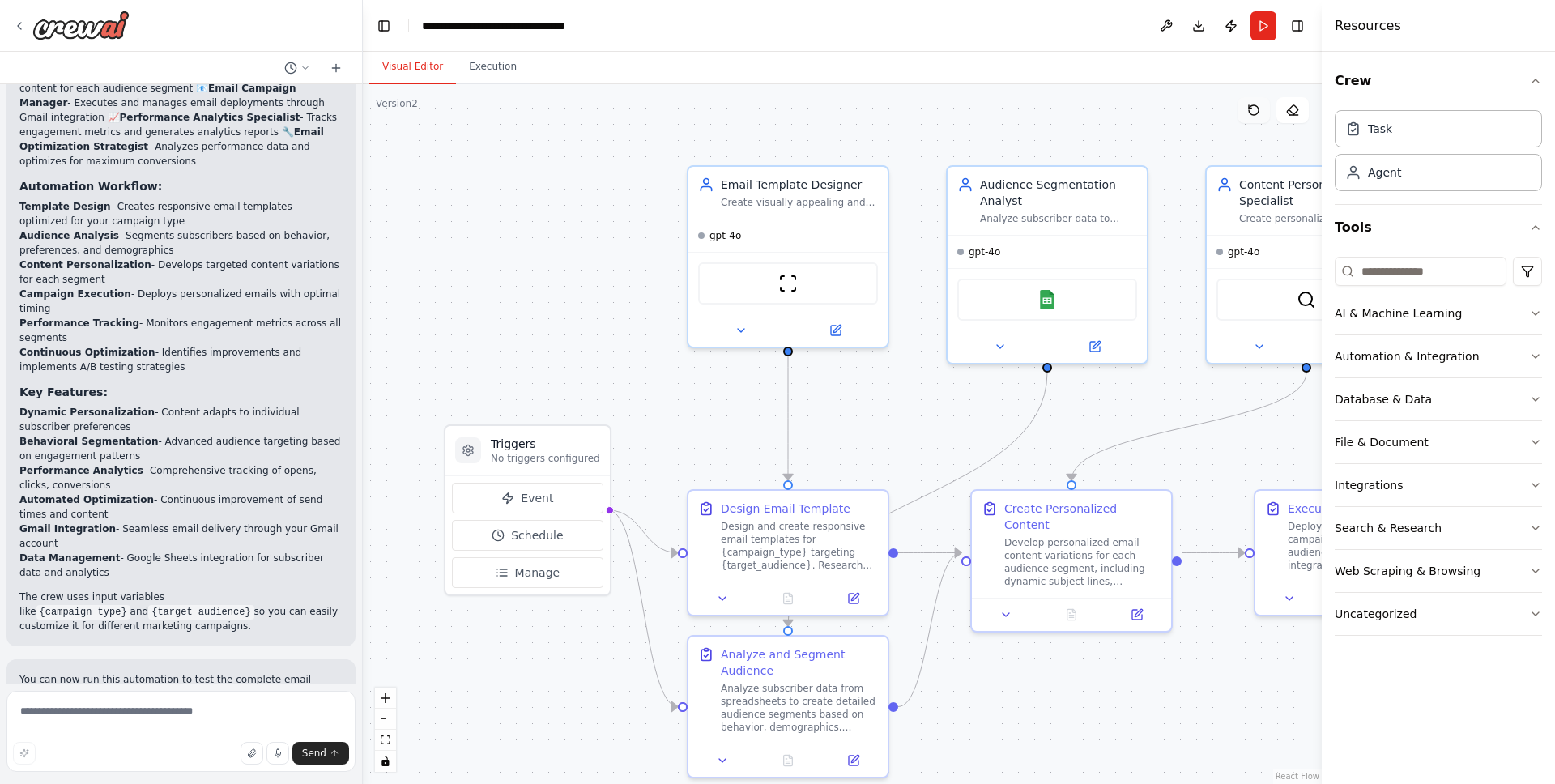
click at [1258, 114] on icon at bounding box center [1254, 110] width 13 height 13
click at [1294, 111] on icon at bounding box center [1292, 110] width 13 height 13
drag, startPoint x: 1475, startPoint y: 26, endPoint x: 1397, endPoint y: 22, distance: 78.1
click at [1475, 26] on div "Resources" at bounding box center [1438, 26] width 233 height 52
click at [1183, 21] on header "**********" at bounding box center [842, 26] width 959 height 52
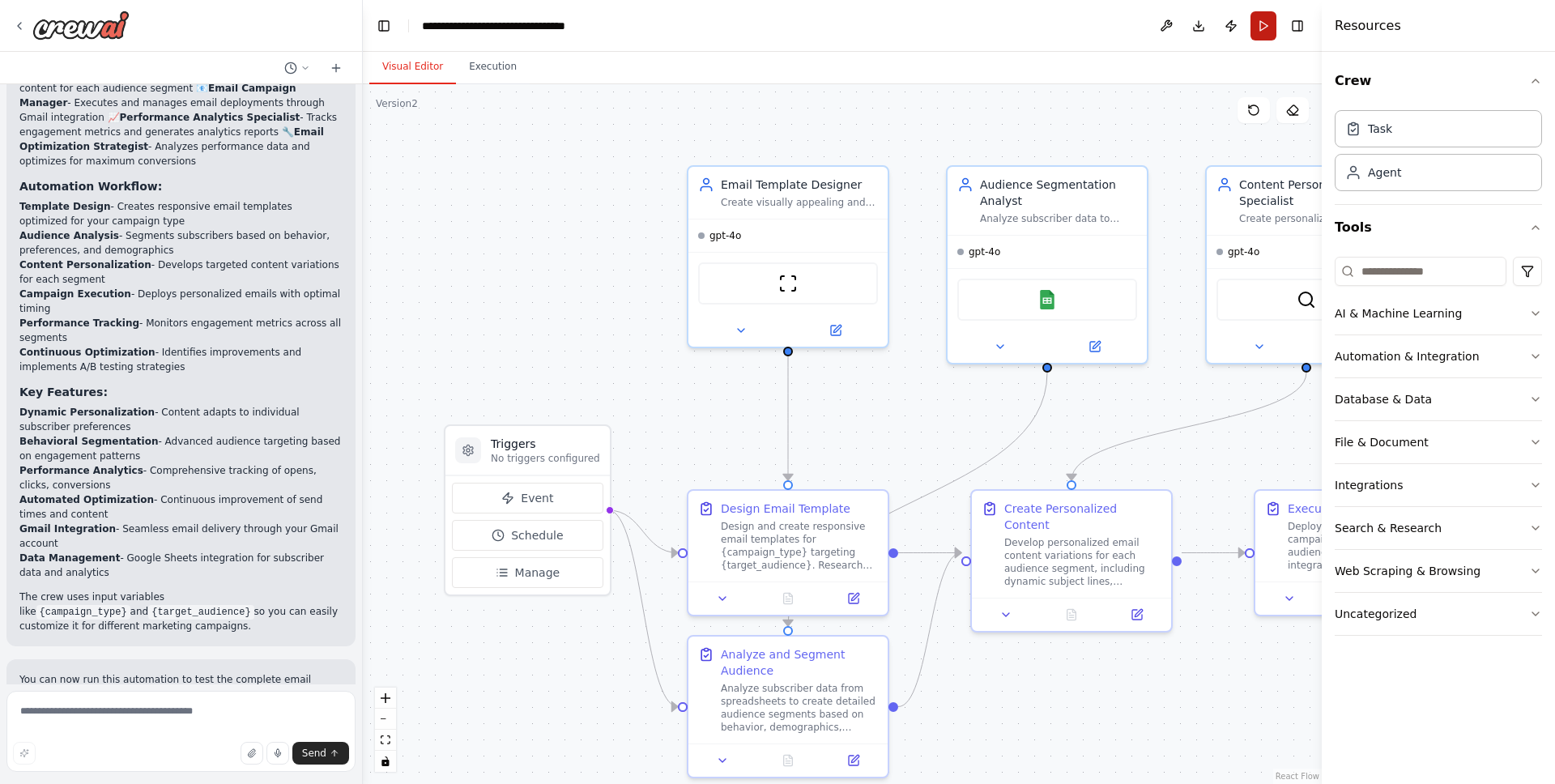
click at [1269, 24] on button "Run" at bounding box center [1264, 26] width 26 height 29
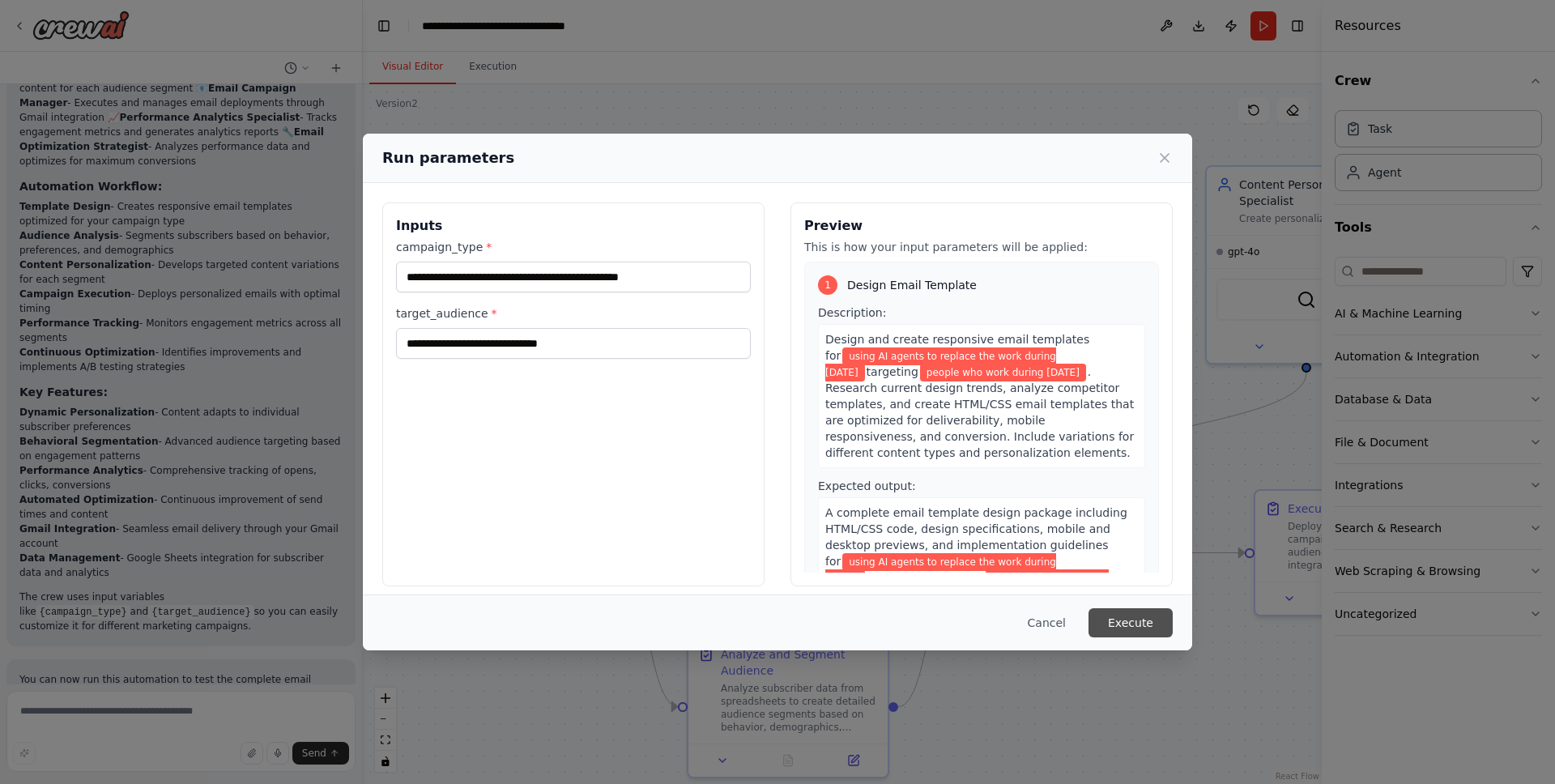
click at [1129, 628] on button "Execute" at bounding box center [1131, 622] width 85 height 29
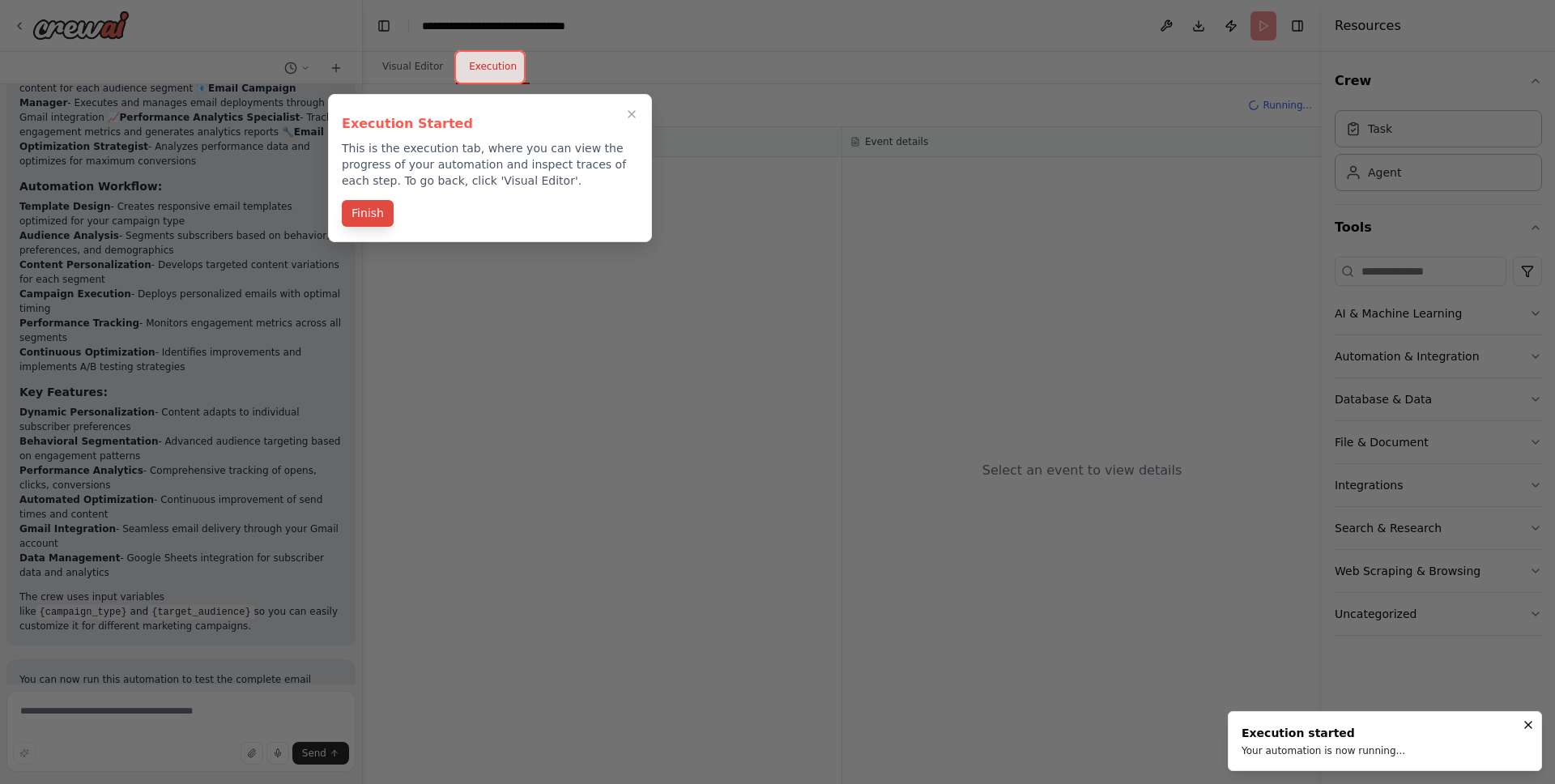
drag, startPoint x: 387, startPoint y: 210, endPoint x: 373, endPoint y: 209, distance: 14.0
click at [387, 210] on button "Finish" at bounding box center [368, 213] width 52 height 27
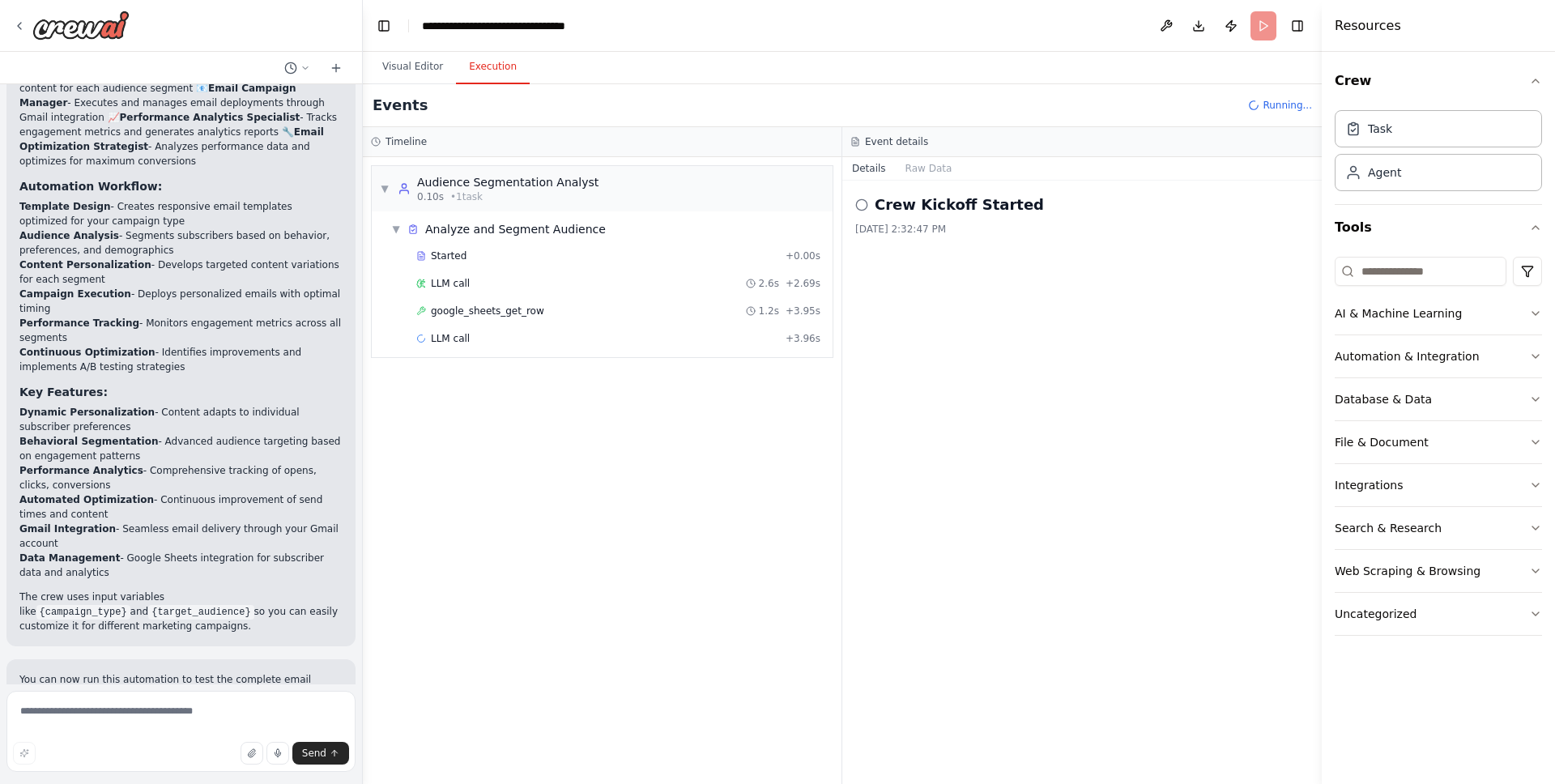
click at [1149, 126] on div "Events Running..." at bounding box center [842, 106] width 959 height 43
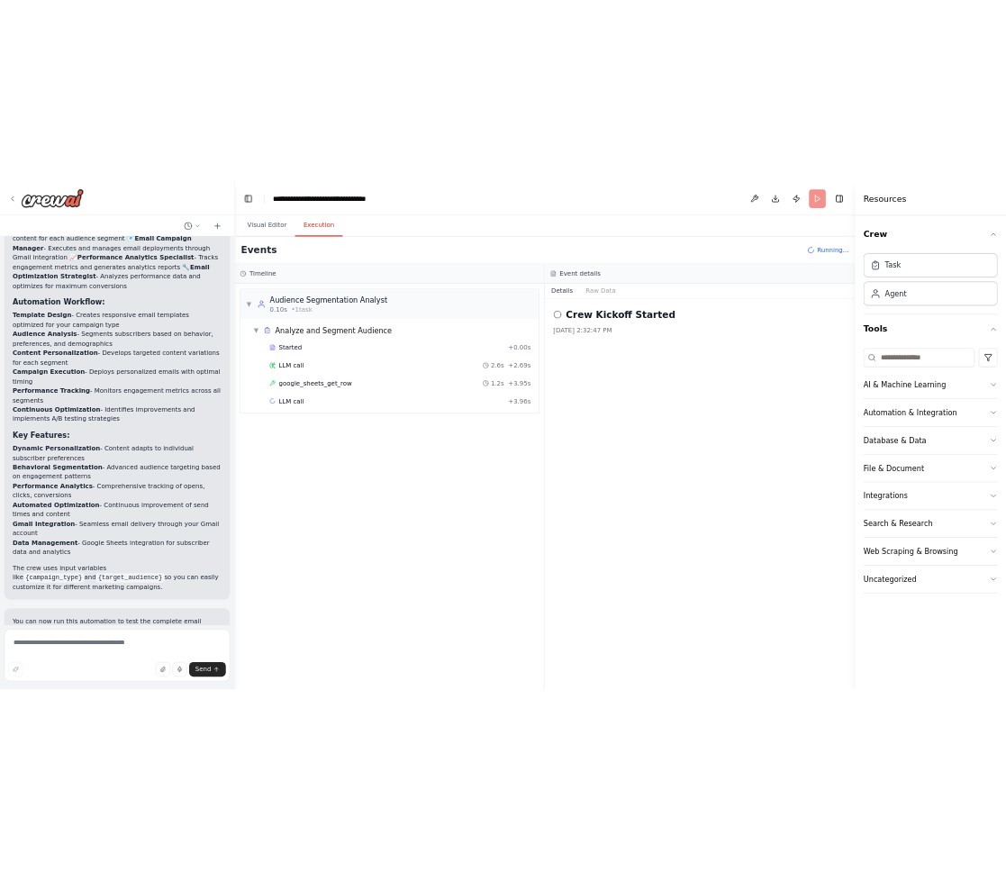
scroll to position [1670, 0]
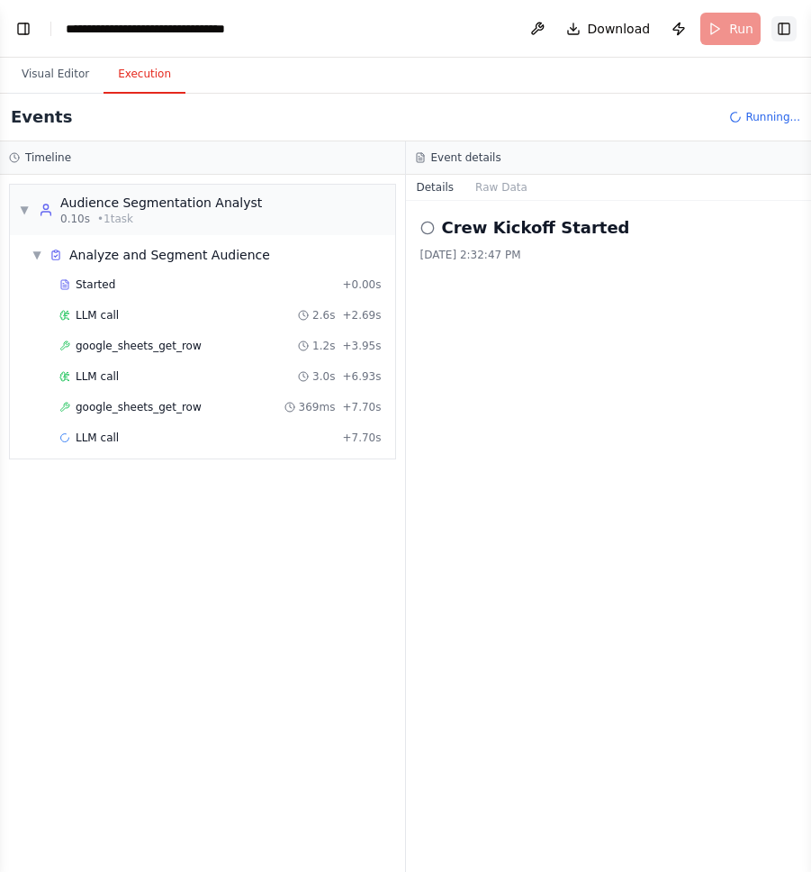
click at [787, 25] on button "Toggle Right Sidebar" at bounding box center [784, 28] width 25 height 25
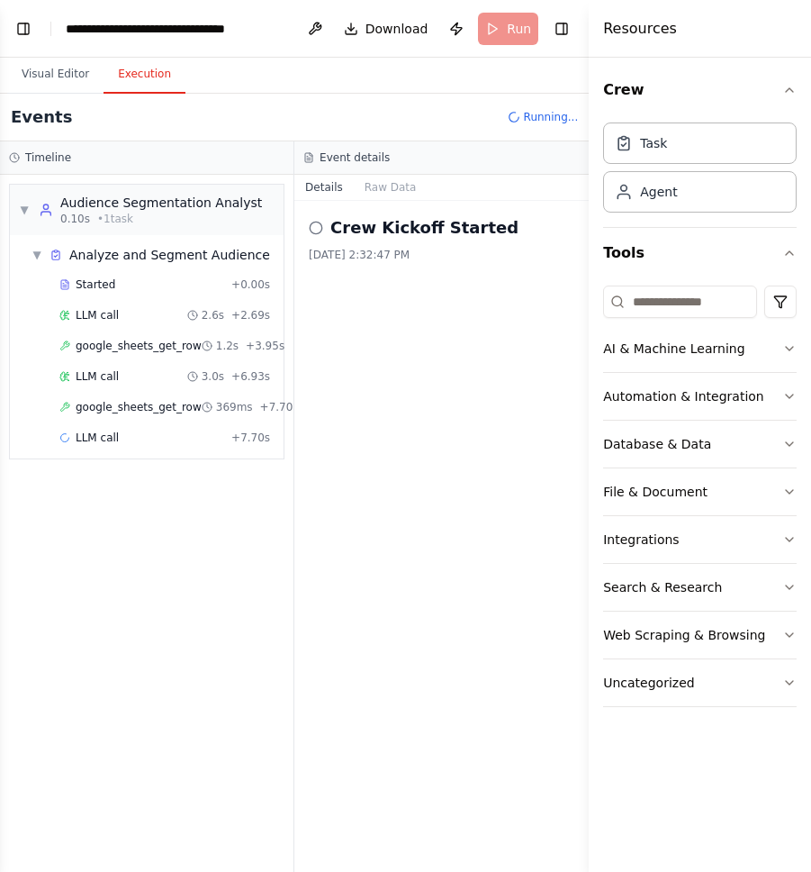
drag, startPoint x: 553, startPoint y: 25, endPoint x: 739, endPoint y: 41, distance: 186.2
click at [553, 25] on button "Toggle Right Sidebar" at bounding box center [561, 28] width 25 height 25
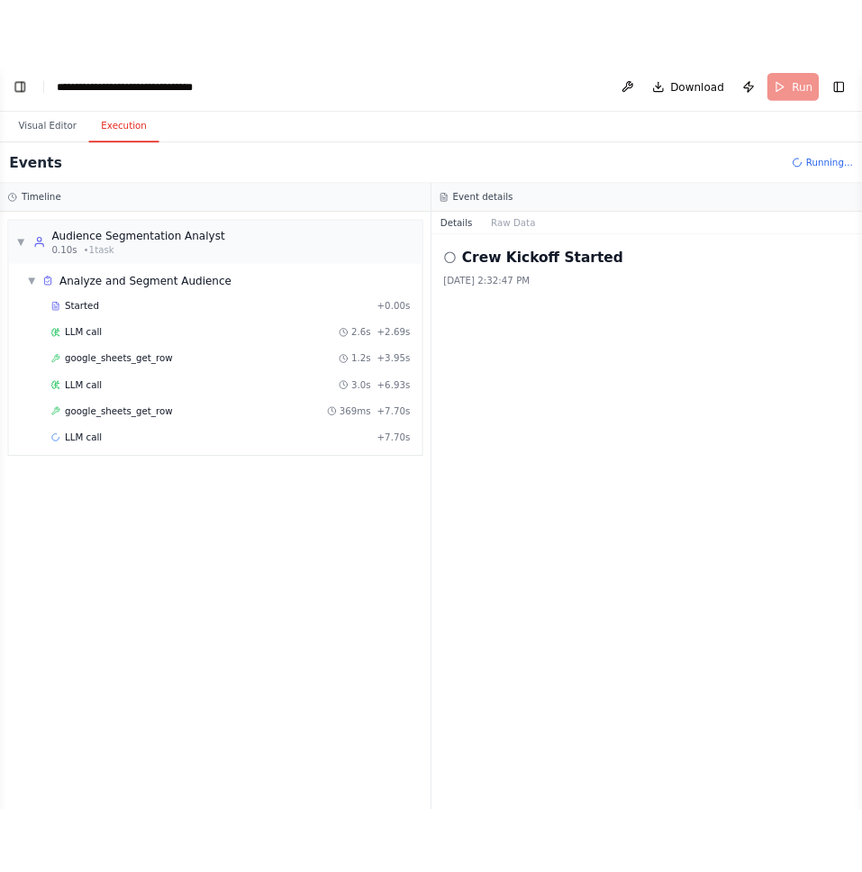
scroll to position [1576, 0]
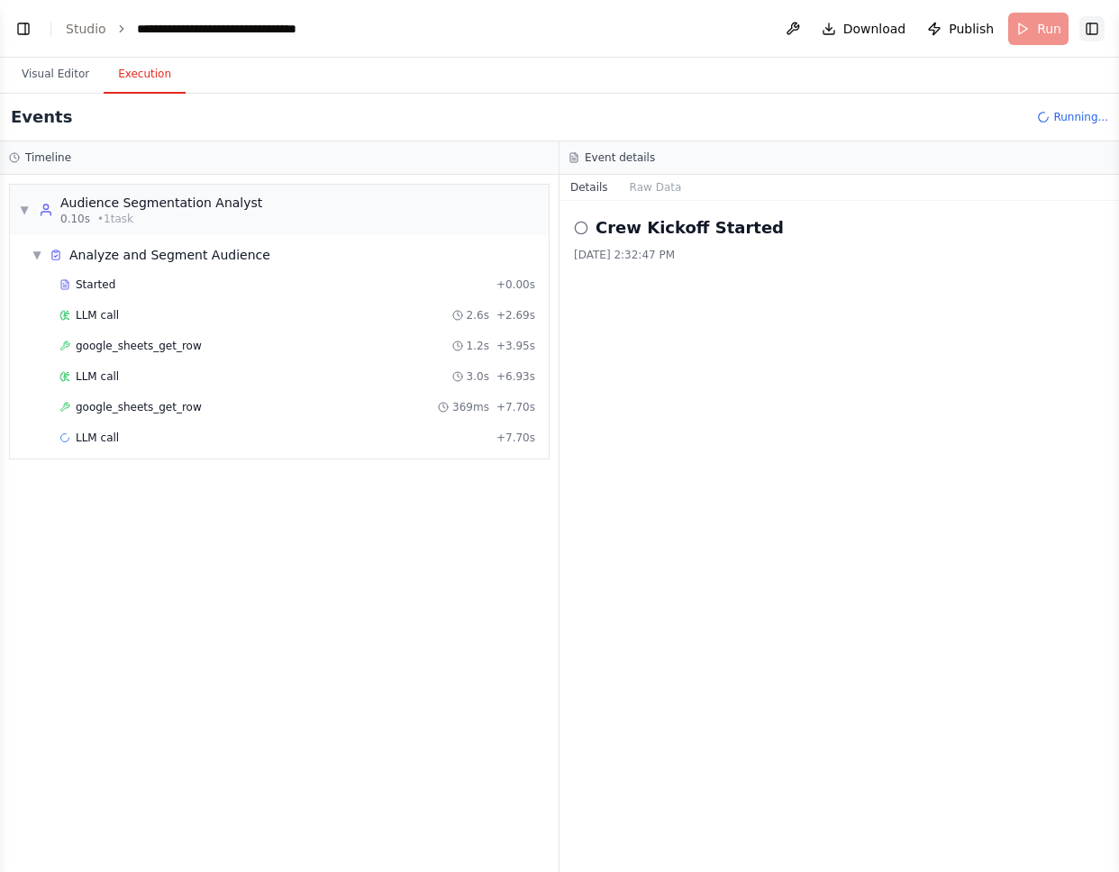
click at [1092, 32] on button "Toggle Right Sidebar" at bounding box center [1091, 28] width 25 height 25
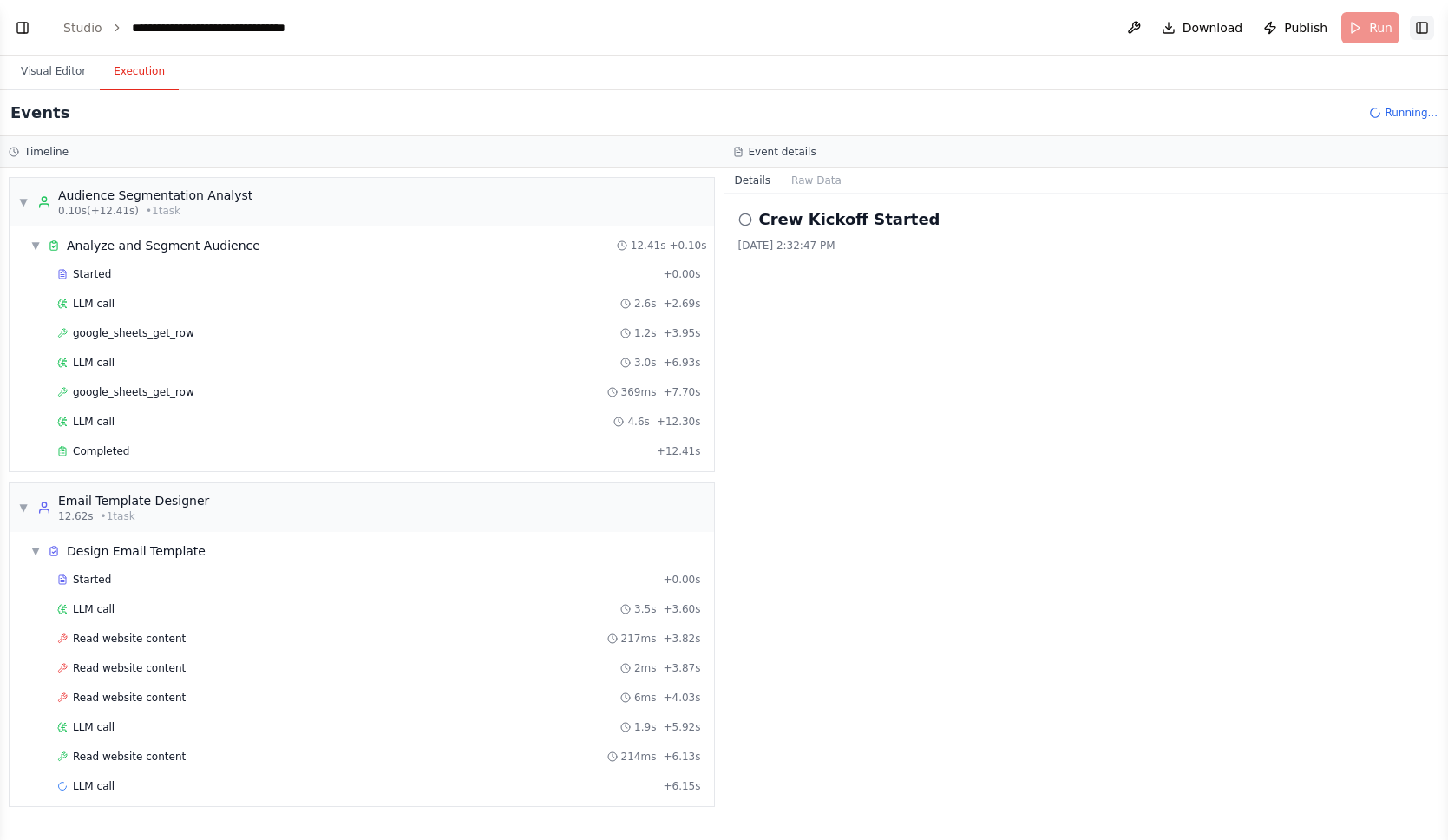
click at [1424, 31] on button "Toggle Right Sidebar" at bounding box center [1422, 27] width 24 height 24
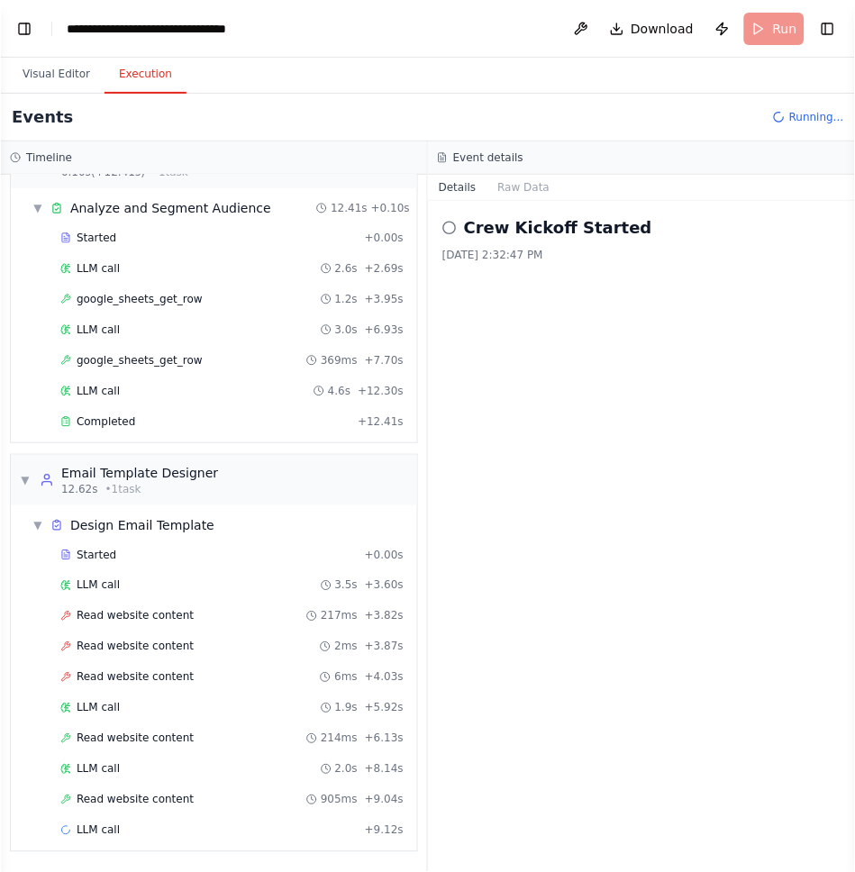
scroll to position [1639, 0]
click at [821, 36] on button "Toggle Right Sidebar" at bounding box center [827, 28] width 25 height 25
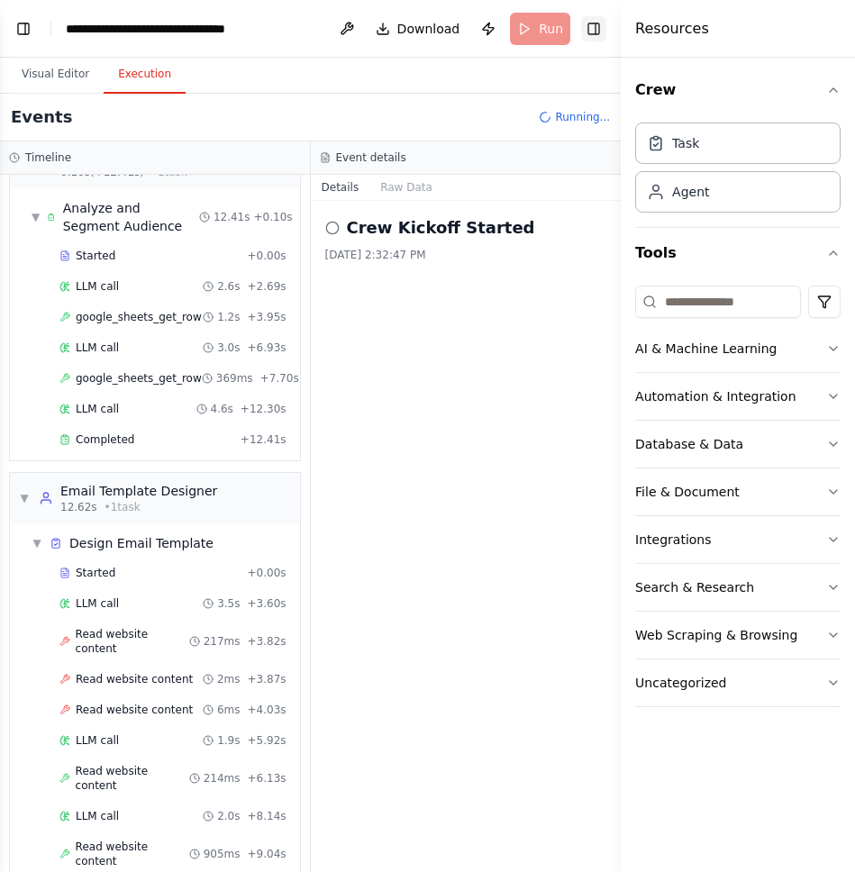
click at [588, 32] on button "Toggle Right Sidebar" at bounding box center [593, 28] width 25 height 25
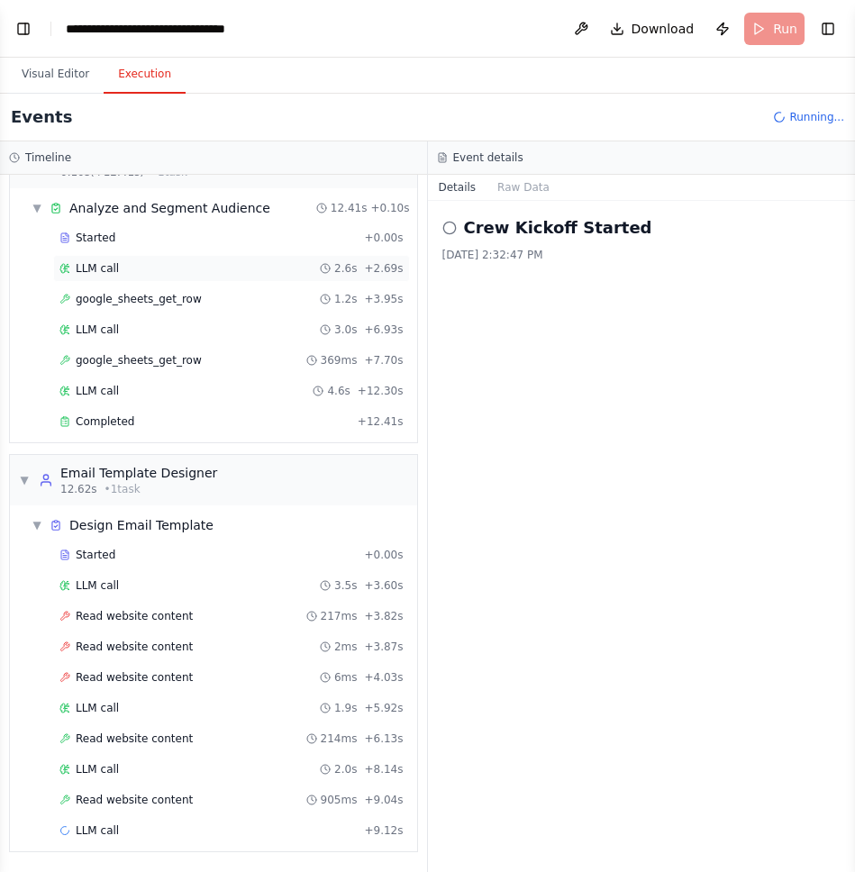
click at [166, 273] on div "LLM call 2.6s + 2.69s" at bounding box center [231, 268] width 344 height 14
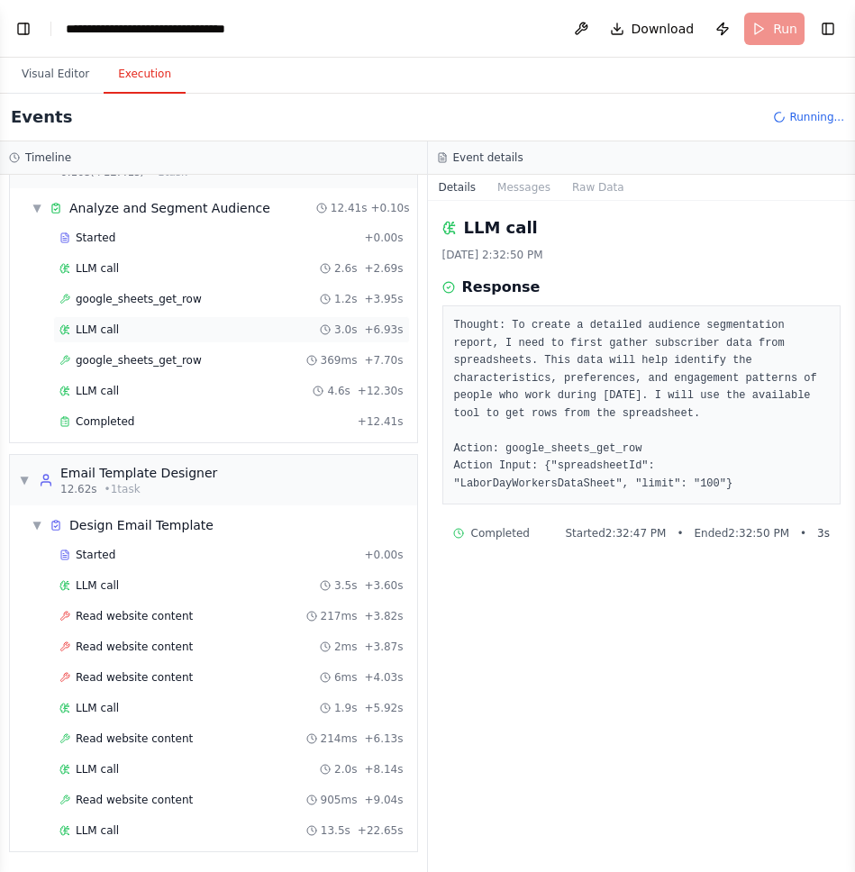
click at [164, 341] on div "LLM call 3.0s + 6.93s" at bounding box center [231, 329] width 357 height 27
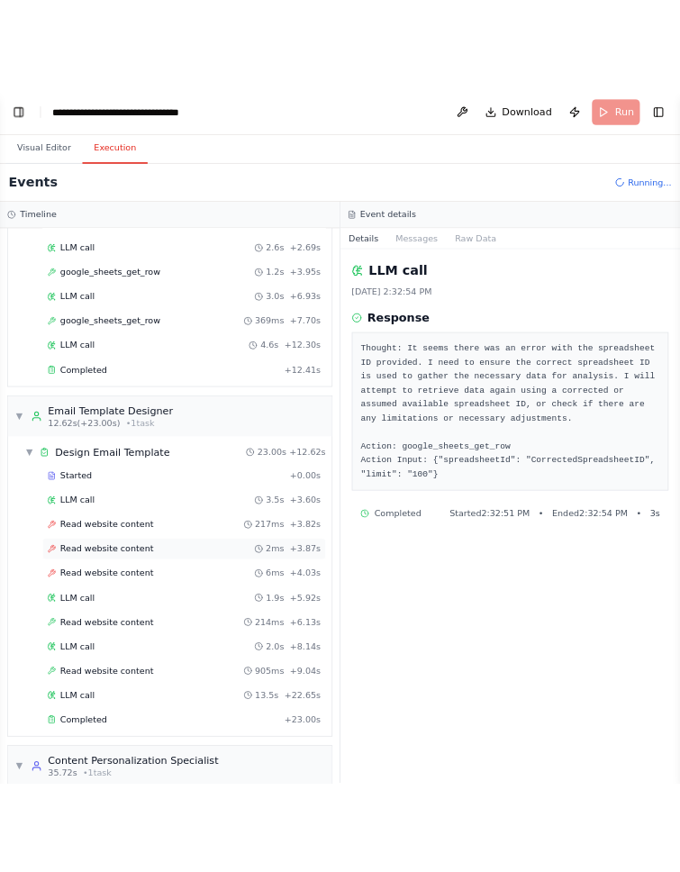
scroll to position [241, 0]
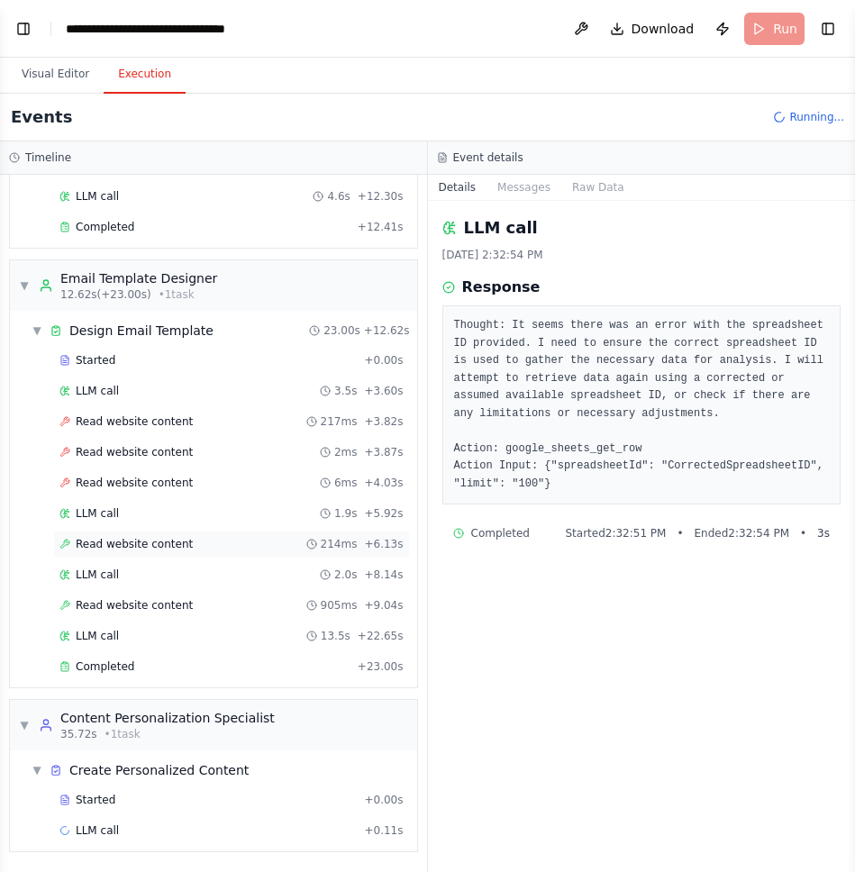
click at [232, 541] on div "Read website content 214ms + 6.13s" at bounding box center [231, 544] width 344 height 14
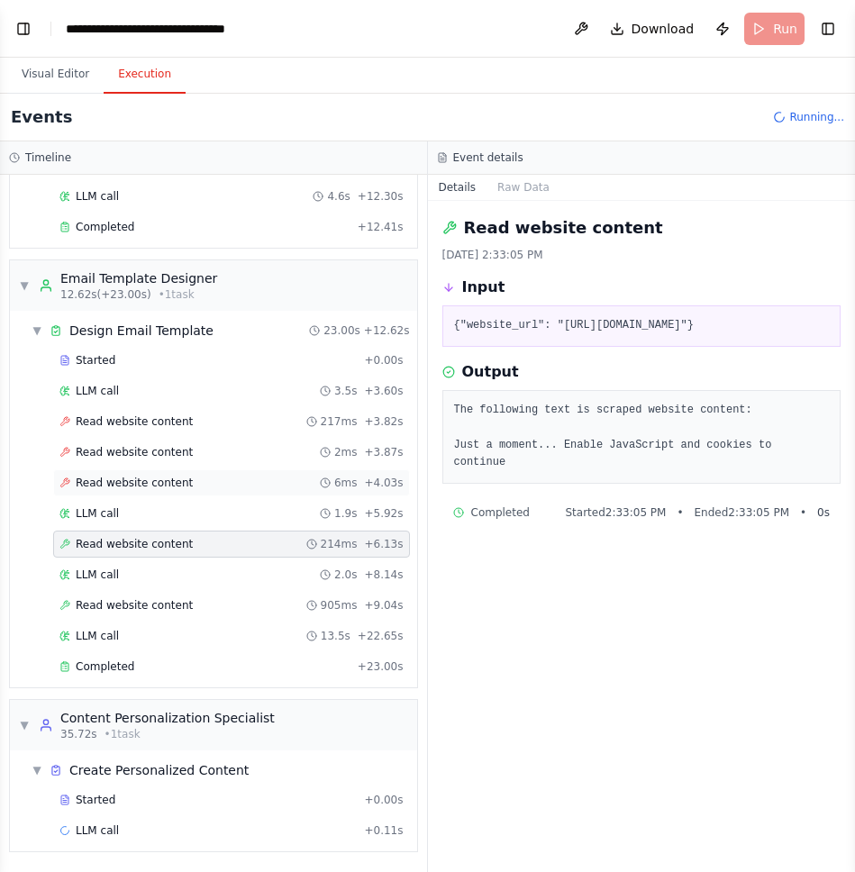
click at [234, 478] on div "Read website content 6ms + 4.03s" at bounding box center [231, 483] width 344 height 14
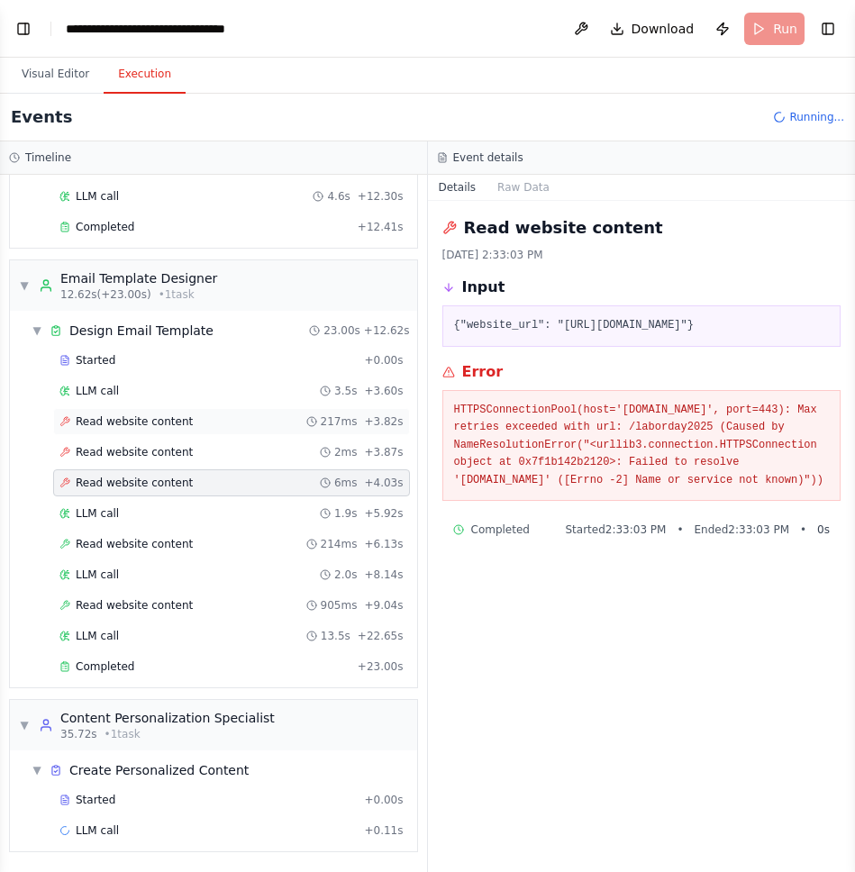
click at [148, 418] on span "Read website content" at bounding box center [134, 421] width 117 height 14
click at [168, 374] on div "Started + 0.00s LLM call 3.5s + 3.60s Read website content 217ms + 3.82s Read w…" at bounding box center [220, 515] width 393 height 337
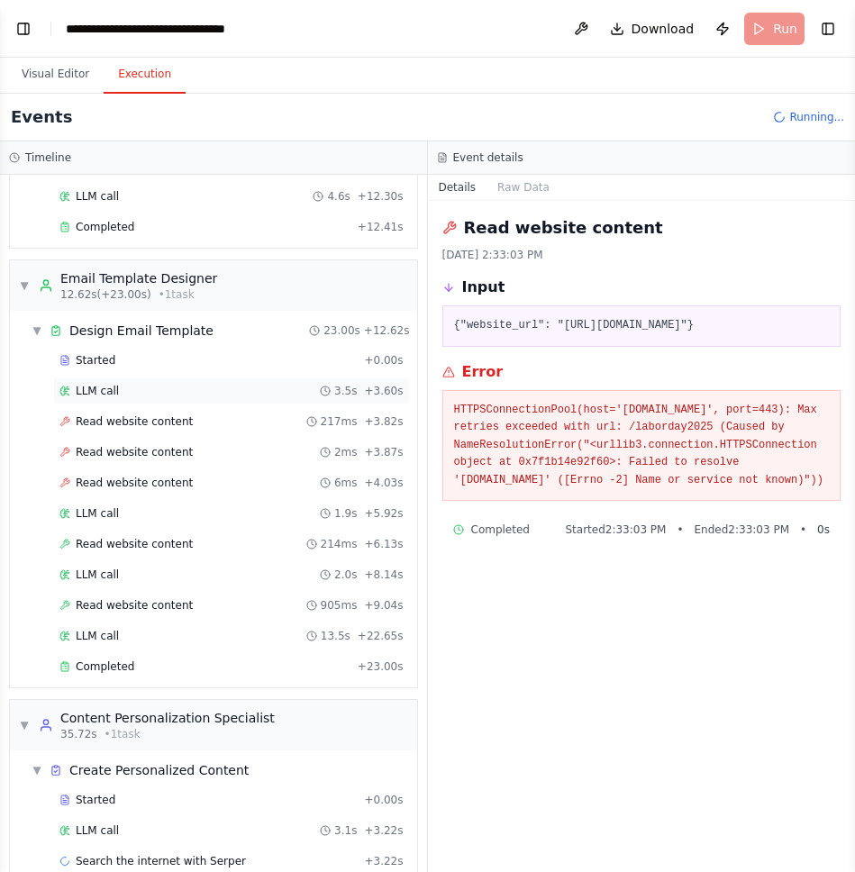
click at [143, 381] on div "LLM call 3.5s + 3.60s" at bounding box center [231, 390] width 357 height 27
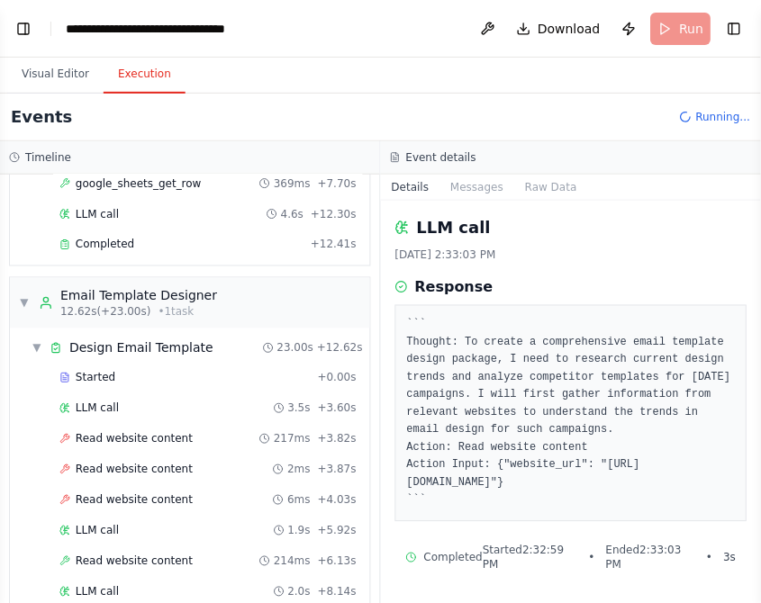
scroll to position [789, 0]
drag, startPoint x: 739, startPoint y: 34, endPoint x: 722, endPoint y: 27, distance: 18.6
click at [739, 34] on button "Toggle Right Sidebar" at bounding box center [733, 28] width 25 height 25
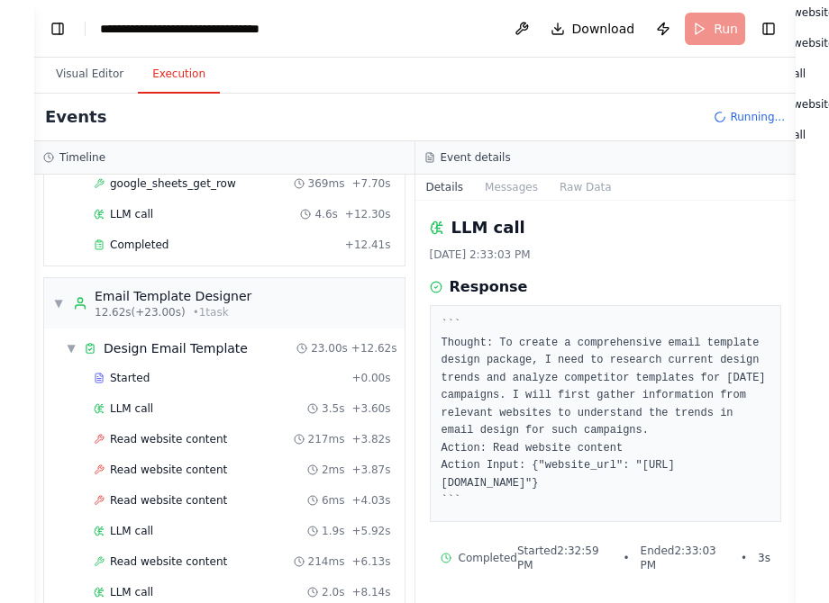
scroll to position [259, 0]
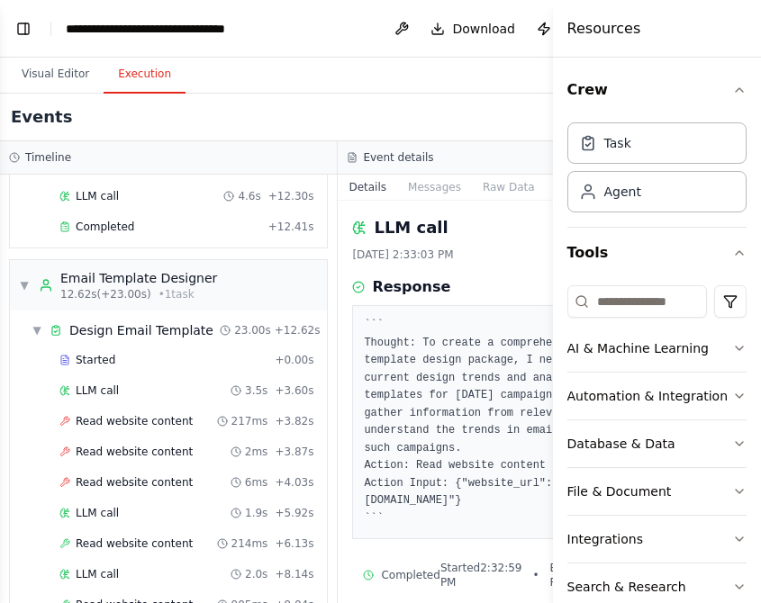
click at [528, 81] on div "Visual Editor Execution" at bounding box center [338, 76] width 676 height 36
click at [398, 112] on div "Events Running..." at bounding box center [338, 118] width 676 height 48
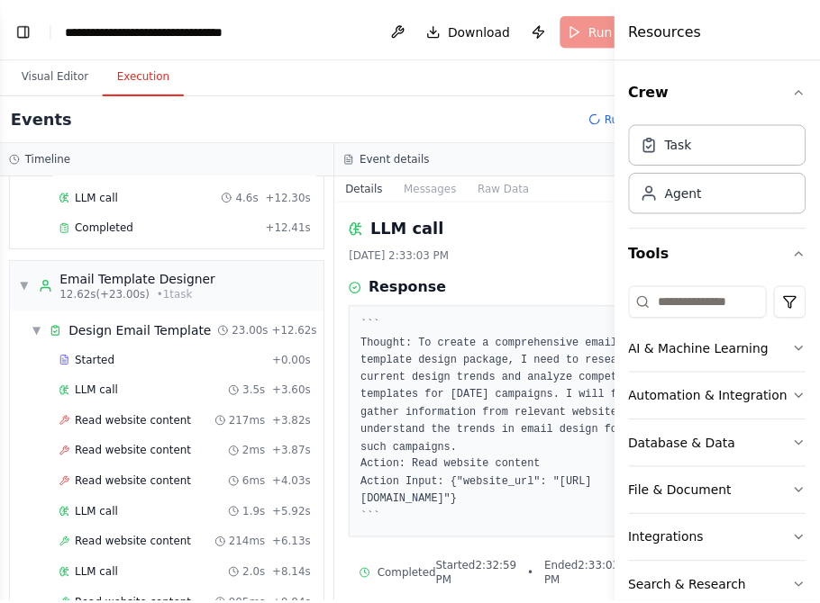
scroll to position [241, 0]
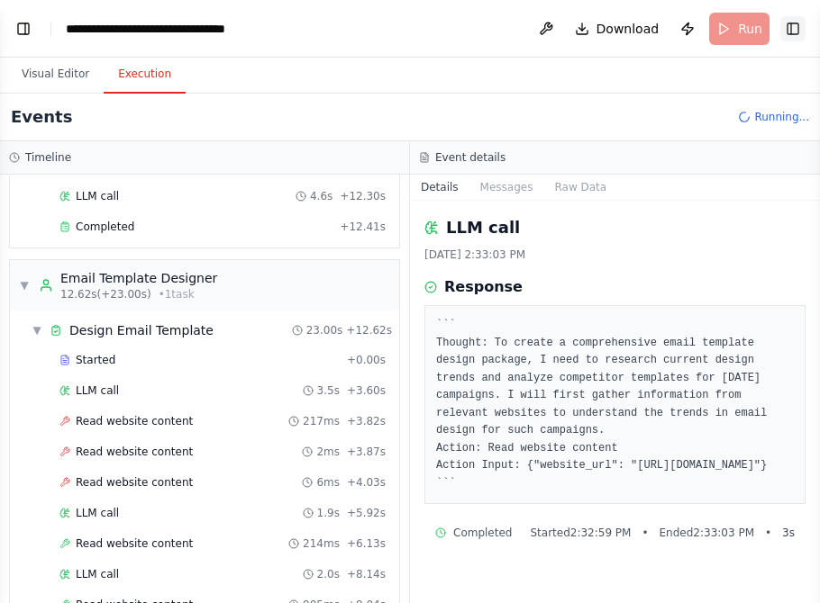
click at [794, 50] on header "**********" at bounding box center [410, 29] width 820 height 58
click at [791, 32] on button "Toggle Right Sidebar" at bounding box center [792, 28] width 25 height 25
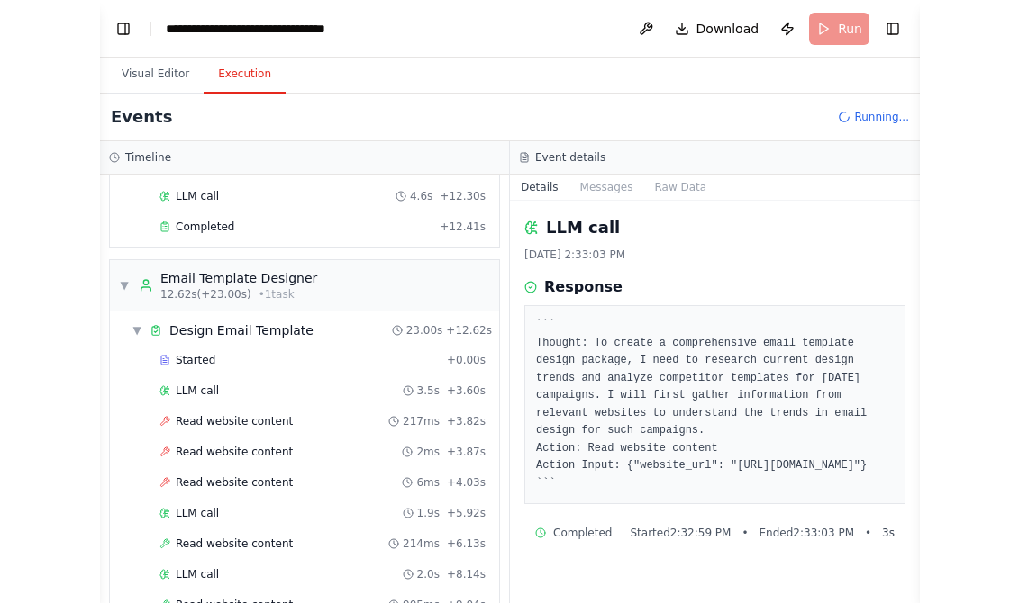
scroll to position [259, 0]
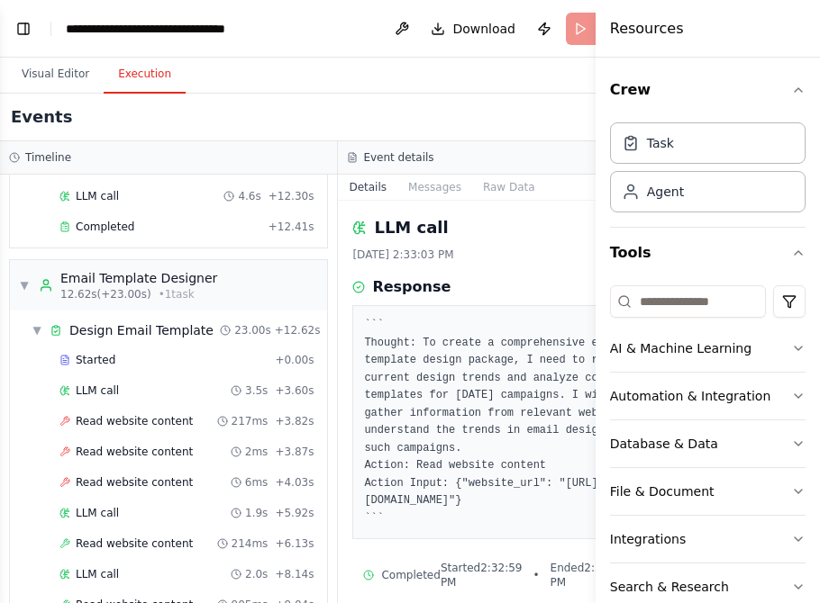
drag, startPoint x: 530, startPoint y: 68, endPoint x: 768, endPoint y: 14, distance: 244.9
click at [535, 67] on div "Visual Editor Execution" at bounding box center [338, 76] width 676 height 36
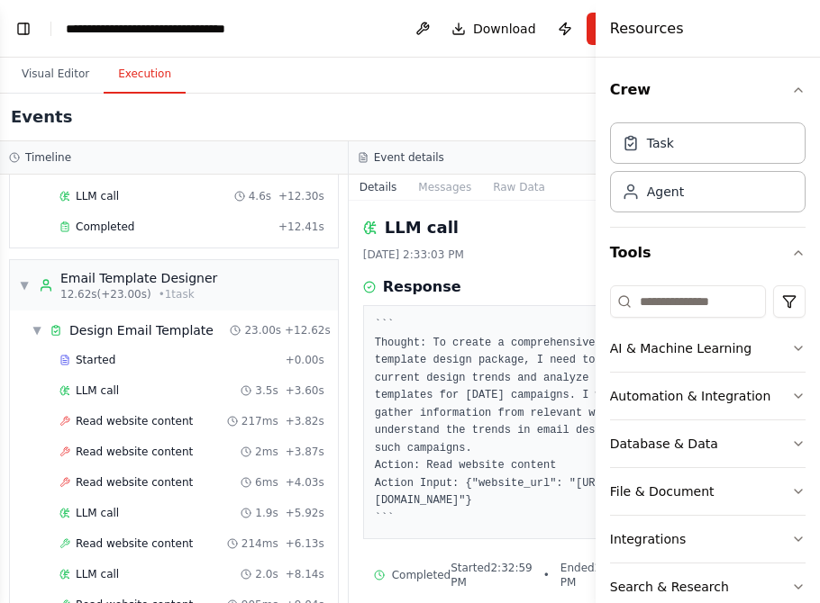
click at [443, 105] on div "Events" at bounding box center [348, 118] width 696 height 48
click at [331, 48] on header "**********" at bounding box center [348, 29] width 696 height 58
drag, startPoint x: 343, startPoint y: 29, endPoint x: 628, endPoint y: 38, distance: 284.7
click at [343, 29] on header "**********" at bounding box center [348, 29] width 696 height 58
click at [625, 37] on h4 "Resources" at bounding box center [647, 29] width 74 height 22
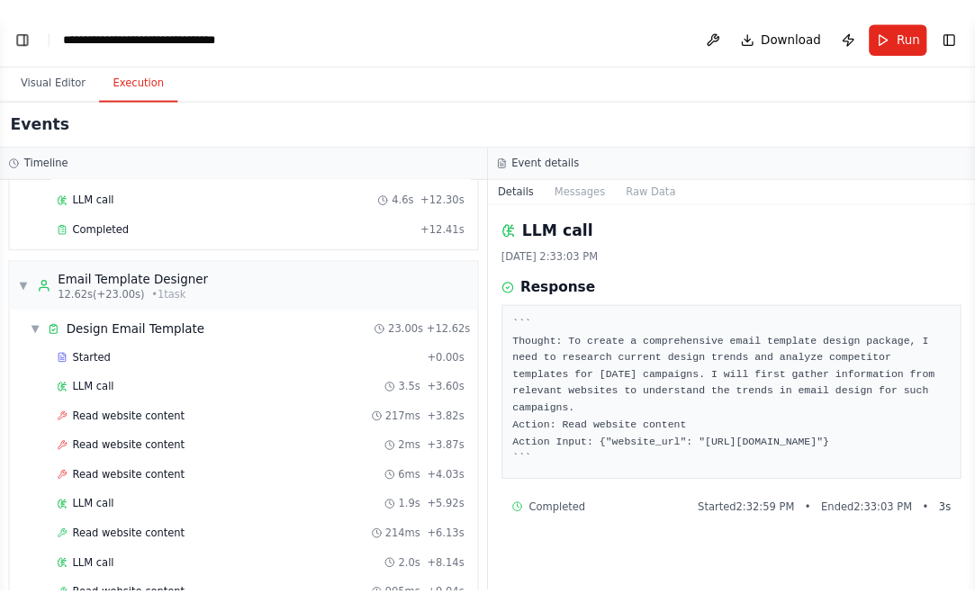
scroll to position [740, 0]
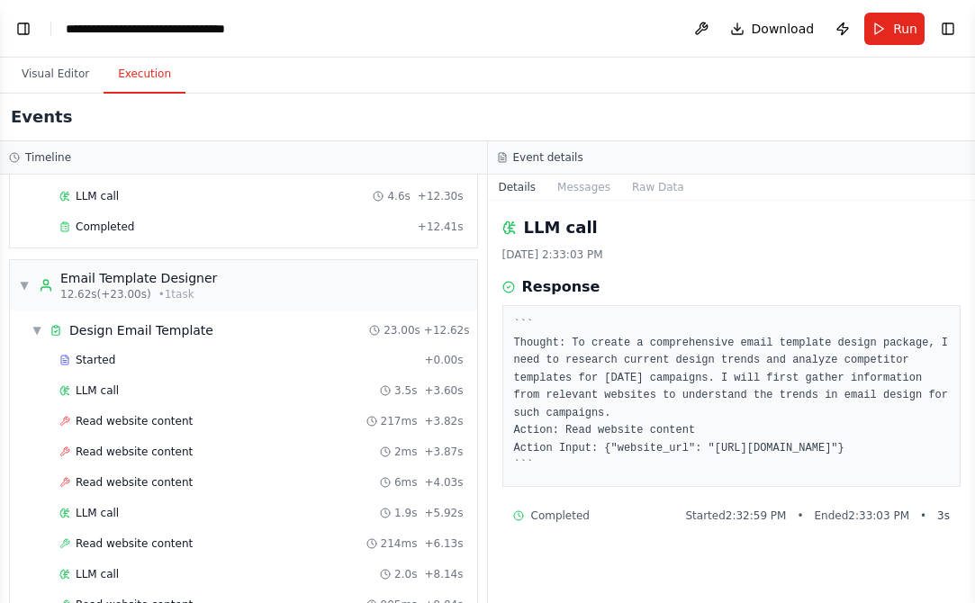
click at [939, 24] on button "Toggle Right Sidebar" at bounding box center [948, 28] width 25 height 25
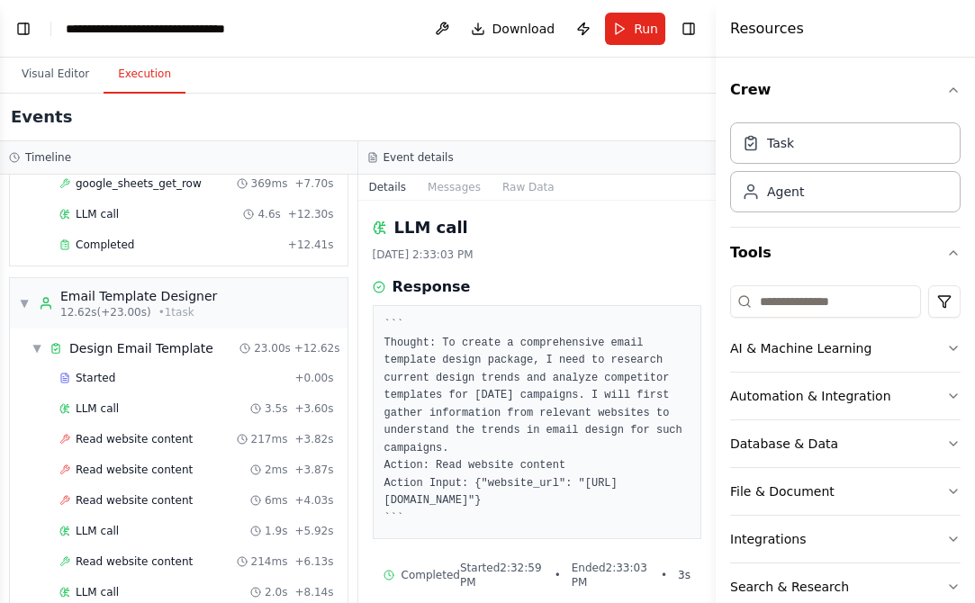
scroll to position [259, 0]
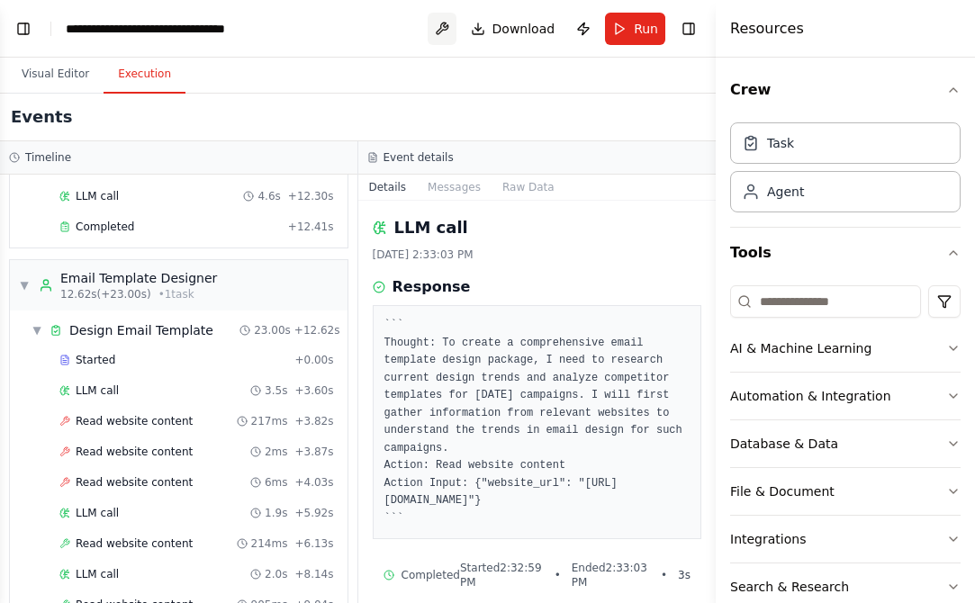
click at [690, 33] on button "Toggle Right Sidebar" at bounding box center [688, 28] width 25 height 25
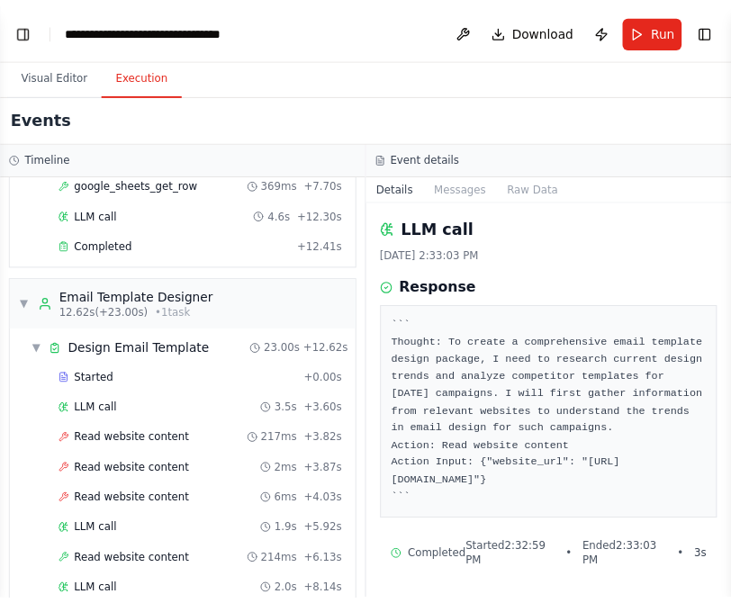
scroll to position [821, 0]
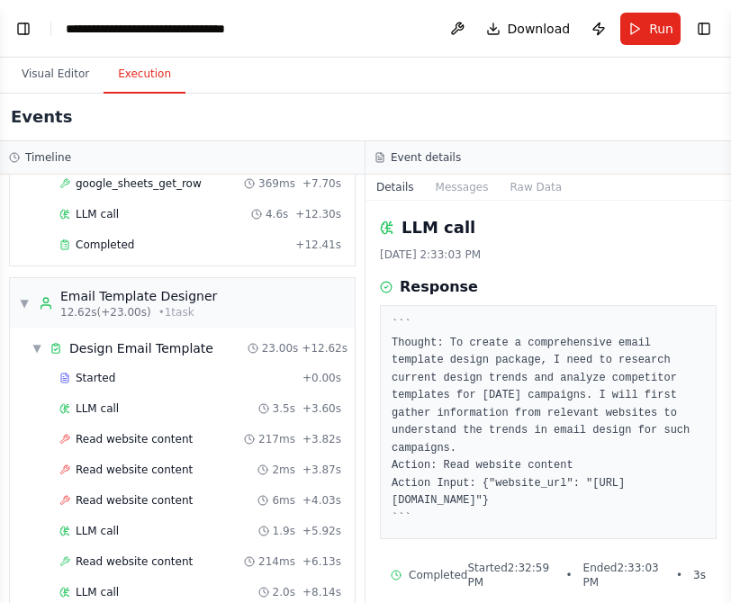
click at [702, 26] on button "Toggle Right Sidebar" at bounding box center [704, 28] width 25 height 25
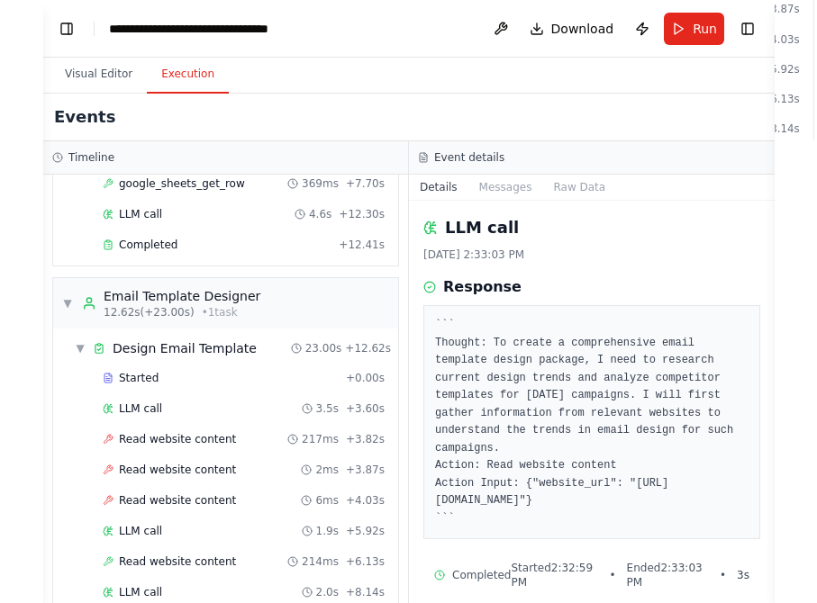
scroll to position [259, 0]
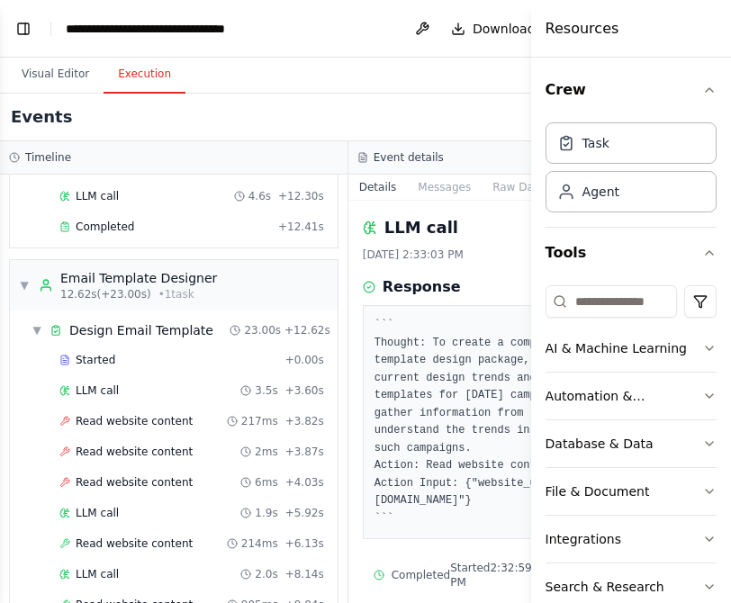
click at [467, 62] on div "Visual Editor Execution" at bounding box center [348, 76] width 696 height 36
drag, startPoint x: 397, startPoint y: 64, endPoint x: 389, endPoint y: 52, distance: 14.2
click at [396, 64] on div "Visual Editor Execution" at bounding box center [348, 76] width 696 height 36
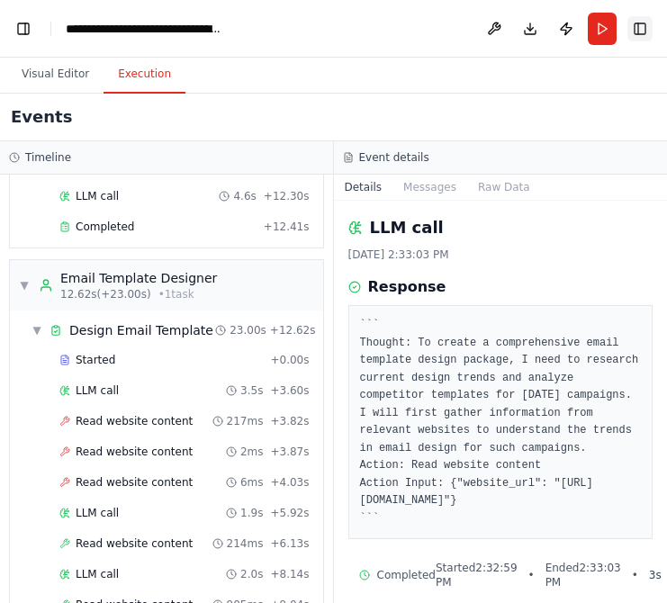
click at [642, 23] on button "Toggle Right Sidebar" at bounding box center [640, 28] width 25 height 25
drag, startPoint x: 646, startPoint y: 29, endPoint x: 644, endPoint y: 44, distance: 15.4
click at [646, 29] on button "Toggle Right Sidebar" at bounding box center [640, 28] width 25 height 25
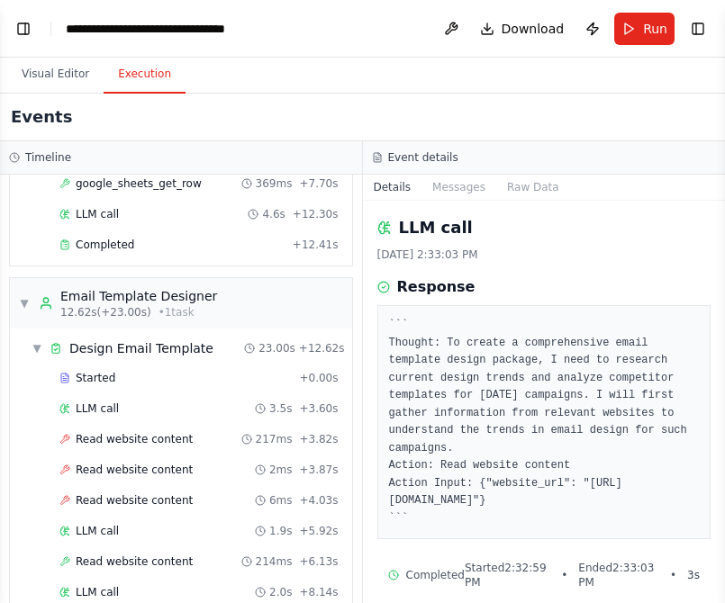
scroll to position [2100, 0]
click at [688, 30] on button "Toggle Right Sidebar" at bounding box center [697, 28] width 25 height 25
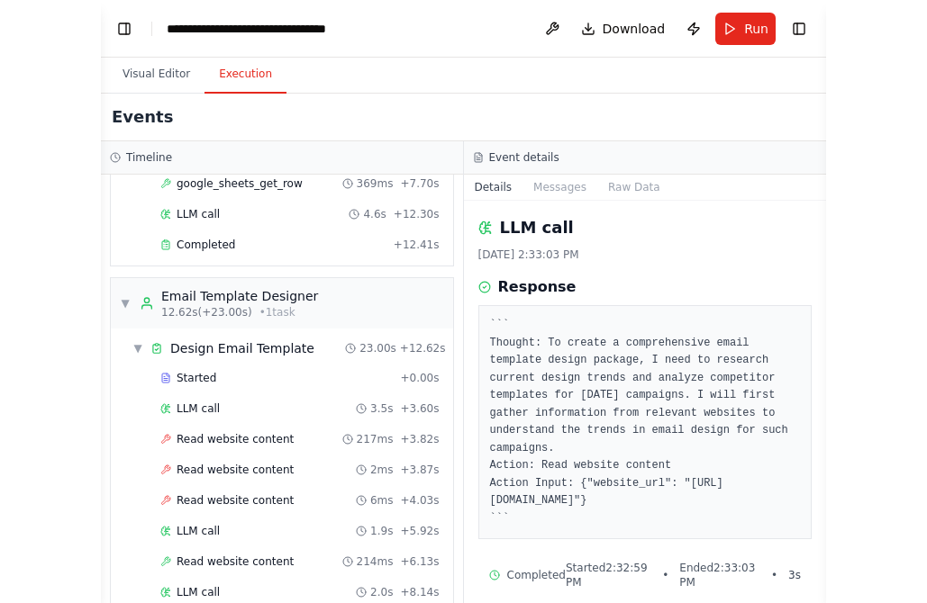
scroll to position [259, 0]
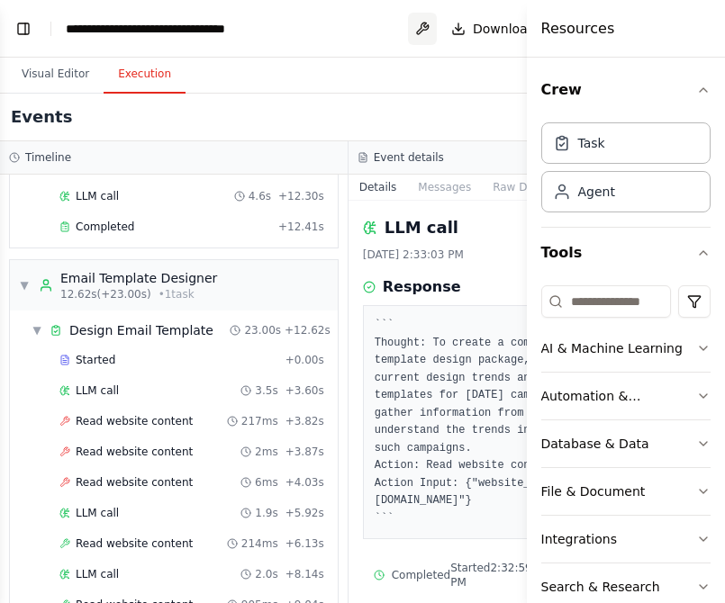
drag, startPoint x: 323, startPoint y: 59, endPoint x: 436, endPoint y: 33, distance: 115.6
click at [322, 59] on div "Visual Editor Execution" at bounding box center [348, 76] width 696 height 36
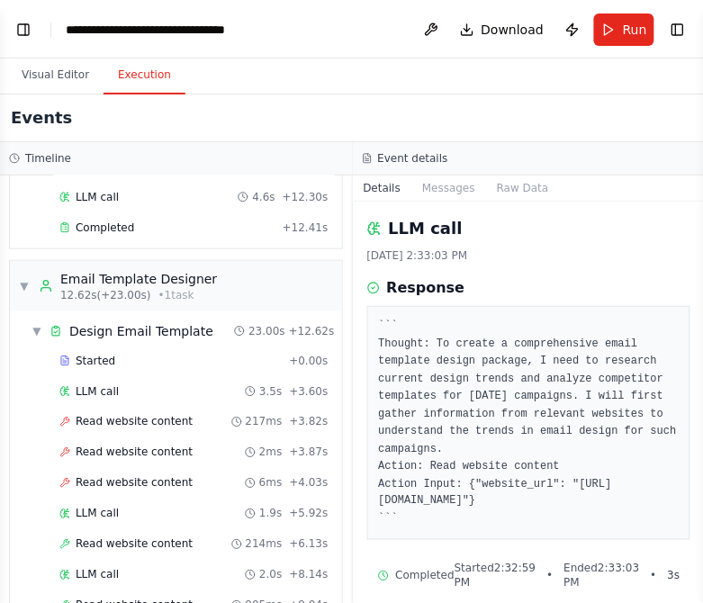
scroll to position [2162, 0]
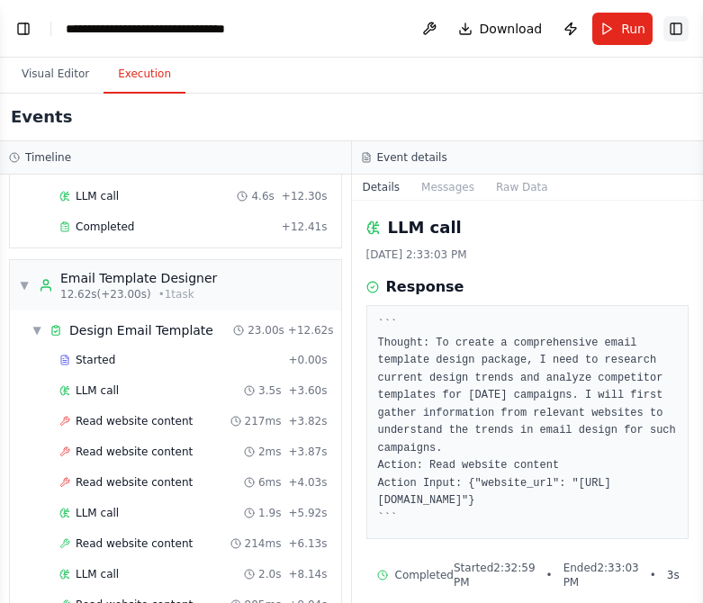
click at [674, 25] on button "Toggle Right Sidebar" at bounding box center [676, 28] width 25 height 25
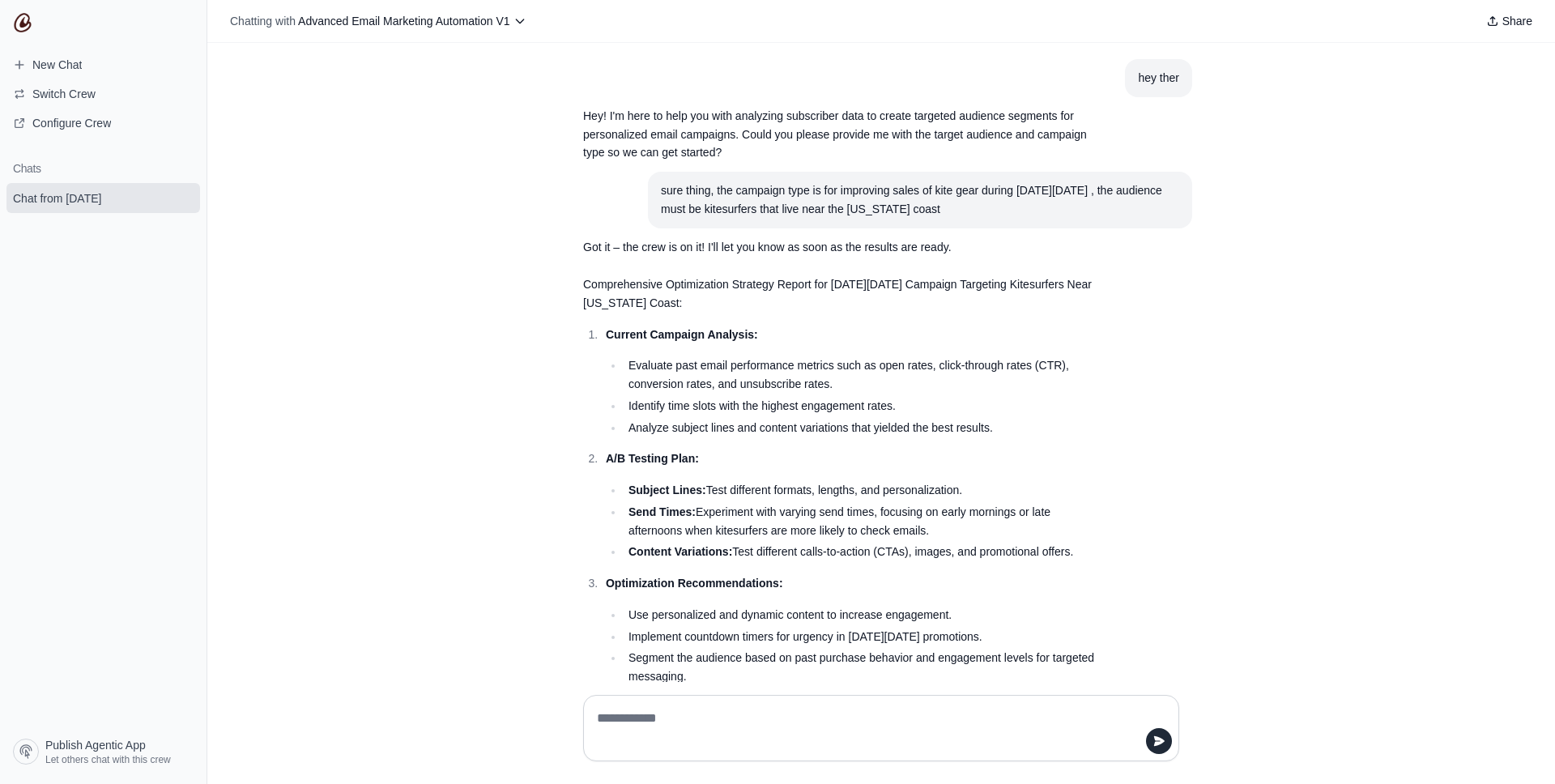
scroll to position [438, 0]
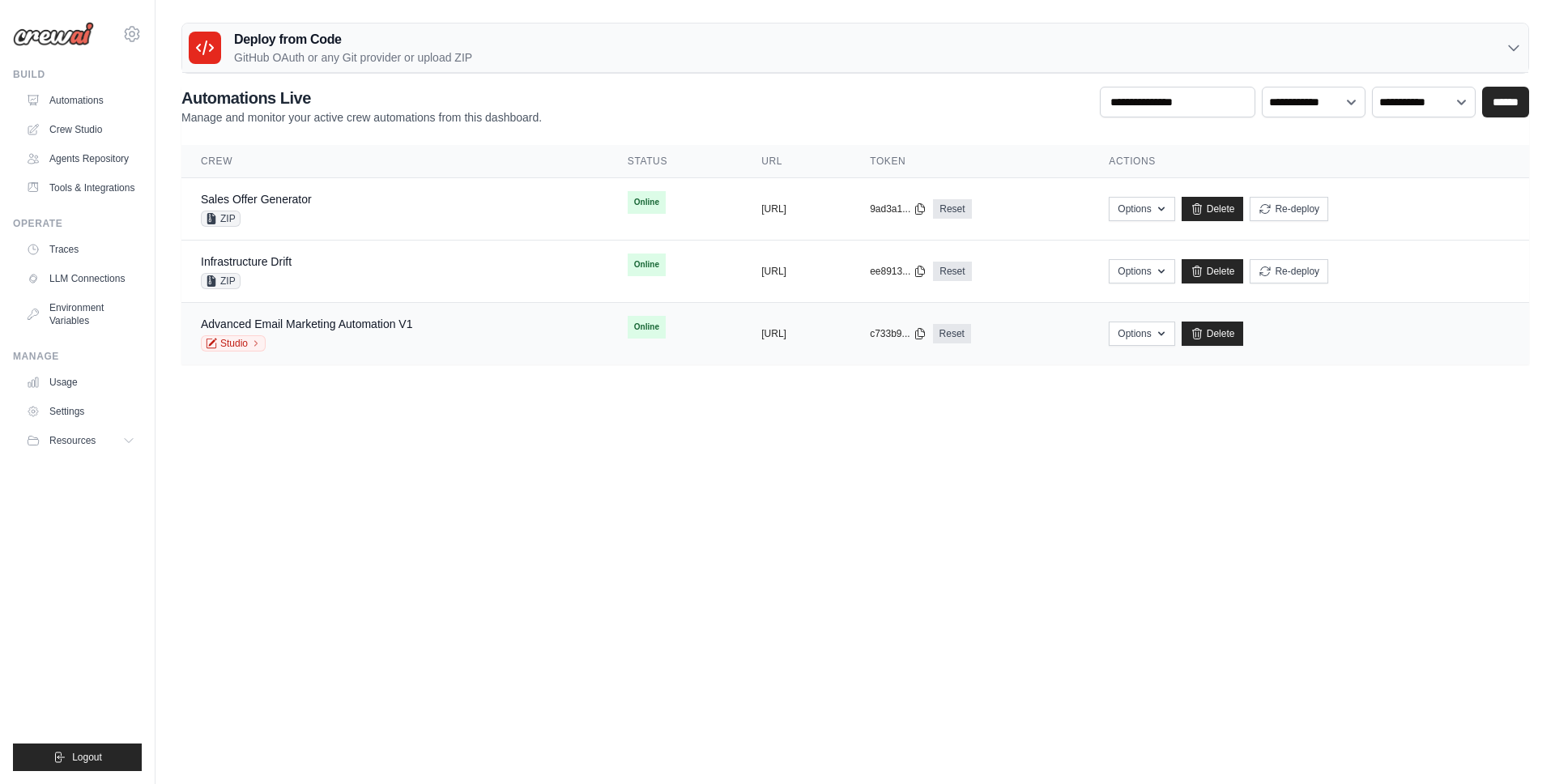
click at [434, 350] on div "Advanced Email Marketing Automation V1 Studio" at bounding box center [394, 334] width 388 height 36
click at [307, 317] on link "Advanced Email Marketing Automation V1" at bounding box center [306, 324] width 211 height 13
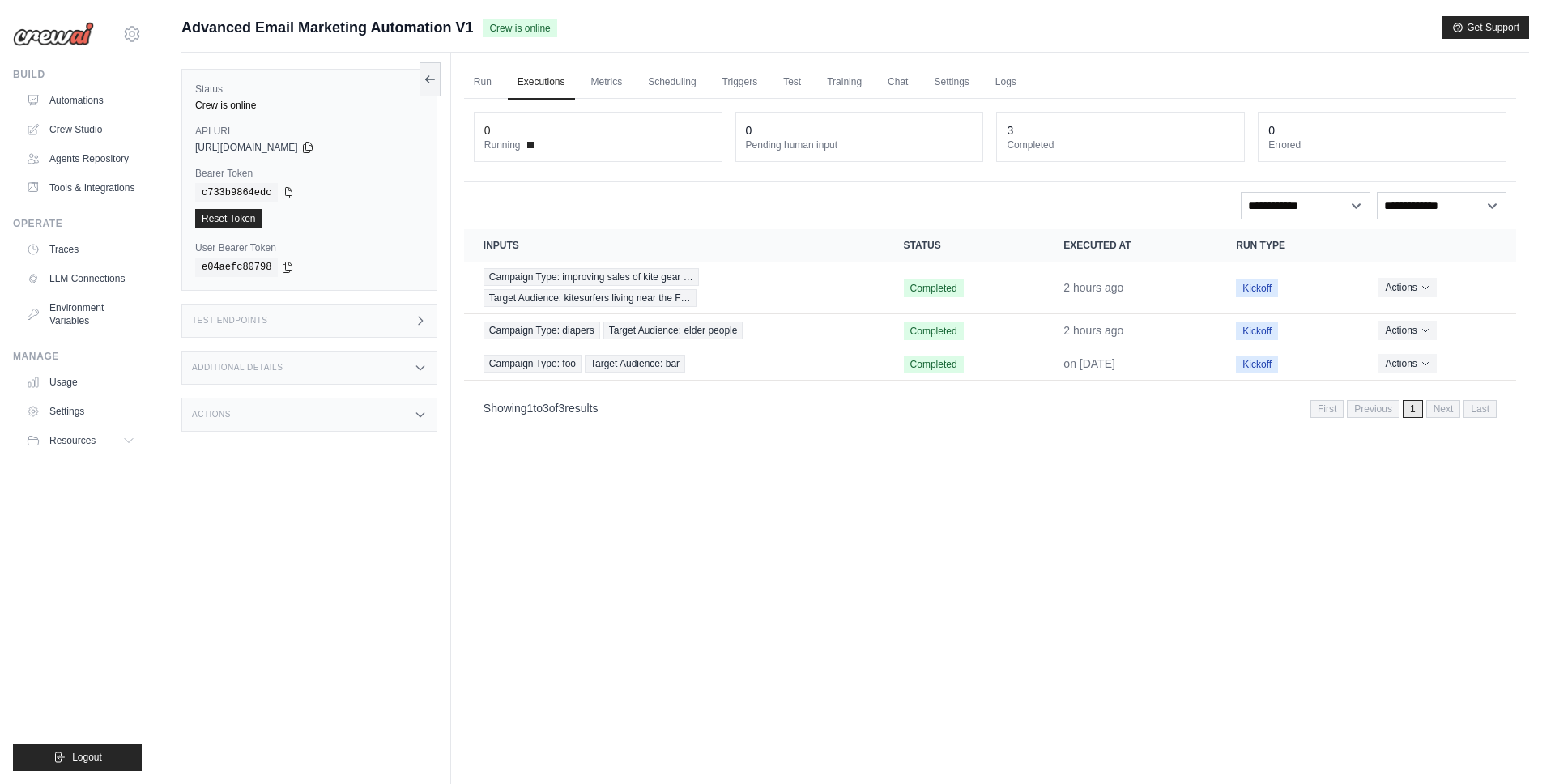
click at [295, 365] on div "Additional Details" at bounding box center [309, 368] width 256 height 34
drag, startPoint x: 294, startPoint y: 365, endPoint x: 317, endPoint y: 320, distance: 50.5
click at [295, 363] on div "Additional Details" at bounding box center [309, 368] width 256 height 34
click at [317, 318] on div "Test Endpoints" at bounding box center [309, 321] width 256 height 34
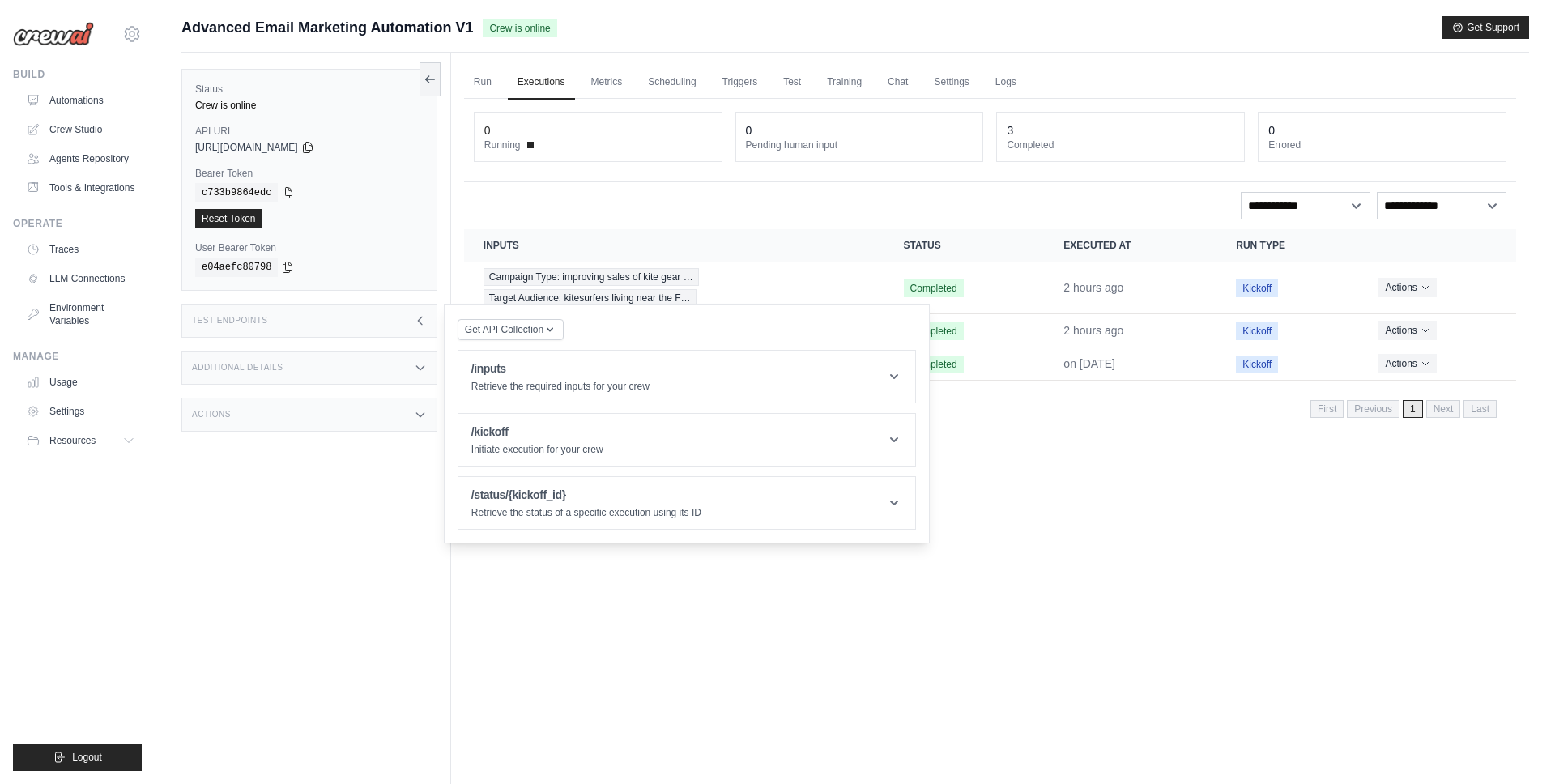
click at [318, 317] on div "Test Endpoints" at bounding box center [309, 321] width 256 height 34
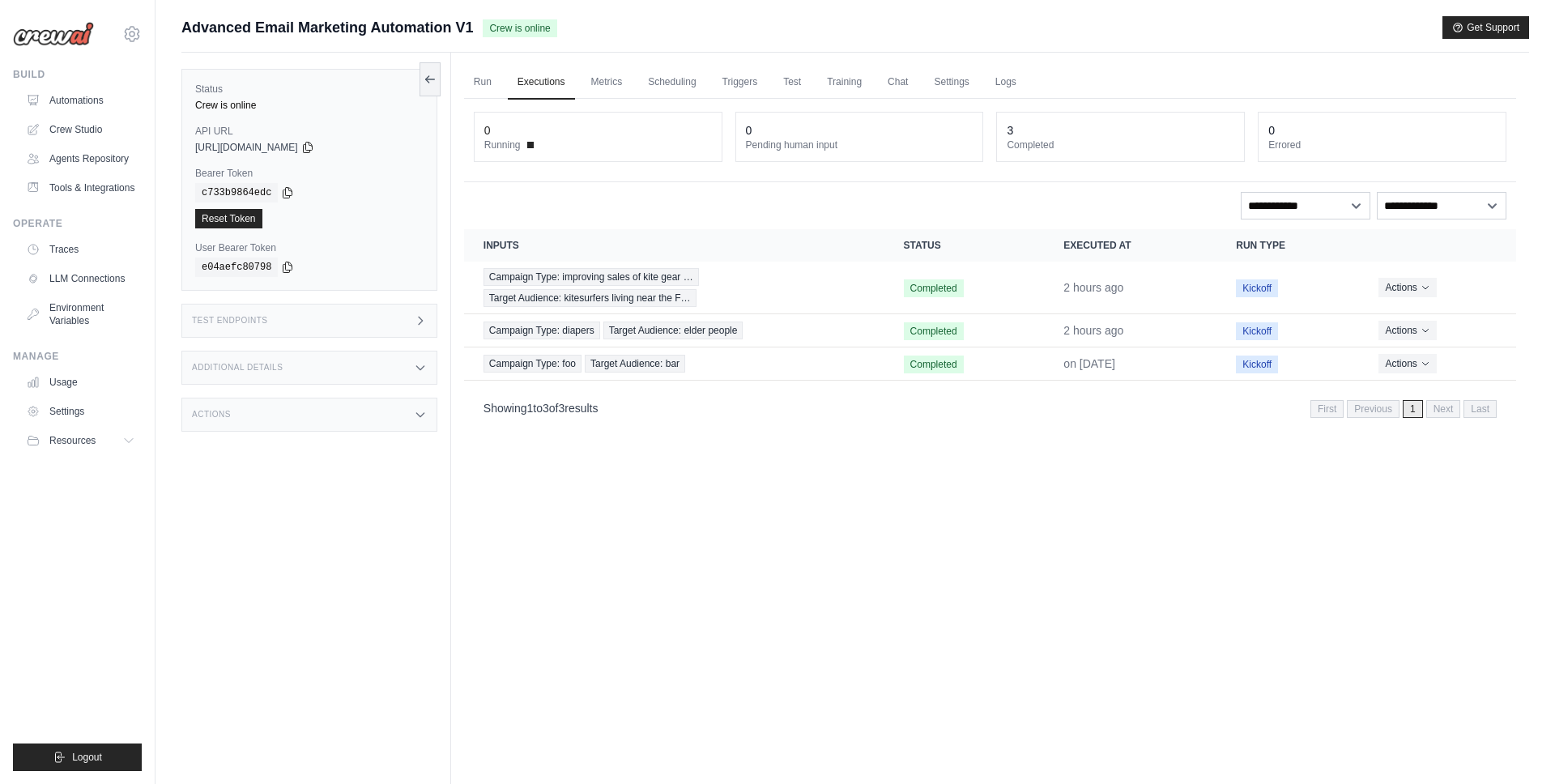
click at [328, 314] on div "Test Endpoints" at bounding box center [309, 321] width 256 height 34
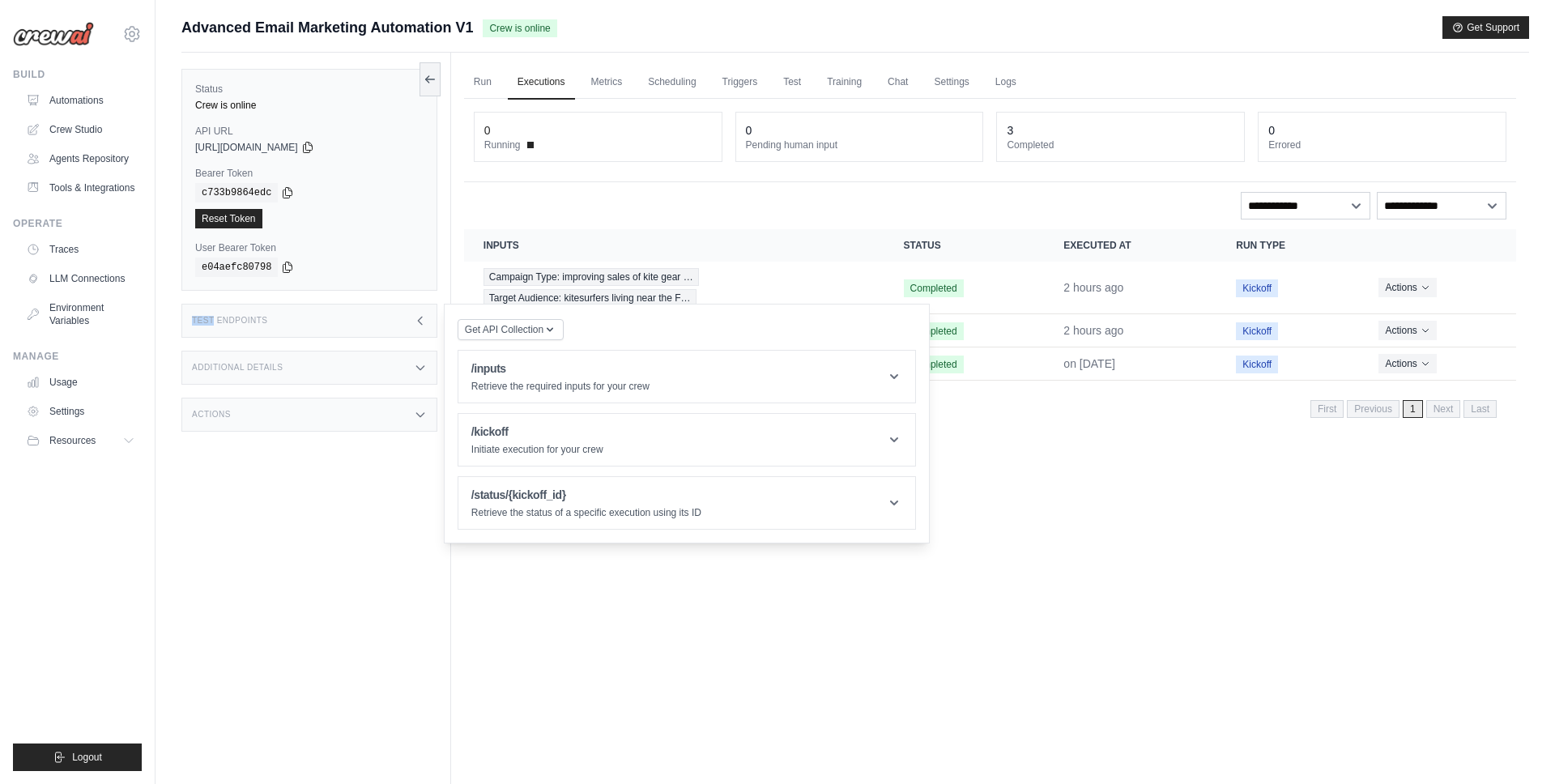
drag, startPoint x: 329, startPoint y: 314, endPoint x: 396, endPoint y: 258, distance: 87.3
click at [330, 312] on div "Test Endpoints" at bounding box center [309, 321] width 256 height 34
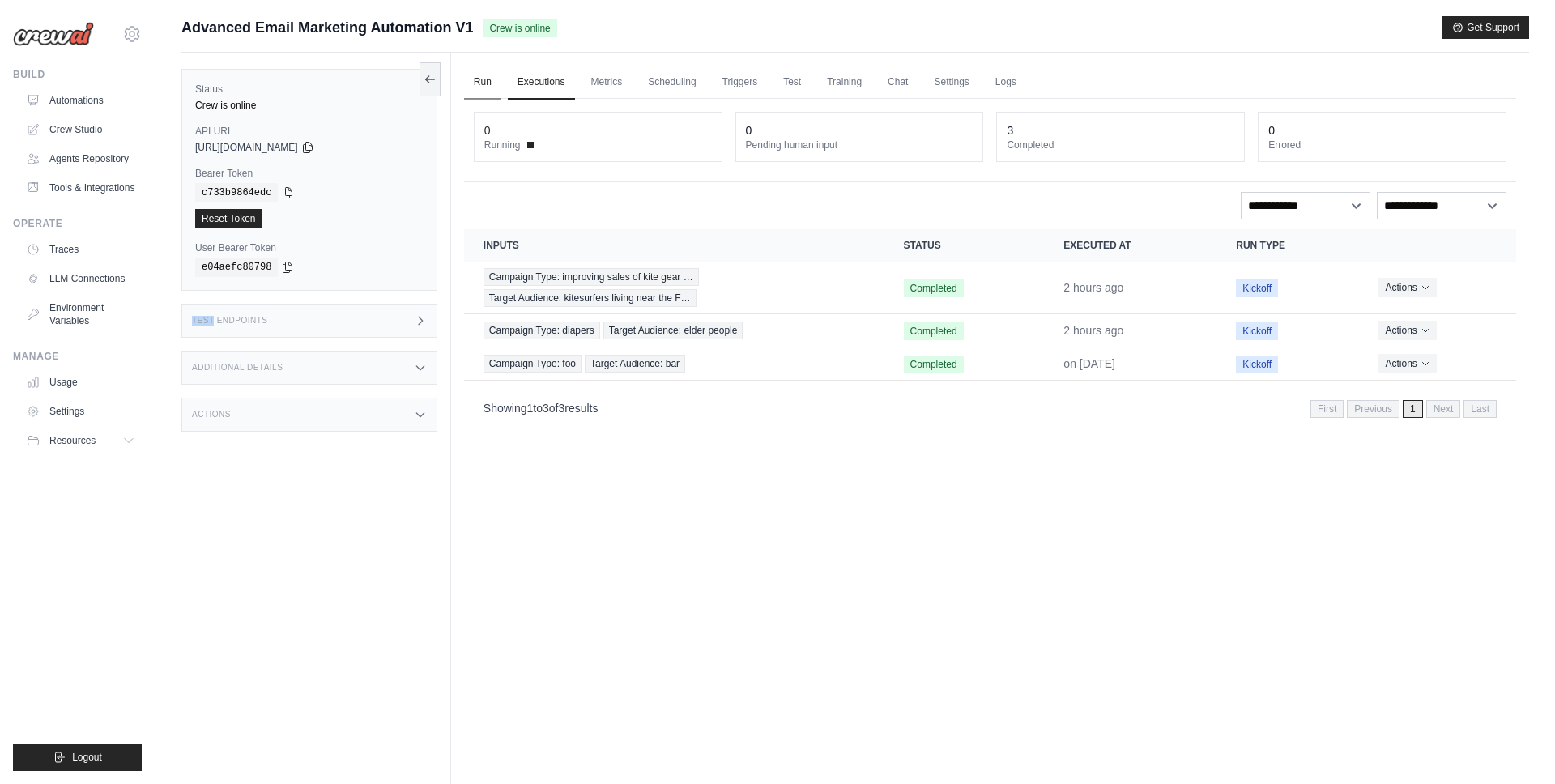
click at [474, 83] on link "Run" at bounding box center [482, 83] width 37 height 34
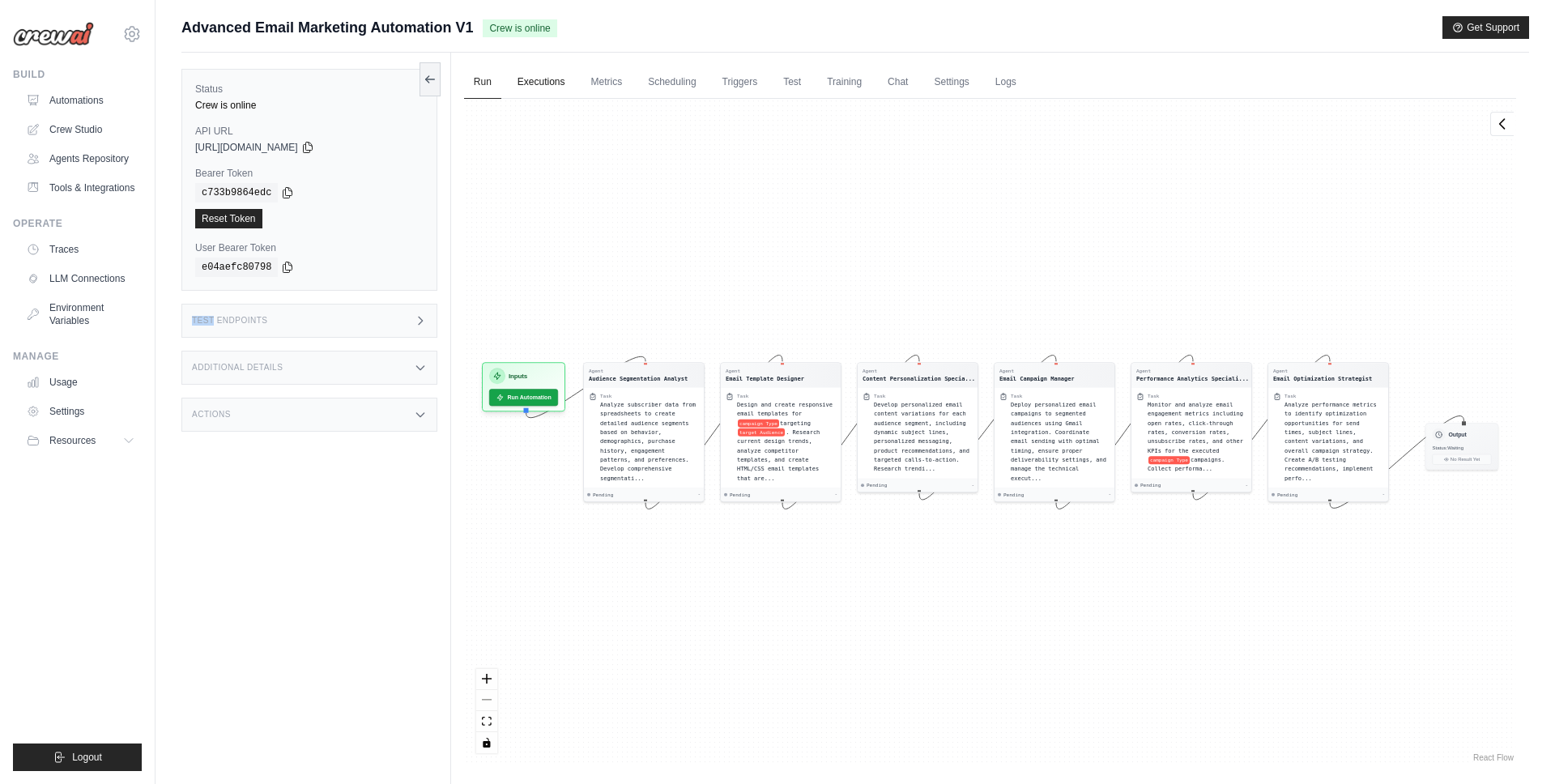
drag, startPoint x: 534, startPoint y: 81, endPoint x: 511, endPoint y: 80, distance: 23.0
click at [534, 81] on link "Executions" at bounding box center [541, 83] width 67 height 34
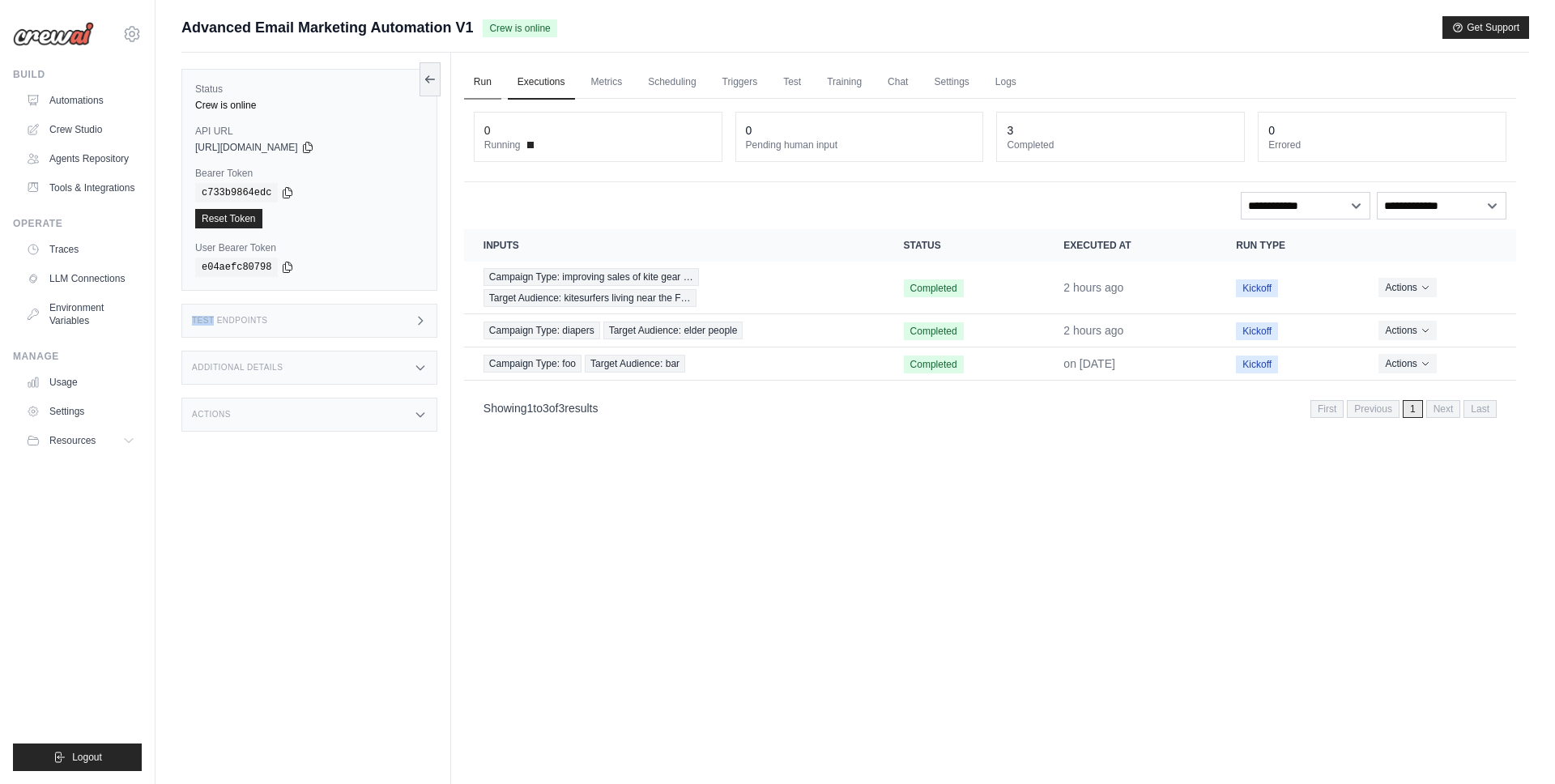
click at [467, 78] on link "Run" at bounding box center [482, 83] width 37 height 34
